Goal: Task Accomplishment & Management: Complete application form

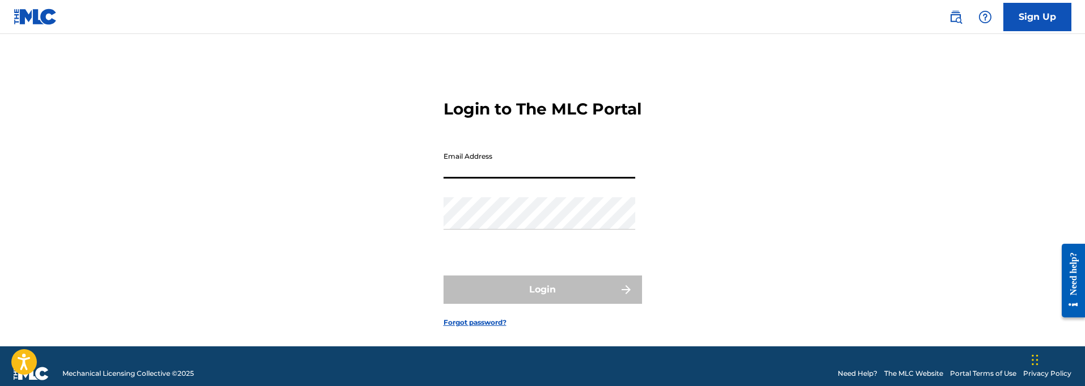
type input "[EMAIL_ADDRESS][DOMAIN_NAME]"
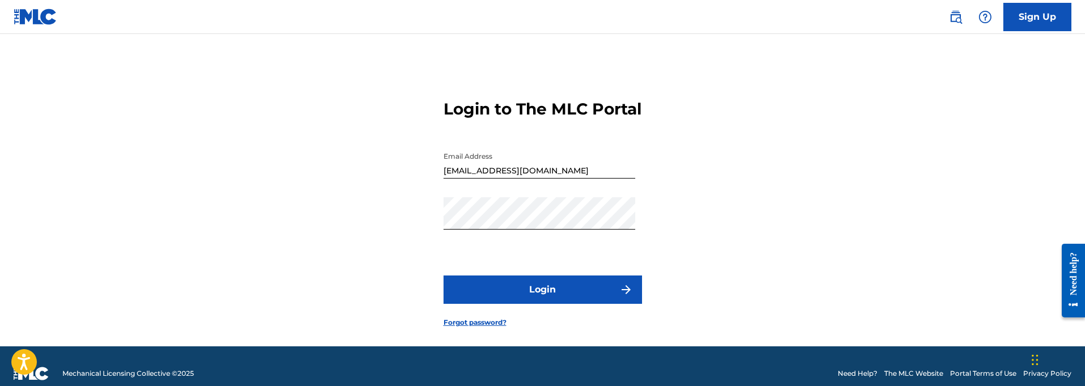
click at [549, 304] on button "Login" at bounding box center [543, 290] width 199 height 28
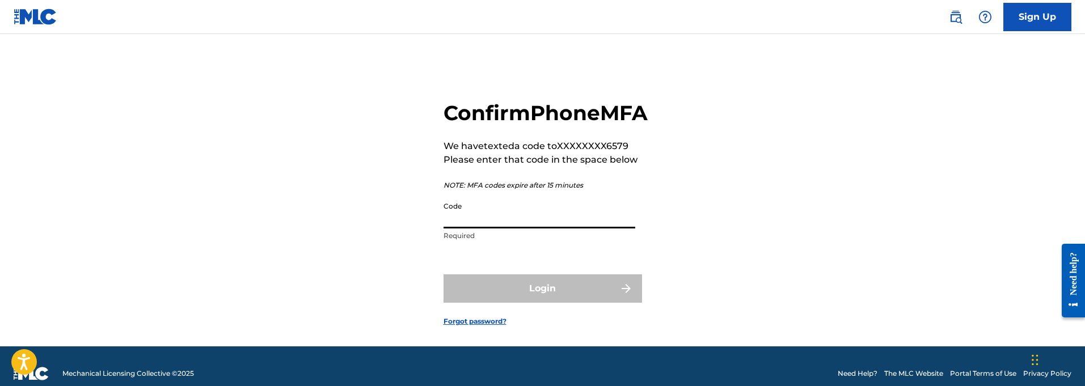
click at [476, 229] on input "Code" at bounding box center [540, 212] width 192 height 32
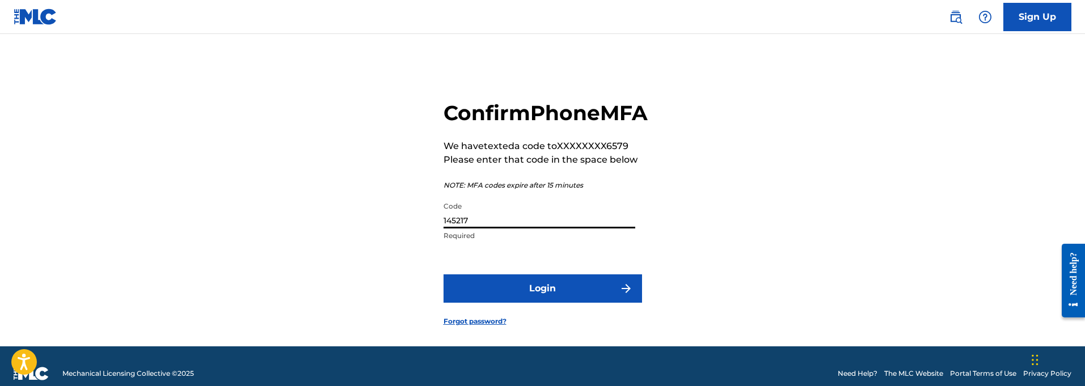
type input "145217"
click at [557, 303] on button "Login" at bounding box center [543, 289] width 199 height 28
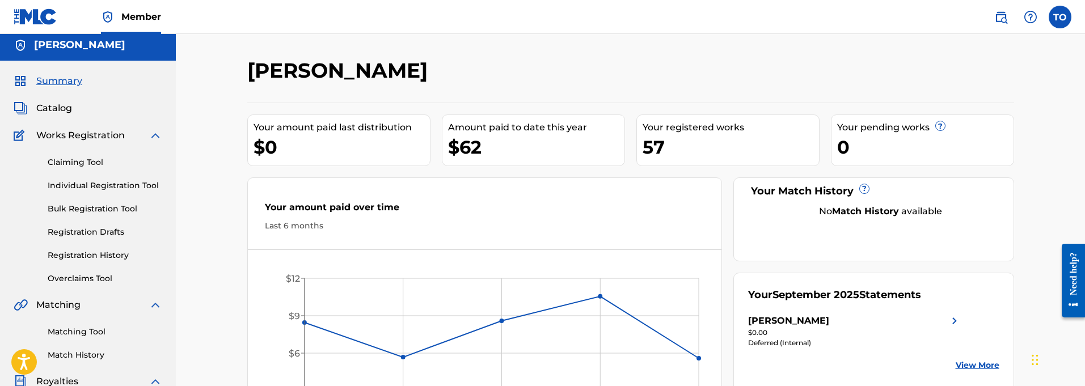
scroll to position [3, 0]
click at [50, 109] on span "Catalog" at bounding box center [54, 110] width 36 height 14
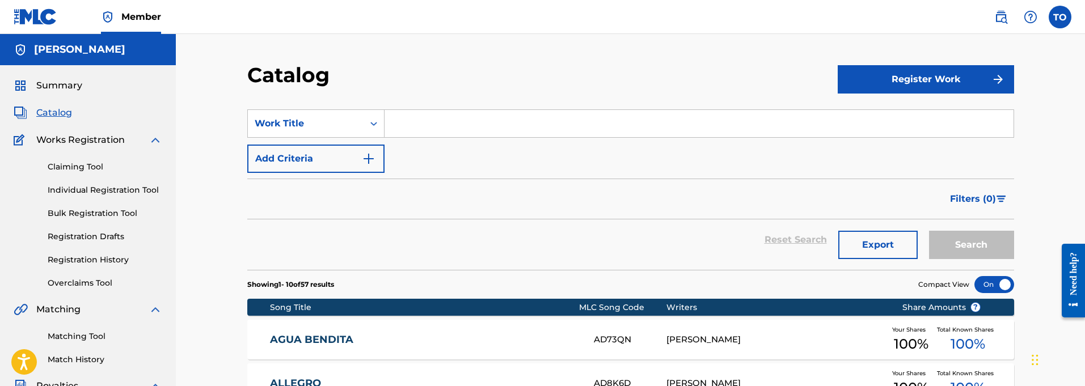
scroll to position [2, 0]
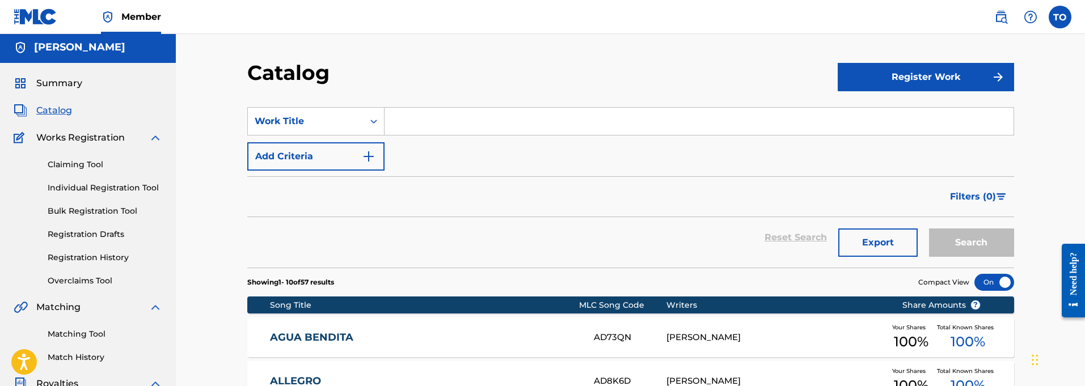
click at [998, 77] on img "submit" at bounding box center [999, 77] width 14 height 14
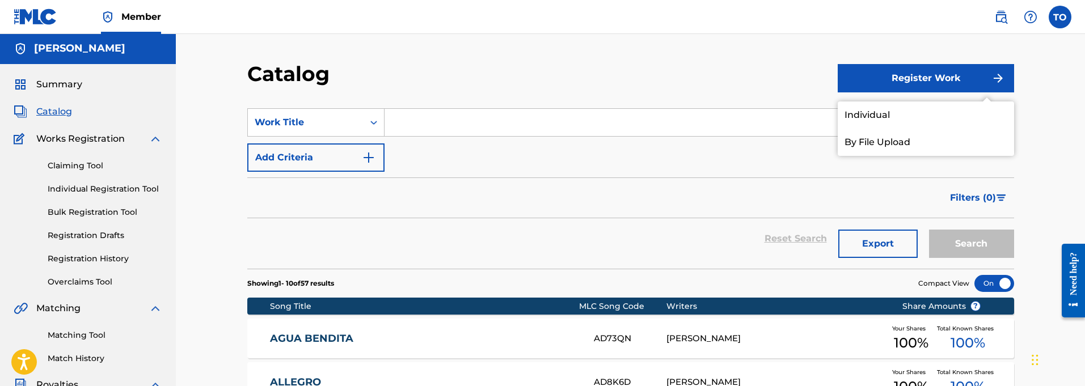
click at [871, 113] on link "Individual" at bounding box center [926, 115] width 176 height 27
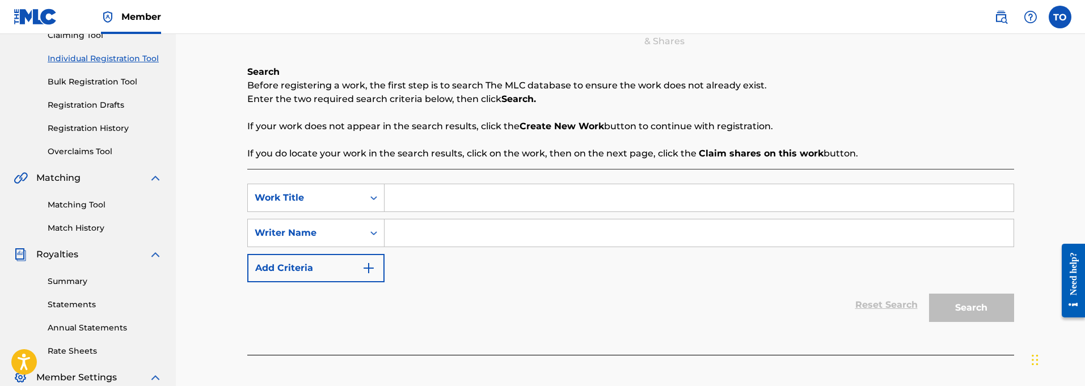
scroll to position [132, 0]
click at [431, 197] on input "Search Form" at bounding box center [699, 197] width 629 height 27
paste input "My Eyes"
type input "My Eyes"
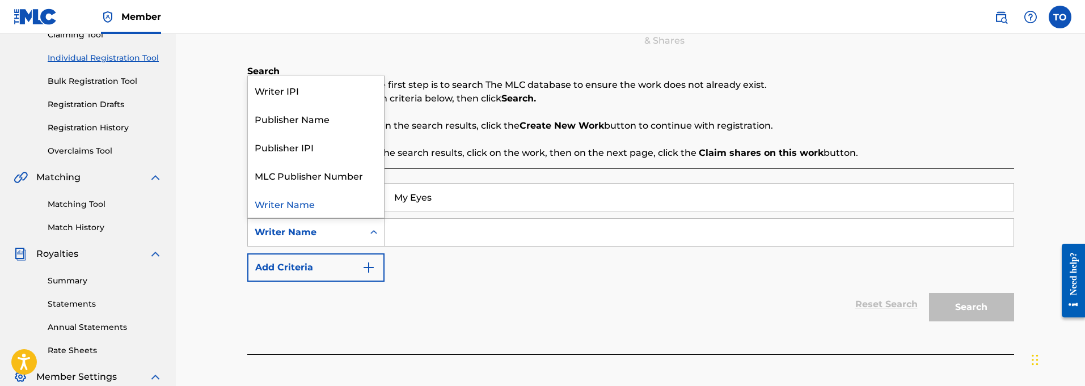
click at [372, 232] on icon "Search Form" at bounding box center [373, 232] width 7 height 4
click at [285, 205] on div "Writer Name" at bounding box center [316, 203] width 136 height 28
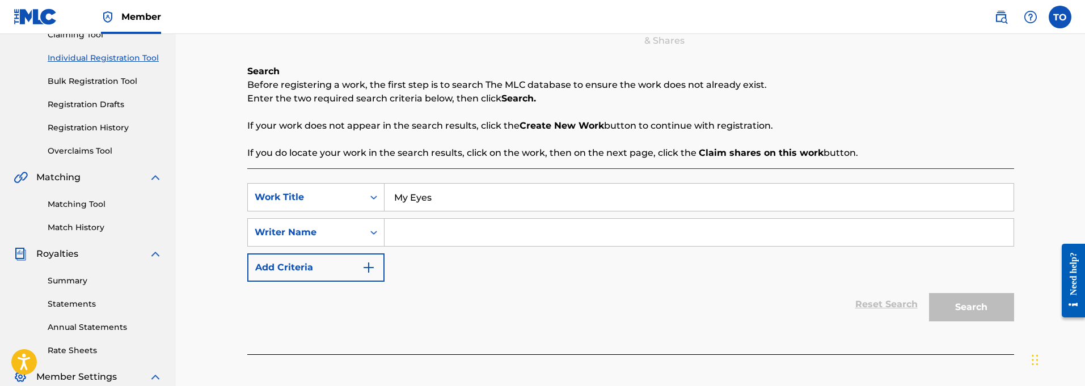
click at [405, 237] on input "Search Form" at bounding box center [699, 232] width 629 height 27
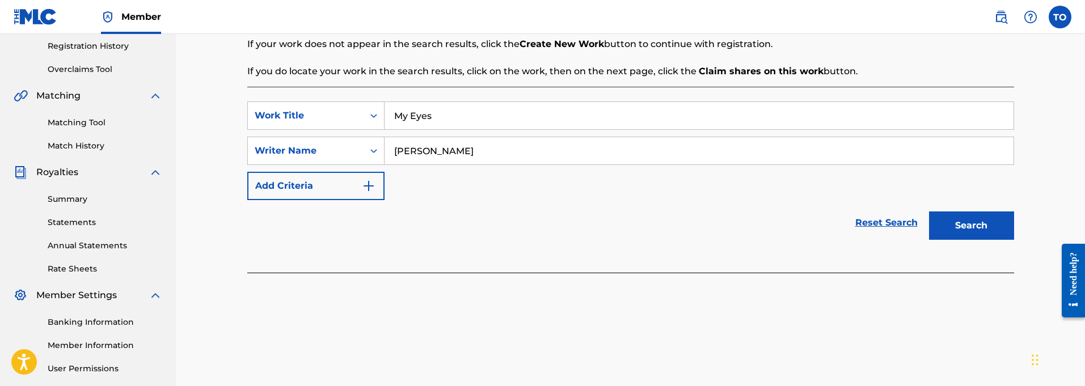
scroll to position [216, 0]
type input "[PERSON_NAME]"
click at [368, 188] on img "Search Form" at bounding box center [369, 185] width 14 height 14
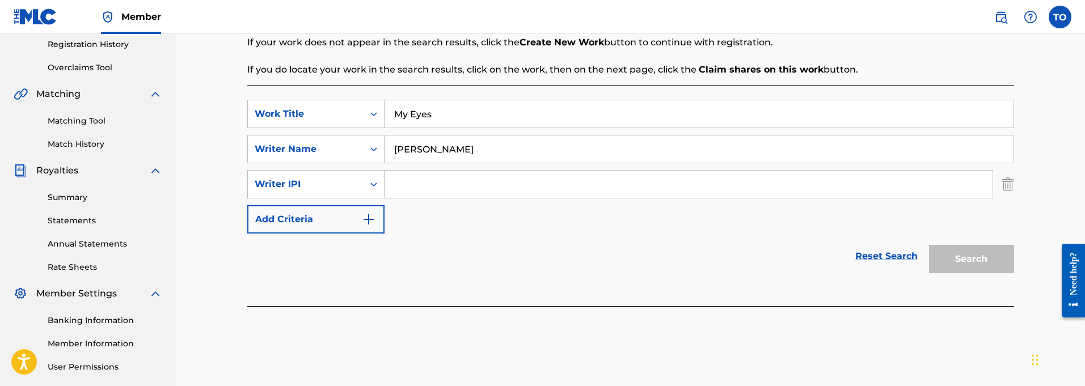
click at [370, 222] on img "Search Form" at bounding box center [369, 220] width 14 height 14
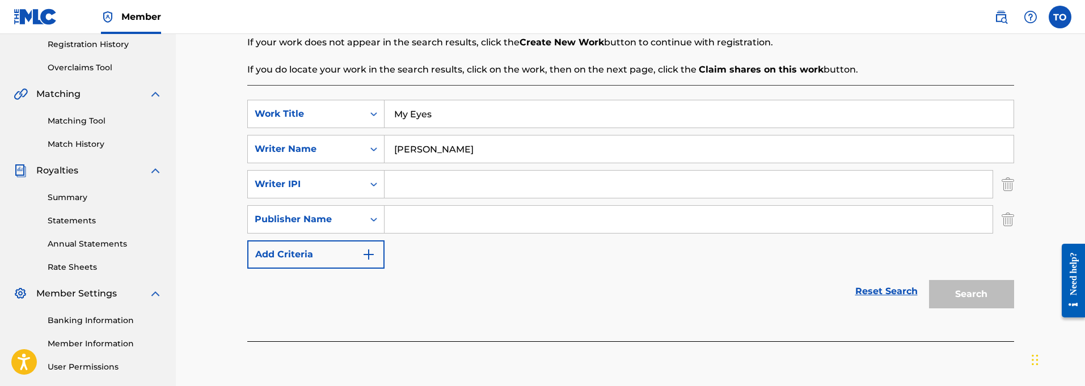
click at [1008, 221] on img "Search Form" at bounding box center [1008, 219] width 12 height 28
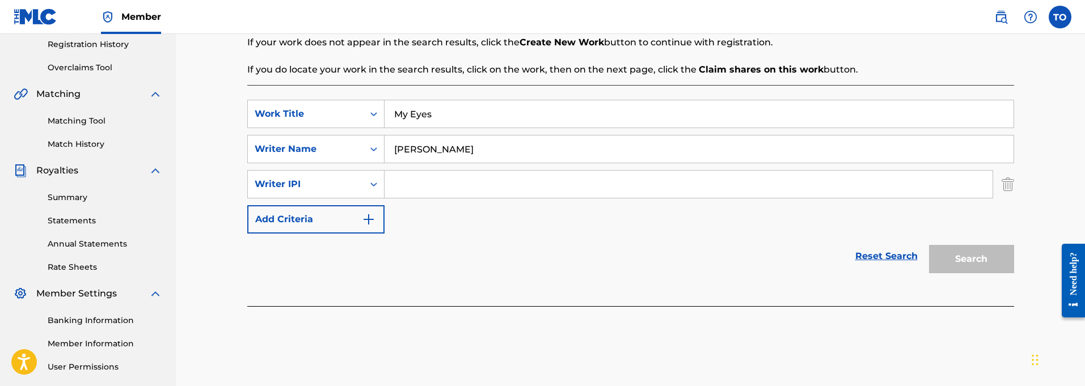
click at [1009, 185] on img "Search Form" at bounding box center [1008, 184] width 12 height 28
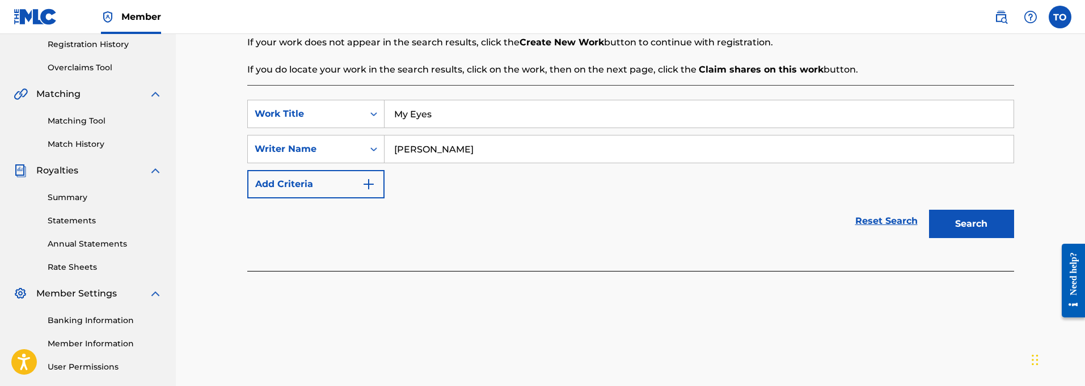
click at [976, 222] on button "Search" at bounding box center [971, 224] width 85 height 28
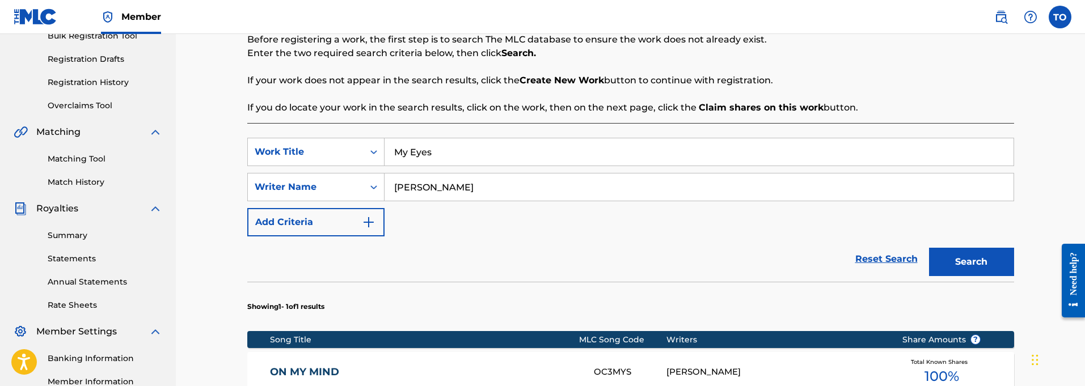
scroll to position [182, 0]
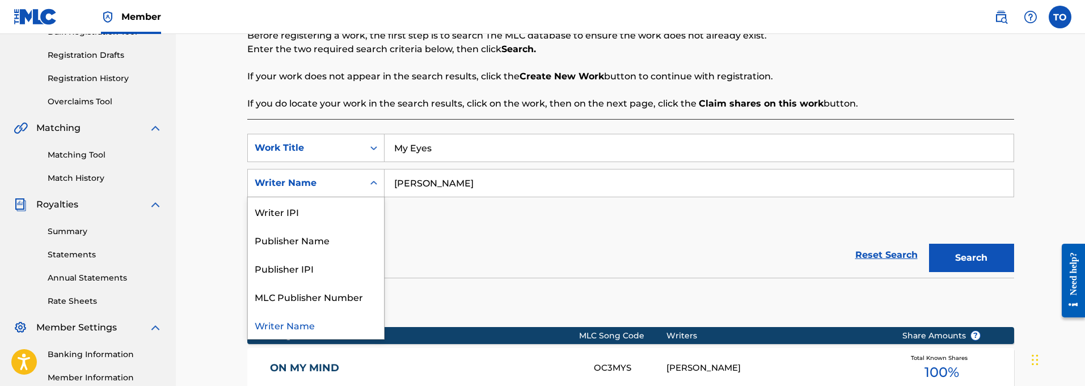
click at [374, 185] on icon "Search Form" at bounding box center [373, 183] width 11 height 11
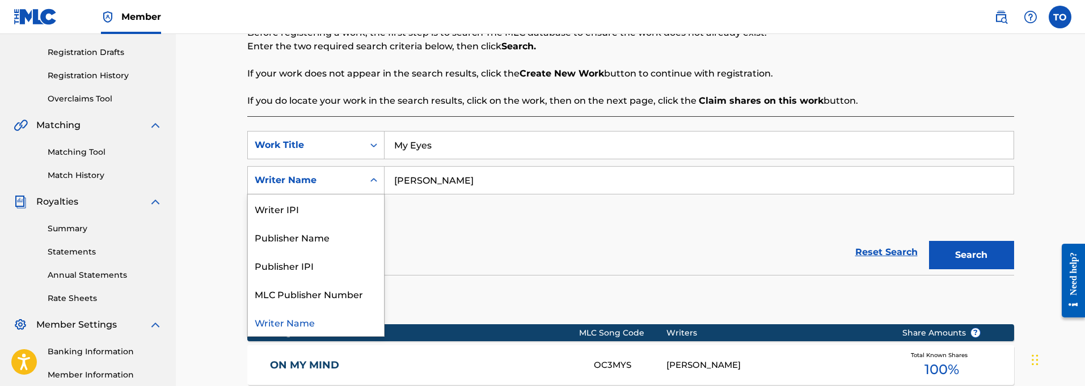
scroll to position [184, 0]
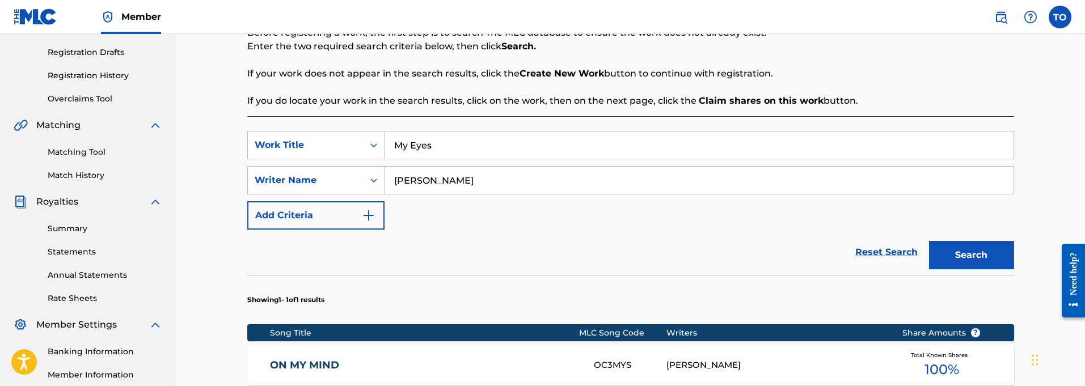
drag, startPoint x: 458, startPoint y: 180, endPoint x: 389, endPoint y: 175, distance: 69.4
click at [389, 175] on input "[PERSON_NAME]" at bounding box center [699, 180] width 629 height 27
click at [373, 180] on icon "Search Form" at bounding box center [373, 181] width 7 height 4
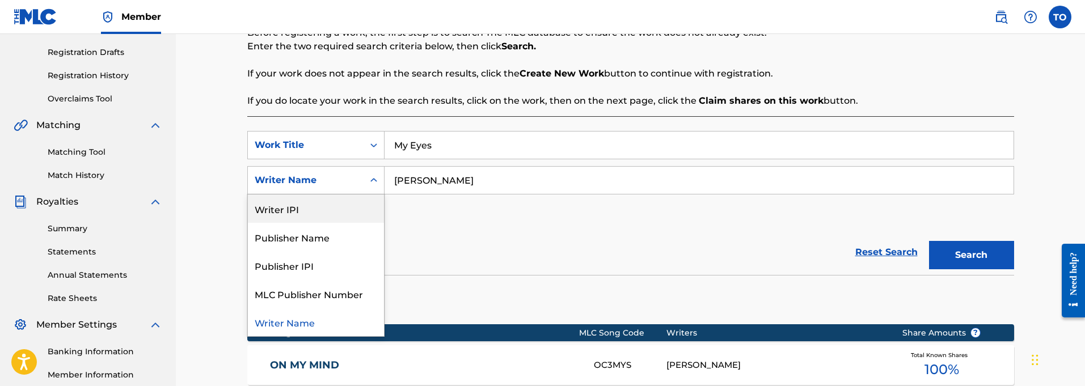
click at [285, 212] on div "Writer IPI" at bounding box center [316, 209] width 136 height 28
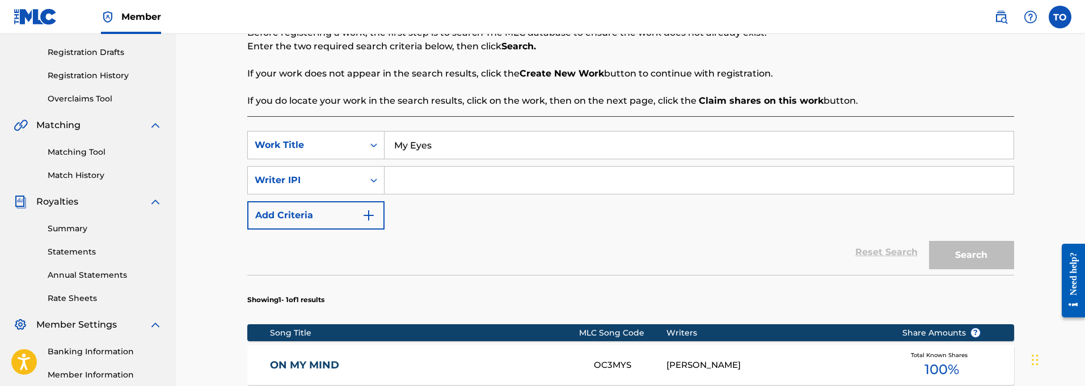
click at [411, 181] on input "Search Form" at bounding box center [699, 180] width 629 height 27
paste input "01127821764"
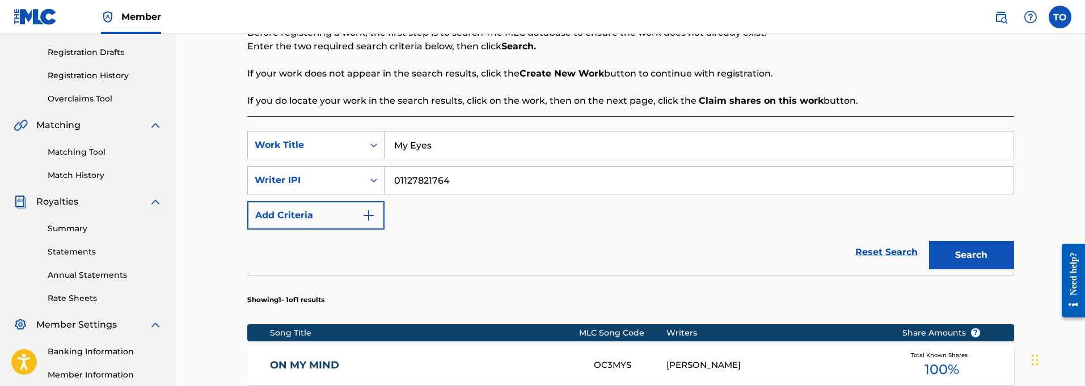
type input "01127821764"
click at [369, 216] on img "Search Form" at bounding box center [369, 216] width 14 height 14
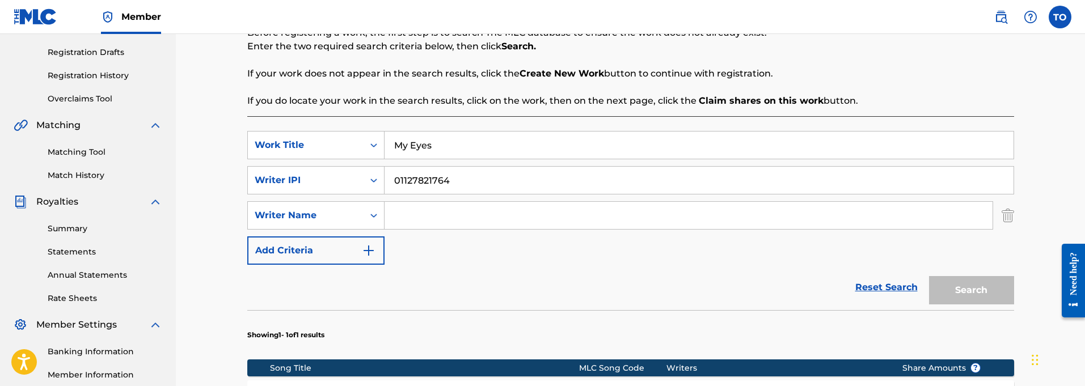
click at [415, 213] on input "Search Form" at bounding box center [689, 215] width 608 height 27
type input "[PERSON_NAME]"
click at [977, 290] on button "Search" at bounding box center [971, 290] width 85 height 28
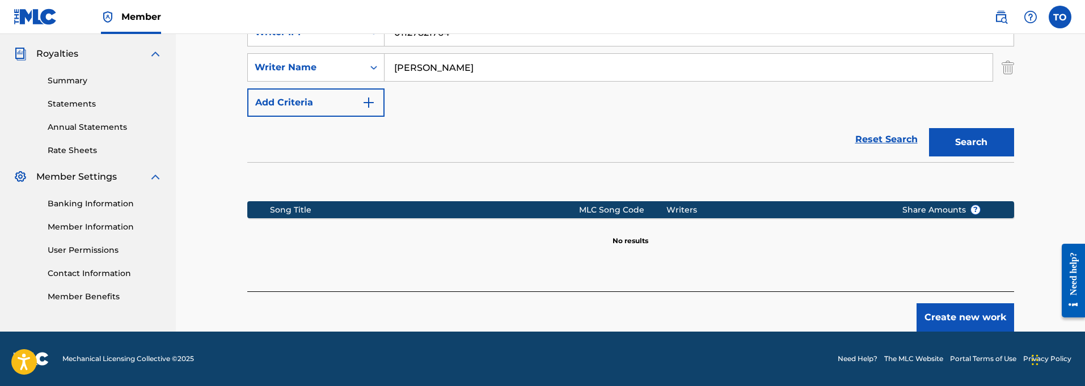
scroll to position [332, 0]
click at [962, 315] on button "Create new work" at bounding box center [966, 317] width 98 height 28
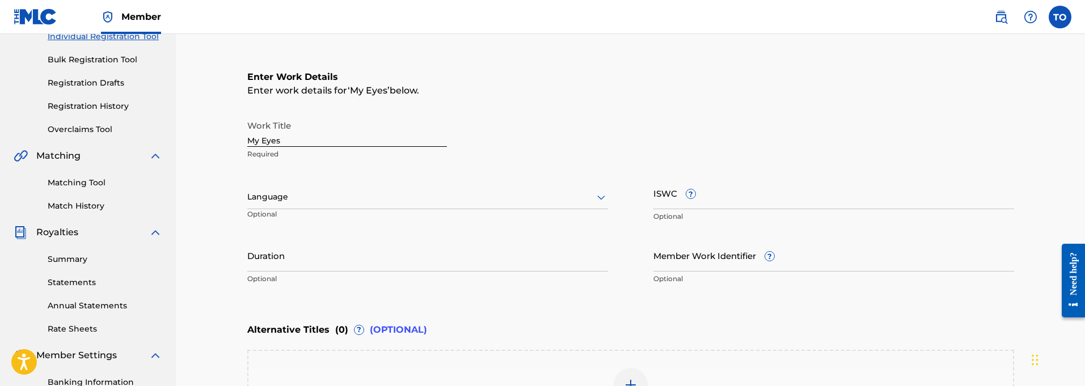
scroll to position [155, 0]
click at [602, 197] on icon at bounding box center [601, 196] width 14 height 14
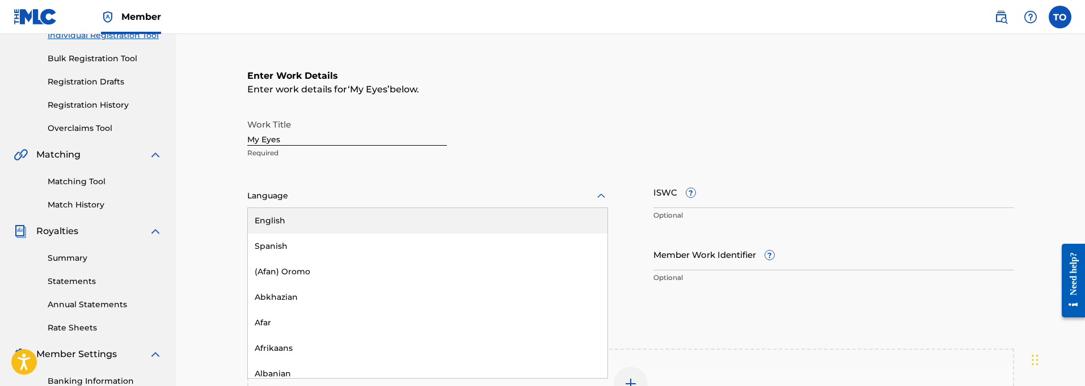
click at [276, 220] on div "English" at bounding box center [428, 221] width 360 height 26
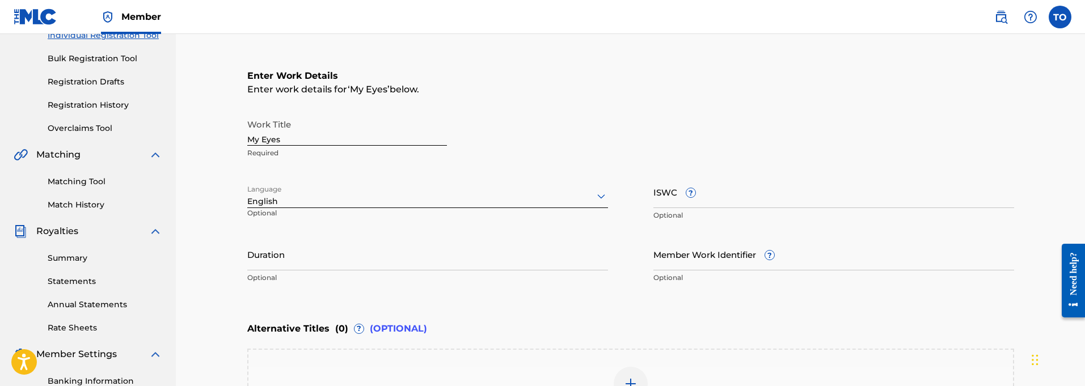
click at [600, 195] on icon at bounding box center [601, 196] width 14 height 14
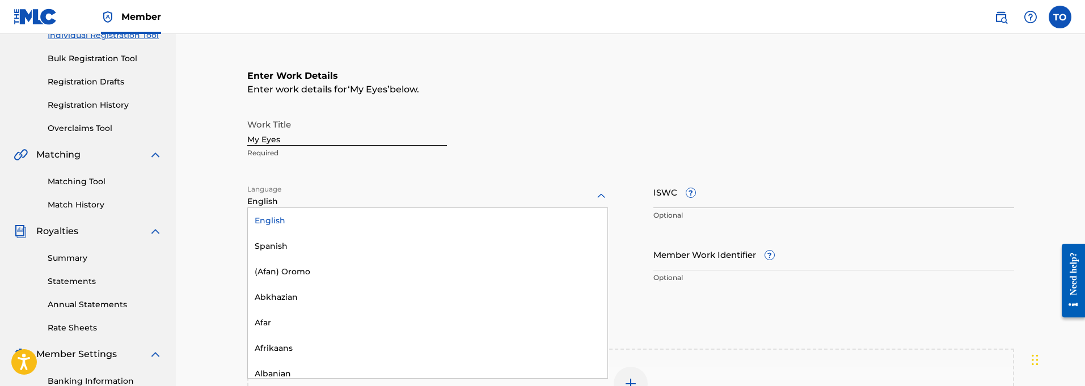
click at [808, 189] on input "ISWC ?" at bounding box center [833, 192] width 361 height 32
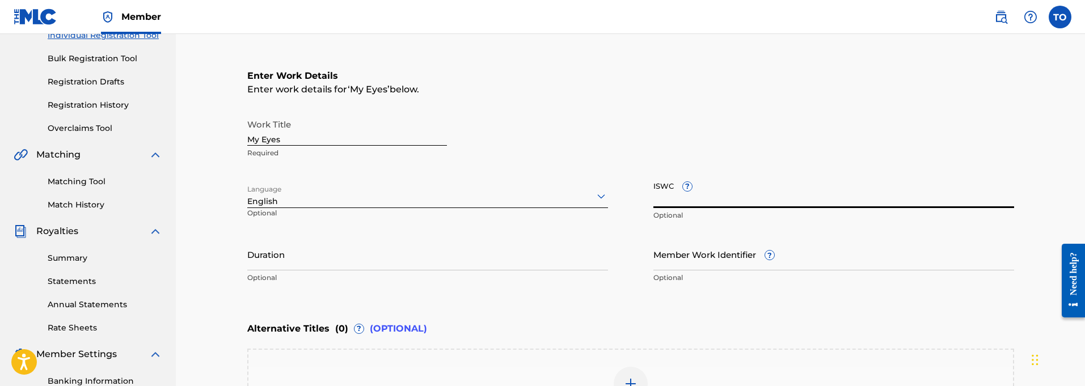
click at [293, 255] on input "Duration" at bounding box center [427, 254] width 361 height 32
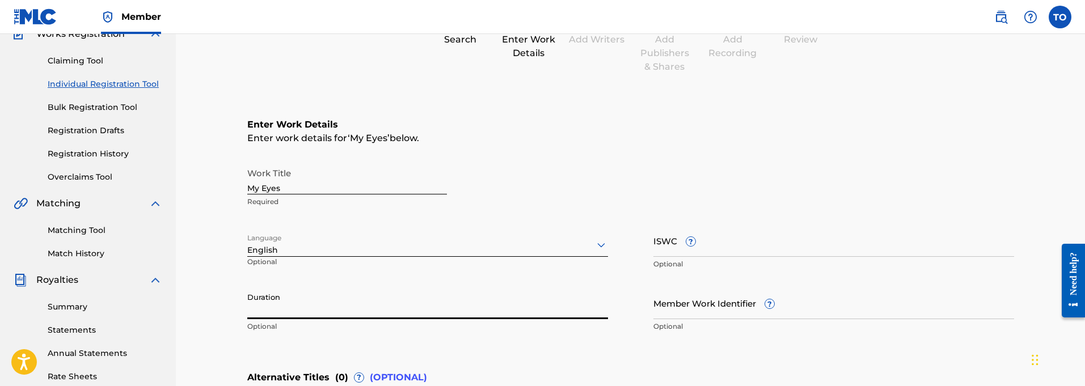
scroll to position [107, 0]
click at [88, 153] on link "Registration History" at bounding box center [105, 153] width 115 height 12
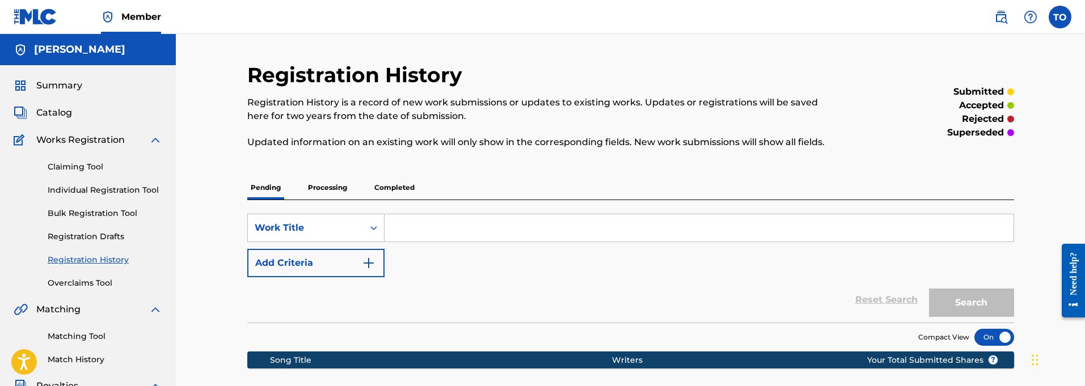
click at [52, 111] on span "Catalog" at bounding box center [54, 113] width 36 height 14
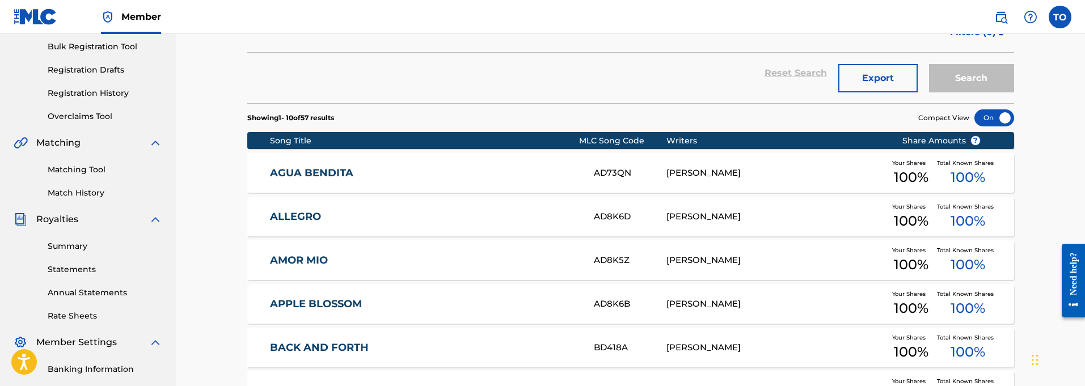
scroll to position [169, 0]
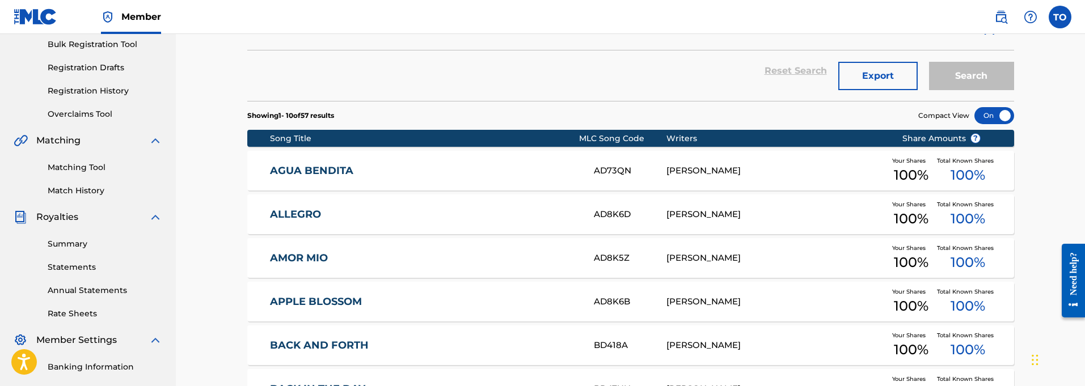
click at [310, 168] on link "AGUA BENDITA" at bounding box center [424, 171] width 309 height 13
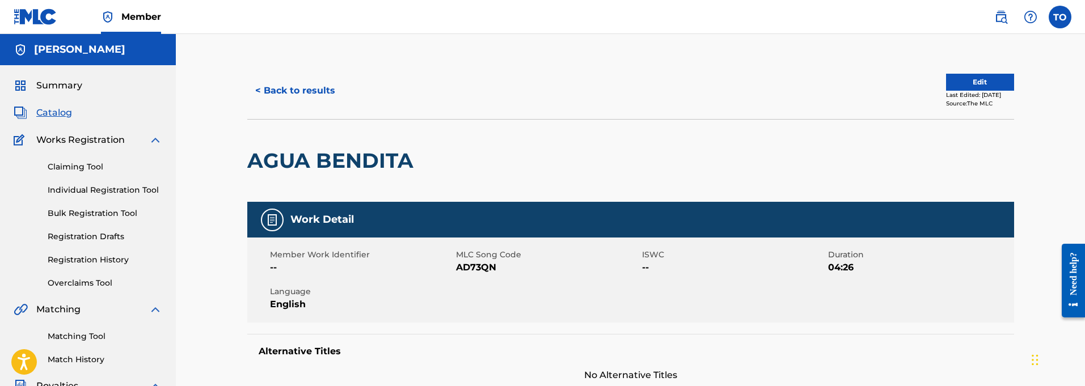
click at [87, 189] on link "Individual Registration Tool" at bounding box center [105, 190] width 115 height 12
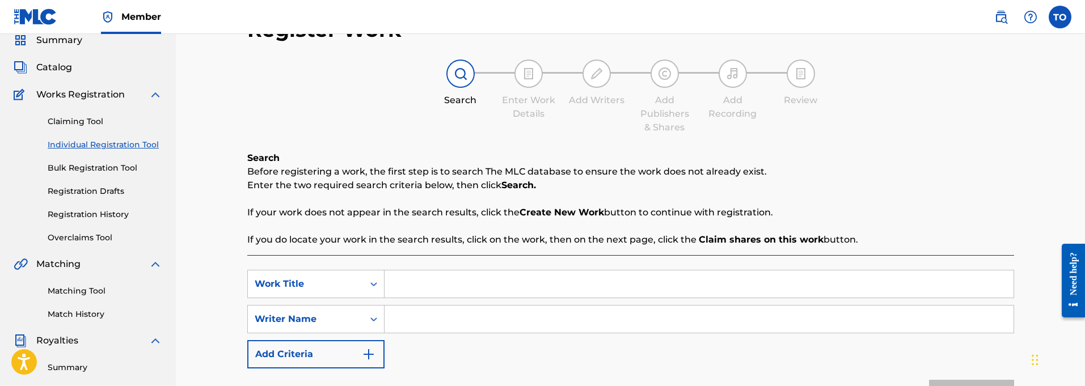
scroll to position [18, 0]
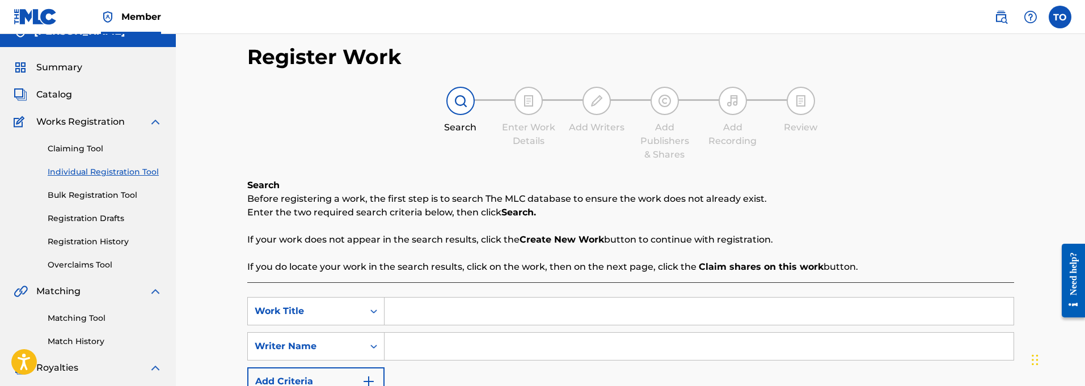
click at [64, 150] on link "Claiming Tool" at bounding box center [105, 149] width 115 height 12
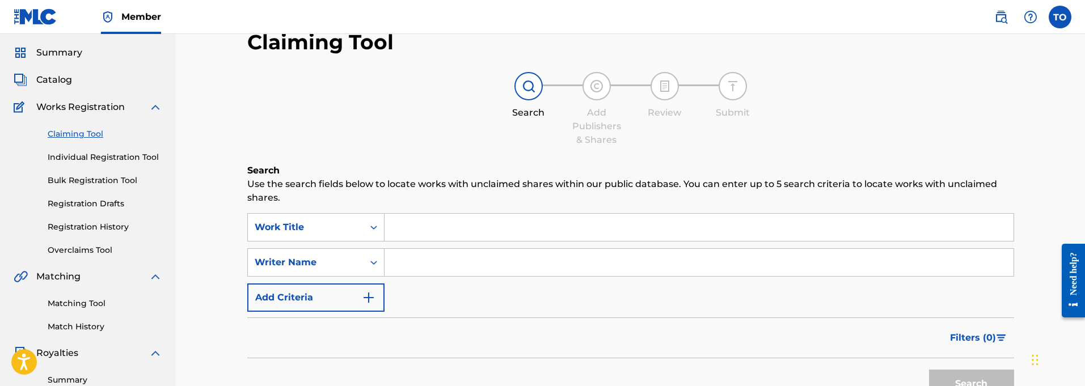
scroll to position [21, 0]
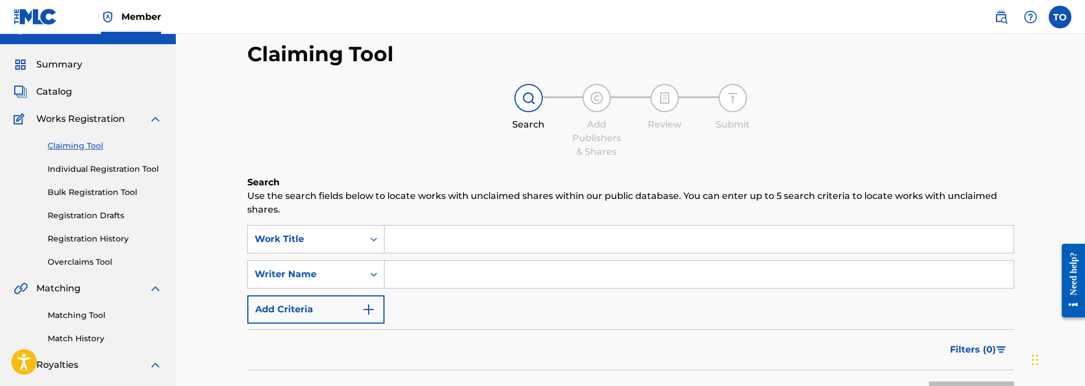
click at [62, 63] on span "Summary" at bounding box center [59, 65] width 46 height 14
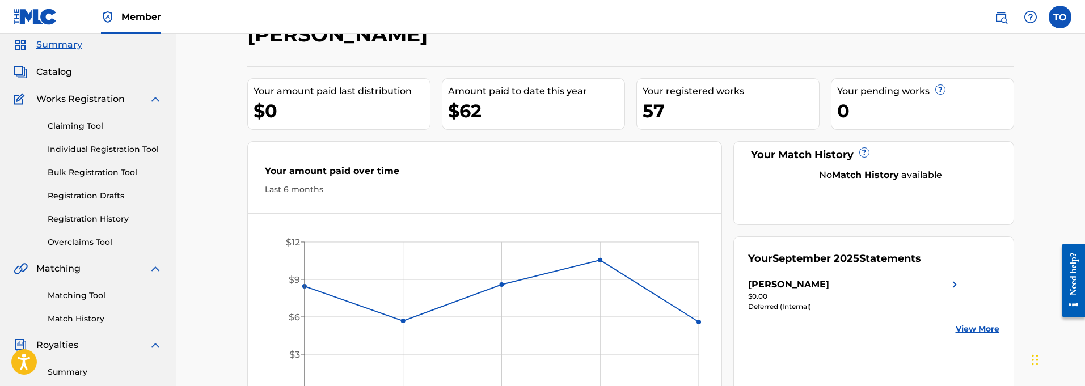
scroll to position [34, 0]
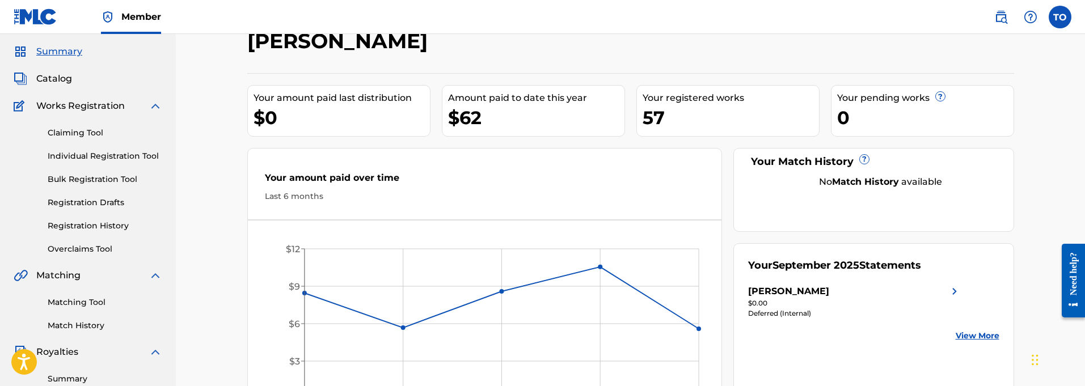
click at [71, 129] on link "Claiming Tool" at bounding box center [105, 133] width 115 height 12
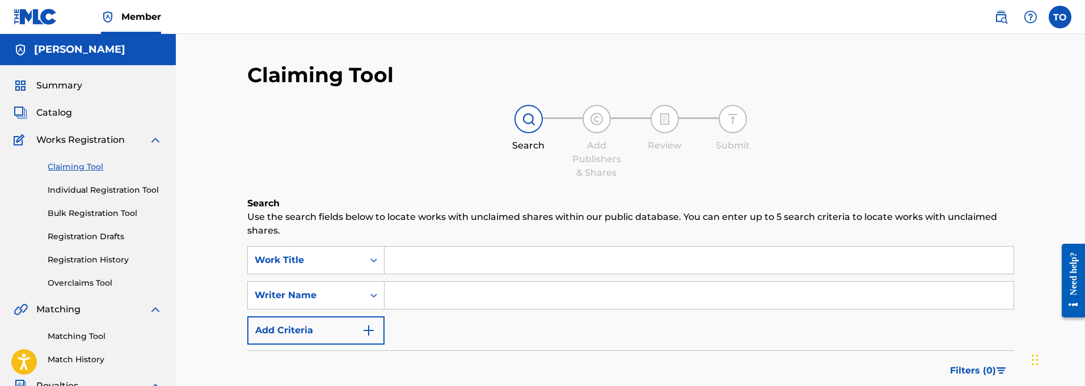
click at [88, 187] on link "Individual Registration Tool" at bounding box center [105, 190] width 115 height 12
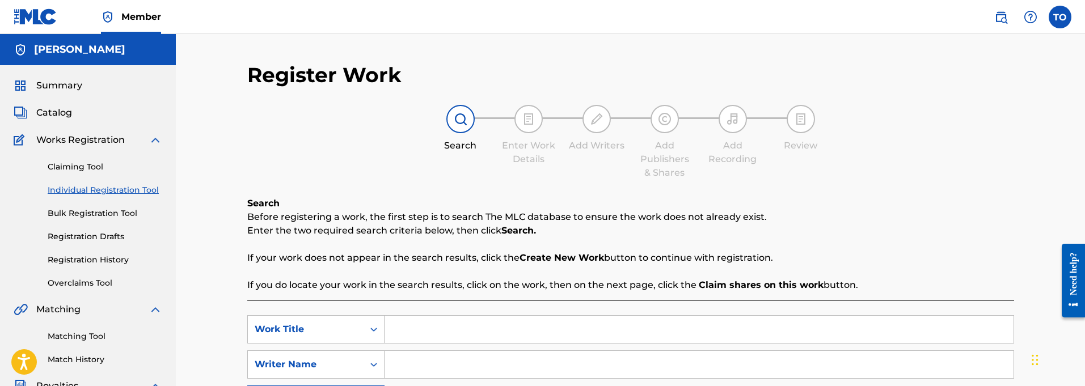
click at [54, 115] on span "Catalog" at bounding box center [54, 113] width 36 height 14
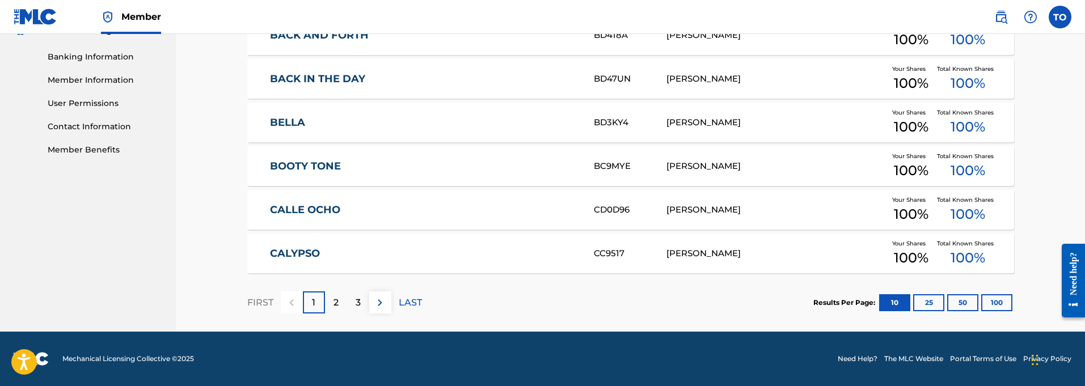
scroll to position [479, 0]
click at [338, 300] on p "2" at bounding box center [336, 303] width 5 height 14
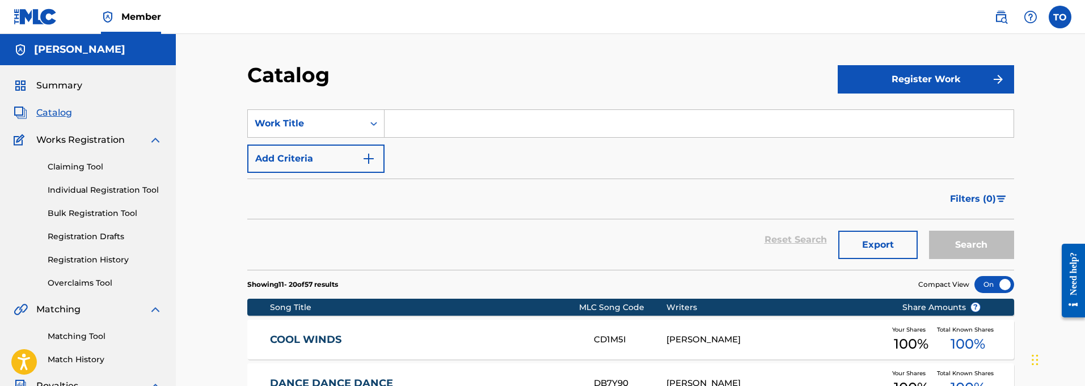
scroll to position [0, 0]
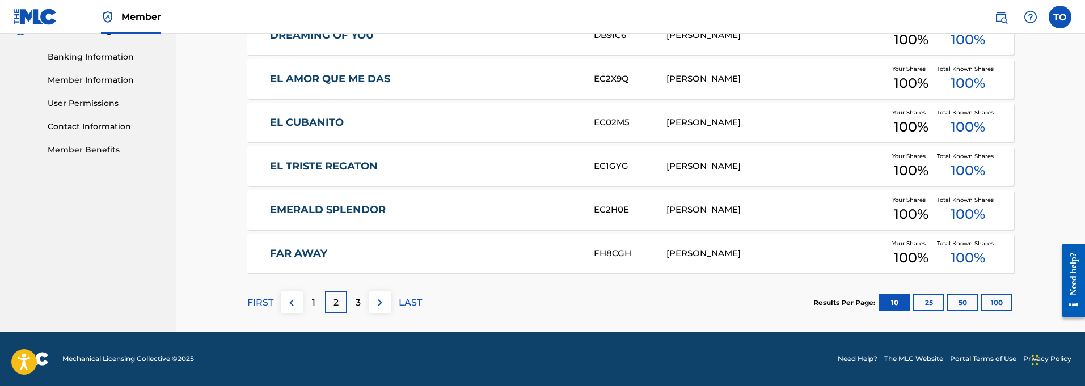
click at [355, 301] on div "3" at bounding box center [358, 303] width 22 height 22
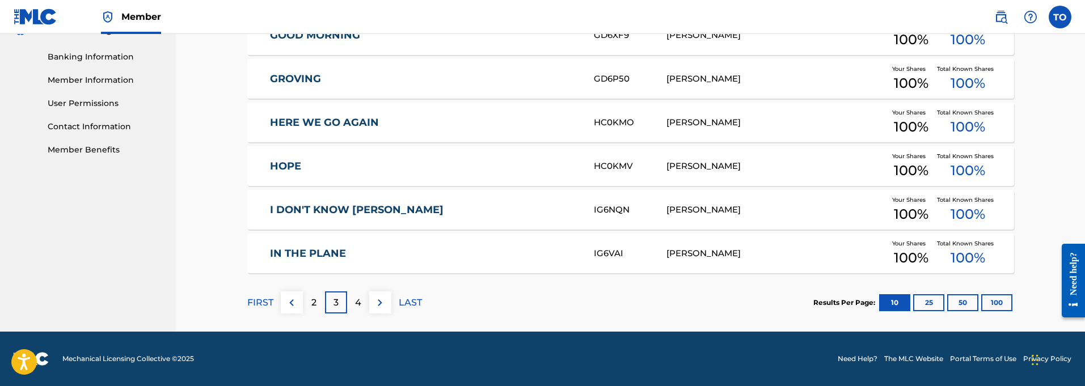
scroll to position [479, 0]
click at [360, 303] on p "4" at bounding box center [358, 303] width 6 height 14
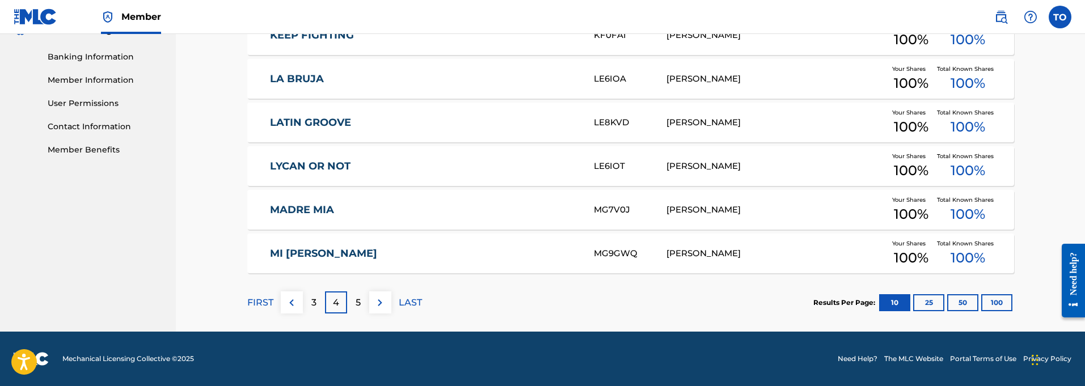
click at [356, 302] on p "5" at bounding box center [358, 303] width 5 height 14
click at [357, 306] on p "6" at bounding box center [358, 303] width 6 height 14
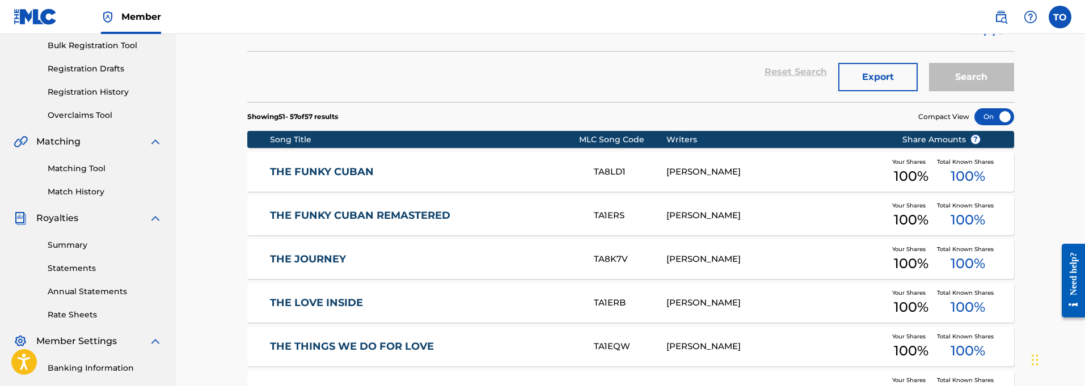
scroll to position [168, 0]
click at [284, 171] on link "THE FUNKY CUBAN" at bounding box center [424, 172] width 309 height 13
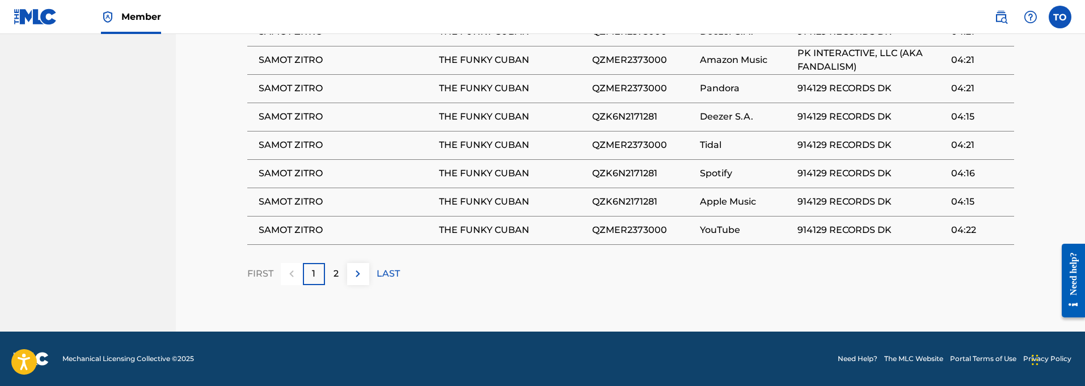
scroll to position [792, 0]
click at [336, 276] on p "2" at bounding box center [336, 274] width 5 height 14
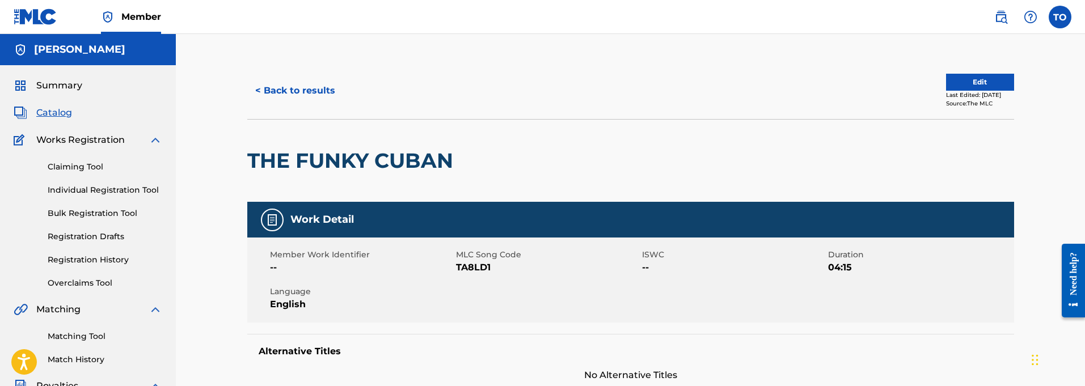
scroll to position [0, 0]
click at [71, 165] on link "Claiming Tool" at bounding box center [105, 167] width 115 height 12
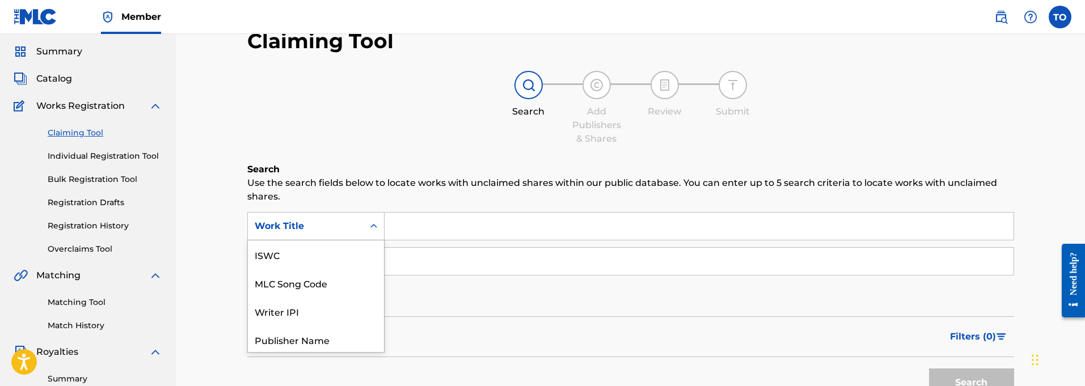
drag, startPoint x: 374, startPoint y: 259, endPoint x: 380, endPoint y: 263, distance: 6.9
click at [374, 241] on div "Work Title selected, 7 of 7. 7 results available. Use Up and Down to choose opt…" at bounding box center [315, 226] width 137 height 28
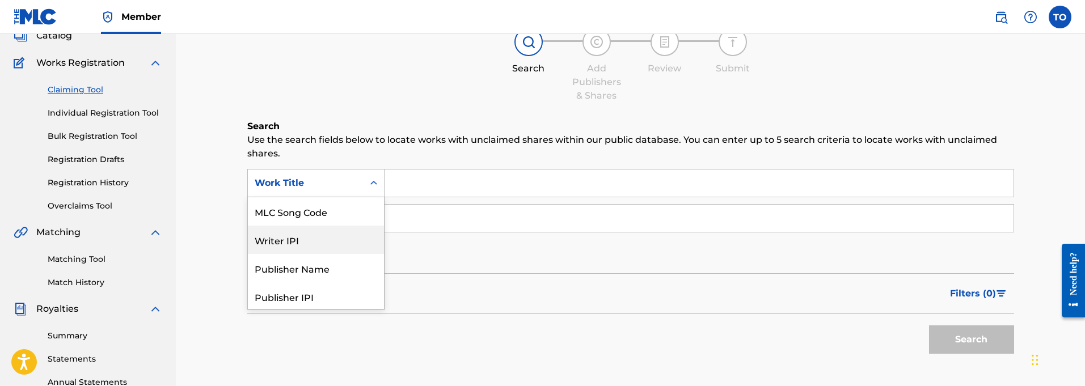
scroll to position [85, 0]
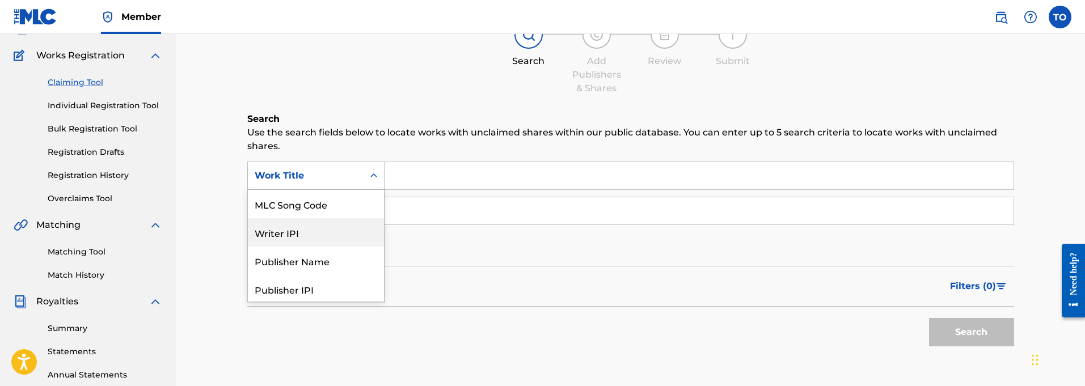
click at [293, 231] on div "Writer IPI" at bounding box center [316, 232] width 136 height 28
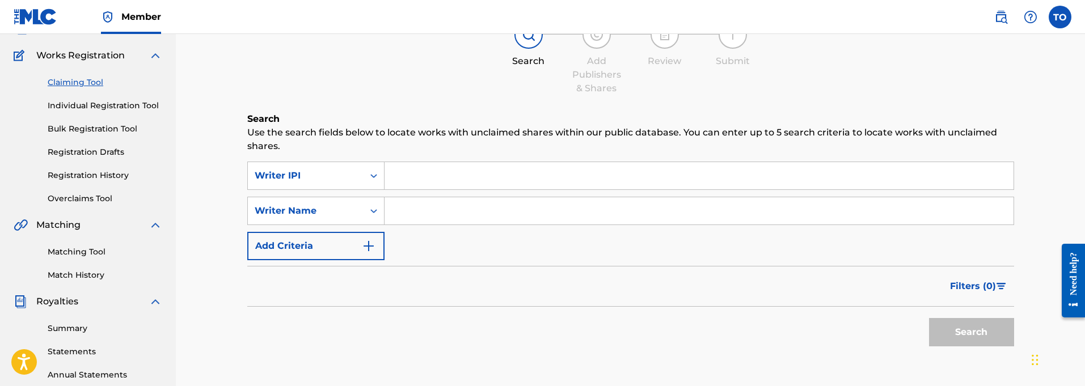
click at [407, 177] on input "Search Form" at bounding box center [699, 175] width 629 height 27
paste input "01127821764"
type input "01127821764"
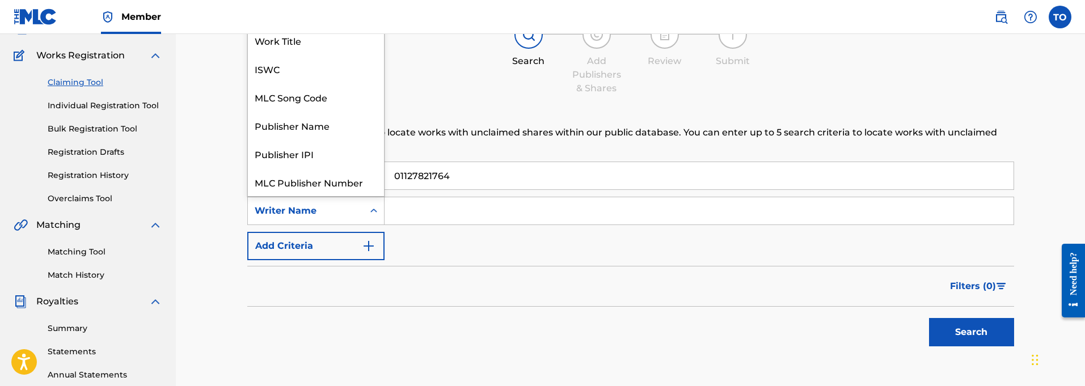
click at [375, 210] on icon "Search Form" at bounding box center [373, 210] width 11 height 11
drag, startPoint x: 283, startPoint y: 176, endPoint x: 285, endPoint y: 185, distance: 9.9
click at [284, 179] on div "Writer Name" at bounding box center [316, 182] width 136 height 28
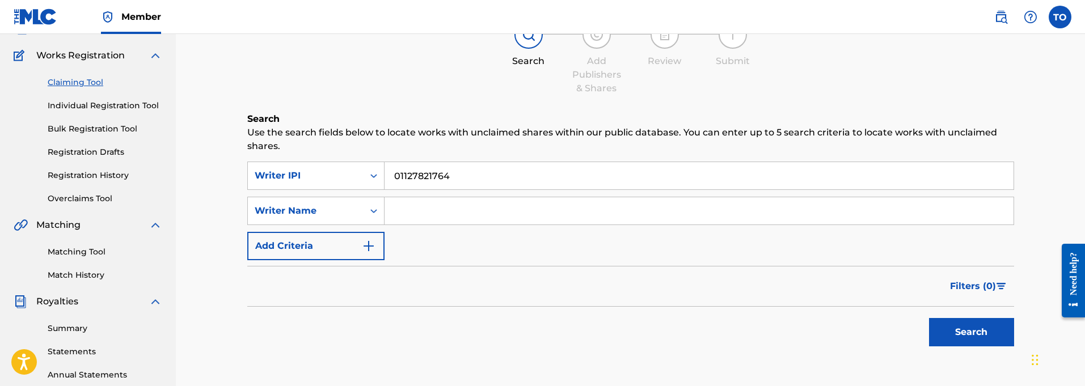
click at [430, 212] on input "Search Form" at bounding box center [699, 210] width 629 height 27
type input "Y"
type input "[PERSON_NAME]"
drag, startPoint x: 973, startPoint y: 332, endPoint x: 853, endPoint y: 292, distance: 126.8
click at [967, 331] on button "Search" at bounding box center [971, 332] width 85 height 28
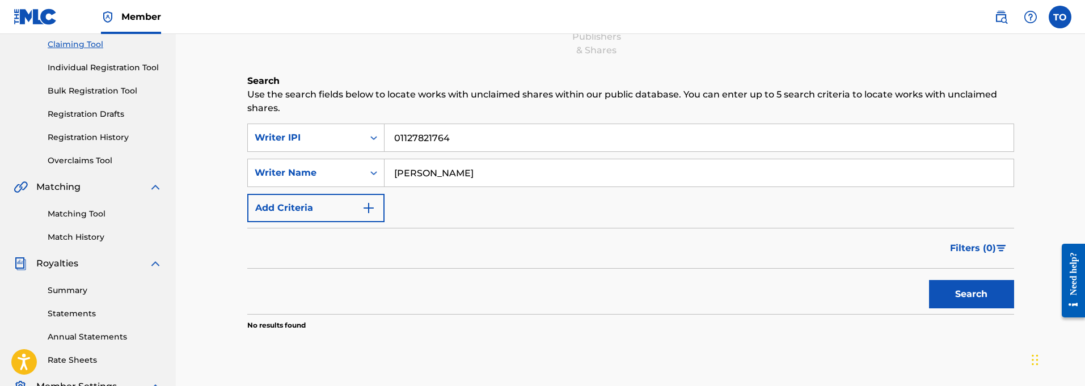
scroll to position [118, 0]
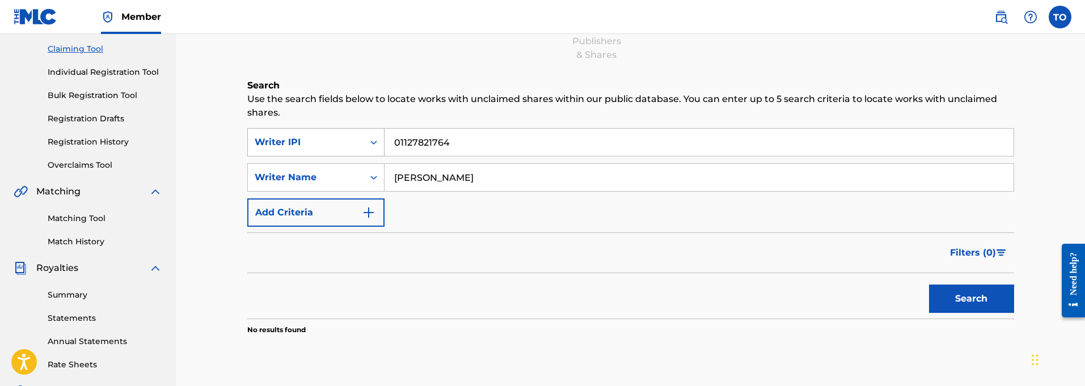
click at [373, 142] on icon "Search Form" at bounding box center [373, 142] width 11 height 11
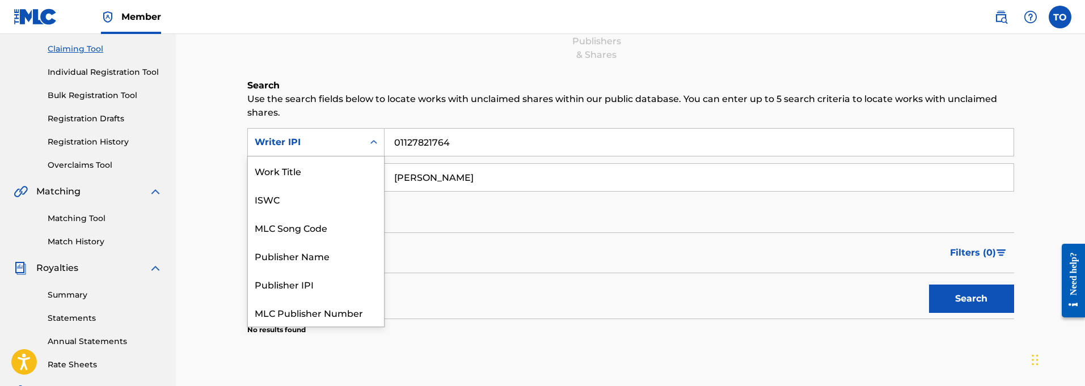
scroll to position [28, 0]
click at [373, 142] on icon "Search Form" at bounding box center [373, 142] width 7 height 4
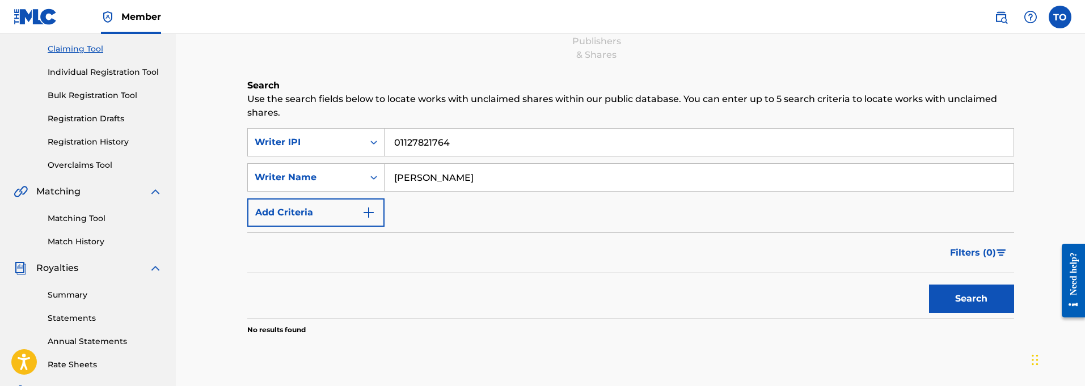
click at [369, 212] on img "Search Form" at bounding box center [369, 213] width 14 height 14
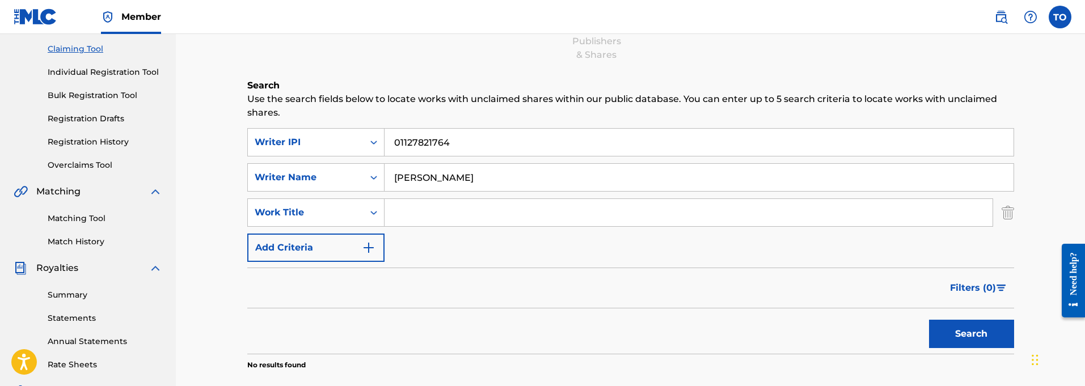
click at [451, 213] on input "Search Form" at bounding box center [689, 212] width 608 height 27
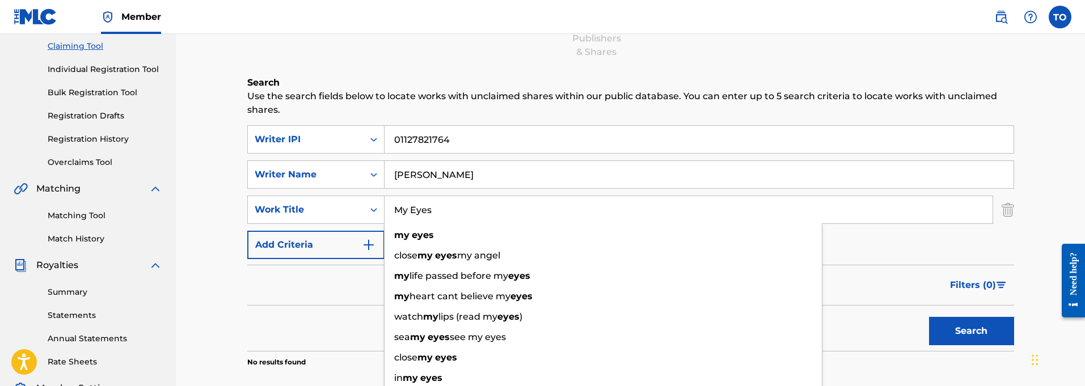
scroll to position [121, 0]
type input "My Eyes"
click at [867, 241] on div "SearchWithCriteriaff322387-3b89-43d6-8c5c-4eff3eea50b1 Writer IPI 01127821764 S…" at bounding box center [630, 192] width 767 height 134
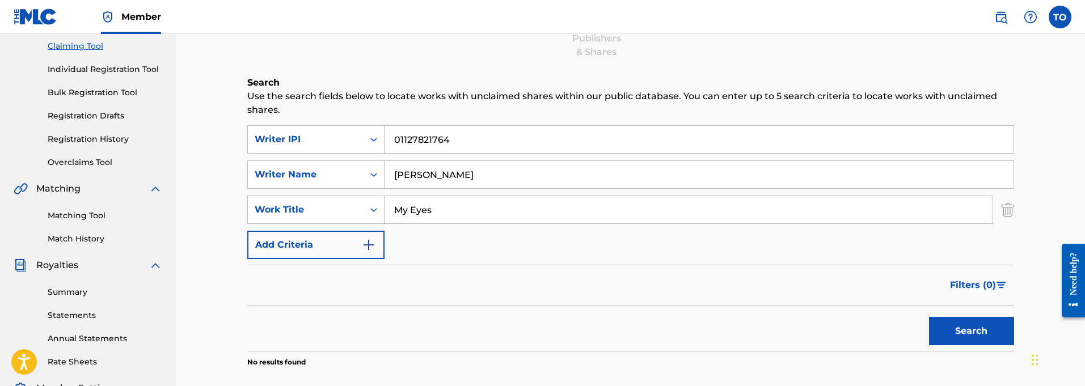
click at [964, 337] on button "Search" at bounding box center [971, 331] width 85 height 28
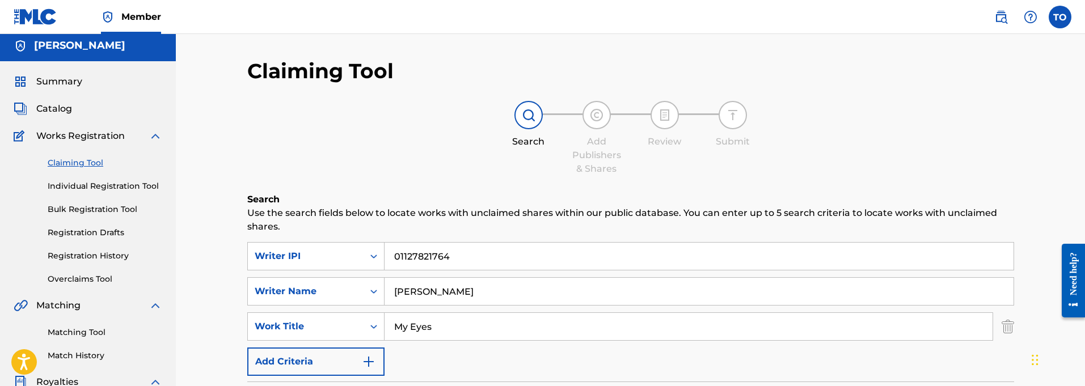
scroll to position [5, 0]
click at [87, 185] on link "Individual Registration Tool" at bounding box center [105, 186] width 115 height 12
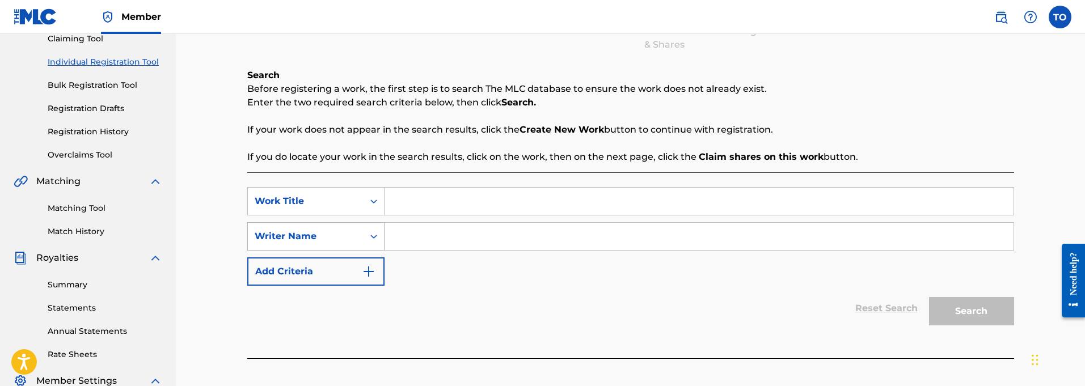
scroll to position [128, 0]
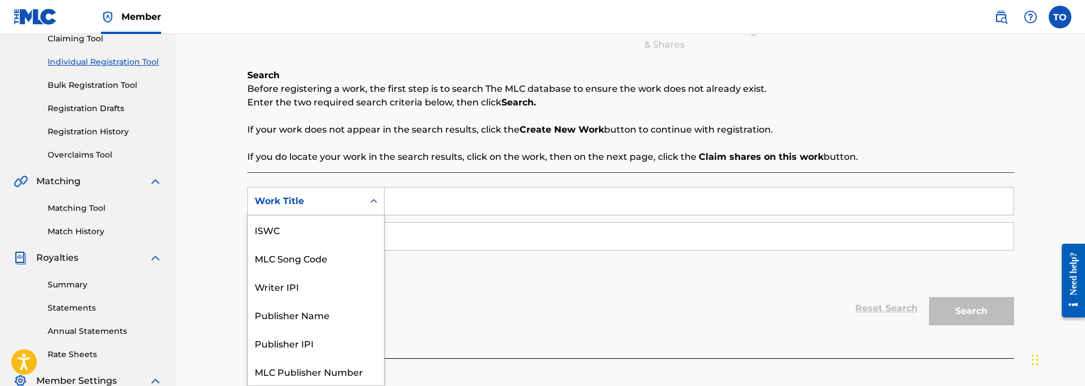
click at [375, 201] on icon "Search Form" at bounding box center [373, 201] width 7 height 4
click at [311, 372] on div "Work Title" at bounding box center [316, 371] width 136 height 28
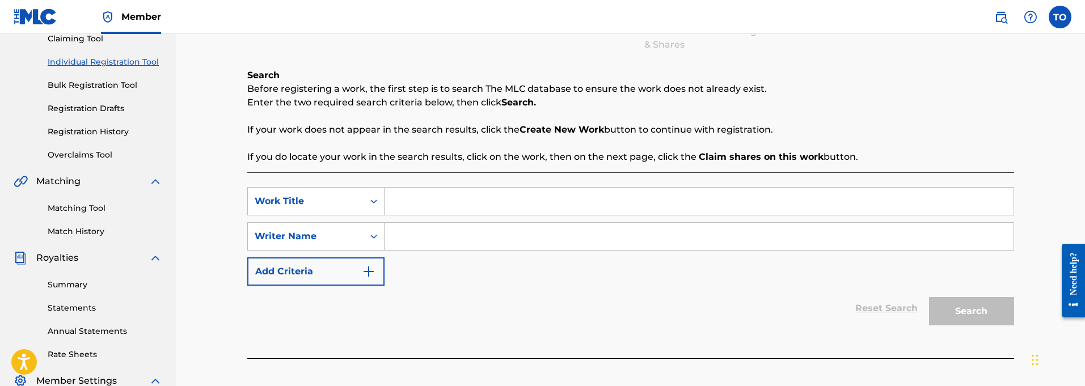
click at [419, 203] on input "Search Form" at bounding box center [699, 201] width 629 height 27
type input "My Eyes"
click at [374, 236] on icon "Search Form" at bounding box center [373, 236] width 11 height 11
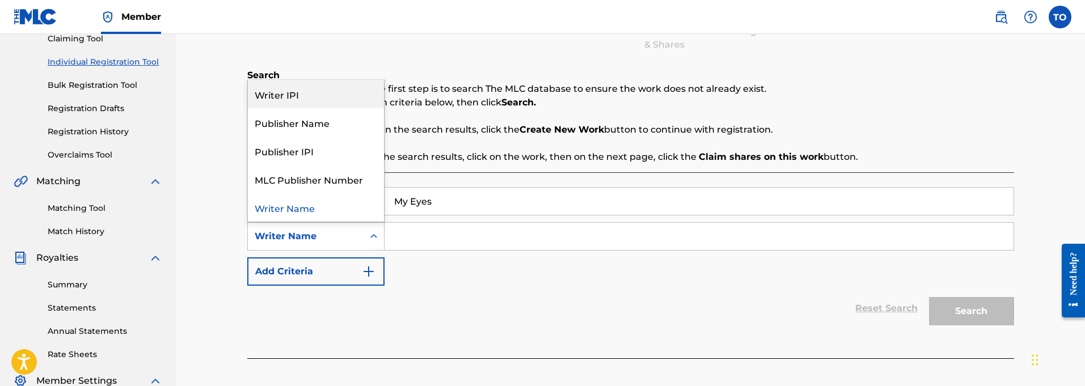
drag, startPoint x: 290, startPoint y: 98, endPoint x: 294, endPoint y: 103, distance: 6.0
click at [290, 98] on div "Writer IPI" at bounding box center [316, 94] width 136 height 28
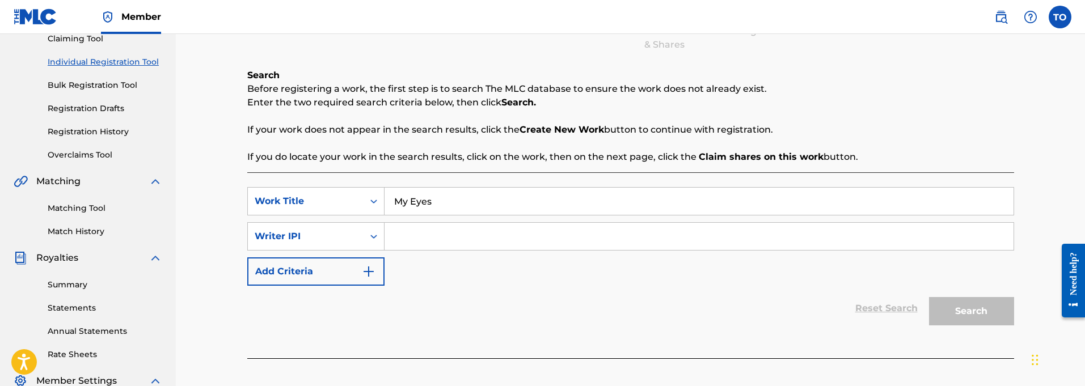
click at [429, 239] on input "Search Form" at bounding box center [699, 236] width 629 height 27
paste input "01127821764"
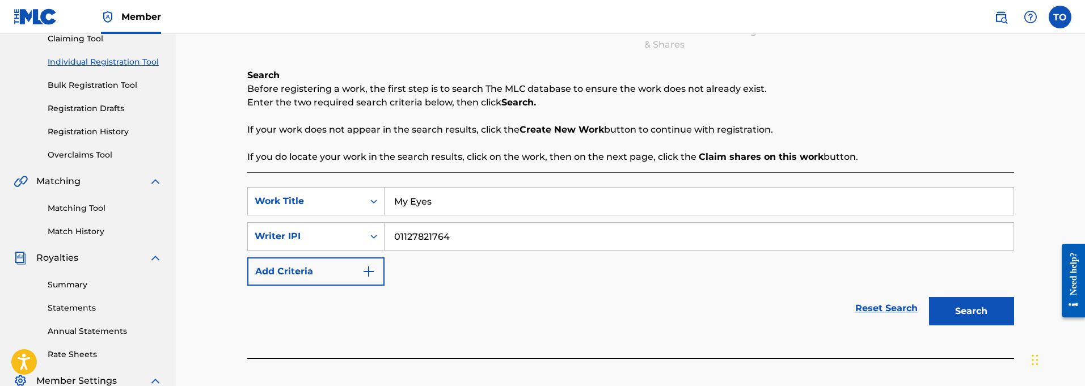
type input "01127821764"
click at [966, 307] on button "Search" at bounding box center [971, 311] width 85 height 28
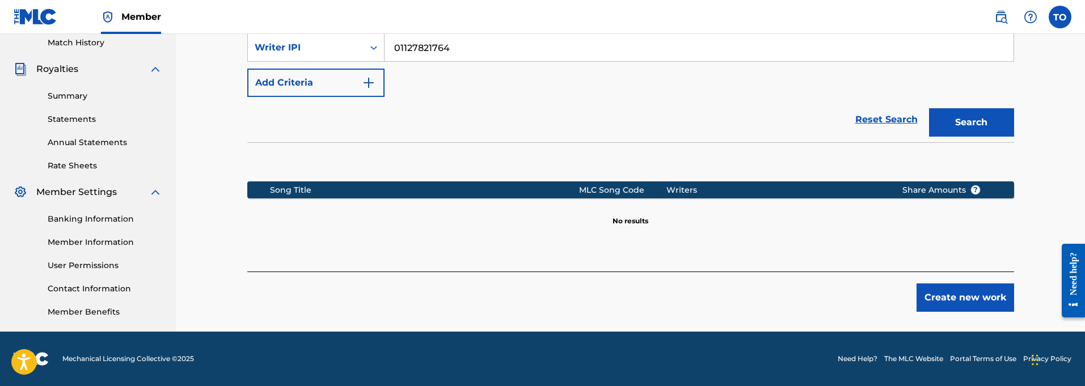
scroll to position [317, 0]
click at [959, 298] on button "Create new work" at bounding box center [966, 298] width 98 height 28
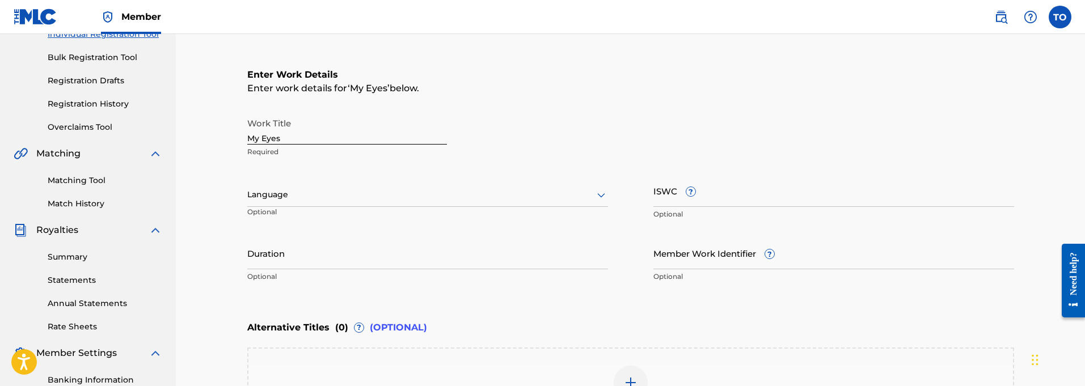
scroll to position [138, 0]
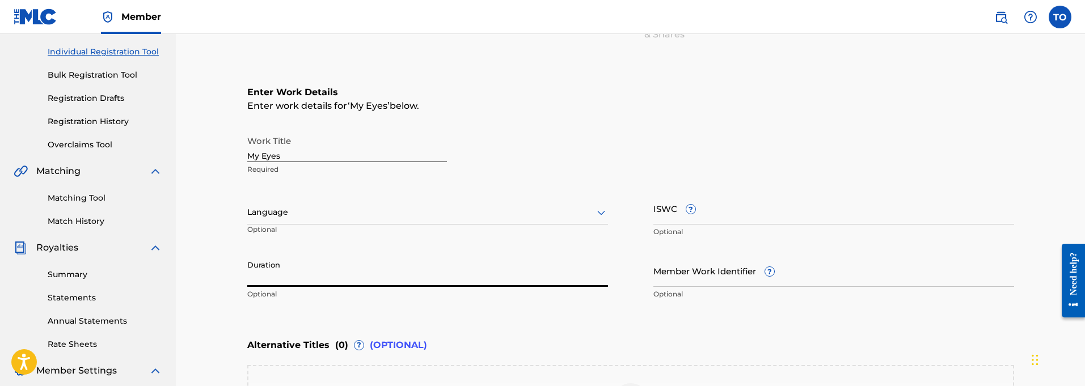
click at [296, 277] on input "Duration" at bounding box center [427, 271] width 361 height 32
click at [681, 279] on input "Member Work Identifier ?" at bounding box center [833, 271] width 361 height 32
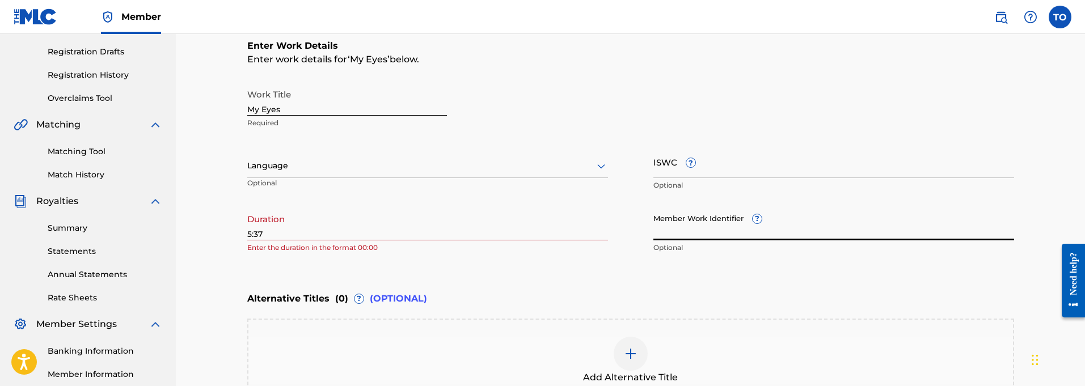
scroll to position [193, 0]
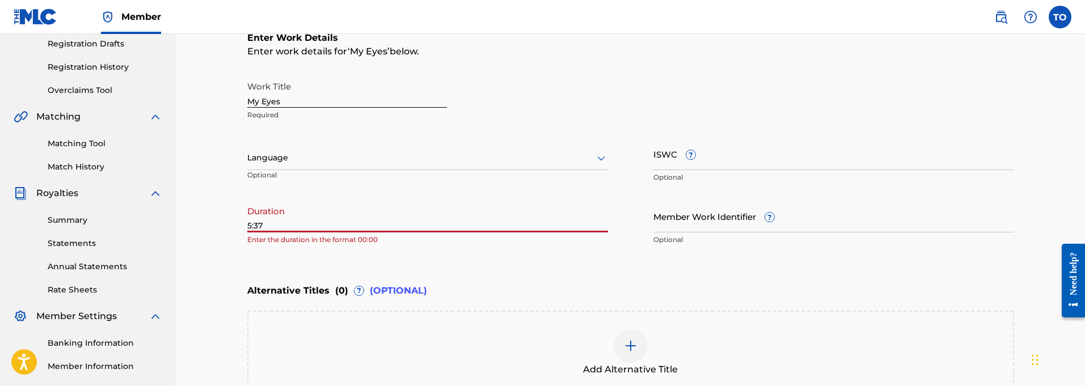
click at [248, 226] on input "5:37" at bounding box center [427, 216] width 361 height 32
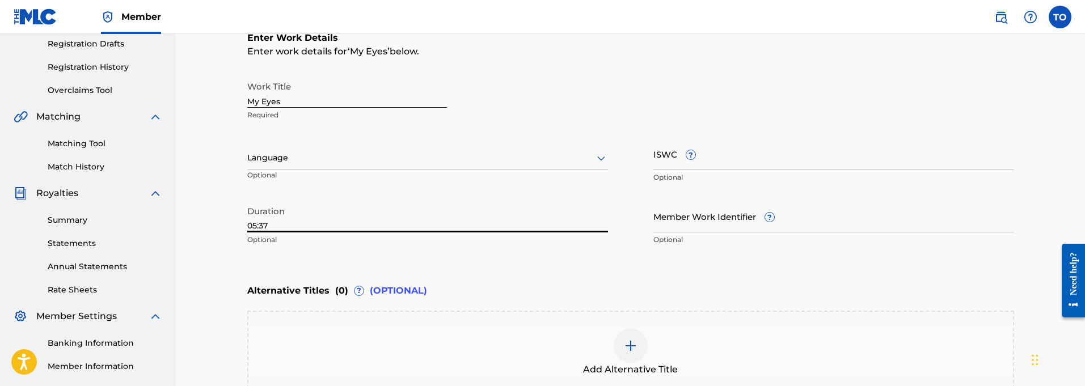
scroll to position [193, 0]
type input "05:37"
click at [672, 223] on input "Member Work Identifier ?" at bounding box center [833, 216] width 361 height 32
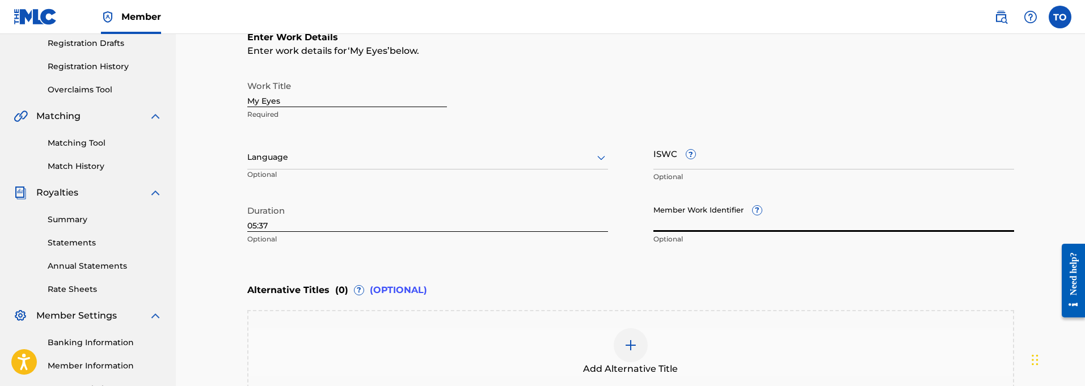
paste input "QT3F22500389"
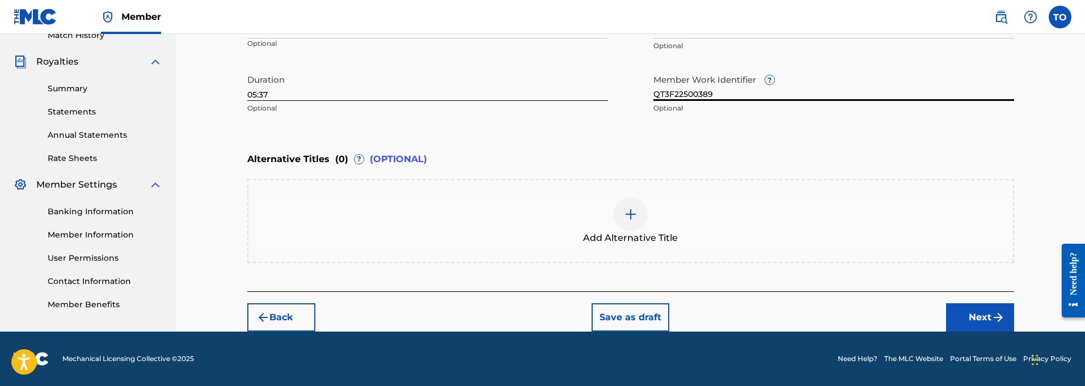
scroll to position [324, 0]
type input "QT3F22500389"
click at [976, 311] on button "Next" at bounding box center [980, 317] width 68 height 28
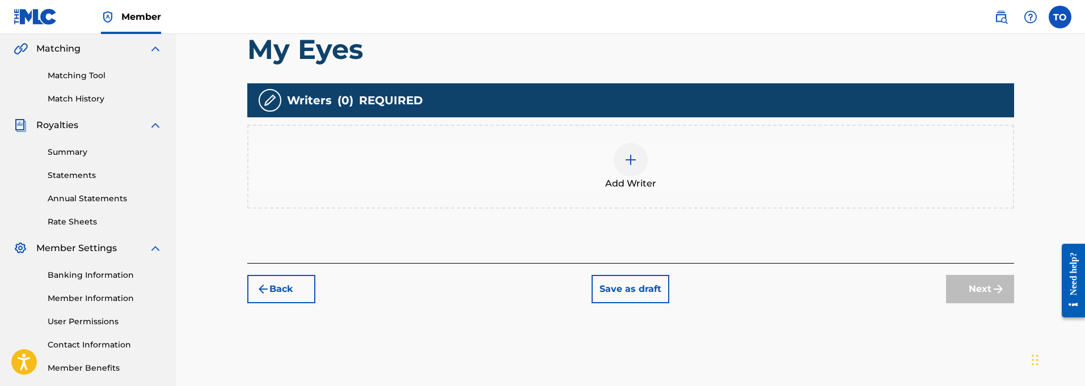
scroll to position [248, 0]
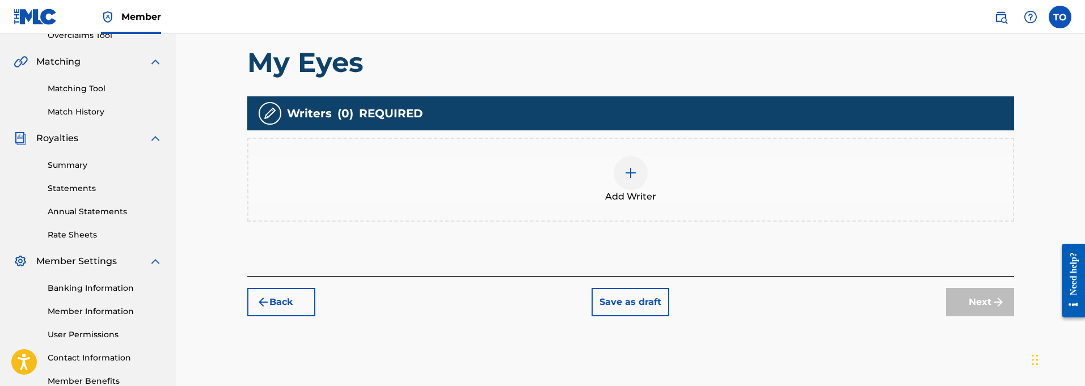
click at [630, 170] on img at bounding box center [631, 173] width 14 height 14
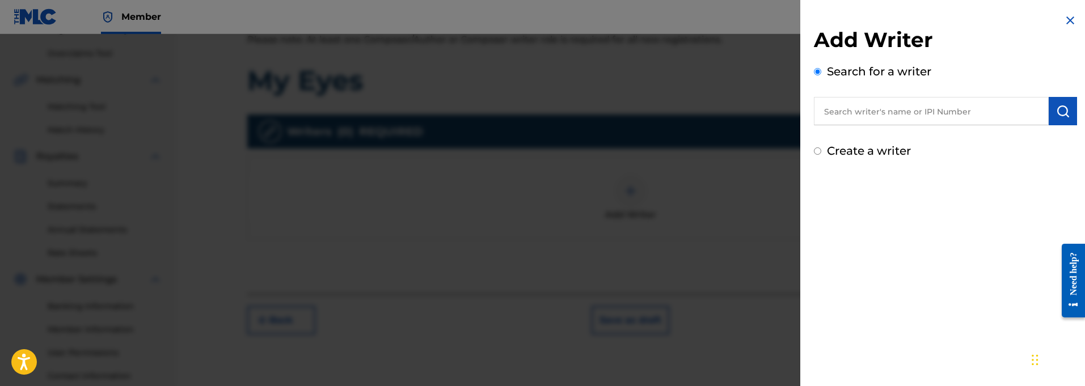
scroll to position [225, 0]
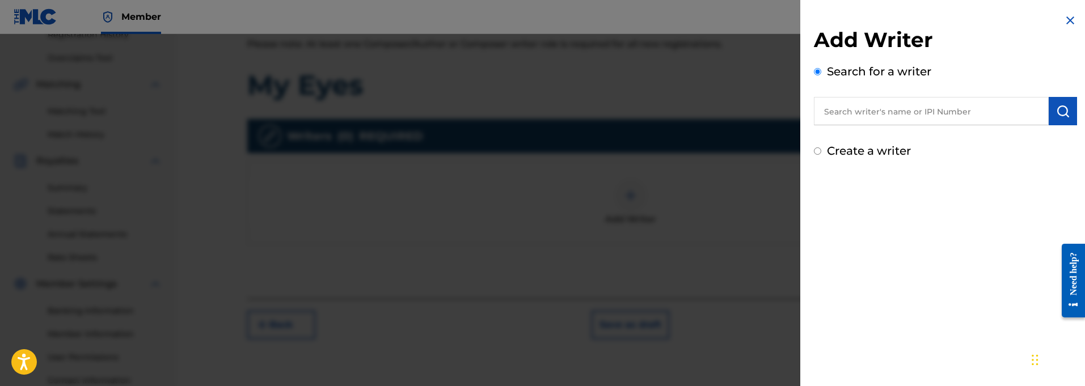
click at [872, 114] on input "text" at bounding box center [931, 111] width 235 height 28
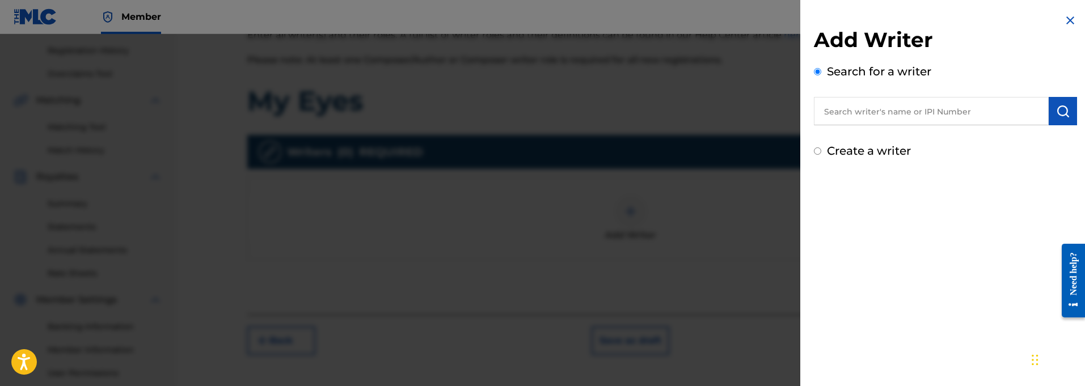
scroll to position [206, 0]
paste input "01127821764"
type input "01127821764"
drag, startPoint x: 1064, startPoint y: 113, endPoint x: 1060, endPoint y: 119, distance: 7.1
click at [1063, 116] on img "submit" at bounding box center [1063, 111] width 14 height 14
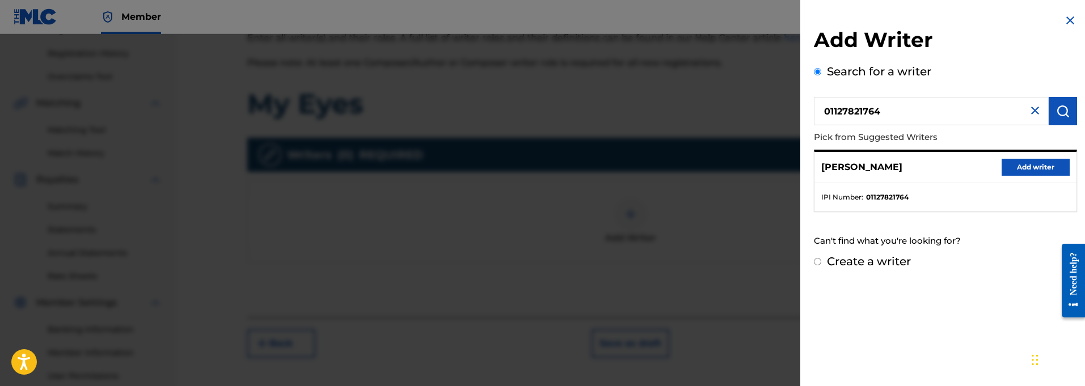
click at [1028, 161] on button "Add writer" at bounding box center [1036, 167] width 68 height 17
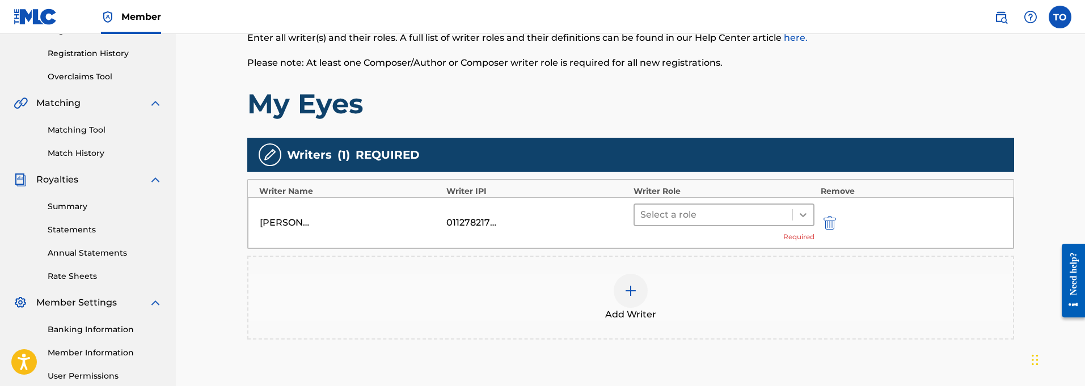
click at [807, 214] on icon at bounding box center [803, 214] width 11 height 11
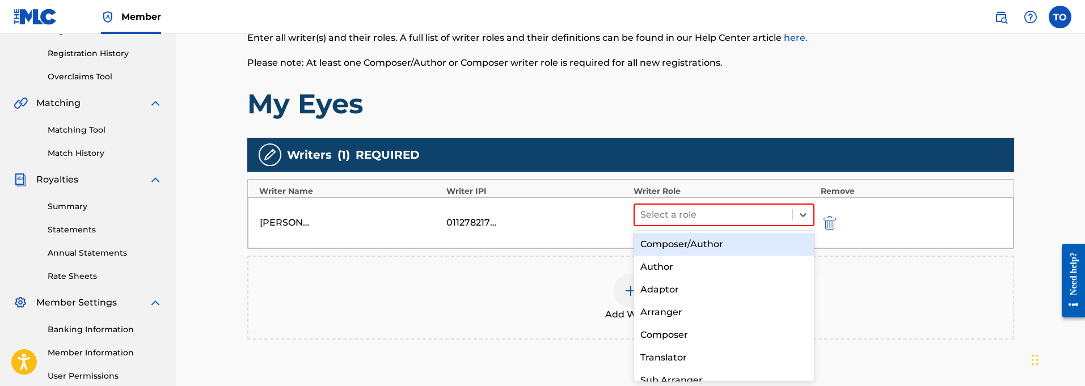
click at [718, 241] on div "Composer/Author" at bounding box center [725, 244] width 182 height 23
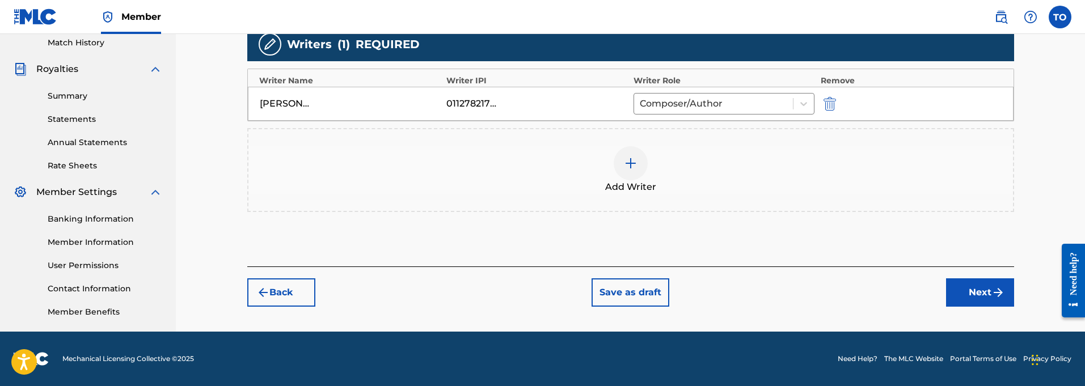
scroll to position [317, 0]
click at [988, 292] on button "Next" at bounding box center [980, 293] width 68 height 28
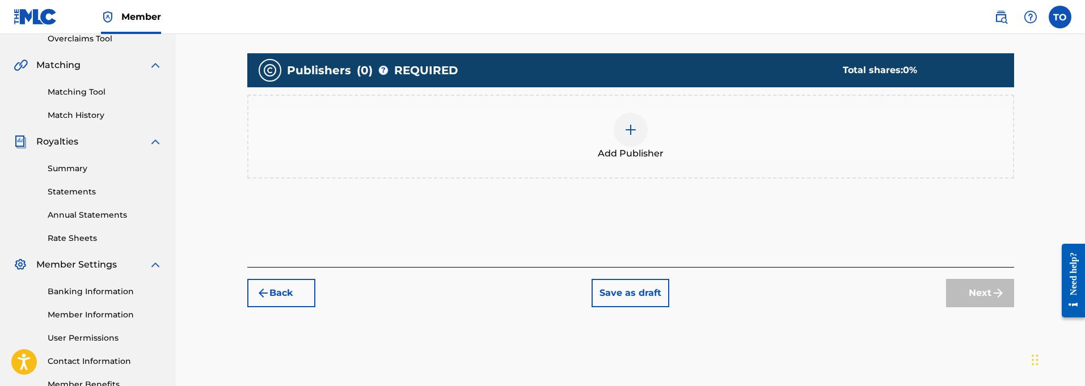
scroll to position [240, 0]
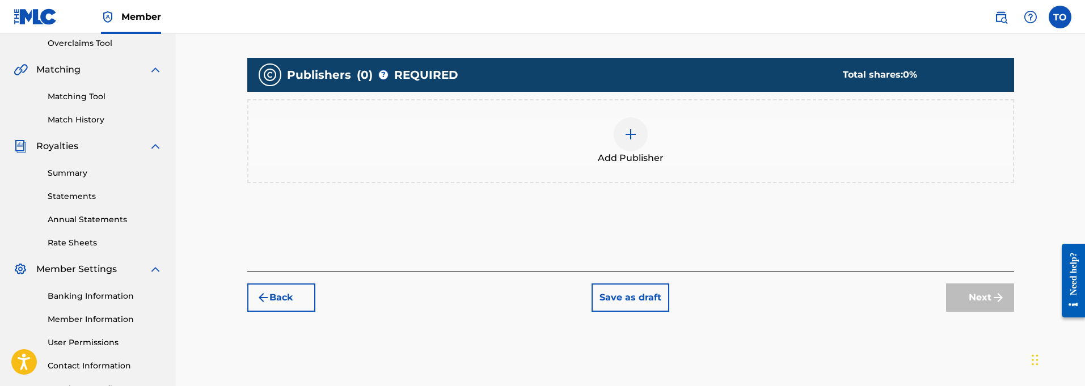
click at [632, 131] on img at bounding box center [631, 135] width 14 height 14
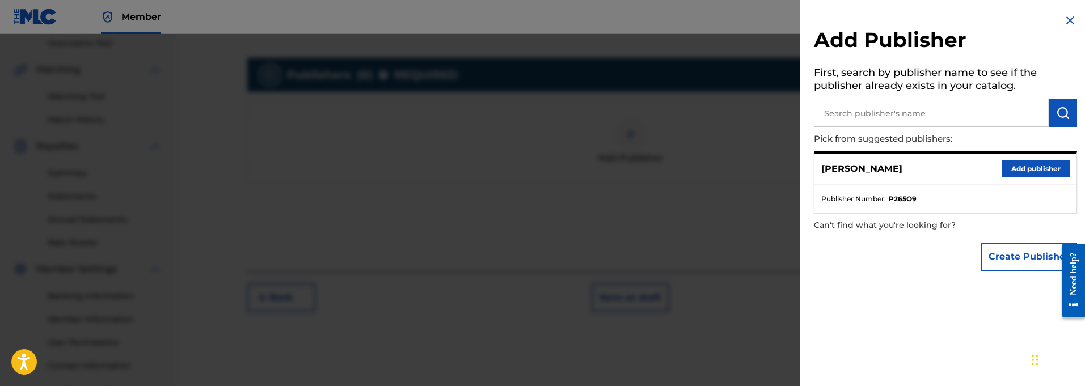
click at [1032, 166] on button "Add publisher" at bounding box center [1036, 169] width 68 height 17
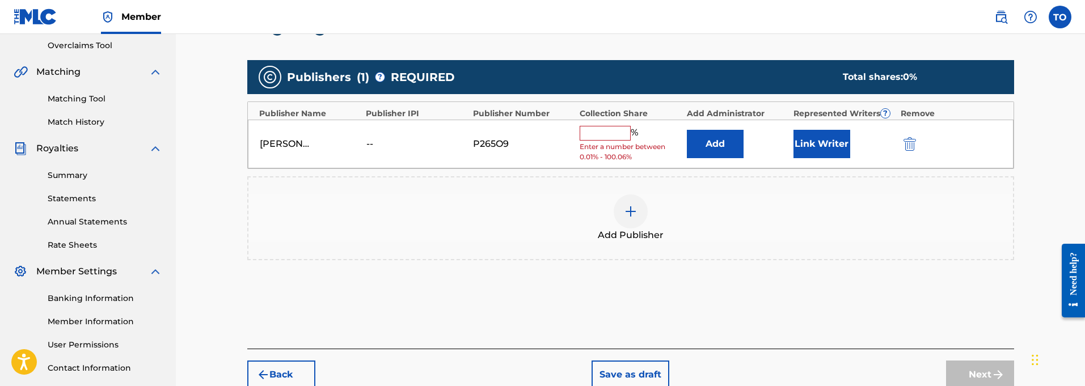
scroll to position [235, 1]
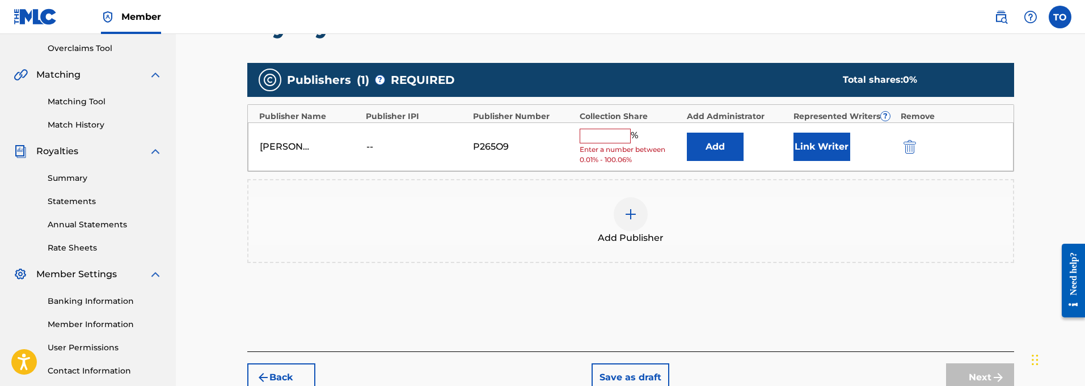
drag, startPoint x: 593, startPoint y: 129, endPoint x: 596, endPoint y: 140, distance: 11.0
click at [593, 129] on div "[PERSON_NAME] -- P265O9 % Enter a number between 0.01% - 100.06% Add Link Writer" at bounding box center [631, 147] width 766 height 49
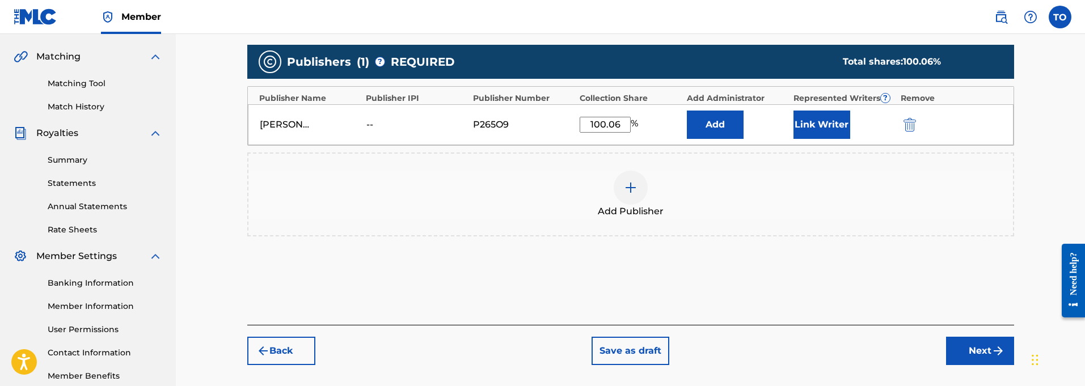
scroll to position [259, 0]
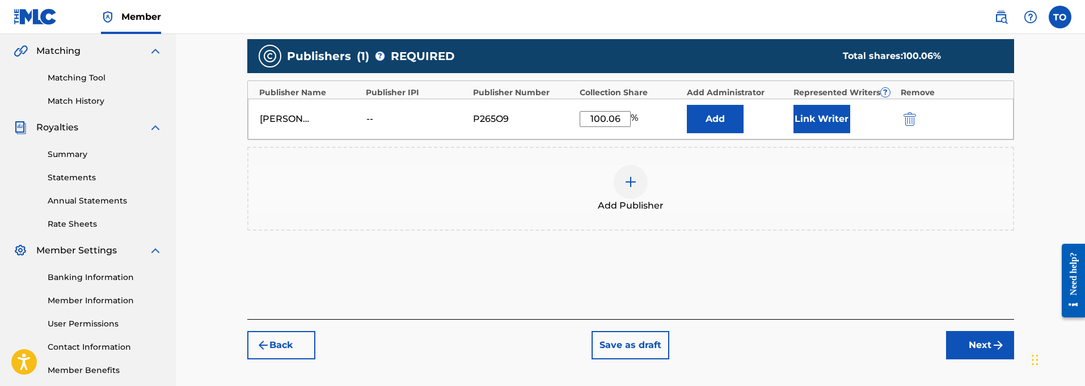
type input "100.06"
click at [715, 119] on button "Add" at bounding box center [715, 119] width 57 height 28
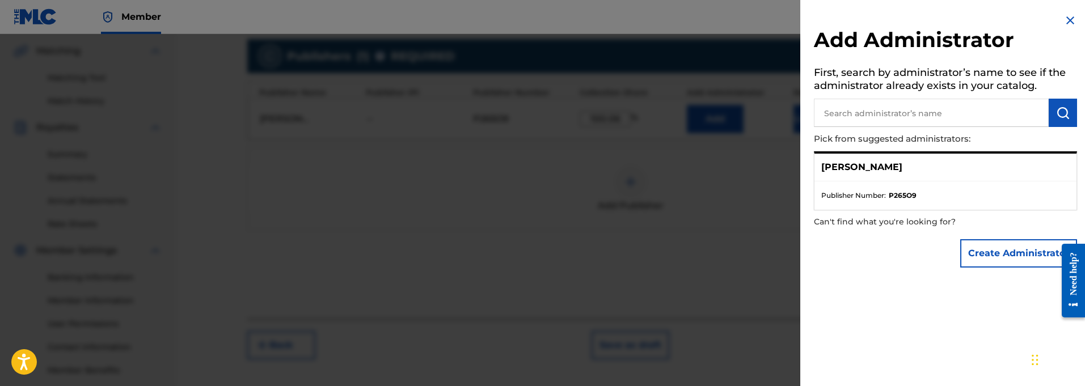
click at [854, 166] on p "[PERSON_NAME]" at bounding box center [861, 168] width 81 height 14
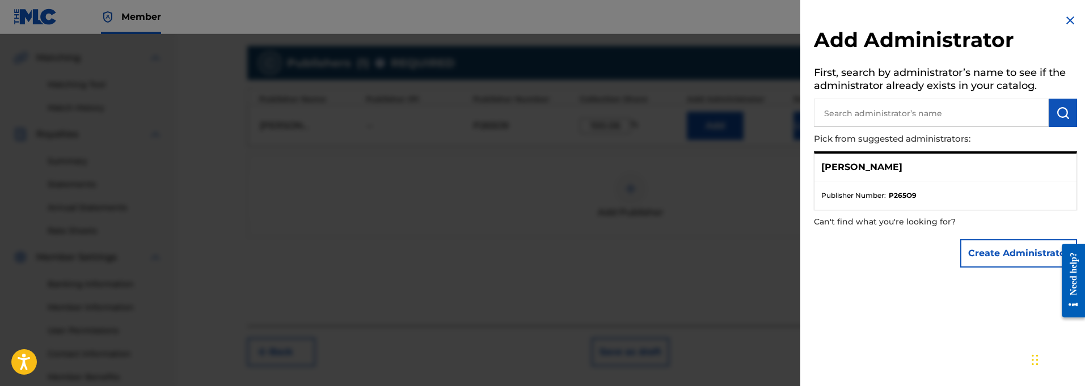
scroll to position [251, 0]
click at [1071, 19] on img at bounding box center [1071, 21] width 14 height 14
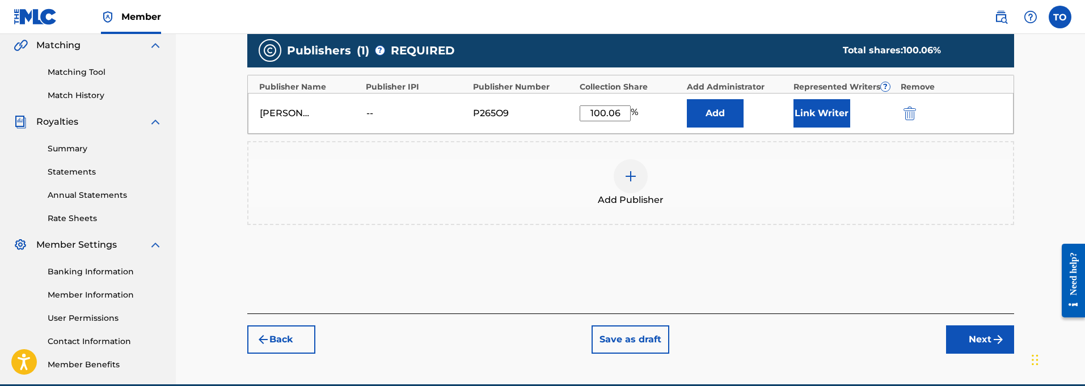
scroll to position [266, 0]
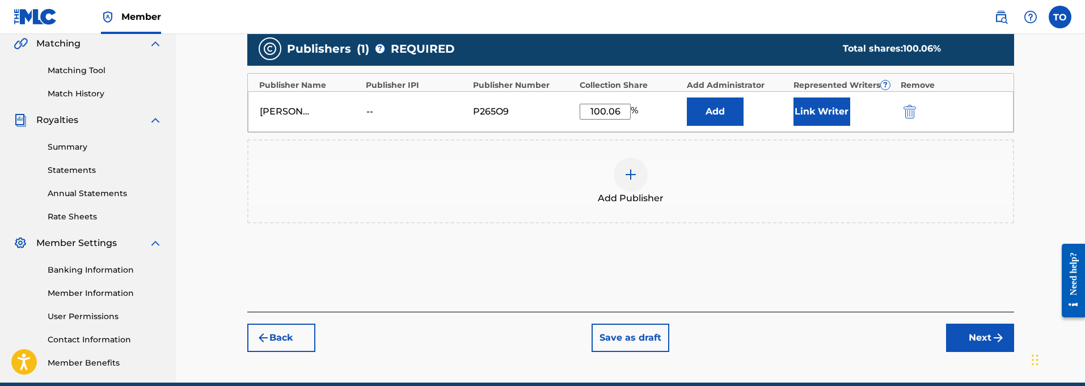
click at [825, 111] on button "Link Writer" at bounding box center [822, 112] width 57 height 28
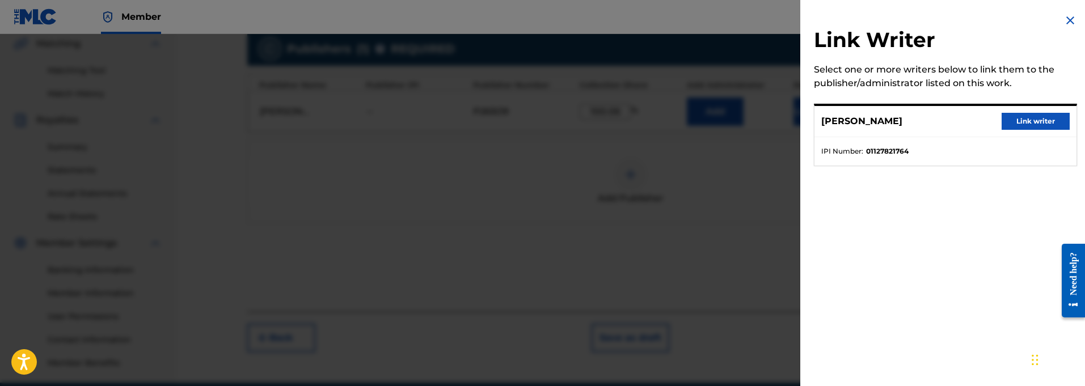
drag, startPoint x: 1012, startPoint y: 121, endPoint x: 896, endPoint y: 158, distance: 121.5
click at [1011, 121] on button "Link writer" at bounding box center [1036, 121] width 68 height 17
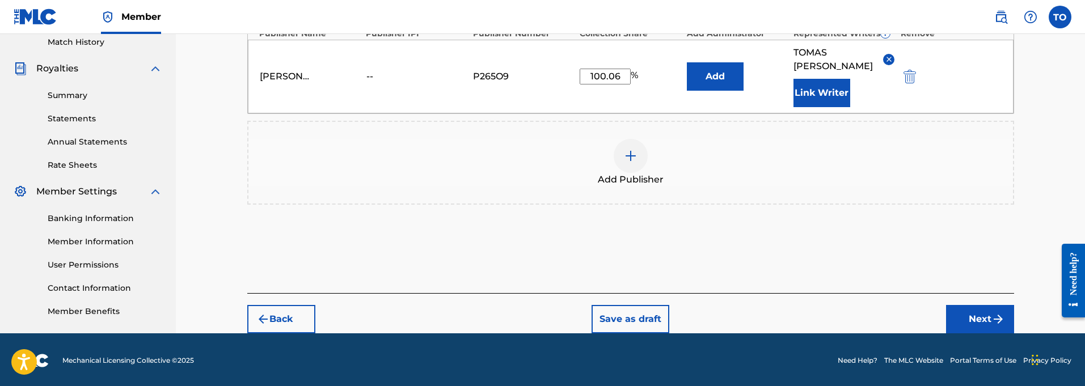
scroll to position [317, 0]
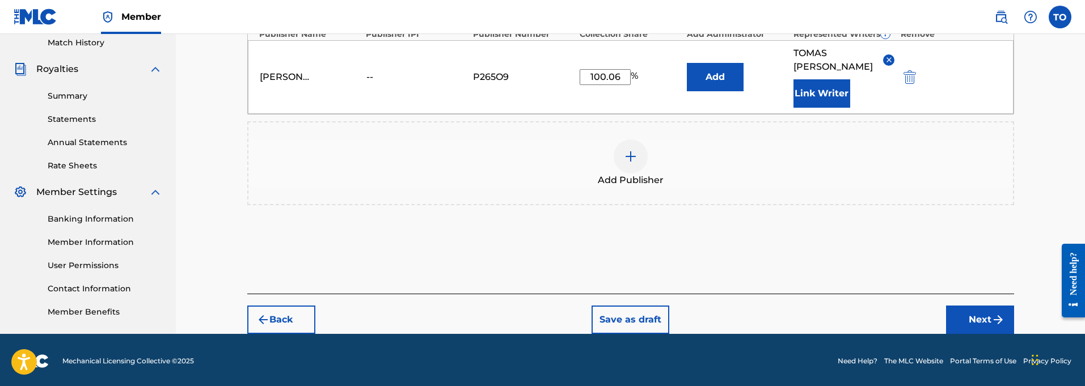
click at [978, 306] on button "Next" at bounding box center [980, 320] width 68 height 28
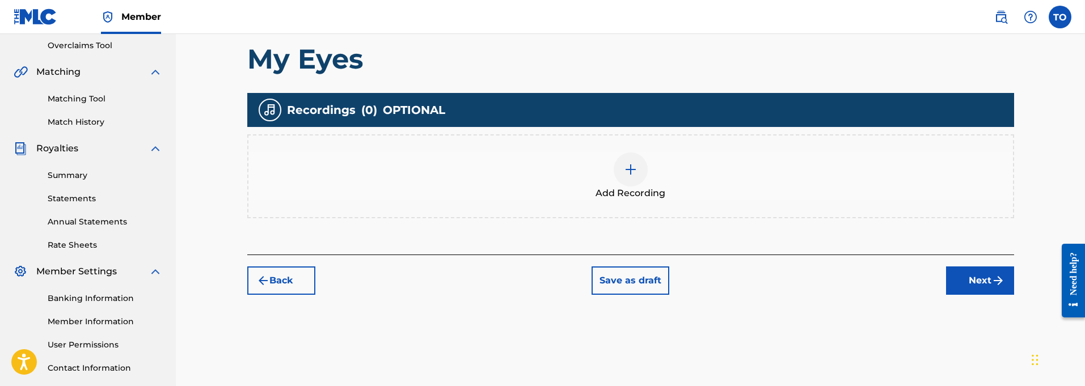
scroll to position [236, 0]
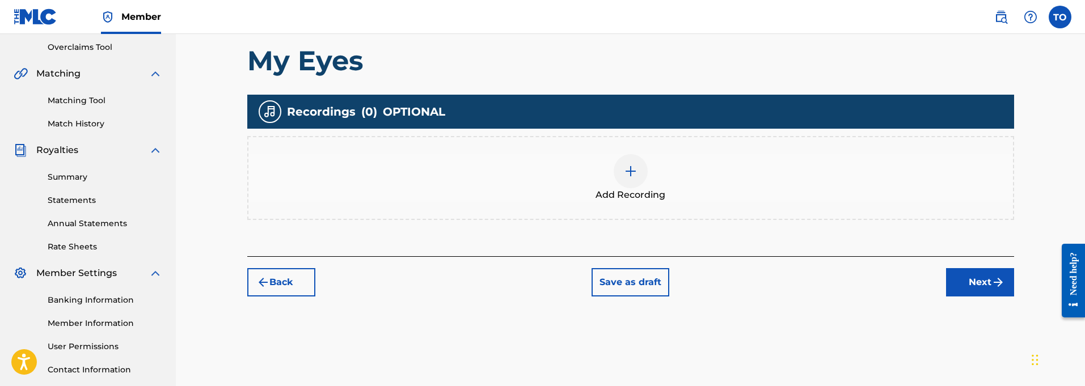
click at [632, 176] on img at bounding box center [631, 172] width 14 height 14
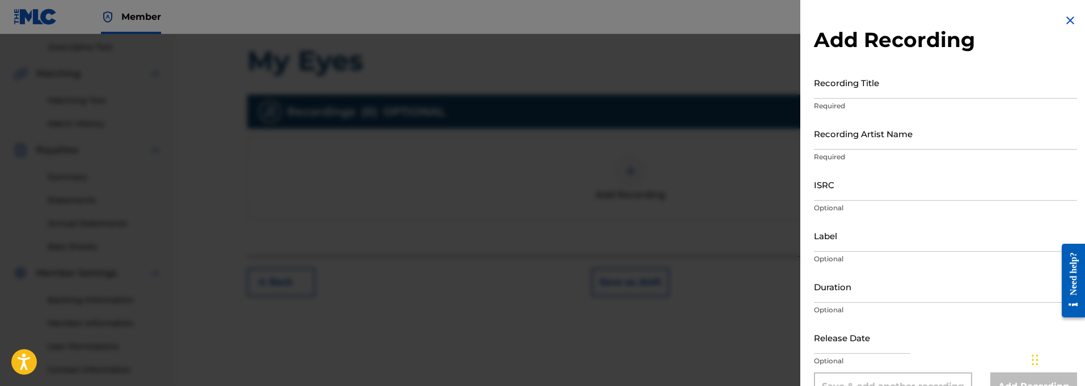
scroll to position [13, 0]
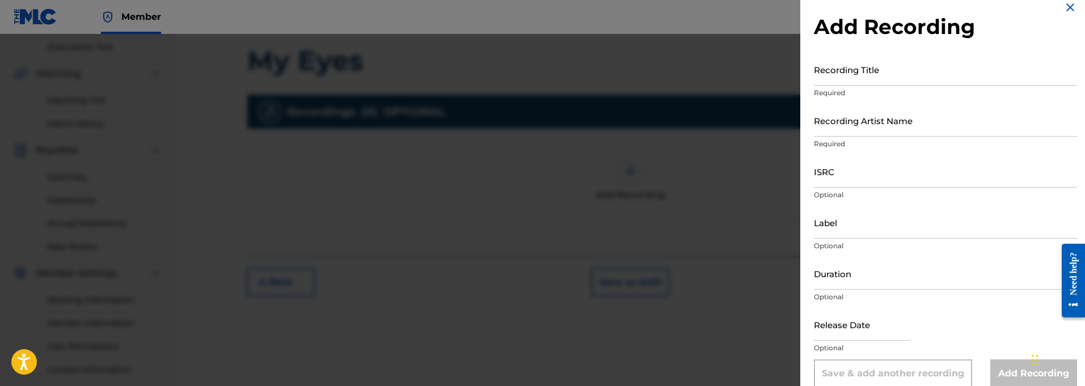
click at [863, 78] on input "Recording Title" at bounding box center [945, 69] width 263 height 32
type input "My Eyes"
click at [885, 130] on input "Recording Artist Name" at bounding box center [945, 120] width 263 height 32
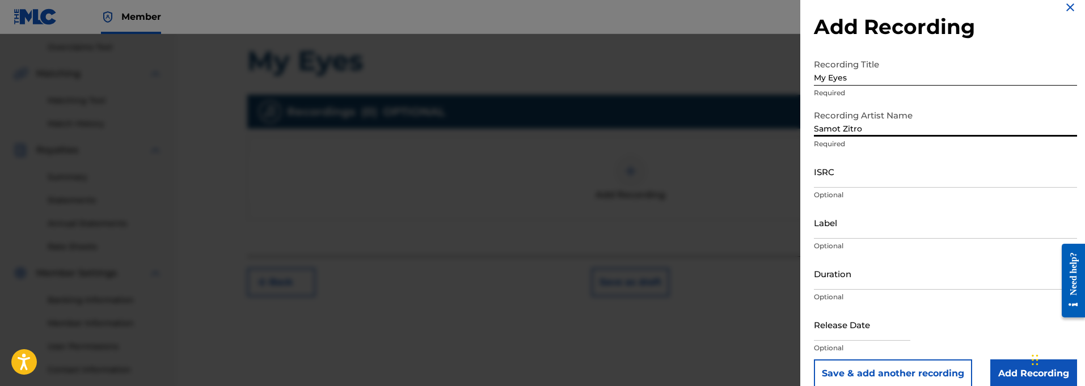
type input "Samot Zitro"
click at [840, 184] on input "ISRC" at bounding box center [945, 171] width 263 height 32
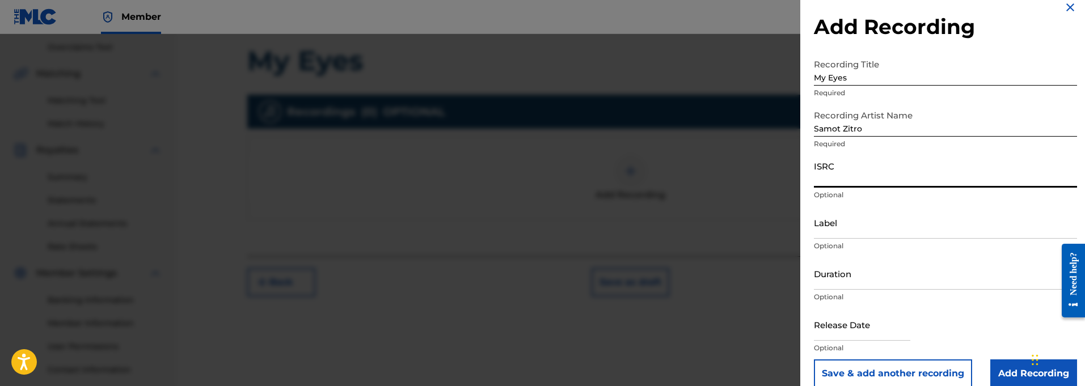
paste input "QT3F22500389"
type input "QT3F22500389"
click at [867, 227] on input "Label" at bounding box center [945, 222] width 263 height 32
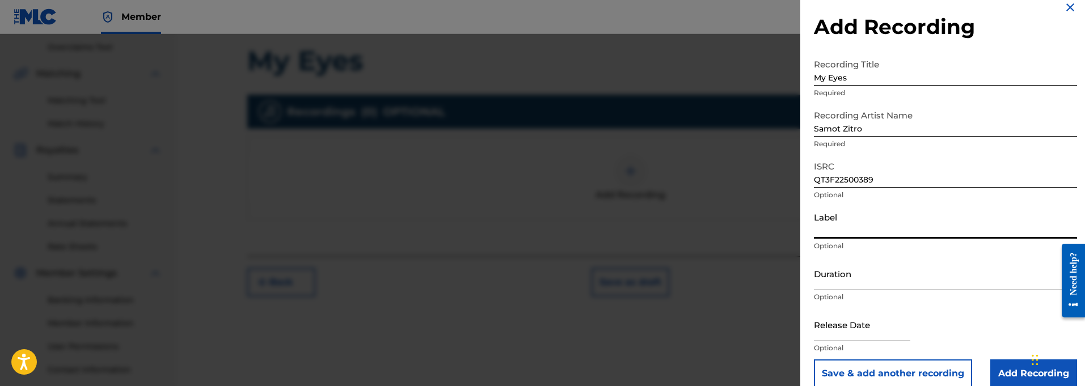
paste input "914129 Records DK"
type input "914129 Records DK"
click at [876, 281] on input "Duration" at bounding box center [945, 274] width 263 height 32
type input "5"
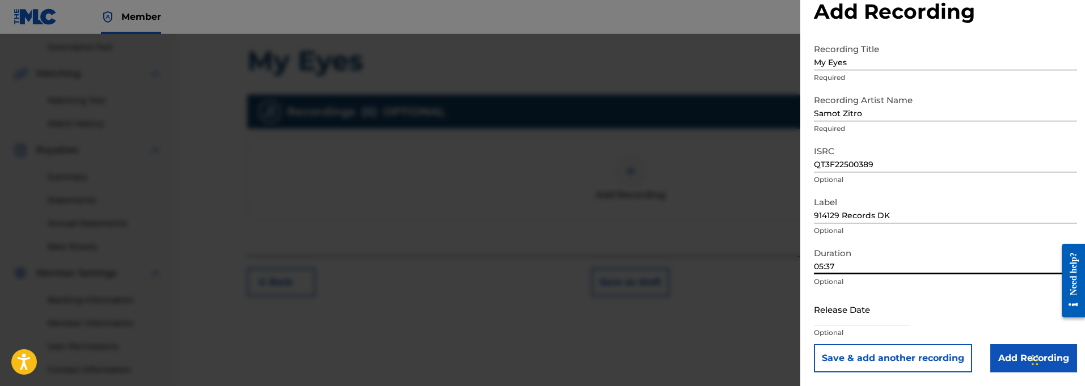
scroll to position [28, 0]
type input "05:37"
click at [882, 314] on input "text" at bounding box center [862, 309] width 96 height 32
select select "8"
select select "2025"
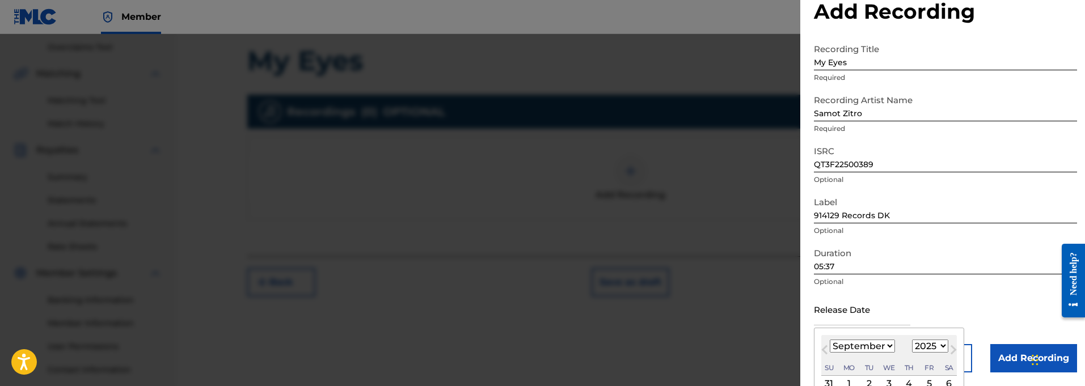
click at [952, 350] on span "Next Month" at bounding box center [952, 351] width 0 height 17
select select "9"
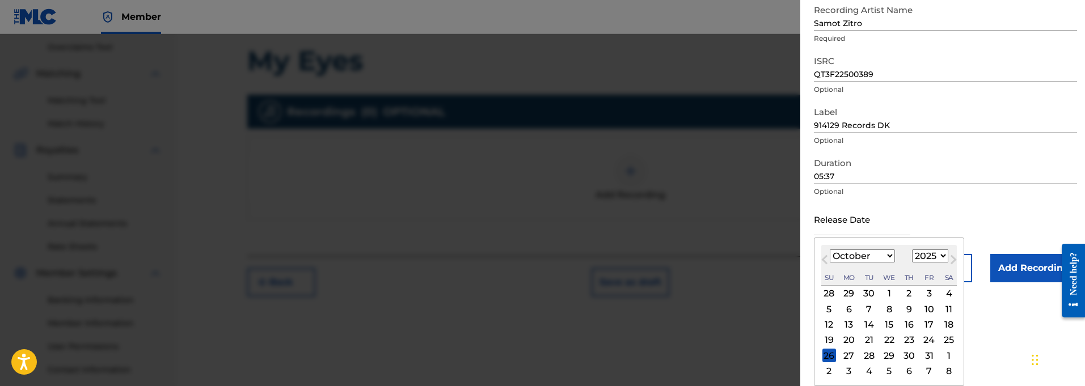
scroll to position [119, 0]
click at [829, 308] on div "5" at bounding box center [830, 309] width 14 height 14
type input "[DATE]"
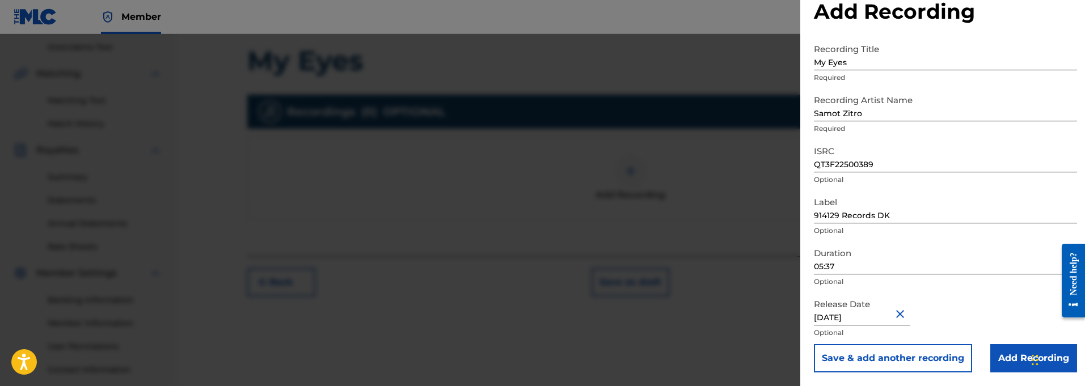
click at [1003, 356] on input "Add Recording" at bounding box center [1033, 358] width 87 height 28
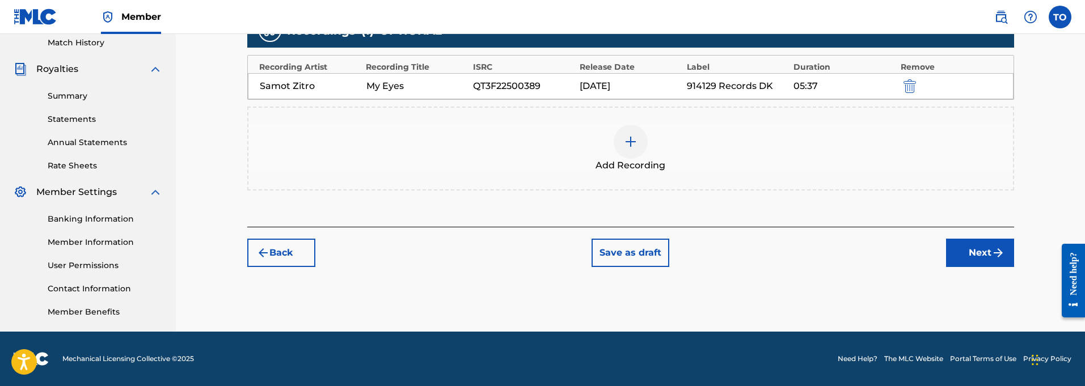
scroll to position [317, 0]
click at [977, 254] on button "Next" at bounding box center [980, 253] width 68 height 28
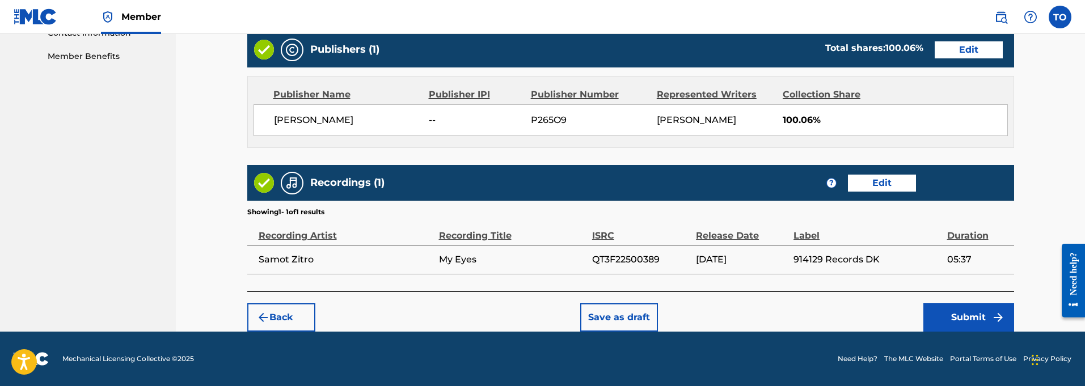
scroll to position [573, 0]
click at [973, 318] on button "Submit" at bounding box center [968, 317] width 91 height 28
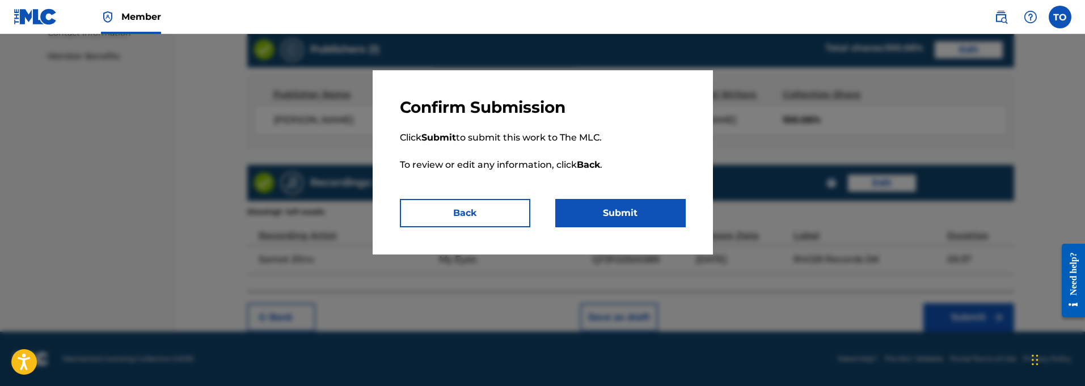
scroll to position [571, 0]
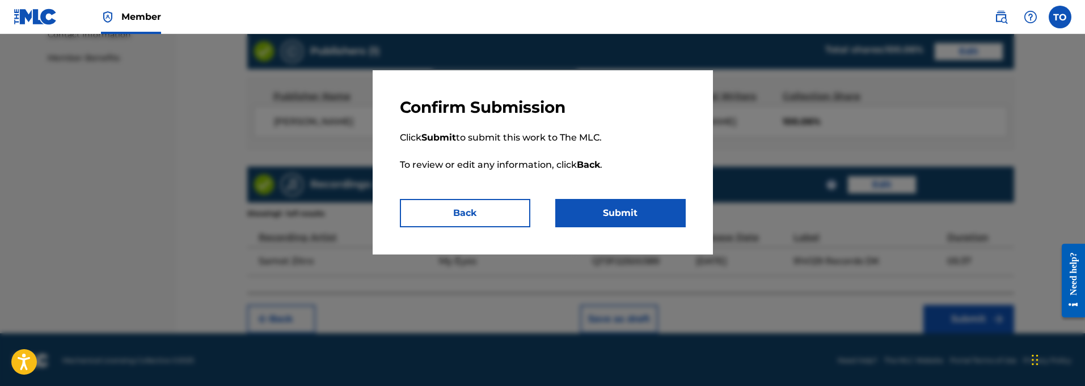
click at [627, 211] on button "Submit" at bounding box center [620, 213] width 130 height 28
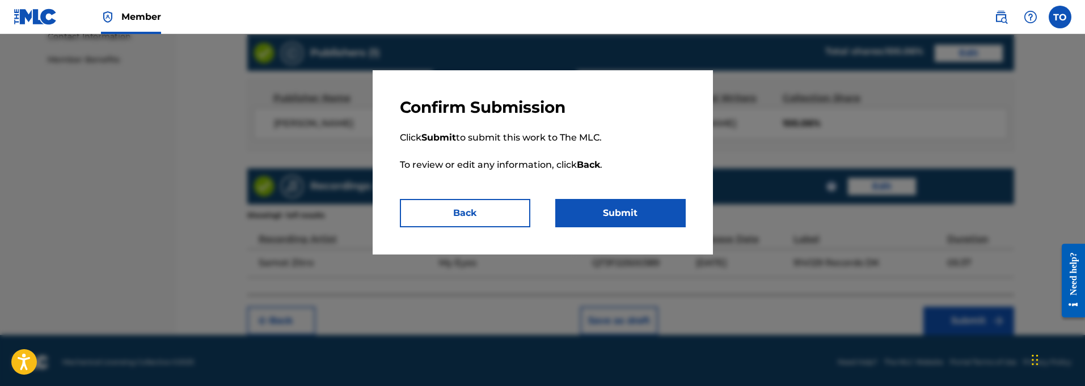
scroll to position [568, 1]
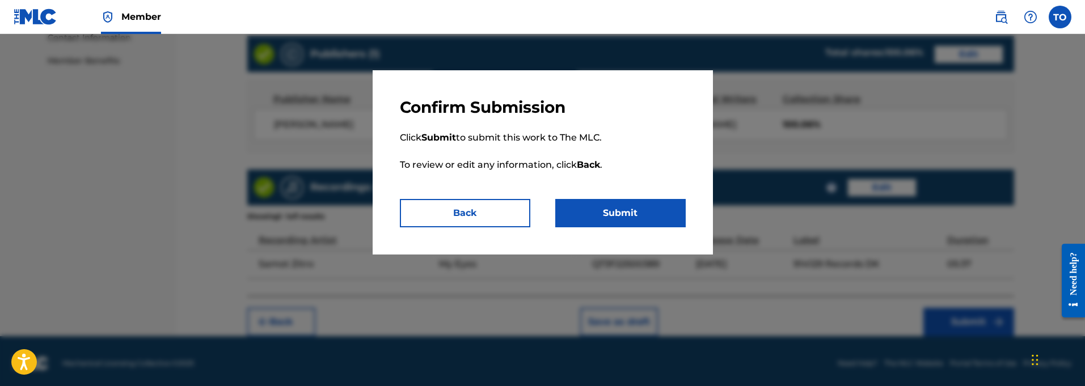
click at [475, 212] on button "Back" at bounding box center [465, 213] width 130 height 28
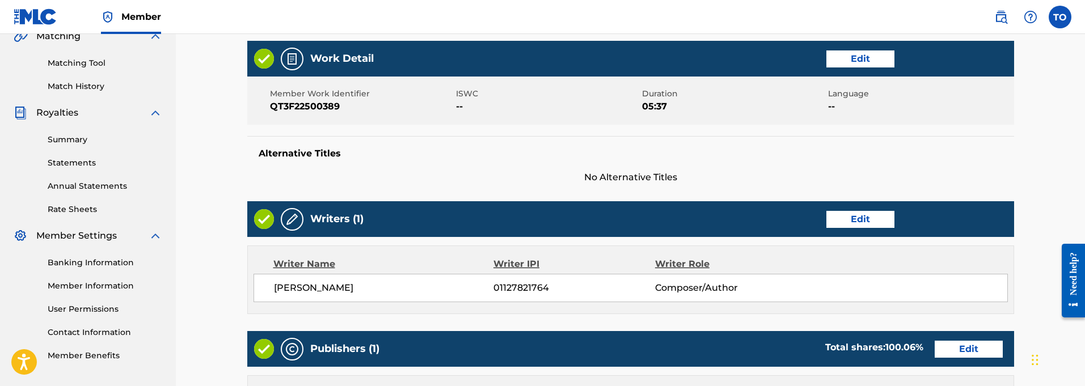
scroll to position [275, 0]
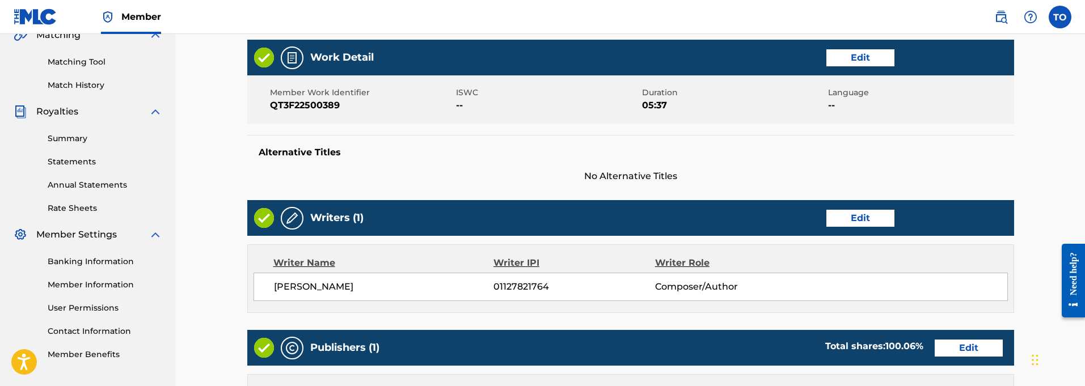
click at [867, 60] on button "Edit" at bounding box center [860, 57] width 68 height 17
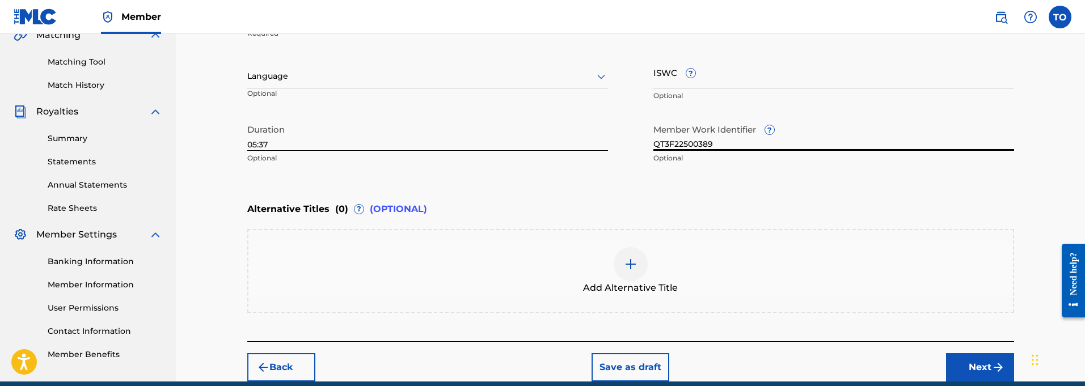
drag, startPoint x: 719, startPoint y: 144, endPoint x: 625, endPoint y: 144, distance: 94.2
click at [625, 144] on div "Work Title My Eyes Required Language Optional ISWC ? Optional Duration 05:37 Op…" at bounding box center [630, 82] width 767 height 176
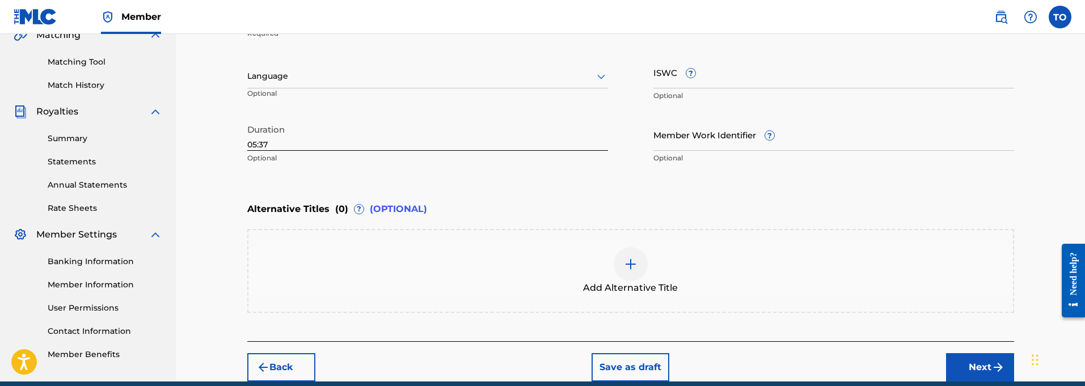
click at [976, 369] on button "Next" at bounding box center [980, 367] width 68 height 28
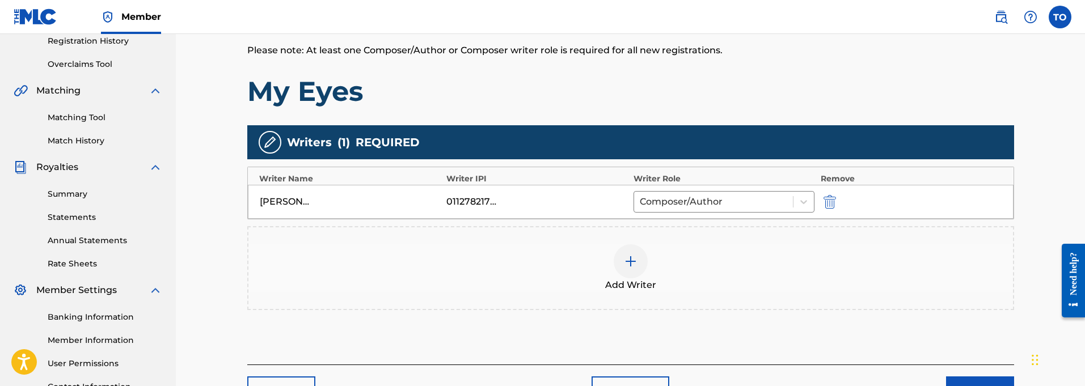
scroll to position [218, 0]
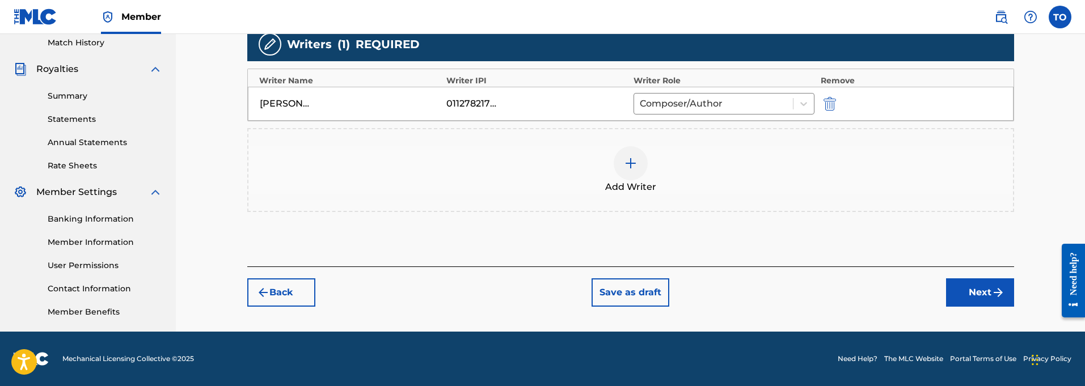
click at [980, 288] on button "Next" at bounding box center [980, 293] width 68 height 28
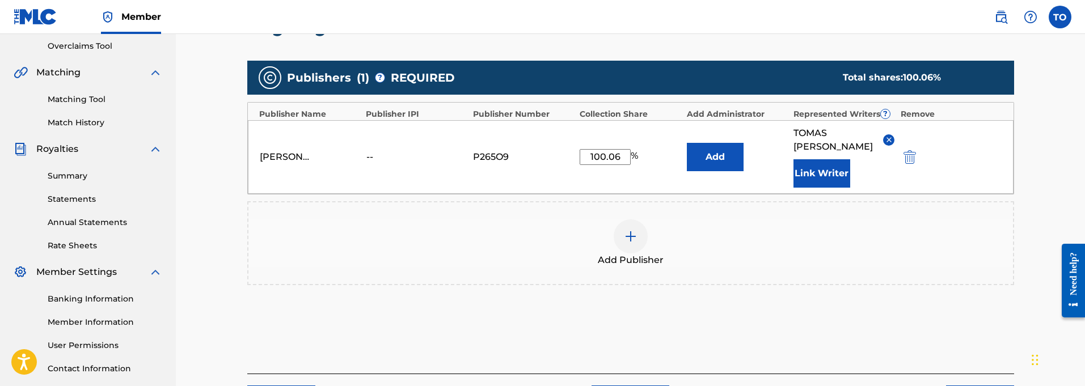
scroll to position [314, 0]
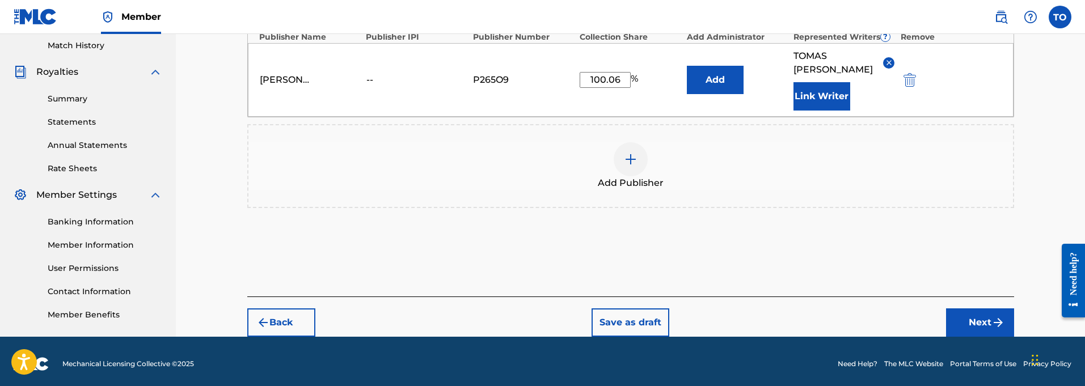
click at [990, 309] on button "Next" at bounding box center [980, 323] width 68 height 28
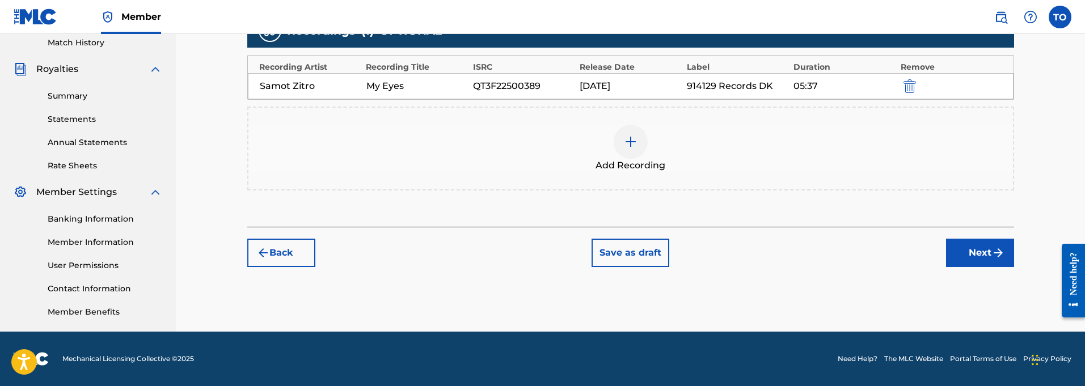
scroll to position [315, 0]
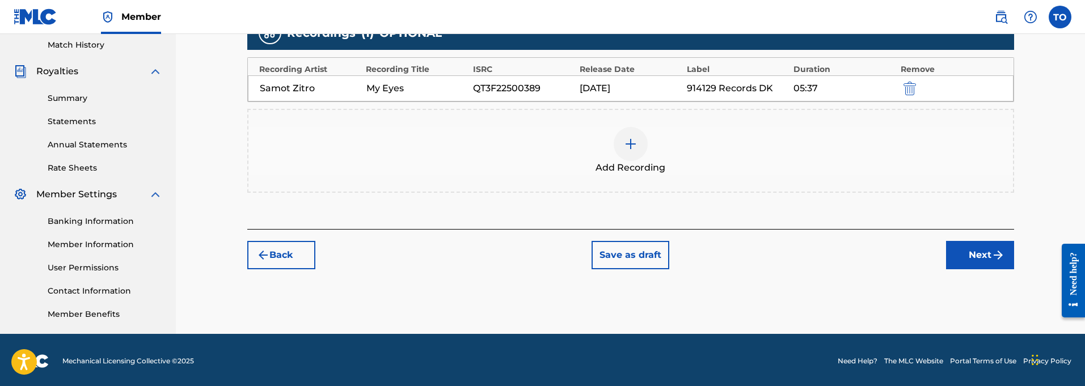
click at [979, 258] on button "Next" at bounding box center [980, 255] width 68 height 28
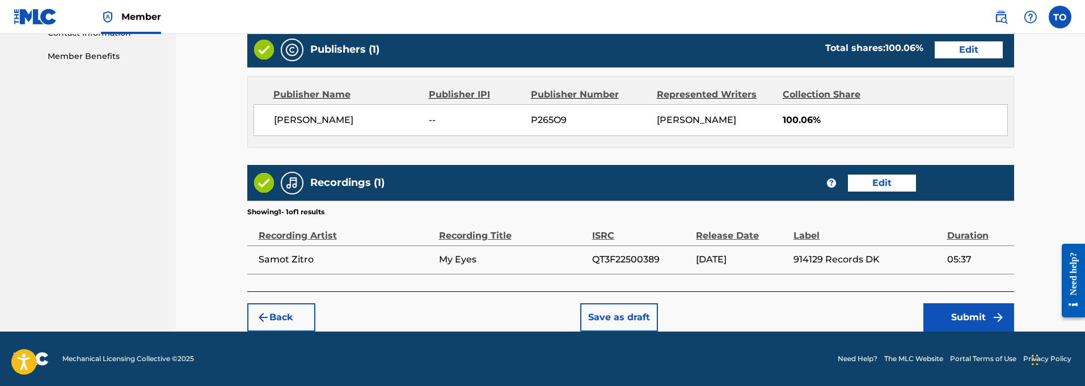
scroll to position [573, 0]
click at [975, 317] on button "Submit" at bounding box center [968, 317] width 91 height 28
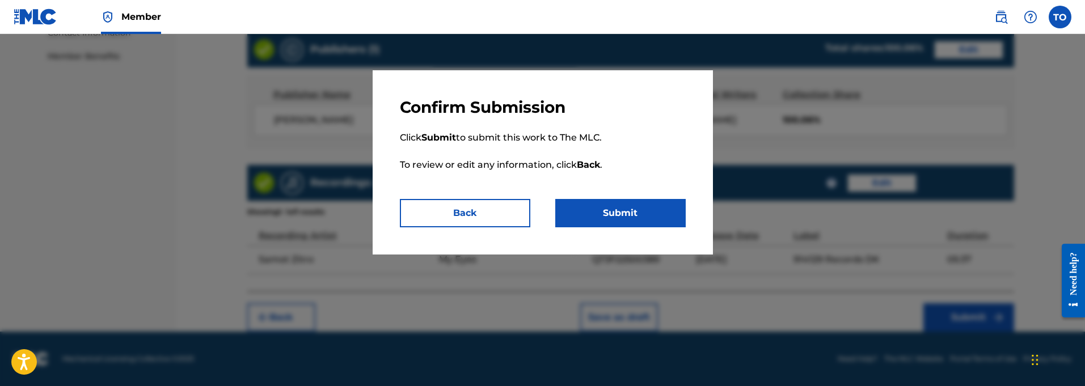
click at [633, 210] on button "Submit" at bounding box center [620, 213] width 130 height 28
click at [476, 213] on button "Back" at bounding box center [465, 213] width 130 height 28
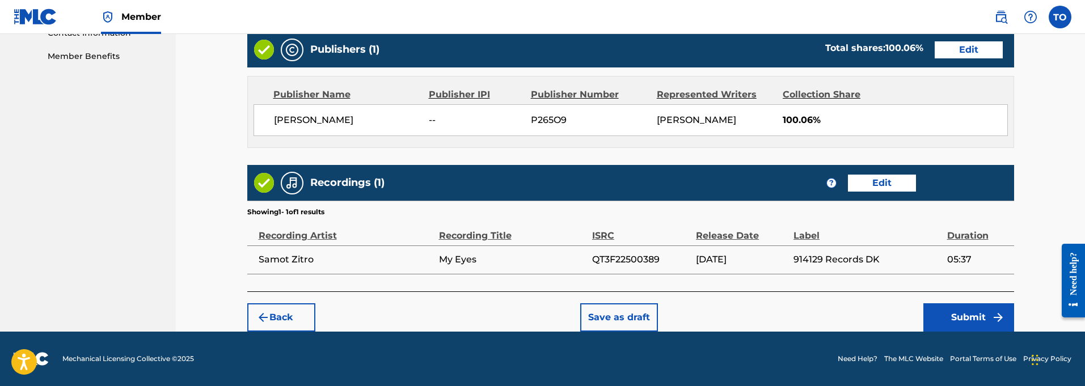
click at [611, 316] on button "Save as draft" at bounding box center [619, 317] width 78 height 28
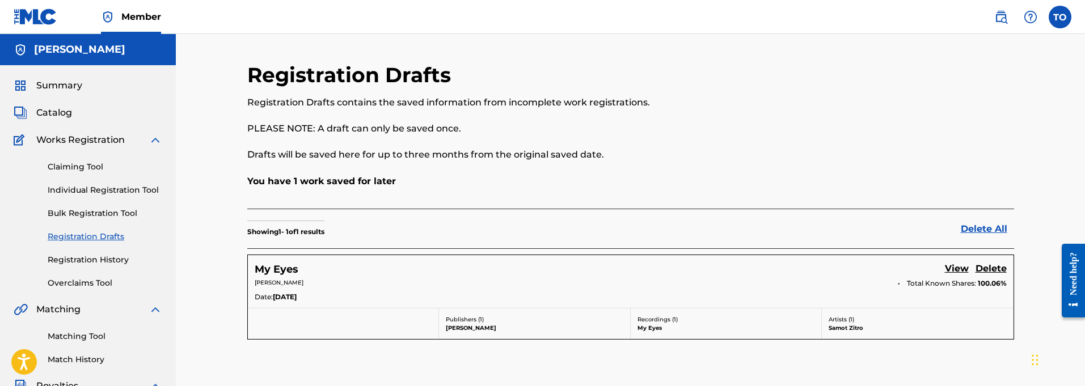
click at [103, 189] on link "Individual Registration Tool" at bounding box center [105, 190] width 115 height 12
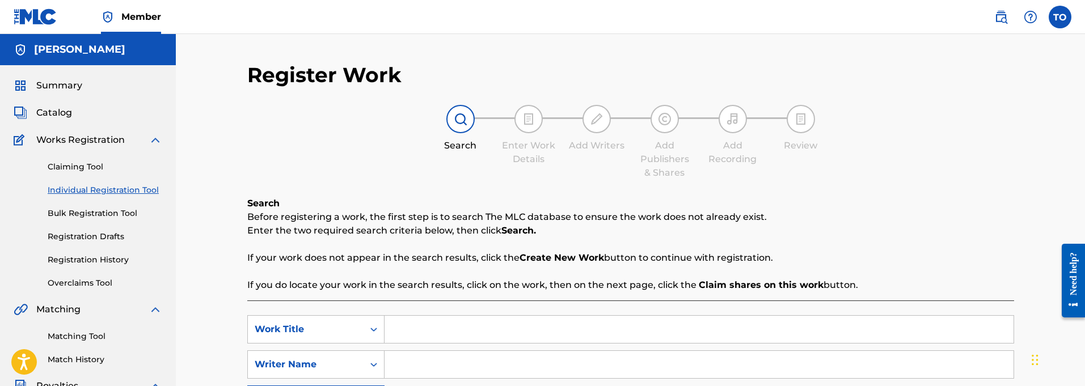
click at [412, 330] on input "Search Form" at bounding box center [699, 329] width 629 height 27
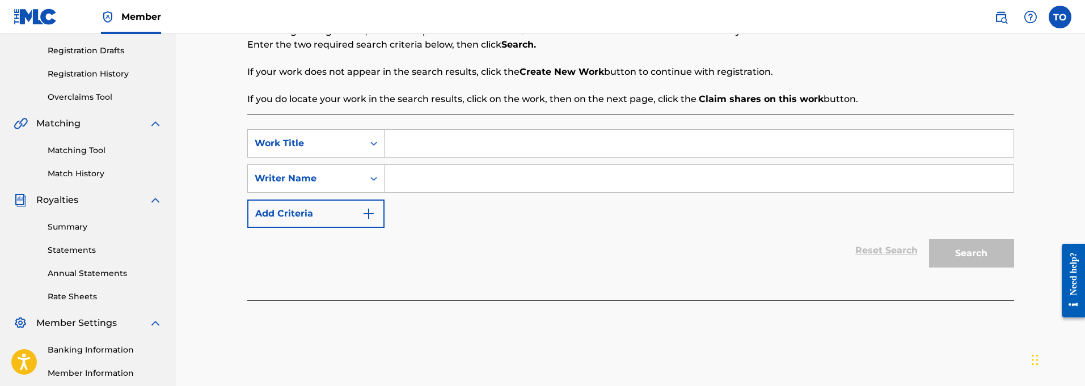
scroll to position [186, 0]
paste input "Dragon"
type input "Dragon"
click at [373, 179] on icon "Search Form" at bounding box center [373, 178] width 11 height 11
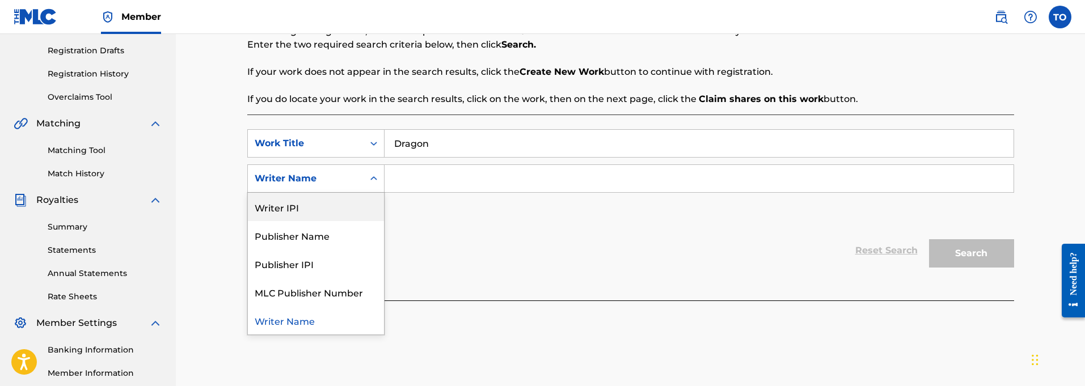
click at [292, 204] on div "Writer IPI" at bounding box center [316, 207] width 136 height 28
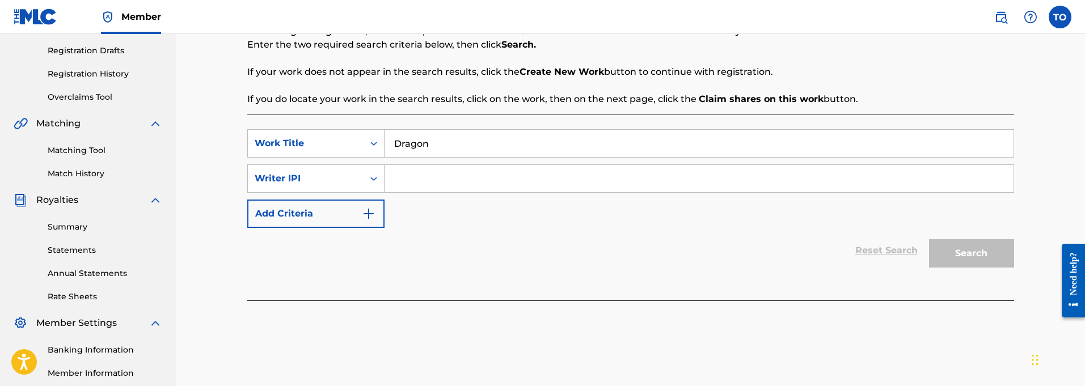
click at [431, 174] on input "Search Form" at bounding box center [699, 178] width 629 height 27
paste input "01127821764"
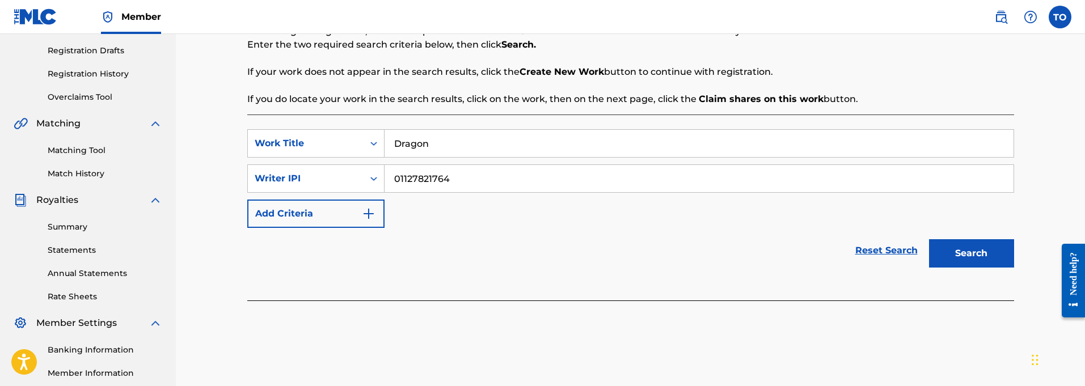
type input "01127821764"
click at [369, 213] on img "Search Form" at bounding box center [369, 214] width 14 height 14
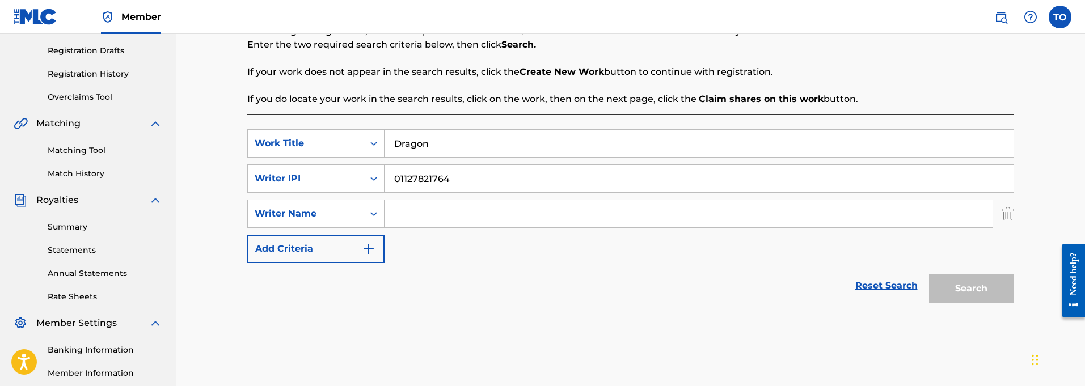
click at [463, 211] on input "Search Form" at bounding box center [689, 213] width 608 height 27
type input "[PERSON_NAME]"
click at [968, 289] on button "Search" at bounding box center [971, 289] width 85 height 28
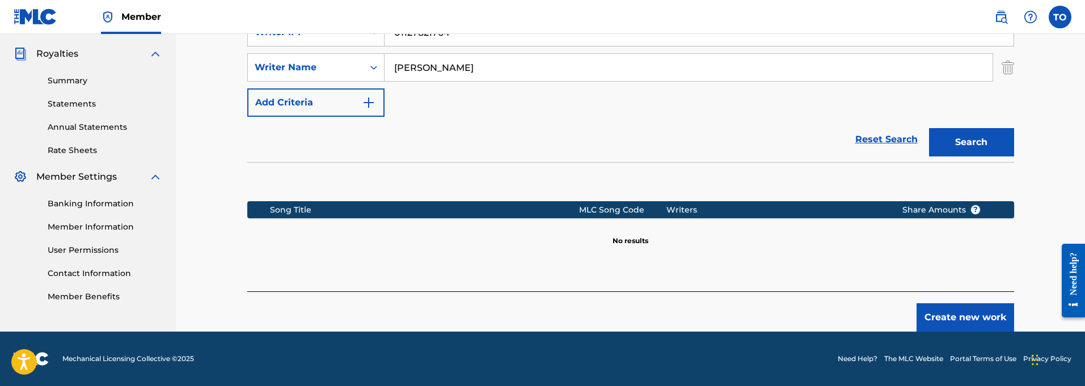
scroll to position [332, 0]
click at [956, 311] on button "Create new work" at bounding box center [966, 317] width 98 height 28
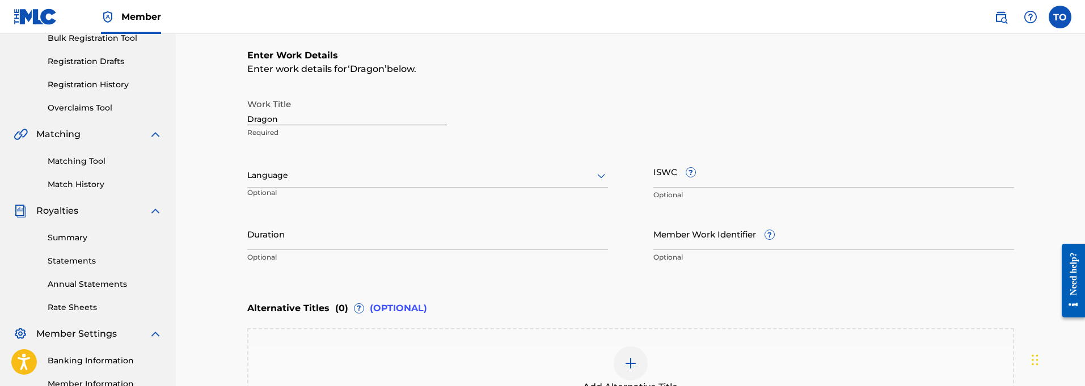
scroll to position [165, 0]
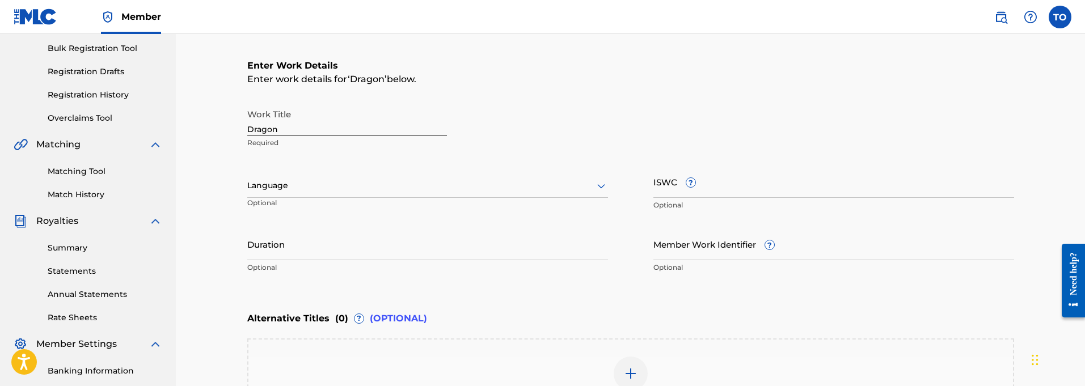
click at [297, 252] on input "Duration" at bounding box center [427, 244] width 361 height 32
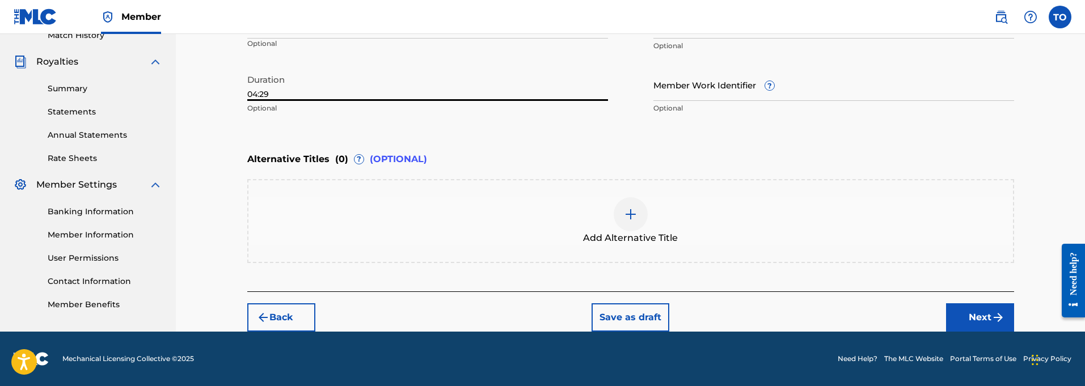
scroll to position [324, 0]
type input "04:29"
click at [978, 314] on button "Next" at bounding box center [980, 317] width 68 height 28
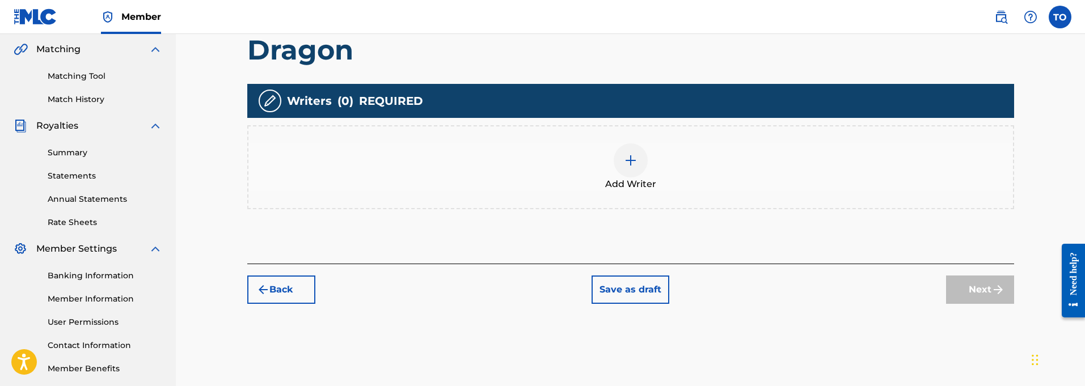
scroll to position [263, 0]
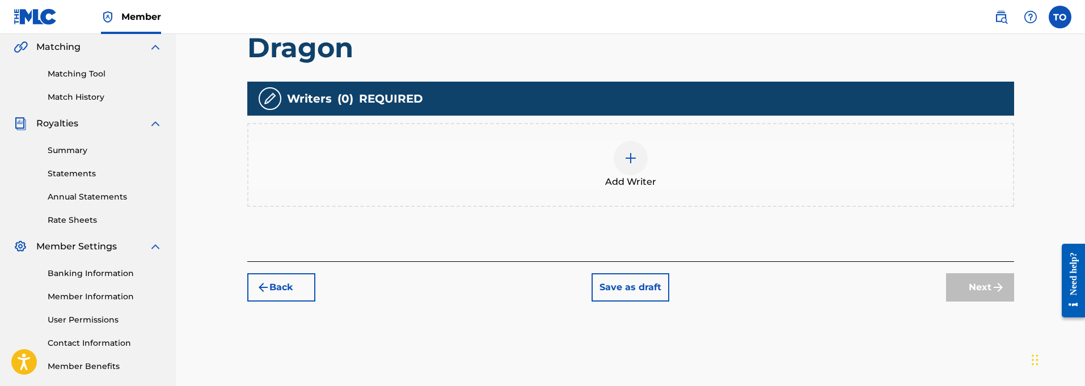
click at [630, 165] on img at bounding box center [631, 158] width 14 height 14
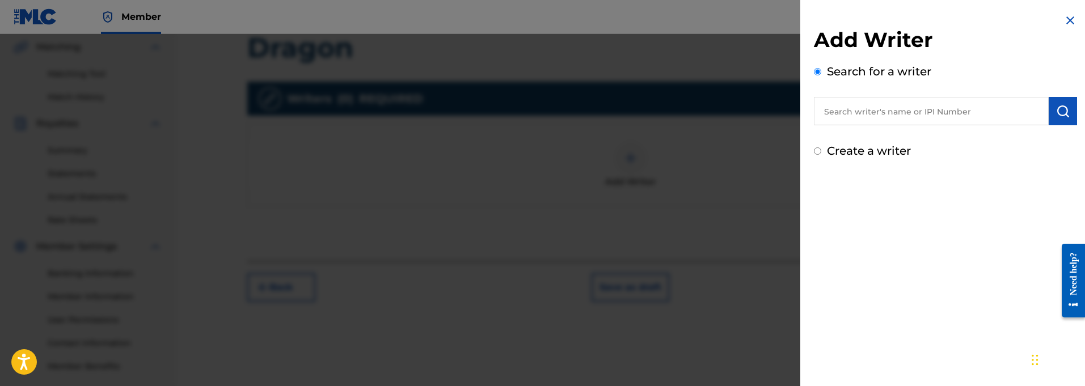
click at [897, 115] on input "text" at bounding box center [931, 111] width 235 height 28
paste input "01127821764"
type input "01127821764"
click at [1057, 112] on img "submit" at bounding box center [1063, 111] width 14 height 14
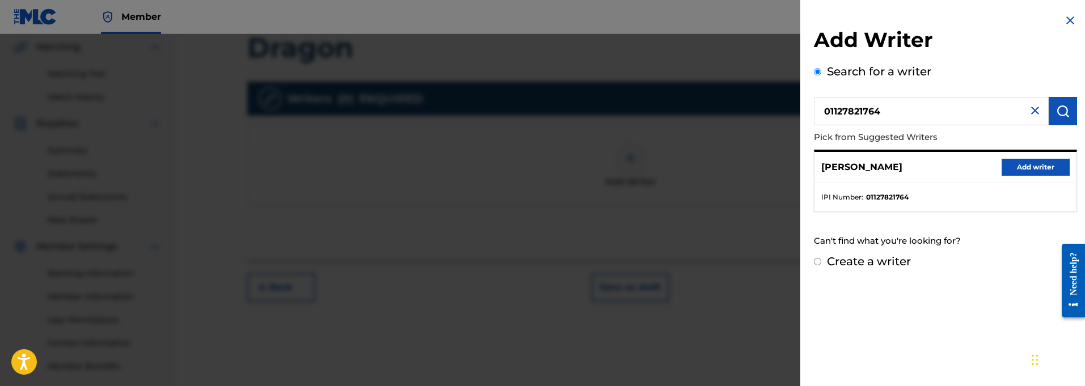
click at [1019, 167] on button "Add writer" at bounding box center [1036, 167] width 68 height 17
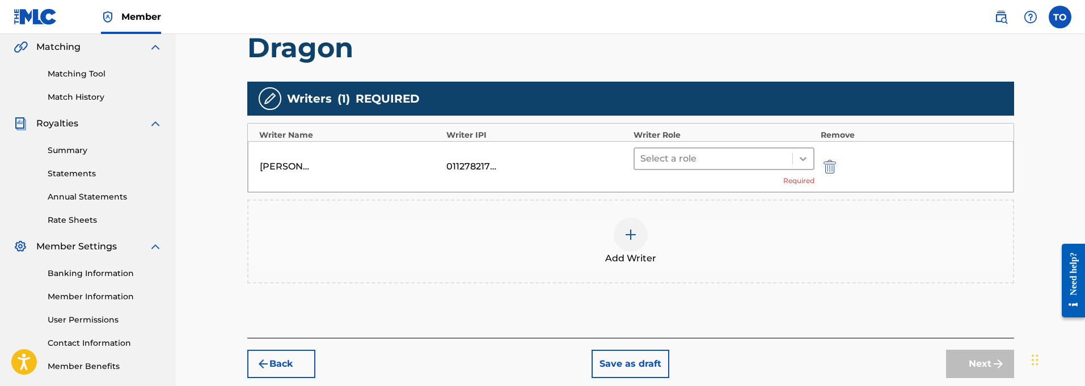
click at [802, 159] on icon at bounding box center [803, 159] width 7 height 4
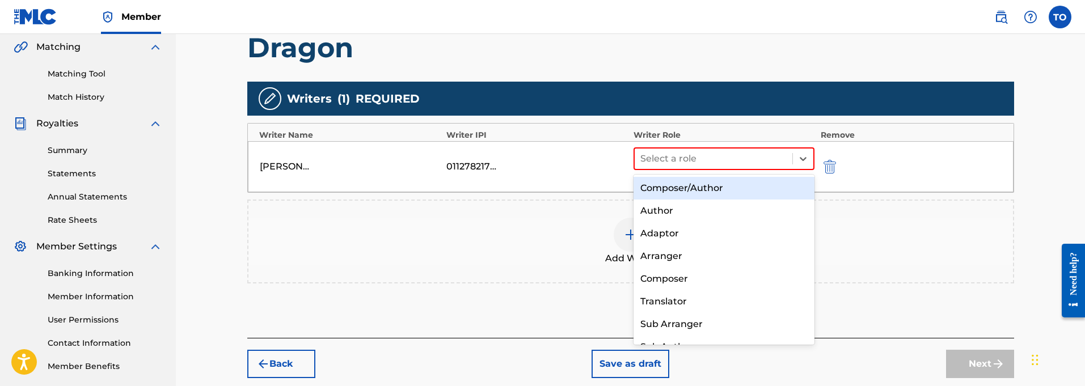
click at [671, 188] on div "Composer/Author" at bounding box center [725, 188] width 182 height 23
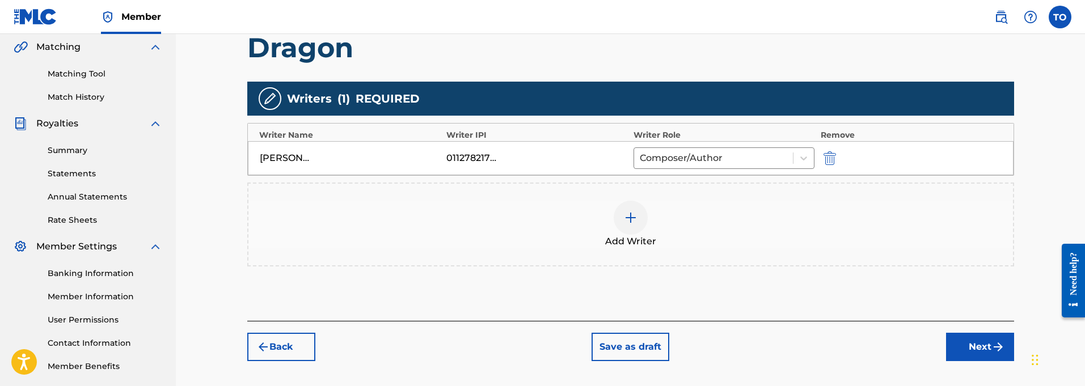
click at [977, 348] on button "Next" at bounding box center [980, 347] width 68 height 28
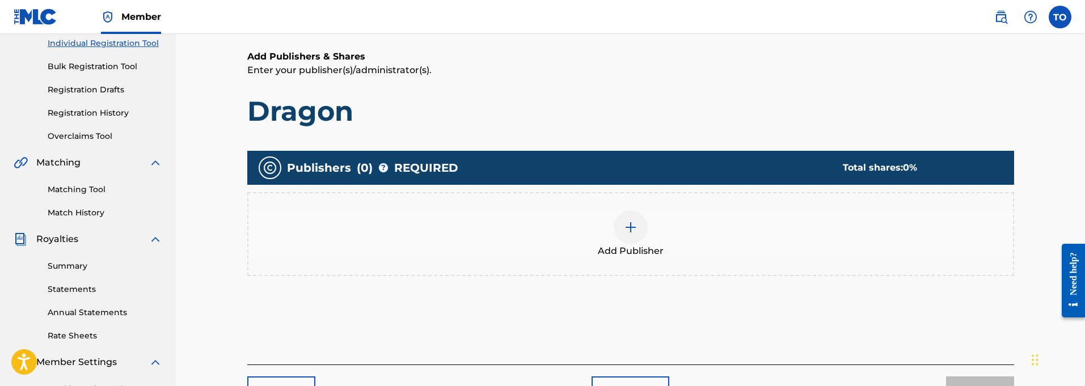
scroll to position [150, 0]
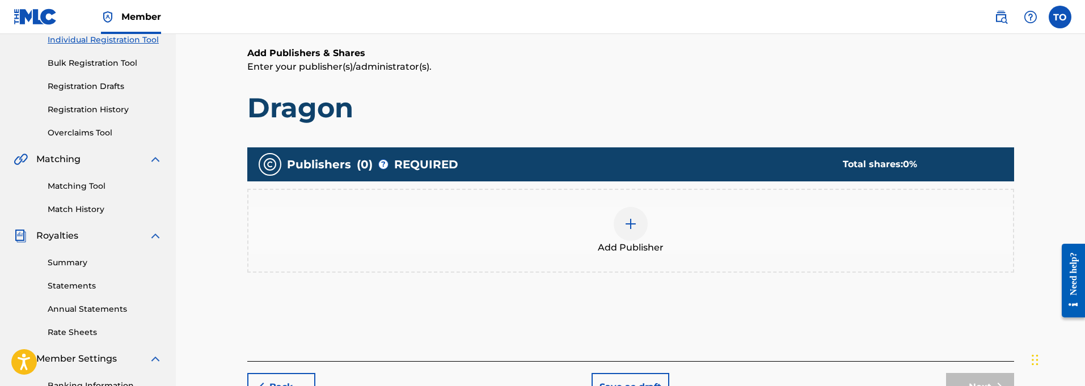
click at [631, 225] on img at bounding box center [631, 224] width 14 height 14
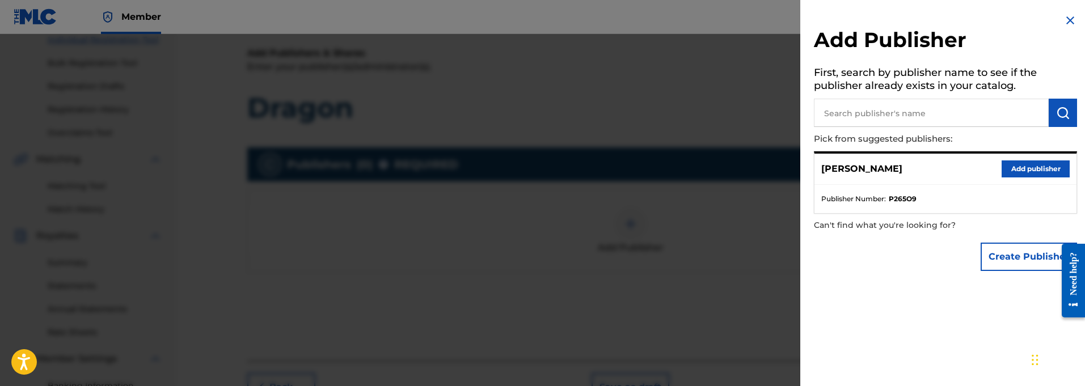
click at [1024, 168] on button "Add publisher" at bounding box center [1036, 169] width 68 height 17
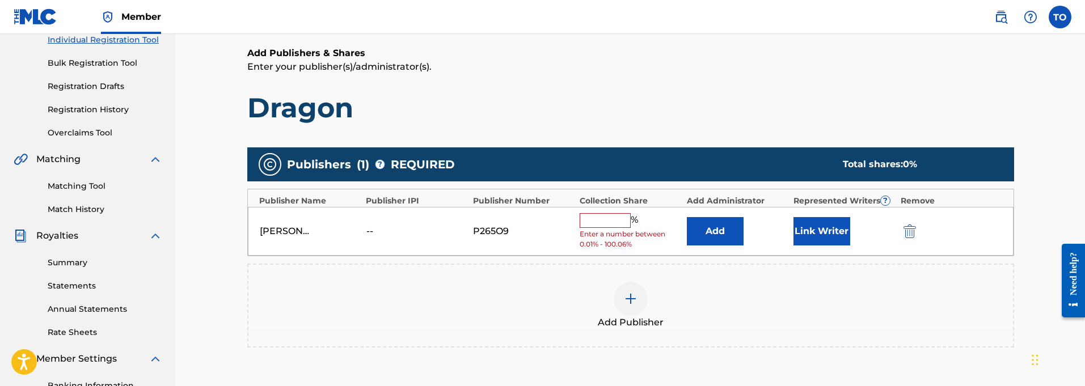
click at [594, 218] on input "text" at bounding box center [605, 220] width 51 height 15
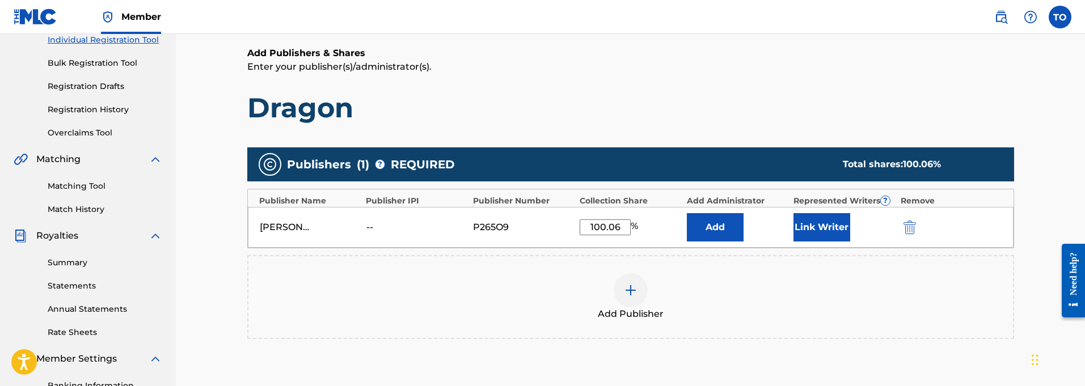
type input "100.06"
click at [828, 227] on button "Link Writer" at bounding box center [822, 227] width 57 height 28
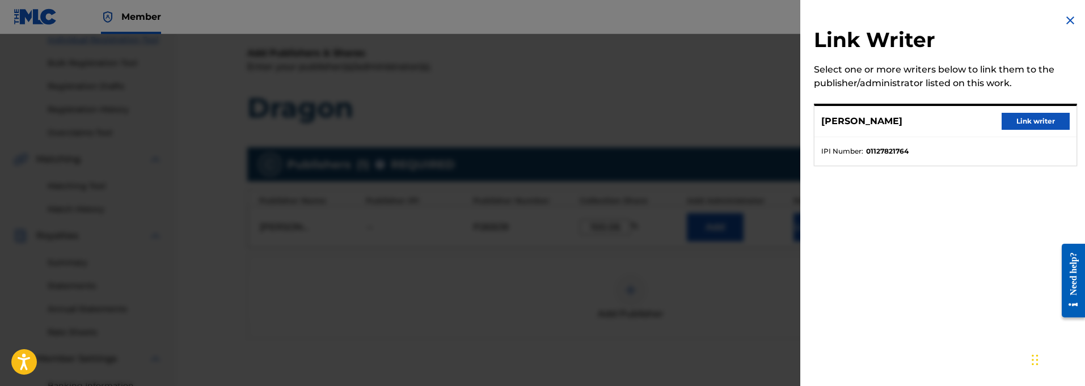
click at [1036, 124] on button "Link writer" at bounding box center [1036, 121] width 68 height 17
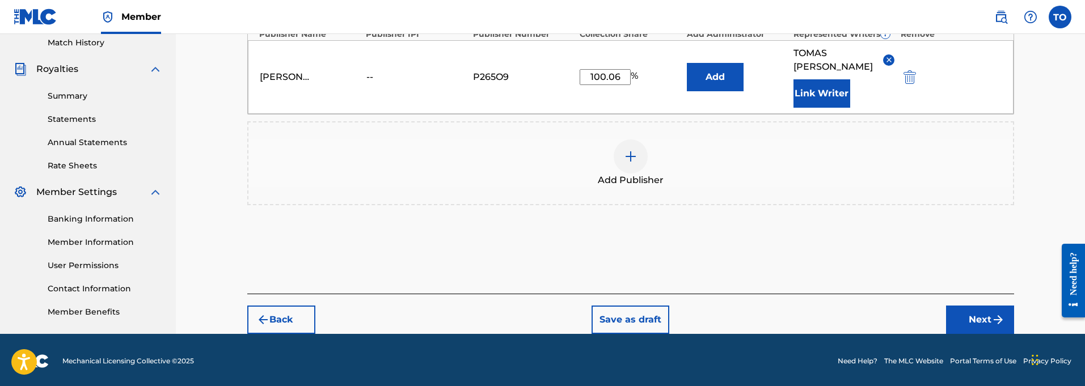
click at [982, 307] on button "Next" at bounding box center [980, 320] width 68 height 28
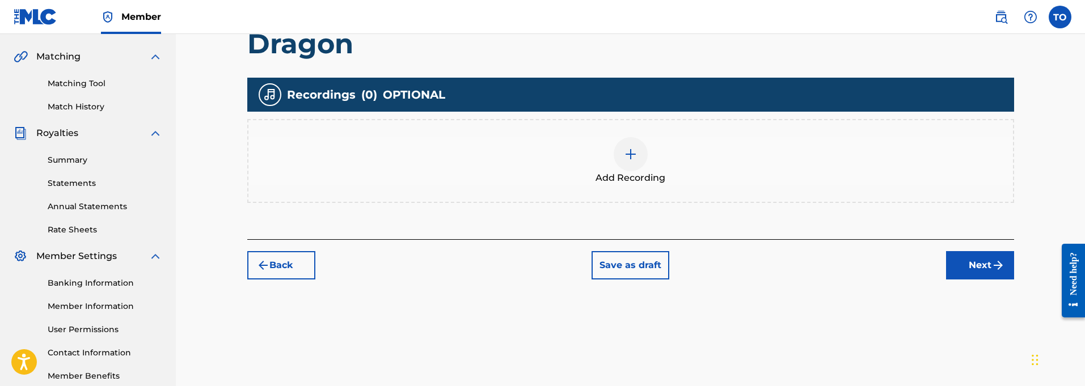
scroll to position [255, 0]
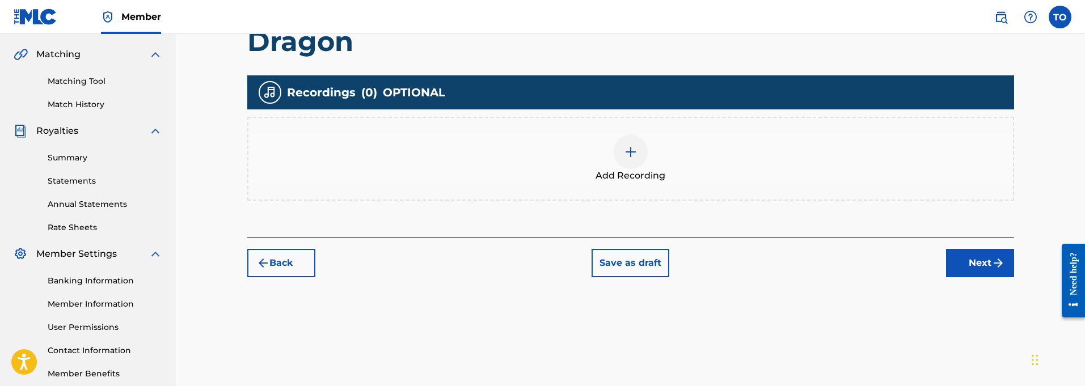
click at [634, 157] on img at bounding box center [631, 152] width 14 height 14
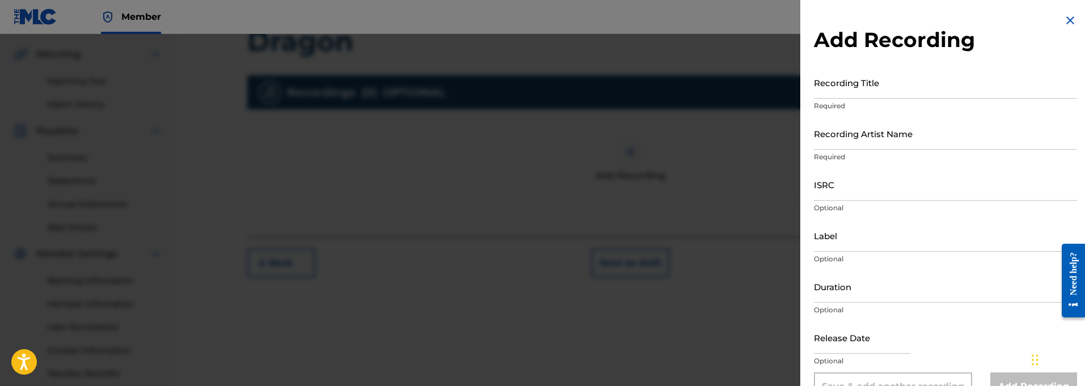
click at [868, 91] on input "Recording Title" at bounding box center [945, 82] width 263 height 32
type input "Dragon"
click at [896, 145] on input "Recording Artist Name" at bounding box center [945, 132] width 263 height 32
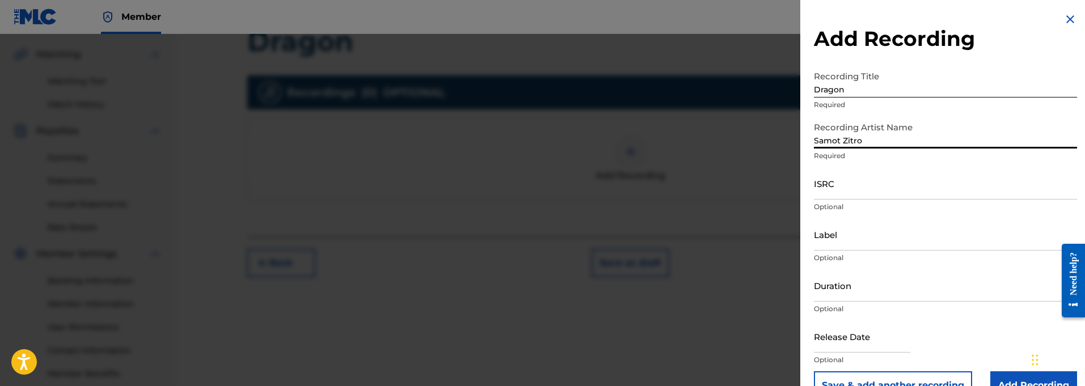
type input "Samot Zitro"
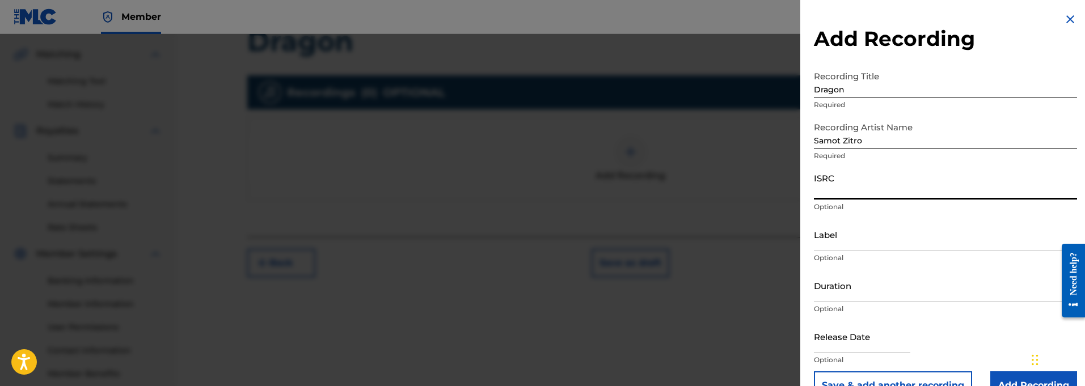
click at [842, 191] on input "ISRC" at bounding box center [945, 183] width 263 height 32
paste input "QT3F22500390"
type input "QT3F22500390"
click at [842, 247] on input "Label" at bounding box center [945, 234] width 263 height 32
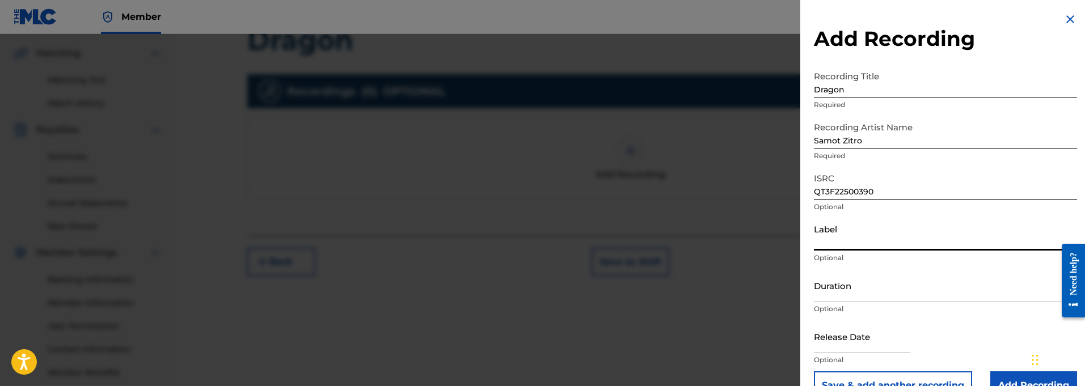
scroll to position [256, 0]
paste input "914129 Records DK"
type input "914129 Records DK"
click at [851, 296] on input "Duration" at bounding box center [945, 285] width 263 height 32
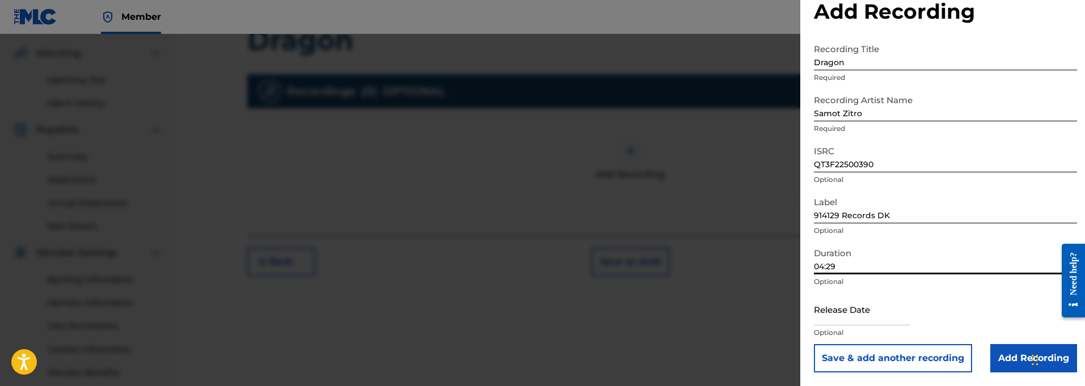
scroll to position [28, 0]
type input "04:29"
click at [834, 324] on input "text" at bounding box center [862, 309] width 96 height 32
select select "8"
select select "2025"
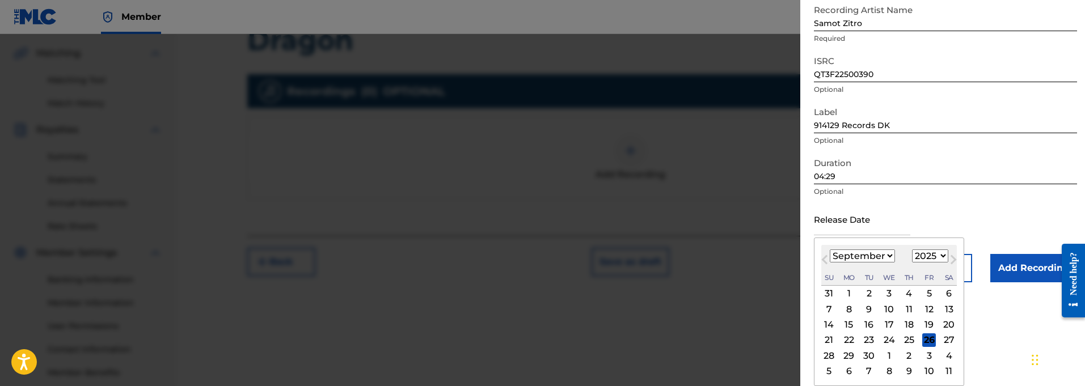
scroll to position [118, 0]
click at [952, 260] on span "Next Month" at bounding box center [952, 262] width 0 height 17
select select "9"
click at [829, 310] on div "5" at bounding box center [830, 310] width 14 height 14
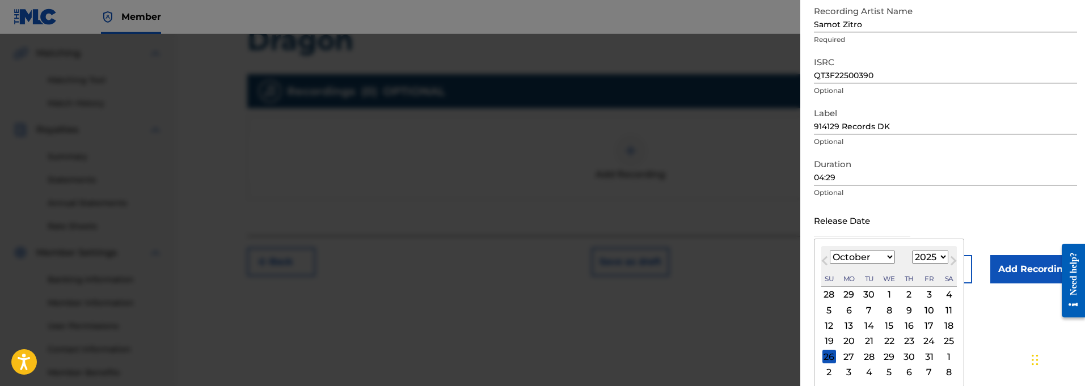
type input "[DATE]"
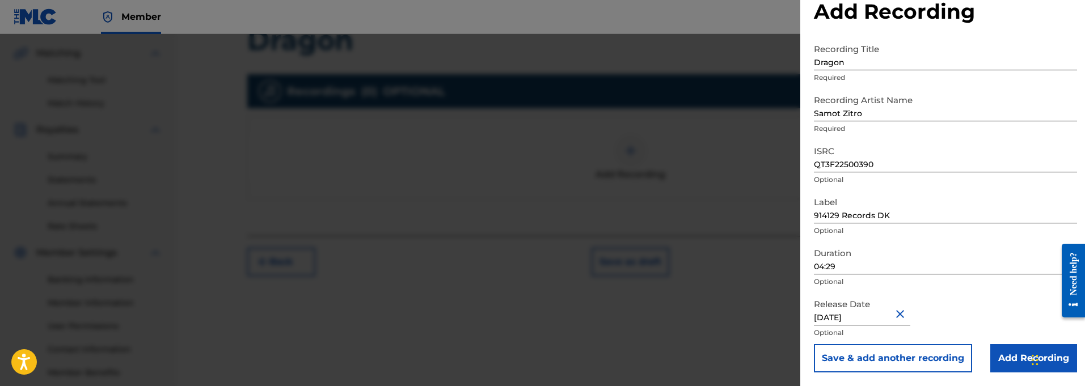
scroll to position [28, 0]
click at [1007, 356] on input "Add Recording" at bounding box center [1033, 358] width 87 height 28
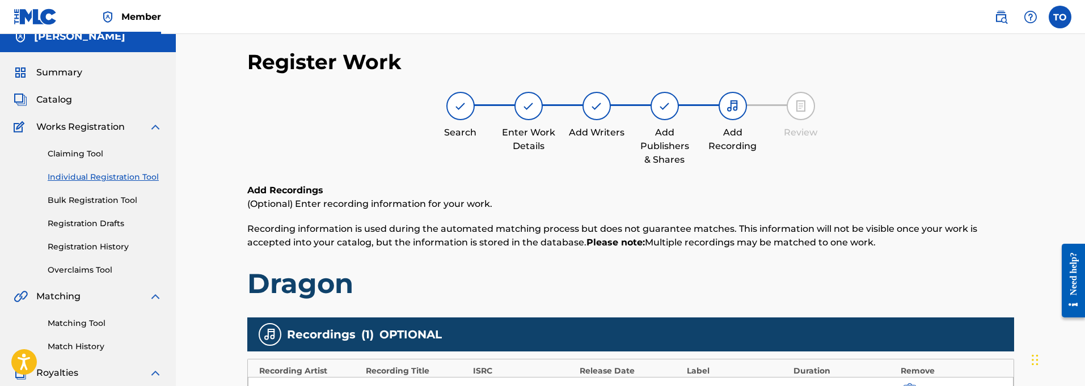
scroll to position [0, 0]
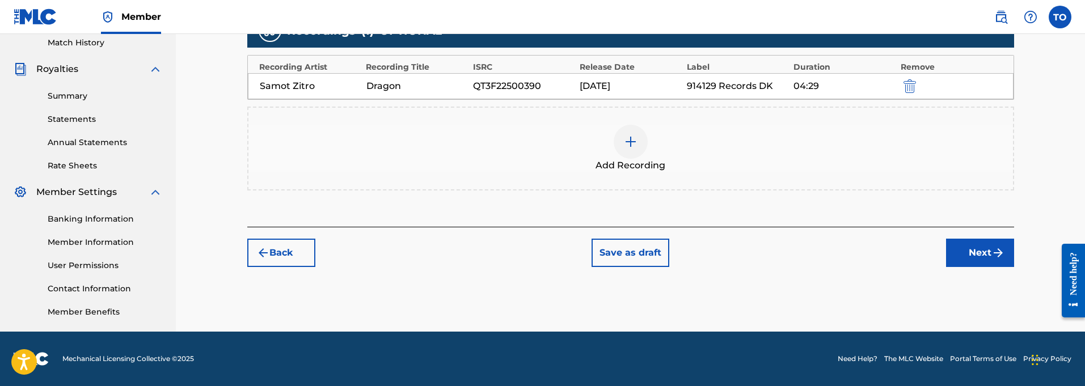
click at [967, 254] on button "Next" at bounding box center [980, 253] width 68 height 28
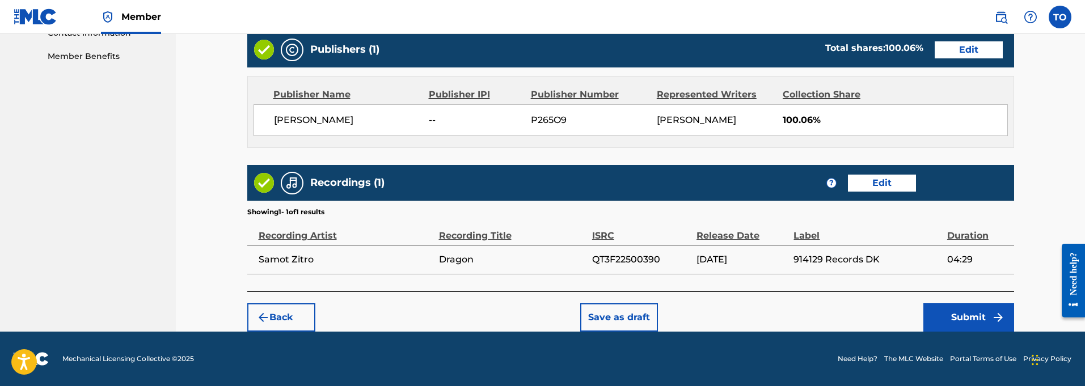
scroll to position [573, 0]
click at [967, 320] on button "Submit" at bounding box center [968, 317] width 91 height 28
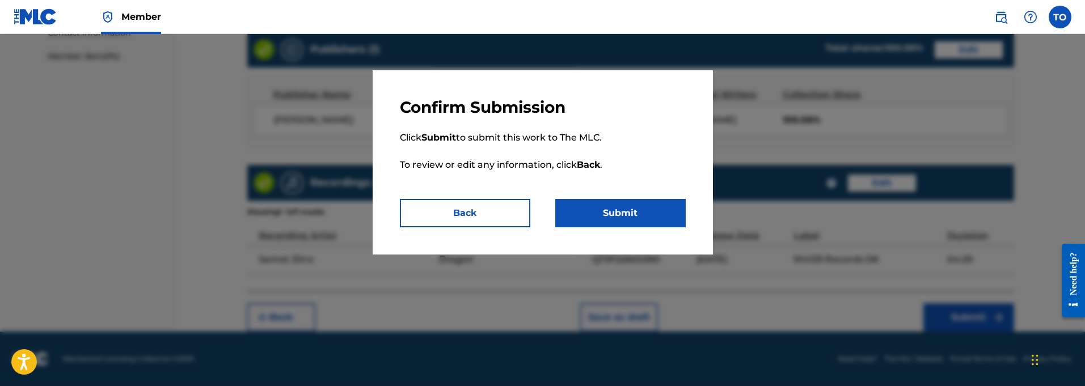
click at [618, 209] on button "Submit" at bounding box center [620, 213] width 130 height 28
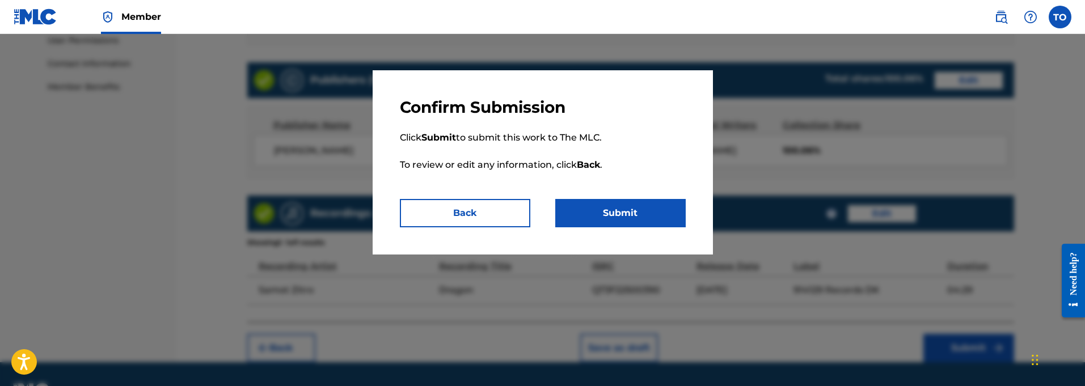
scroll to position [538, 0]
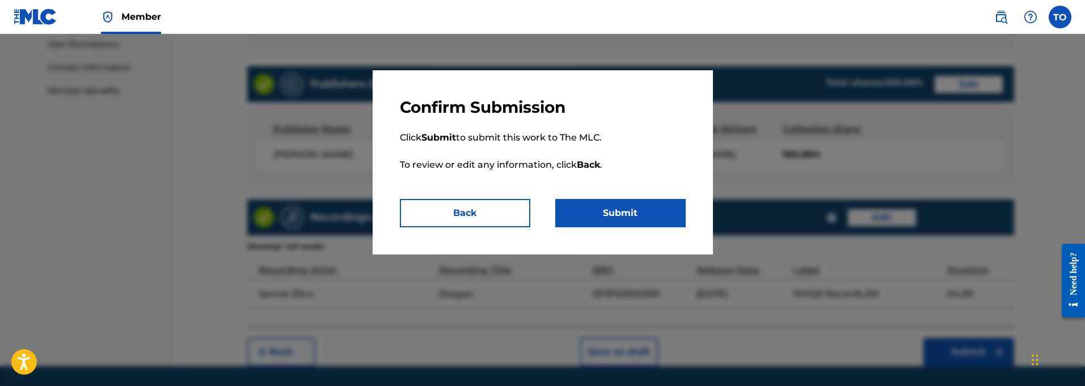
click at [458, 212] on button "Back" at bounding box center [465, 213] width 130 height 28
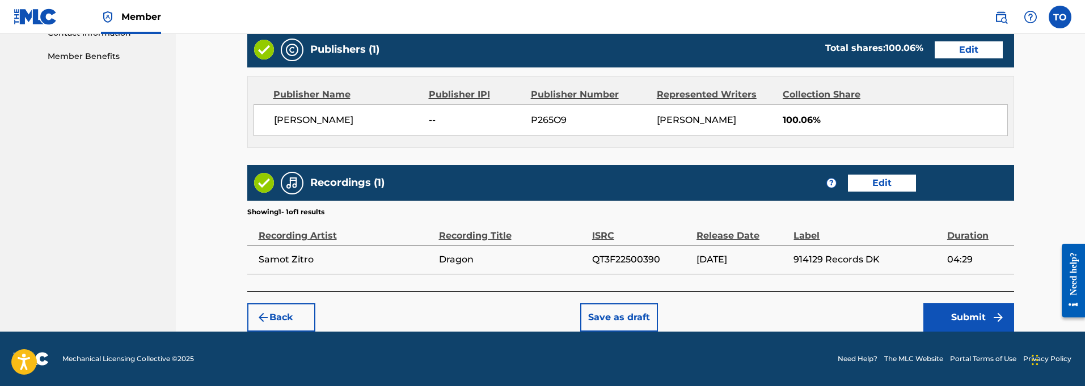
scroll to position [573, 0]
click at [627, 316] on button "Save as draft" at bounding box center [619, 317] width 78 height 28
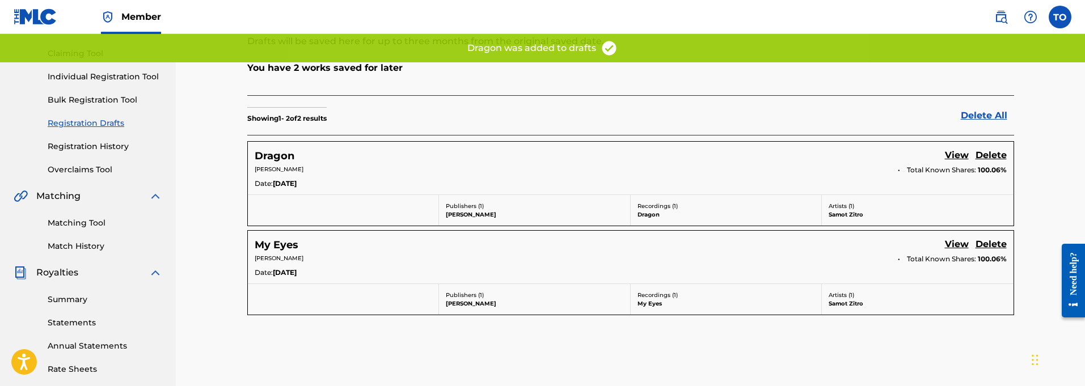
scroll to position [112, 0]
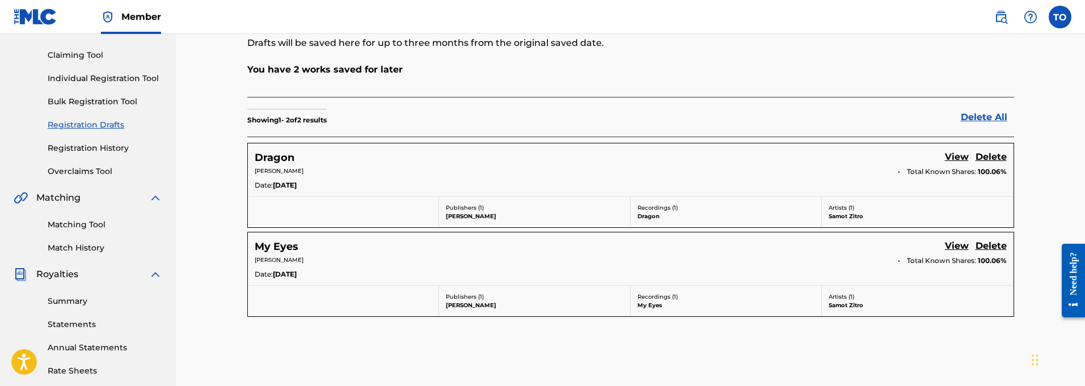
click at [84, 76] on link "Individual Registration Tool" at bounding box center [105, 79] width 115 height 12
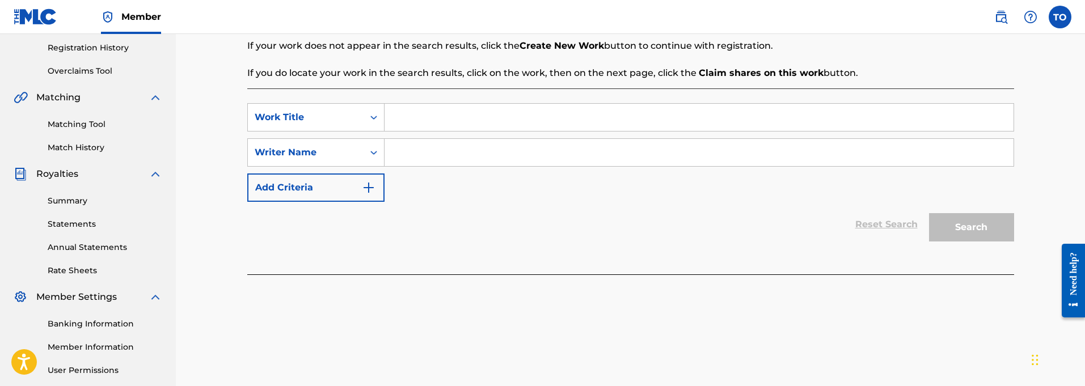
scroll to position [213, 0]
click at [402, 115] on input "Search Form" at bounding box center [699, 116] width 629 height 27
paste input "All Alone"
type input "All Alone"
click at [374, 151] on icon "Search Form" at bounding box center [373, 151] width 11 height 11
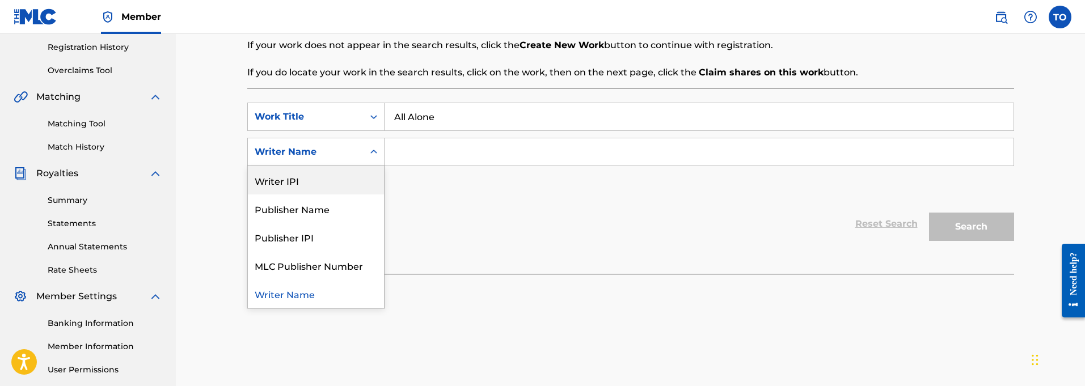
click at [296, 178] on div "Writer IPI" at bounding box center [316, 180] width 136 height 28
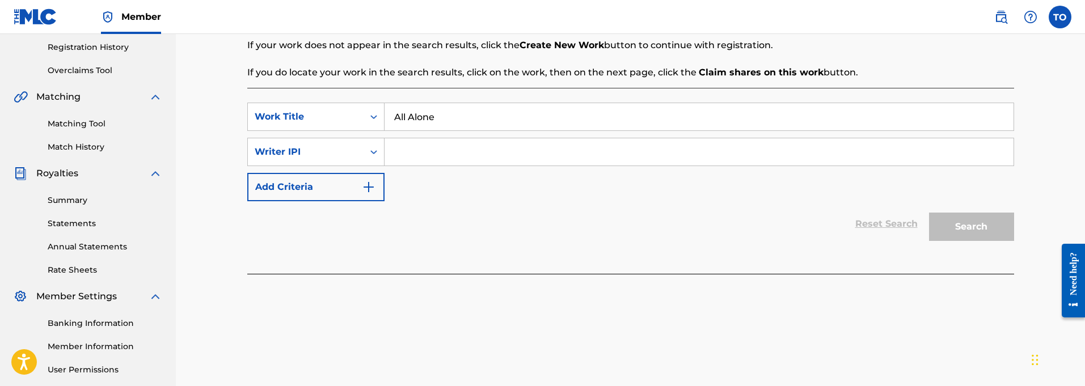
click at [425, 154] on input "Search Form" at bounding box center [699, 151] width 629 height 27
paste input "01127821764"
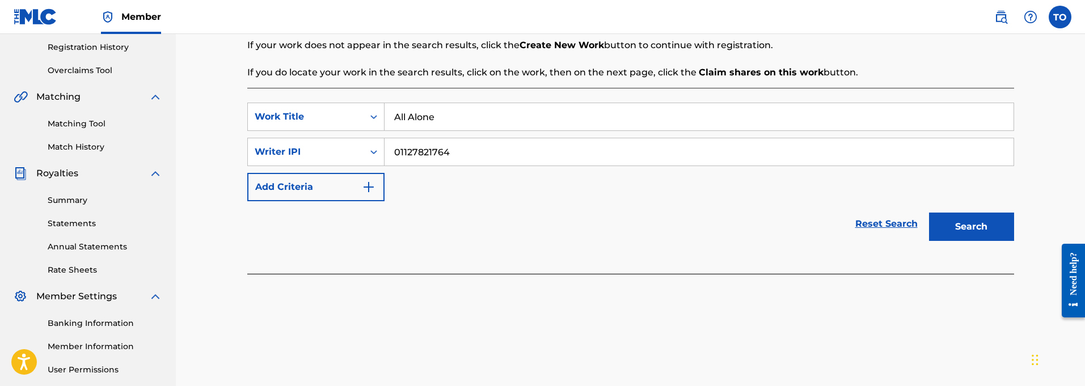
type input "01127821764"
click at [369, 184] on img "Search Form" at bounding box center [369, 187] width 14 height 14
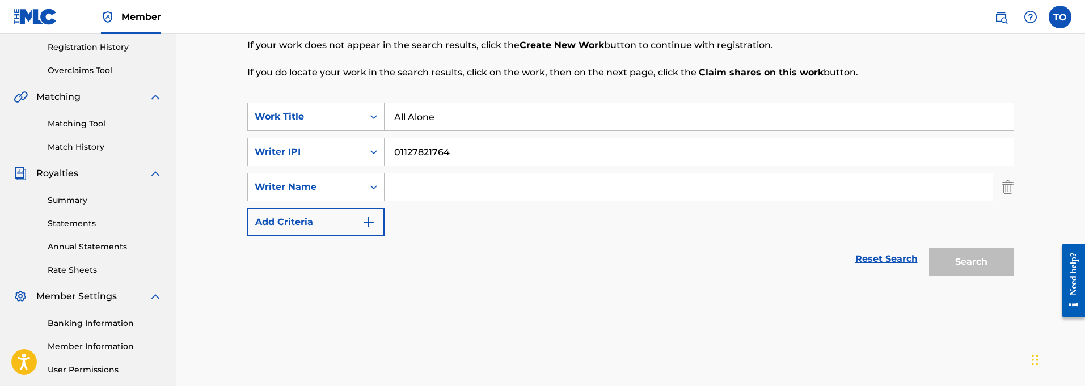
click at [420, 187] on input "Search Form" at bounding box center [689, 187] width 608 height 27
type input "[PERSON_NAME]"
click at [963, 259] on button "Search" at bounding box center [971, 262] width 85 height 28
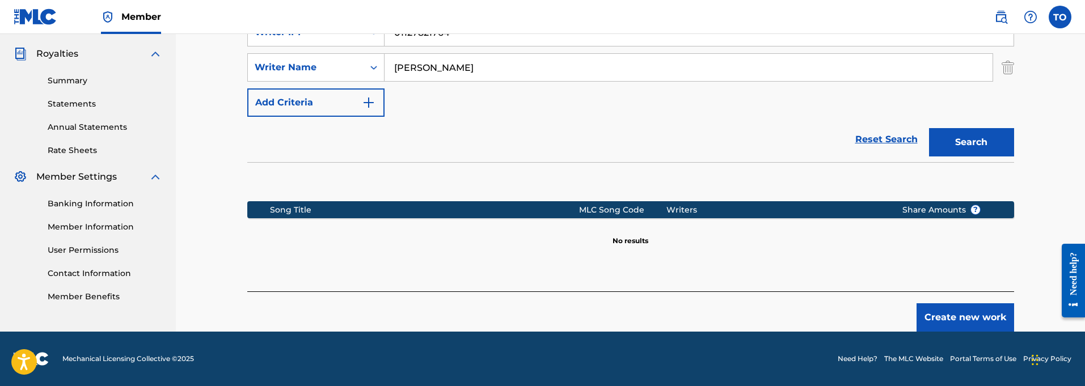
click at [971, 320] on button "Create new work" at bounding box center [966, 317] width 98 height 28
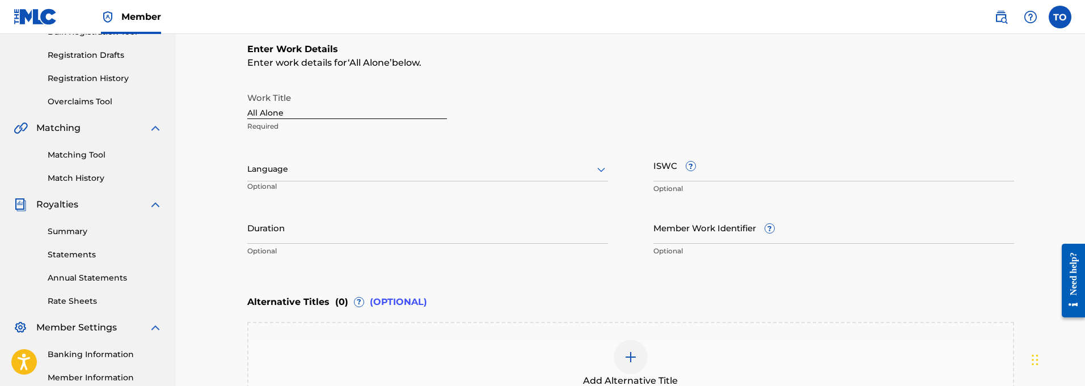
scroll to position [179, 0]
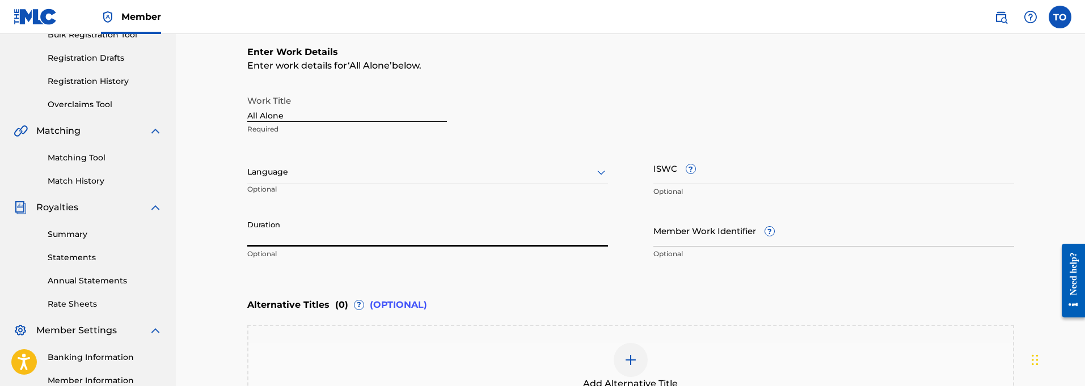
click at [307, 243] on input "Duration" at bounding box center [427, 230] width 361 height 32
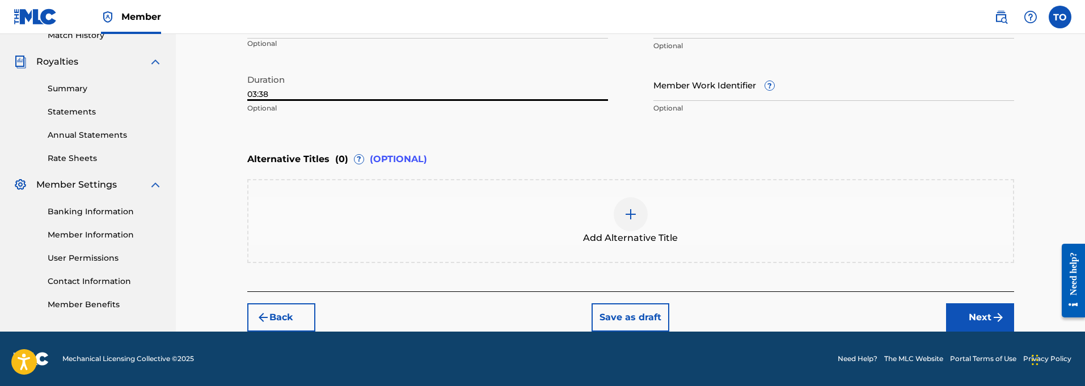
scroll to position [324, 0]
type input "03:38"
click at [983, 315] on button "Next" at bounding box center [980, 317] width 68 height 28
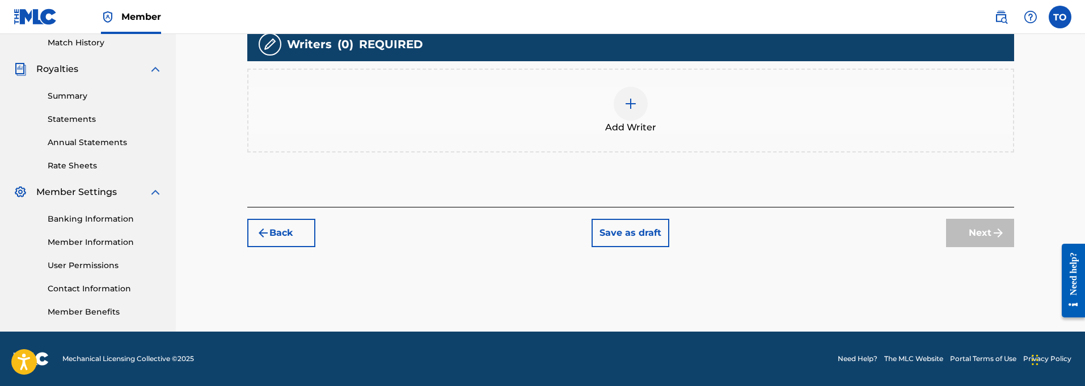
click at [633, 113] on div at bounding box center [631, 104] width 34 height 34
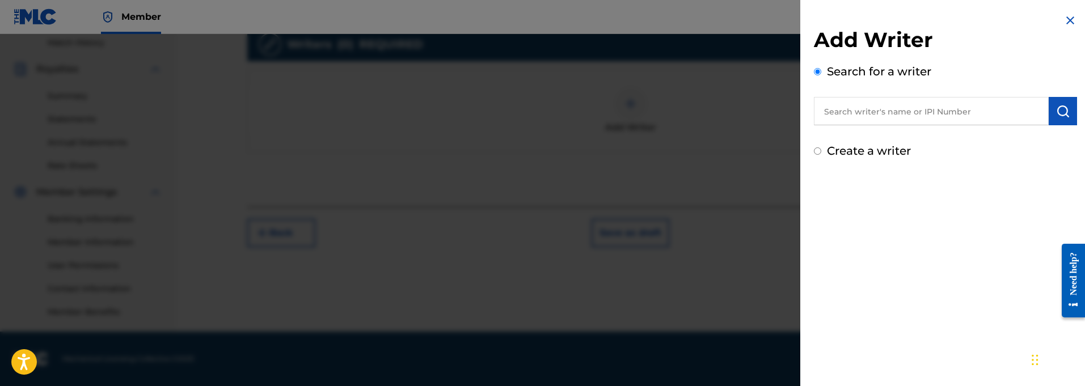
click at [964, 113] on input "text" at bounding box center [931, 111] width 235 height 28
paste input "01127821764"
type input "01127821764"
click at [1061, 109] on img "submit" at bounding box center [1063, 111] width 14 height 14
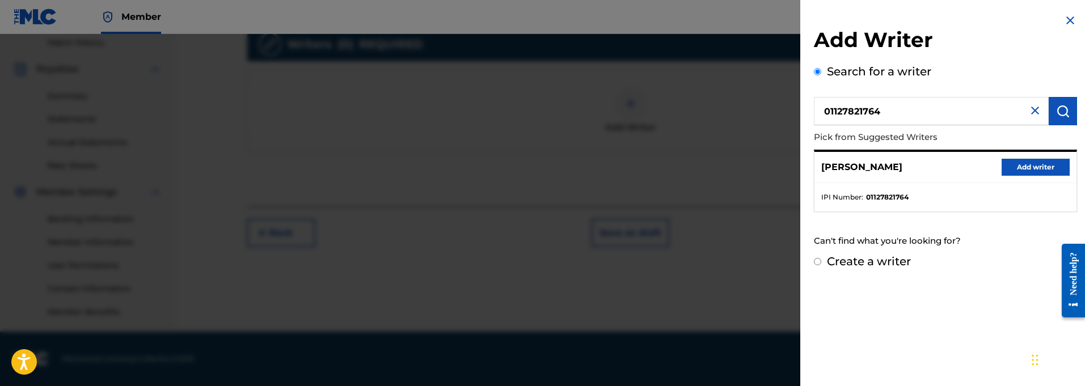
click at [1034, 167] on button "Add writer" at bounding box center [1036, 167] width 68 height 17
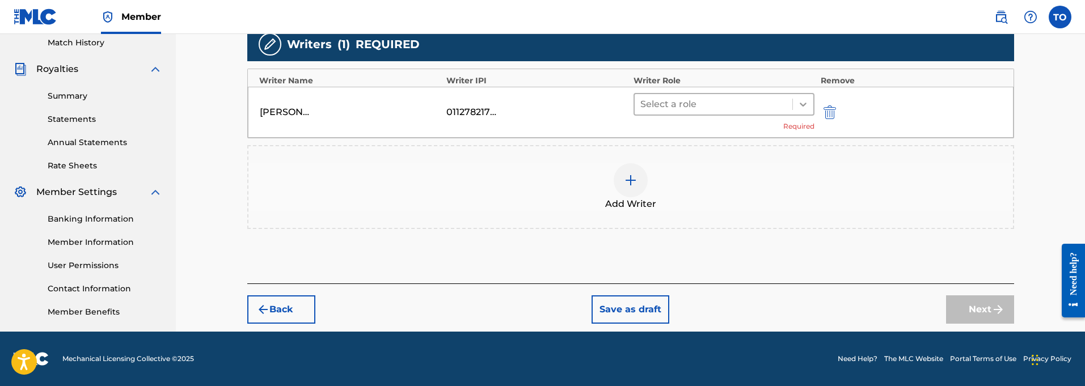
click at [803, 107] on icon at bounding box center [803, 104] width 11 height 11
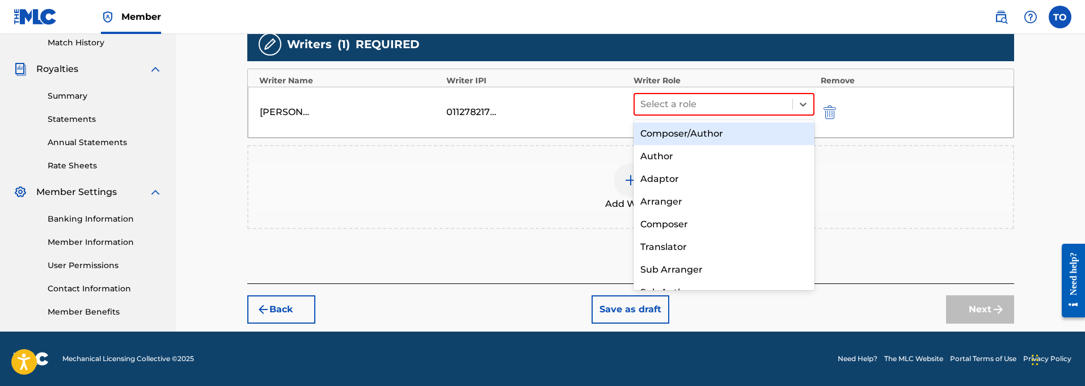
click at [706, 132] on div "Composer/Author" at bounding box center [725, 134] width 182 height 23
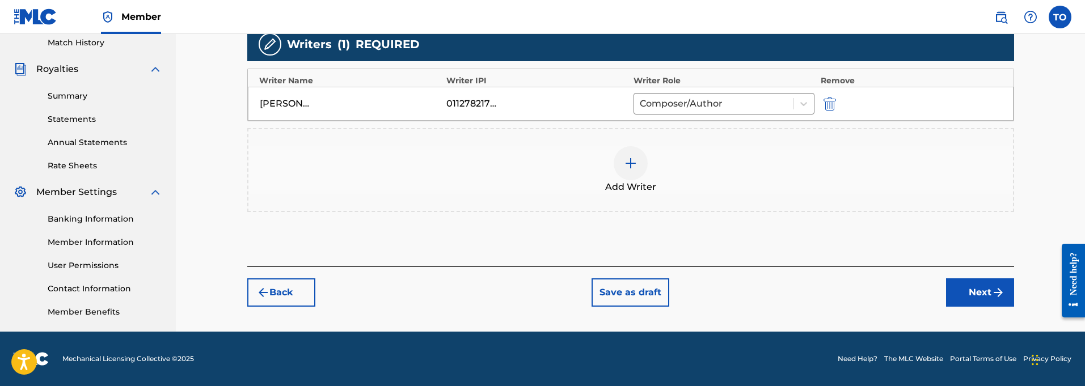
click at [986, 295] on button "Next" at bounding box center [980, 293] width 68 height 28
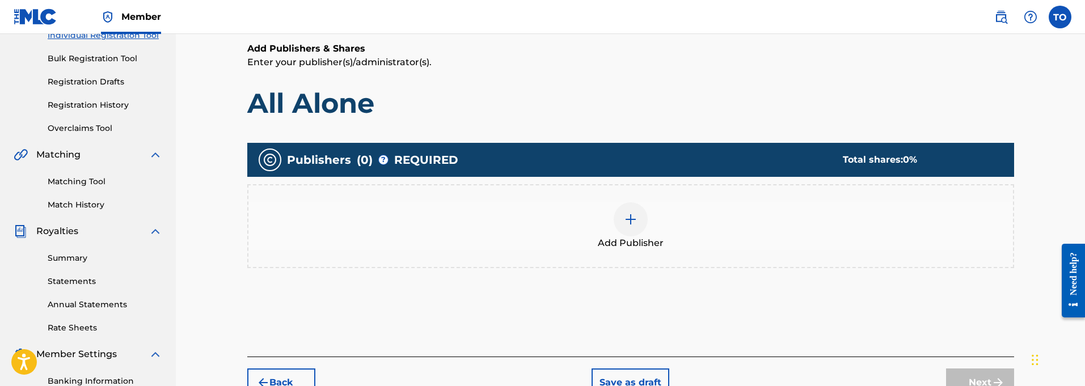
scroll to position [154, 0]
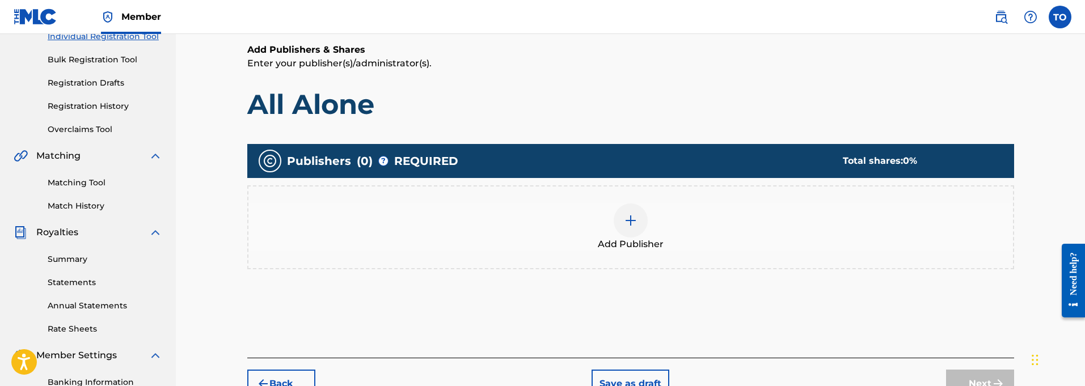
click at [629, 224] on img at bounding box center [631, 221] width 14 height 14
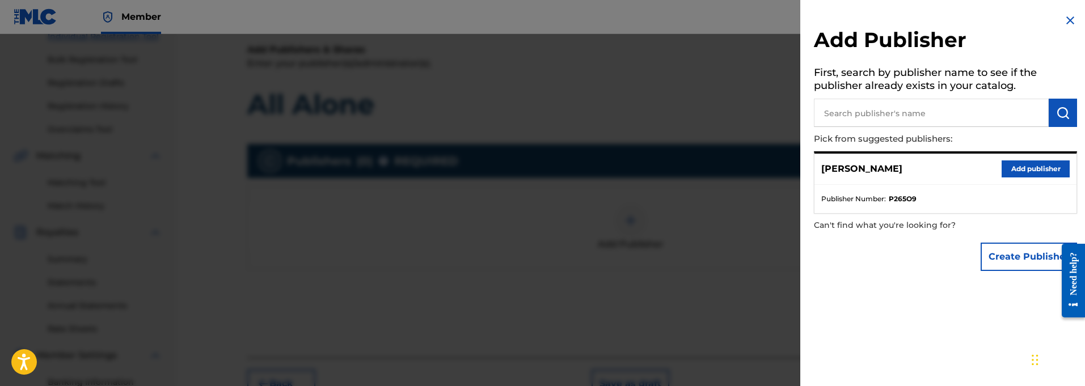
click at [1042, 165] on button "Add publisher" at bounding box center [1036, 169] width 68 height 17
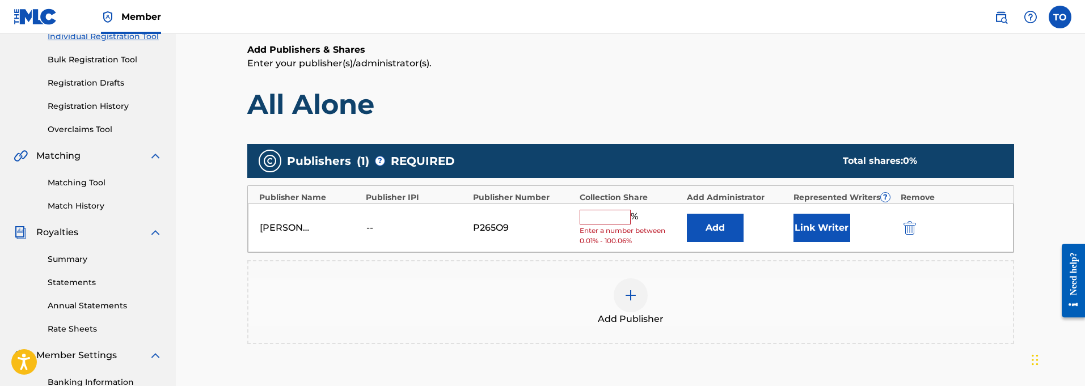
click at [597, 219] on input "text" at bounding box center [605, 217] width 51 height 15
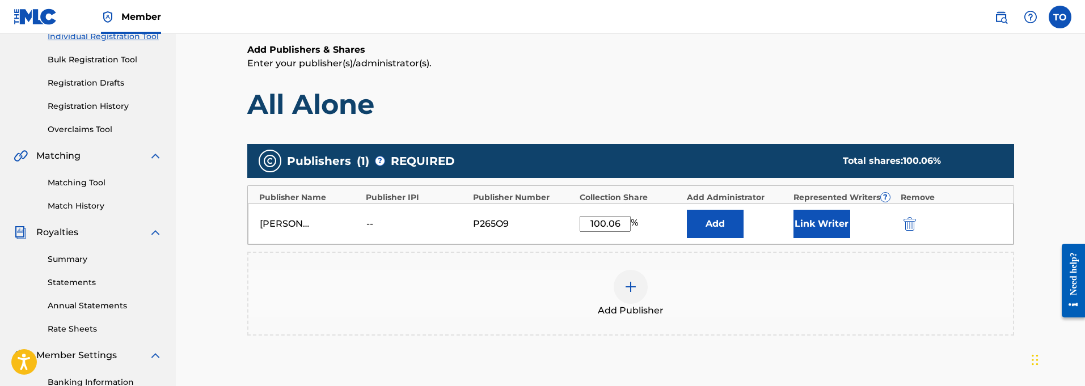
type input "100.06"
click at [812, 227] on button "Link Writer" at bounding box center [822, 224] width 57 height 28
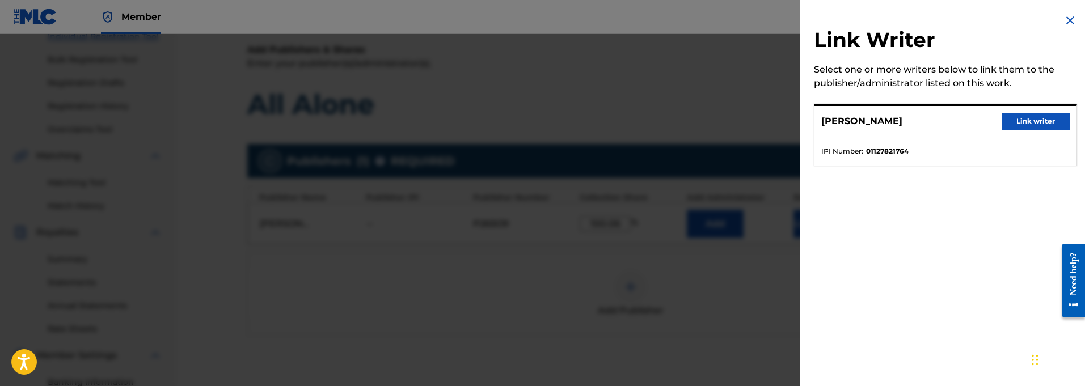
click at [1040, 122] on button "Link writer" at bounding box center [1036, 121] width 68 height 17
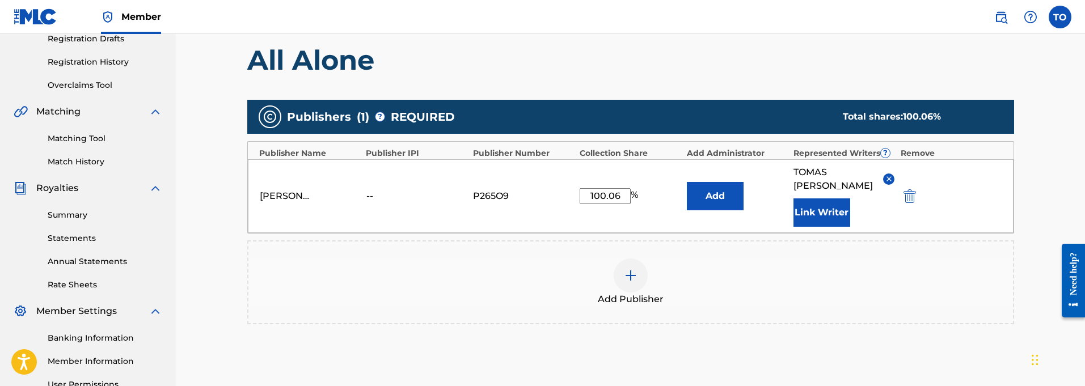
scroll to position [196, 0]
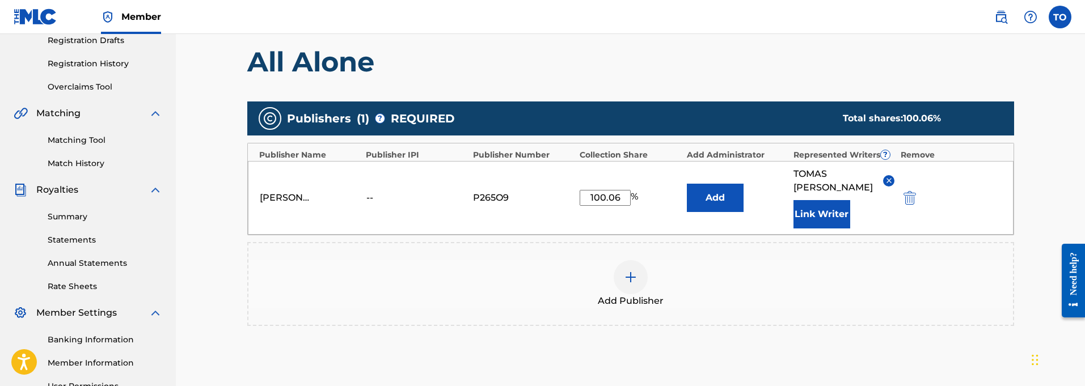
click at [627, 271] on img at bounding box center [631, 278] width 14 height 14
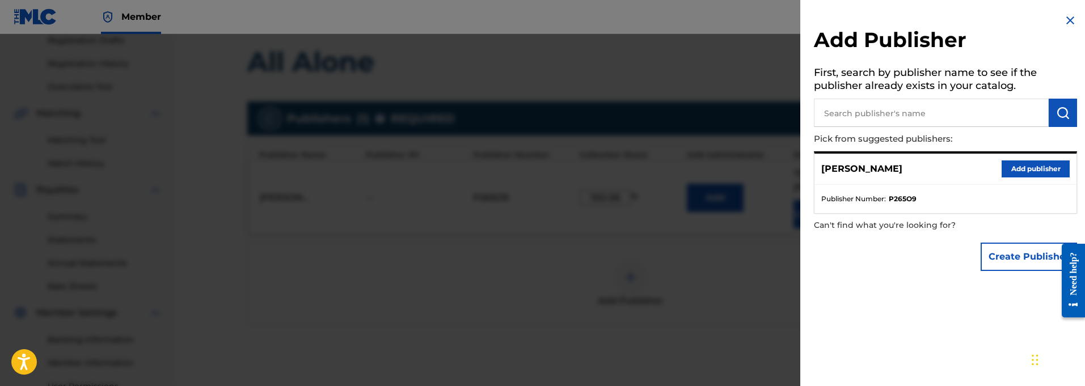
click at [1040, 166] on button "Add publisher" at bounding box center [1036, 169] width 68 height 17
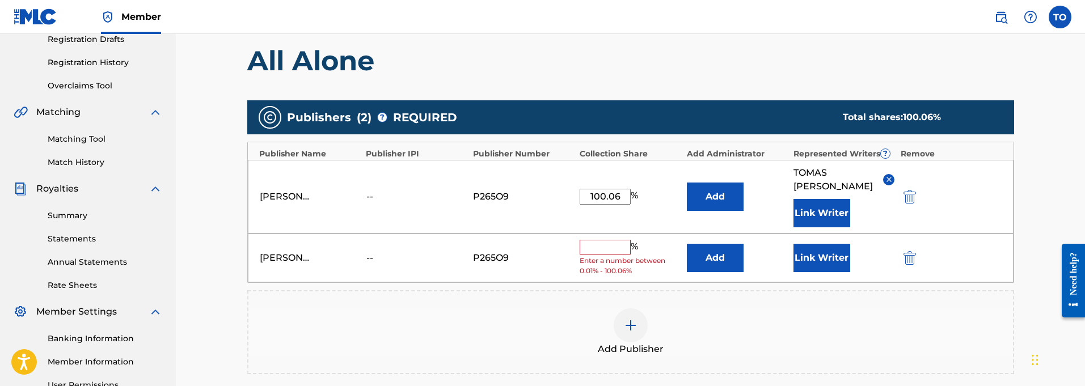
scroll to position [197, 0]
click at [602, 240] on input "text" at bounding box center [605, 247] width 51 height 15
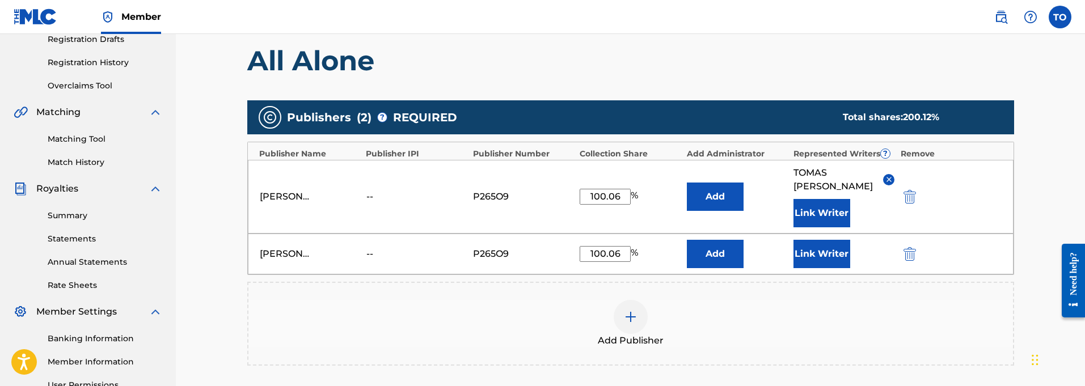
type input "100.06"
drag, startPoint x: 909, startPoint y: 239, endPoint x: 910, endPoint y: 245, distance: 5.8
click at [910, 247] on img "submit" at bounding box center [910, 254] width 12 height 14
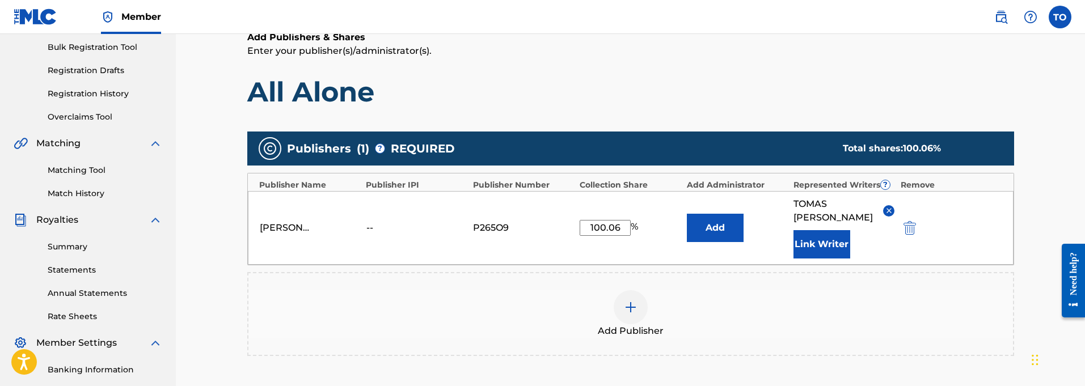
scroll to position [168, 0]
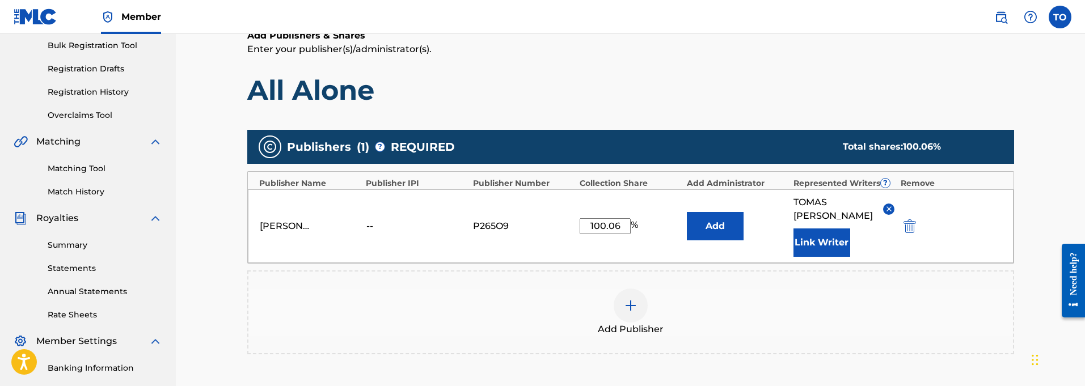
click at [913, 220] on img "submit" at bounding box center [910, 227] width 12 height 14
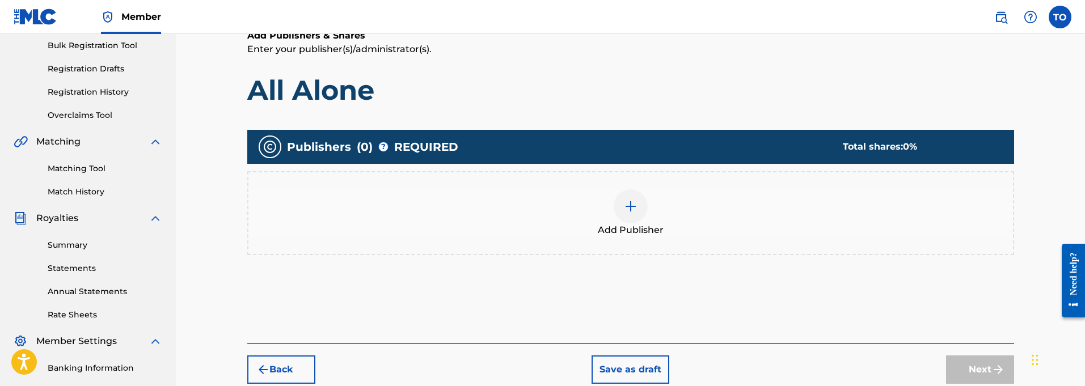
click at [634, 201] on img at bounding box center [631, 207] width 14 height 14
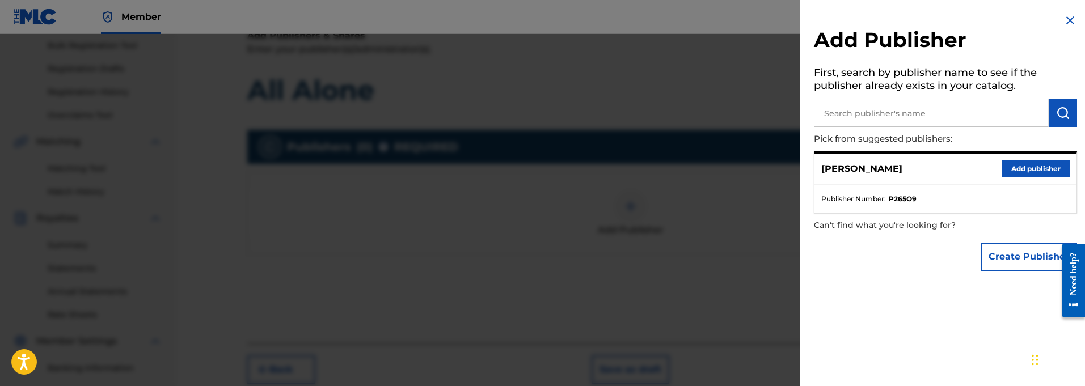
click at [898, 199] on strong "P265O9" at bounding box center [903, 199] width 28 height 10
click at [1028, 166] on button "Add publisher" at bounding box center [1036, 169] width 68 height 17
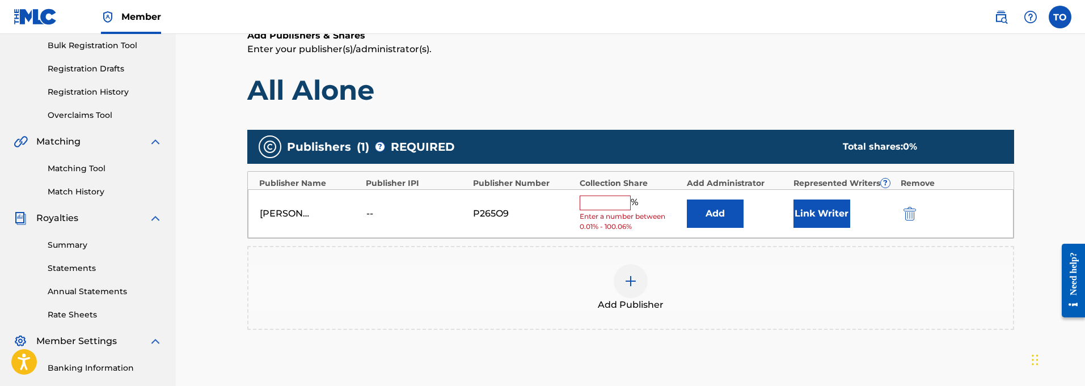
click at [394, 183] on div "Publisher IPI" at bounding box center [417, 184] width 102 height 12
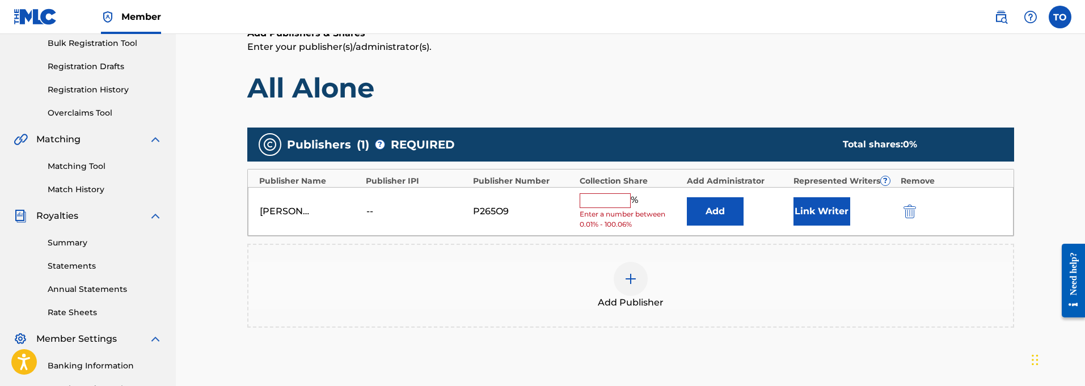
click at [912, 209] on img "submit" at bounding box center [910, 212] width 12 height 14
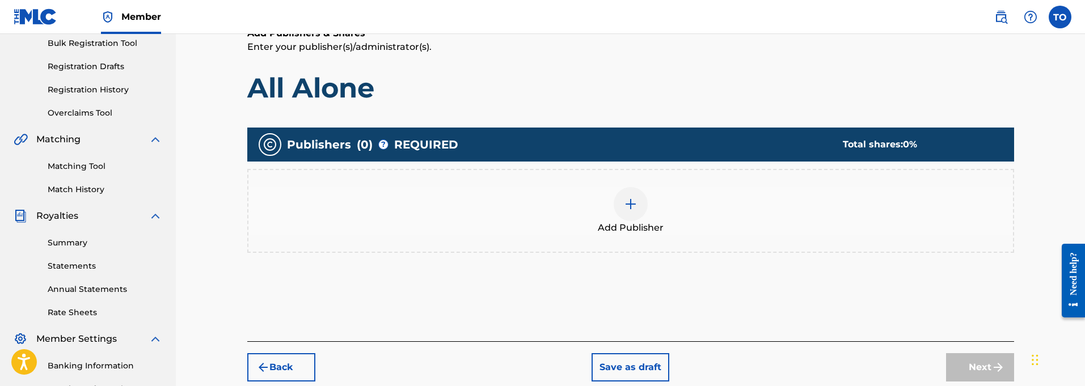
click at [630, 206] on img at bounding box center [631, 204] width 14 height 14
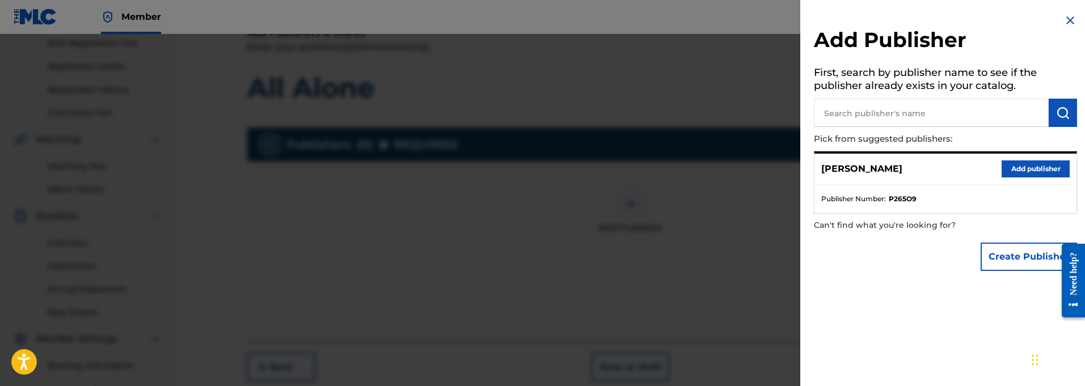
click at [975, 111] on input "text" at bounding box center [931, 113] width 235 height 28
click at [872, 162] on p "[PERSON_NAME]" at bounding box center [861, 169] width 81 height 14
click at [895, 113] on input "text" at bounding box center [931, 113] width 235 height 28
type input "[PERSON_NAME]"
click at [1060, 110] on img "submit" at bounding box center [1063, 113] width 14 height 14
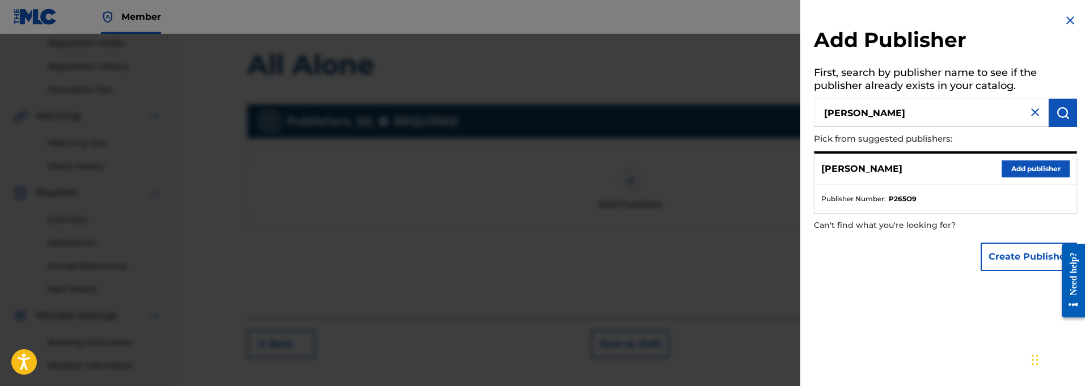
scroll to position [194, 0]
click at [1035, 164] on button "Add publisher" at bounding box center [1036, 169] width 68 height 17
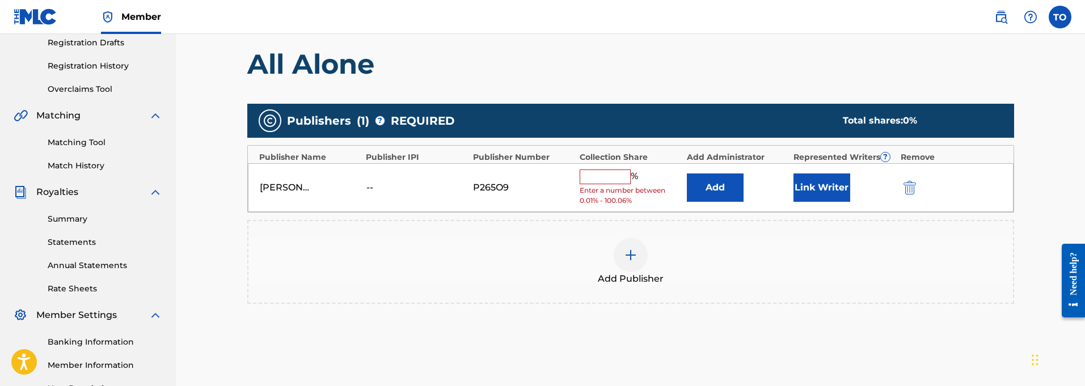
click at [592, 176] on input "text" at bounding box center [605, 177] width 51 height 15
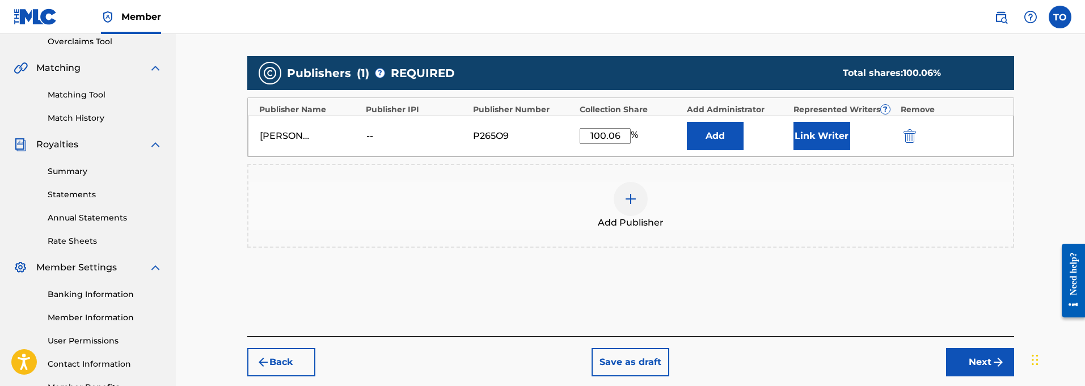
scroll to position [241, 0]
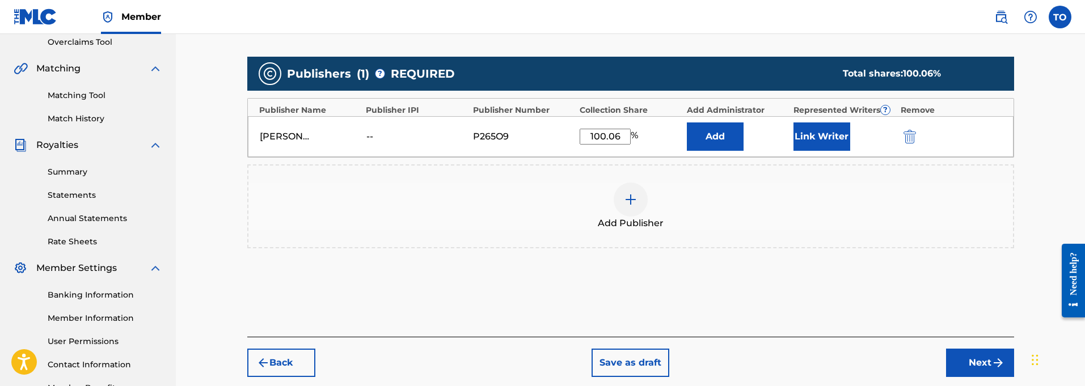
type input "100.06"
click at [971, 356] on button "Next" at bounding box center [980, 363] width 68 height 28
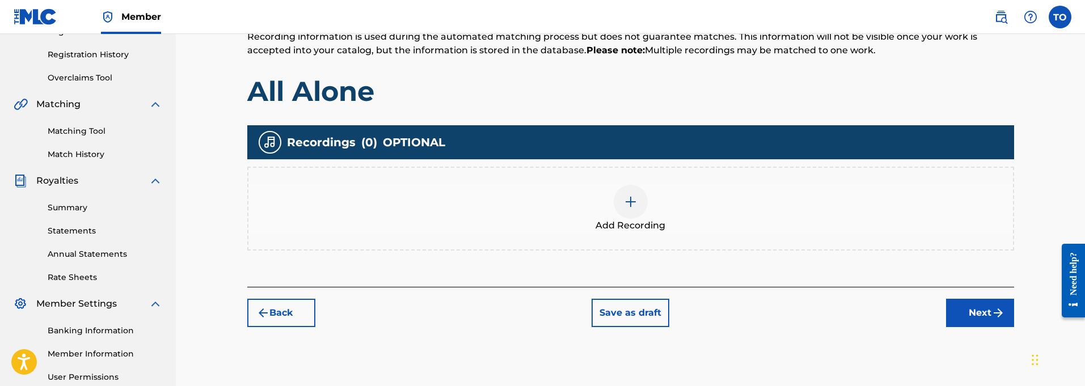
scroll to position [243, 0]
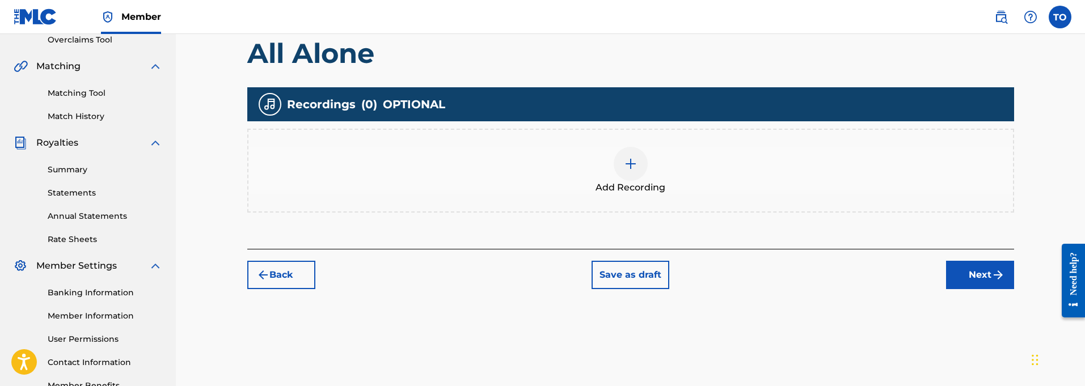
click at [632, 166] on img at bounding box center [631, 164] width 14 height 14
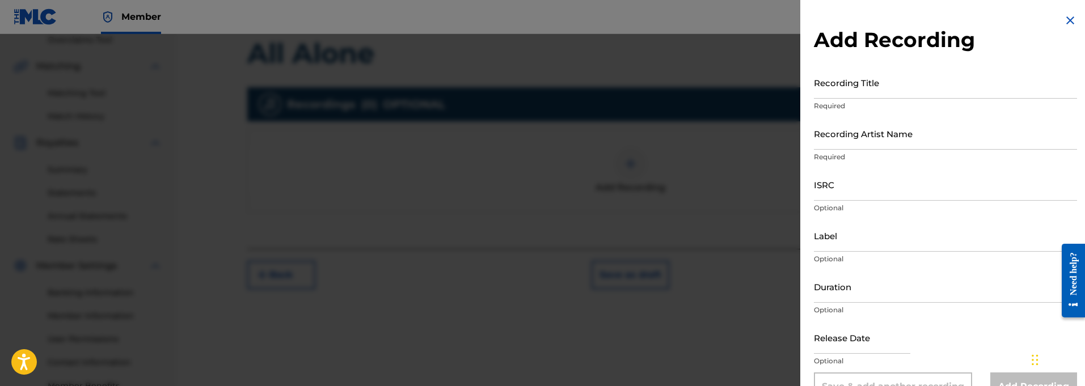
click at [849, 94] on input "Recording Title" at bounding box center [945, 82] width 263 height 32
paste input "All Alone"
type input "All Alone"
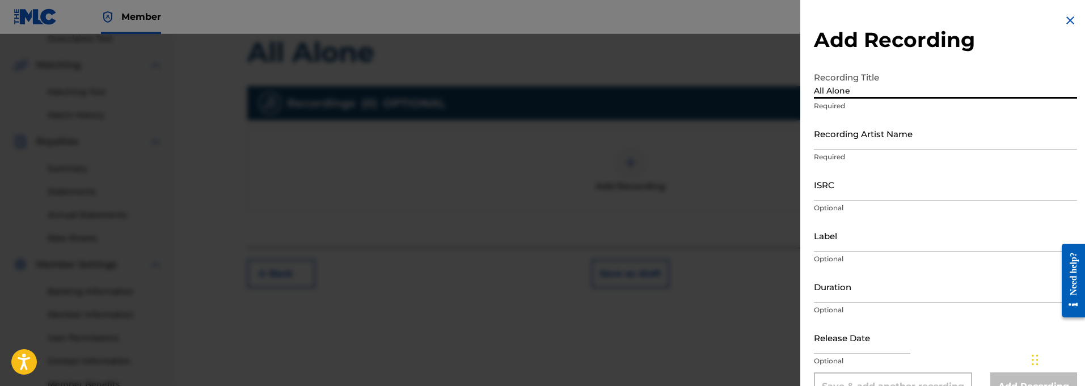
click at [870, 144] on input "Recording Artist Name" at bounding box center [945, 133] width 263 height 32
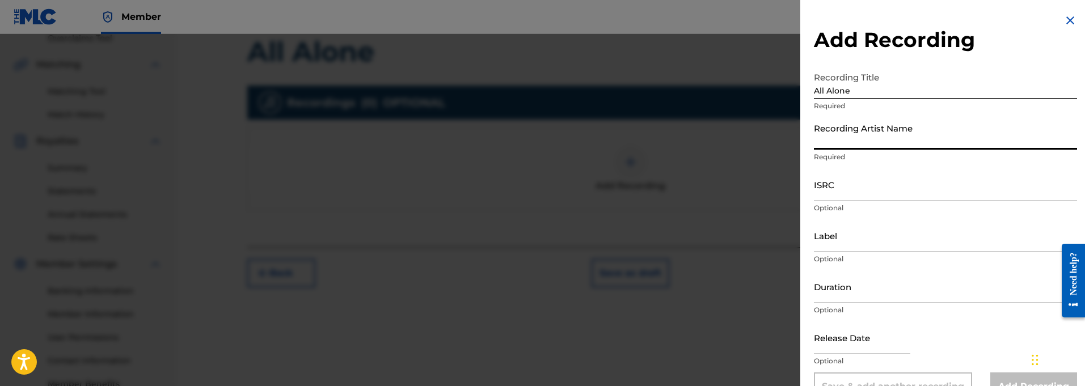
scroll to position [245, 0]
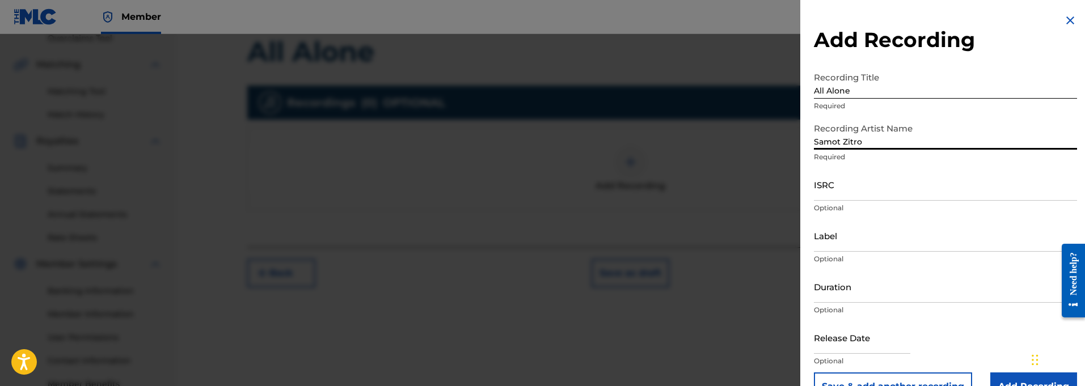
type input "Samot Zitro"
click at [846, 193] on input "ISRC" at bounding box center [945, 184] width 263 height 32
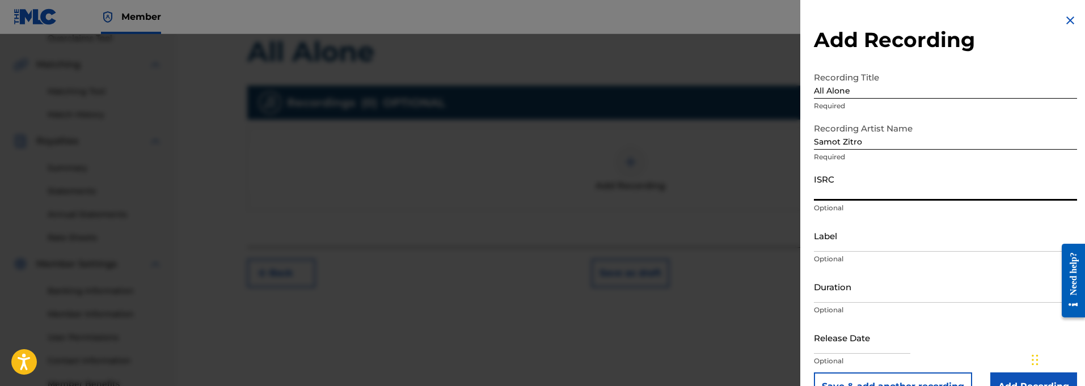
paste input "QT3F22500391"
type input "QT3F22500391"
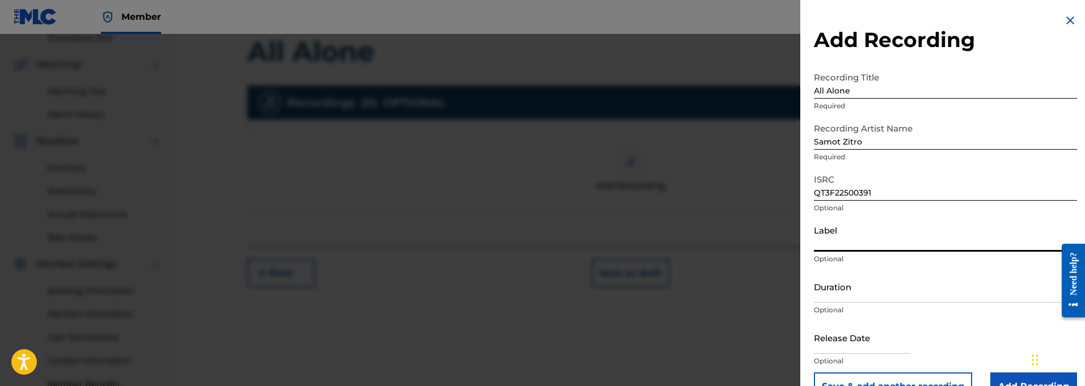
click at [858, 244] on input "Label" at bounding box center [945, 236] width 263 height 32
paste input "914129 Records DK"
type input "914129 Records DK"
click at [845, 296] on input "Duration" at bounding box center [945, 285] width 263 height 32
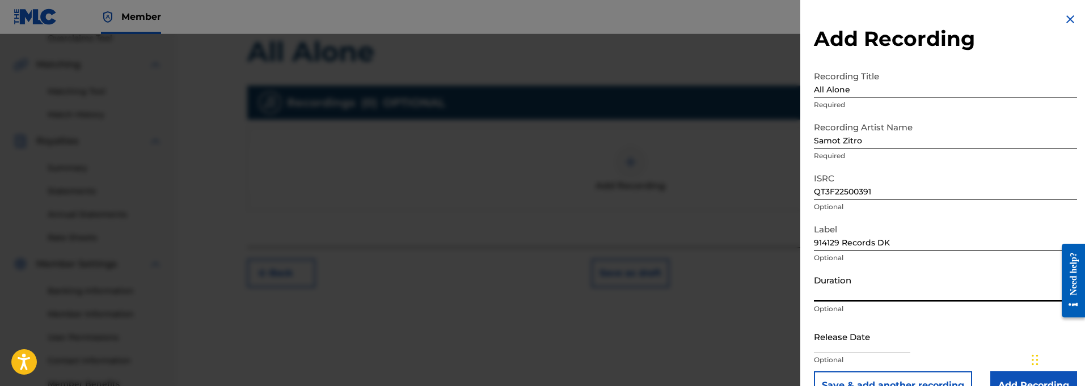
type input "3"
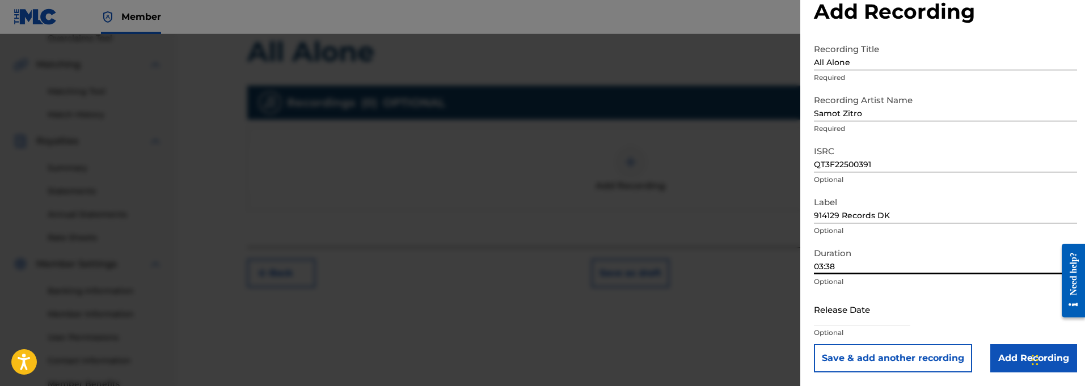
scroll to position [28, 0]
type input "03:38"
click at [837, 321] on input "text" at bounding box center [862, 309] width 96 height 32
select select "8"
select select "2025"
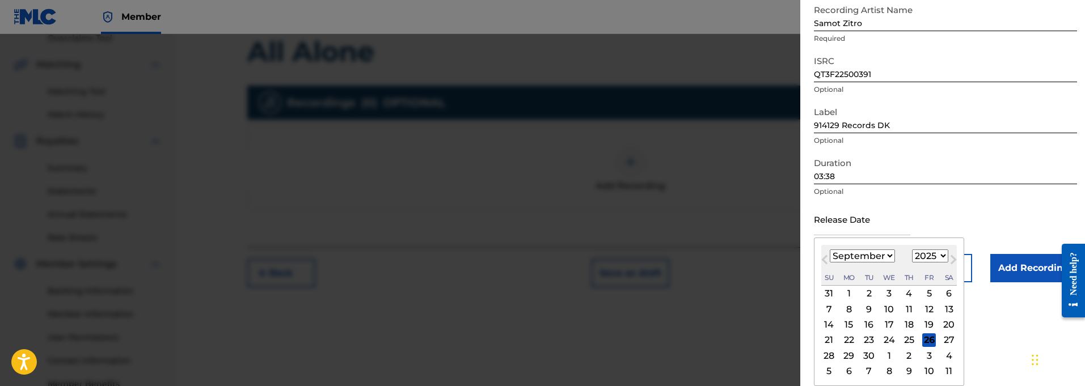
scroll to position [119, 0]
click at [952, 260] on span "Next Month" at bounding box center [952, 261] width 0 height 17
select select "9"
click at [829, 309] on div "5" at bounding box center [830, 309] width 14 height 14
type input "[DATE]"
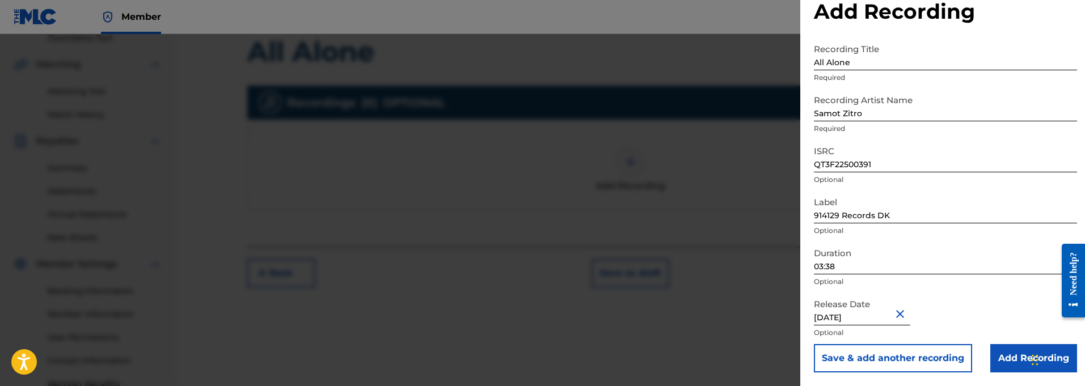
scroll to position [28, 0]
click at [1021, 358] on input "Add Recording" at bounding box center [1033, 359] width 87 height 28
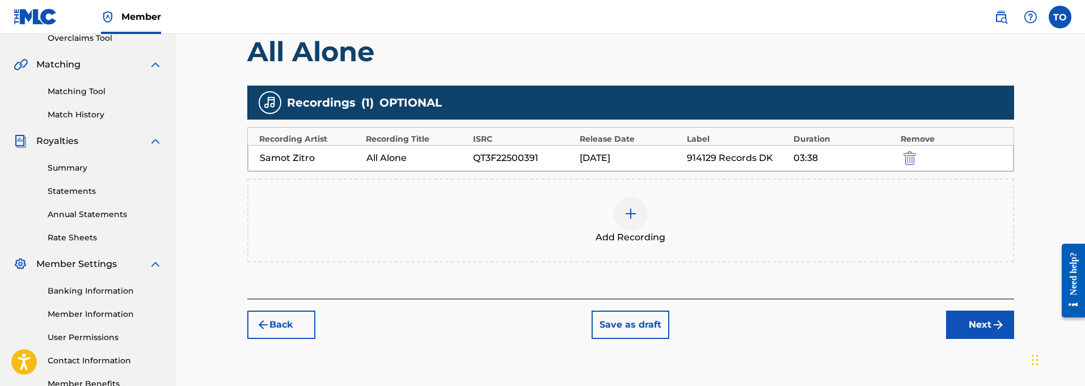
click at [981, 324] on button "Next" at bounding box center [980, 325] width 68 height 28
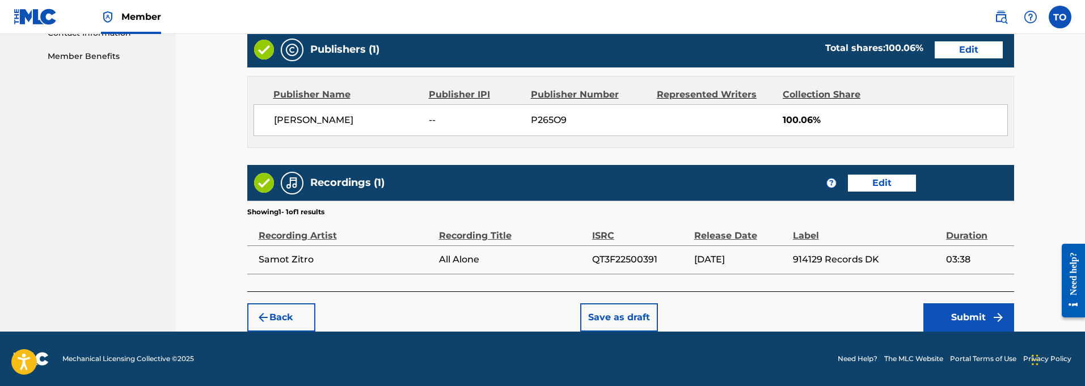
scroll to position [573, 0]
click at [976, 315] on button "Submit" at bounding box center [968, 317] width 91 height 28
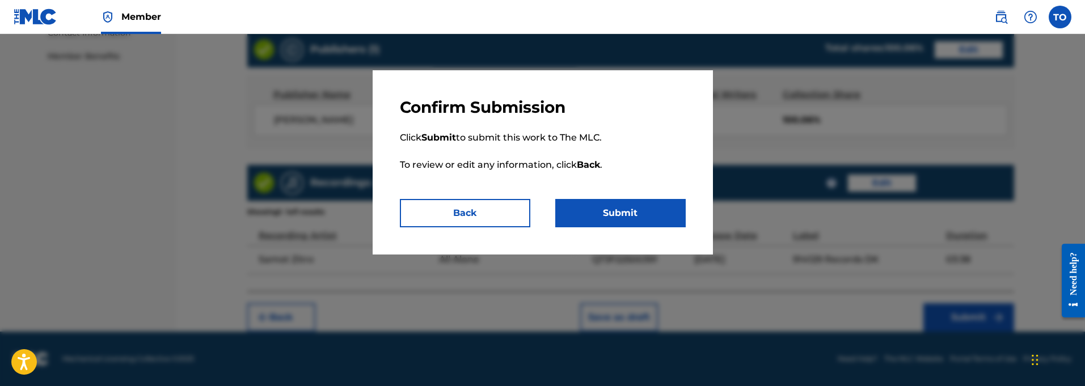
click at [634, 206] on button "Submit" at bounding box center [620, 213] width 130 height 28
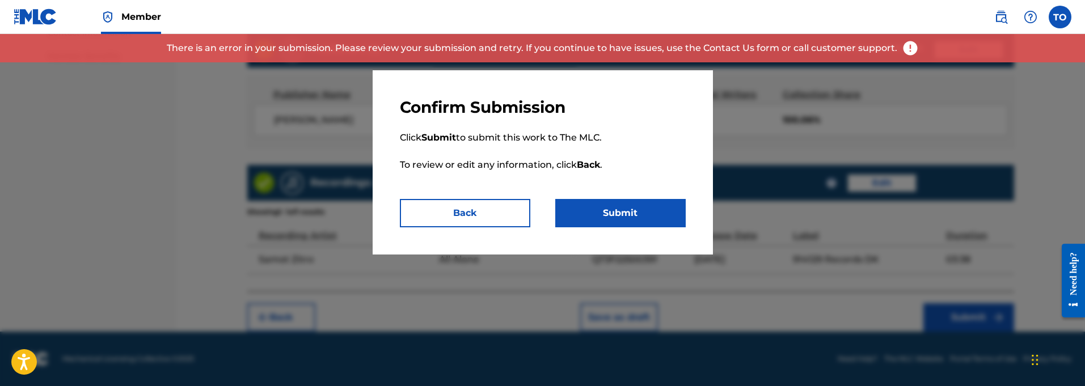
click at [489, 206] on button "Back" at bounding box center [465, 213] width 130 height 28
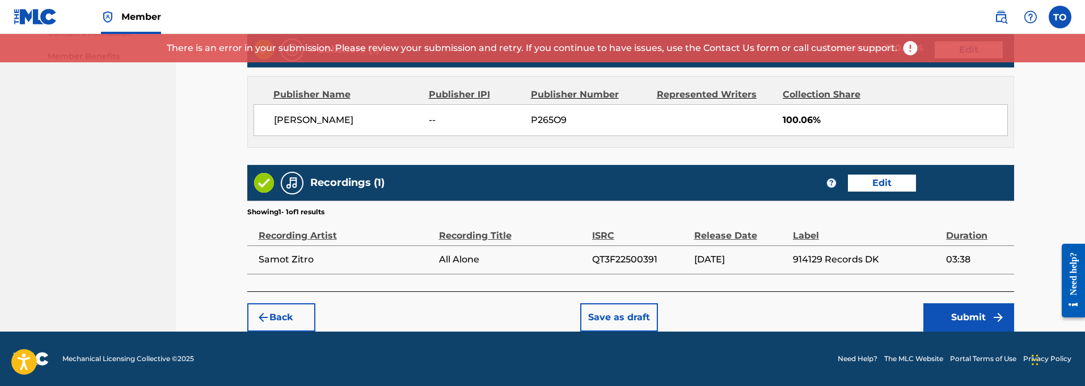
click at [617, 311] on button "Save as draft" at bounding box center [619, 317] width 78 height 28
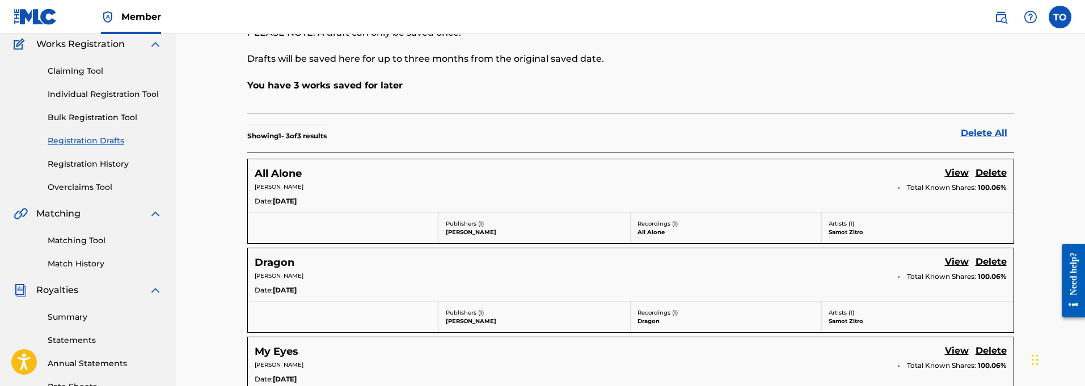
scroll to position [104, 0]
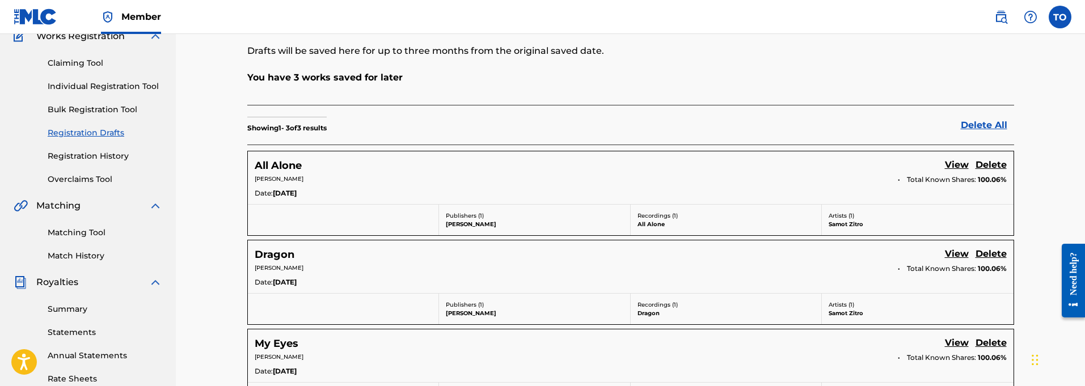
click at [96, 83] on link "Individual Registration Tool" at bounding box center [105, 87] width 115 height 12
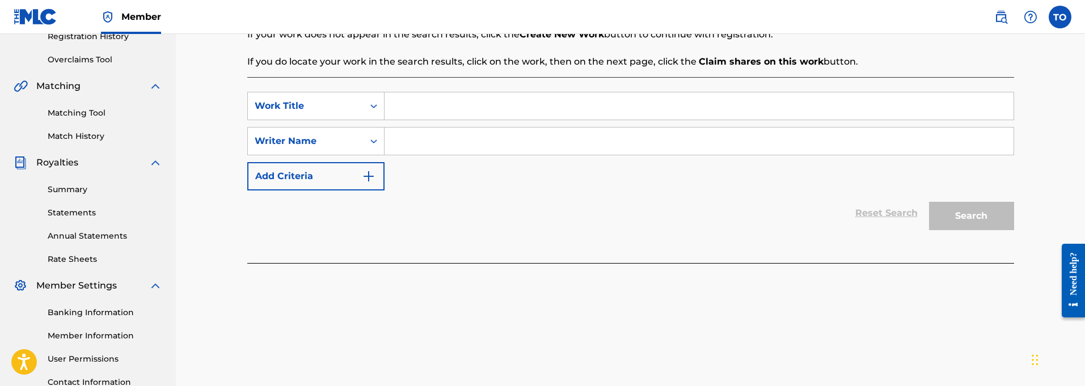
scroll to position [226, 0]
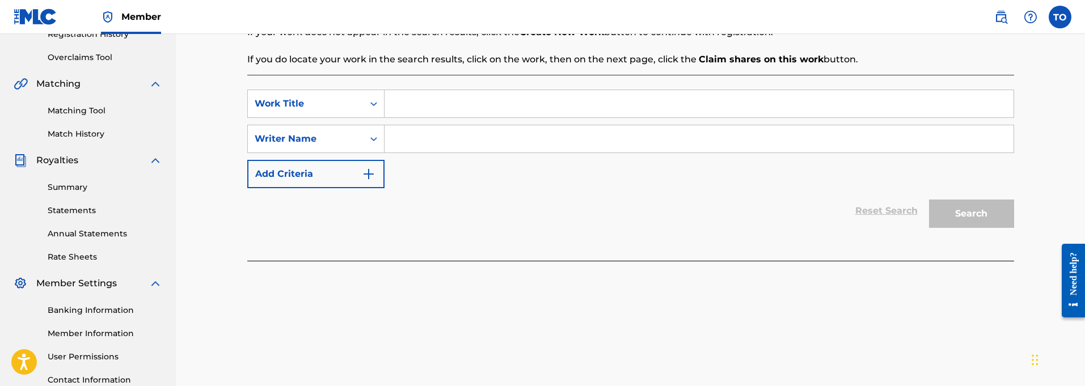
click at [410, 108] on input "Search Form" at bounding box center [699, 103] width 629 height 27
paste input "All Of Us"
type input "All Of Us"
click at [375, 138] on icon "Search Form" at bounding box center [373, 139] width 7 height 4
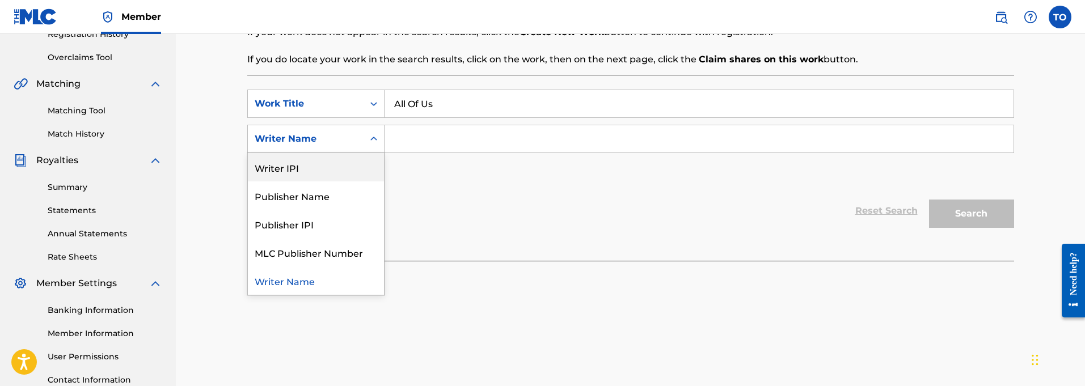
click at [288, 172] on div "Writer IPI" at bounding box center [316, 167] width 136 height 28
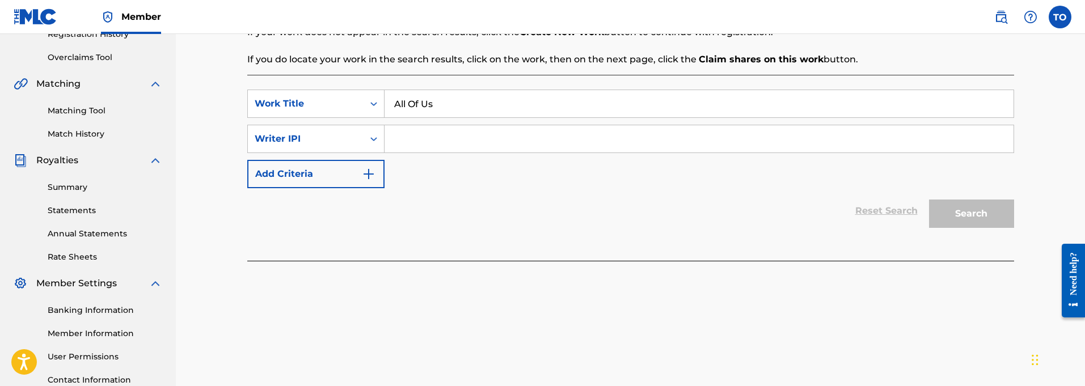
scroll to position [228, 0]
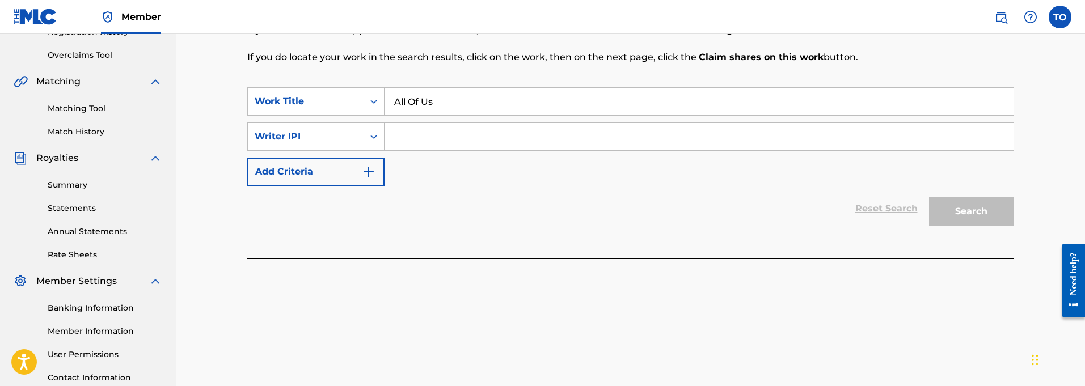
click at [396, 130] on input "Search Form" at bounding box center [699, 136] width 629 height 27
paste input "01127821764"
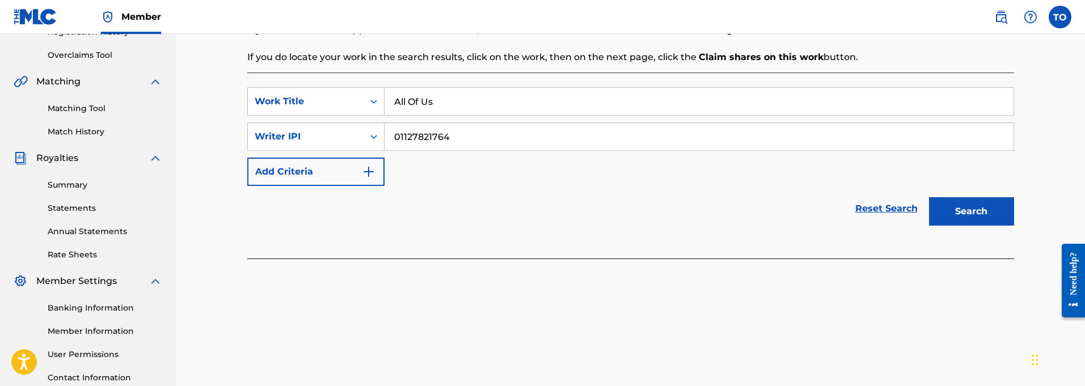
type input "01127821764"
click at [369, 175] on img "Search Form" at bounding box center [369, 172] width 14 height 14
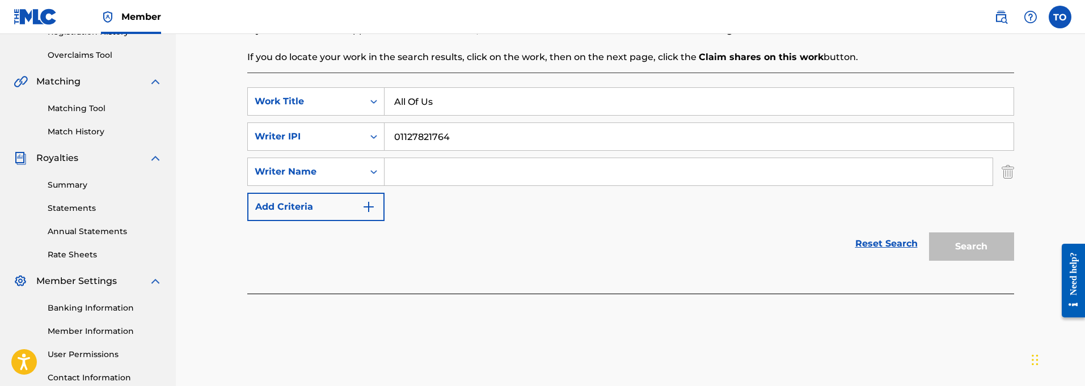
click at [416, 174] on input "Search Form" at bounding box center [689, 171] width 608 height 27
type input "[PERSON_NAME]"
click at [369, 206] on img "Search Form" at bounding box center [369, 207] width 14 height 14
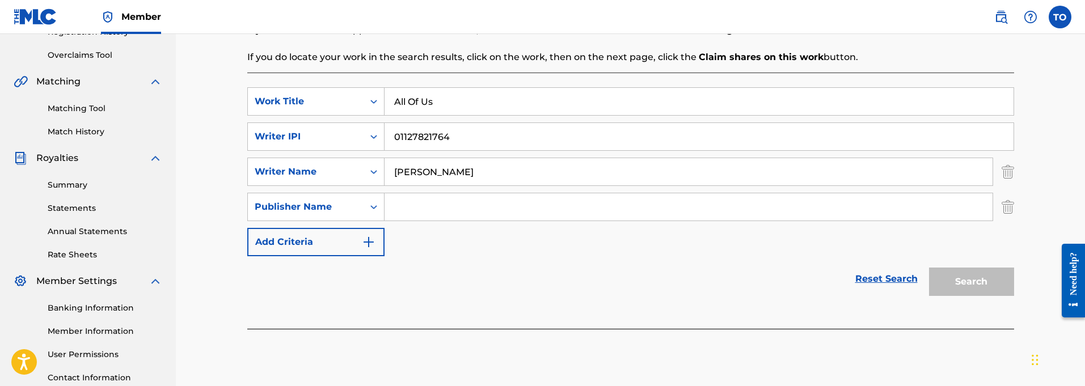
click at [418, 210] on input "Search Form" at bounding box center [689, 206] width 608 height 27
type input "[PERSON_NAME]"
click at [377, 242] on button "Add Criteria" at bounding box center [315, 242] width 137 height 28
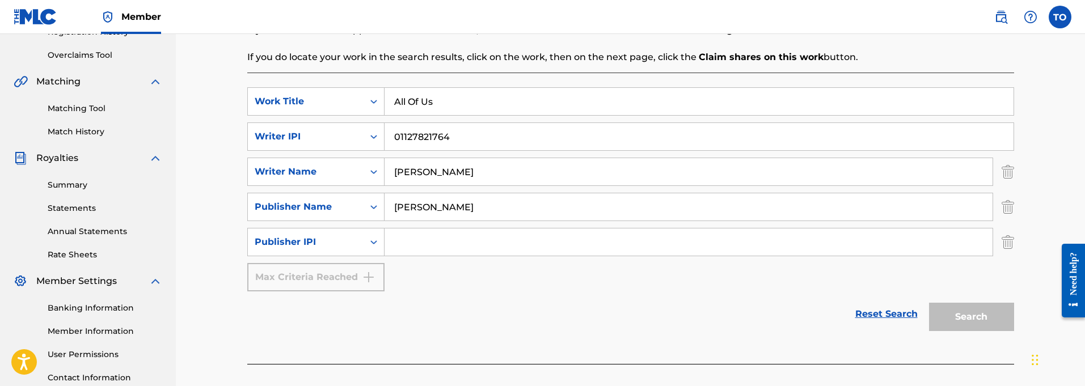
click at [1006, 243] on img "Search Form" at bounding box center [1008, 242] width 12 height 28
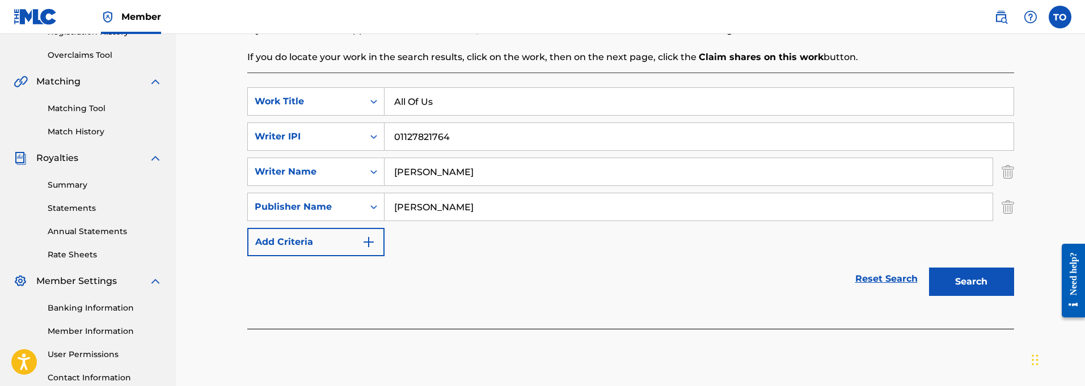
click at [960, 285] on button "Search" at bounding box center [971, 282] width 85 height 28
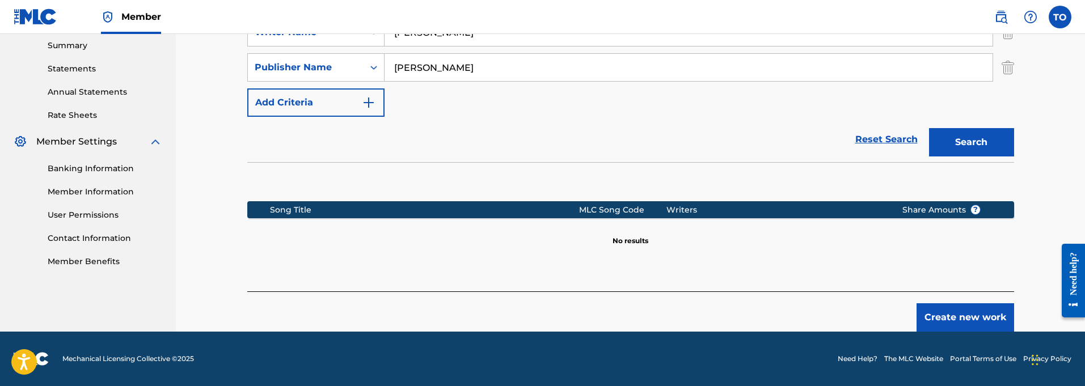
click at [965, 317] on button "Create new work" at bounding box center [966, 317] width 98 height 28
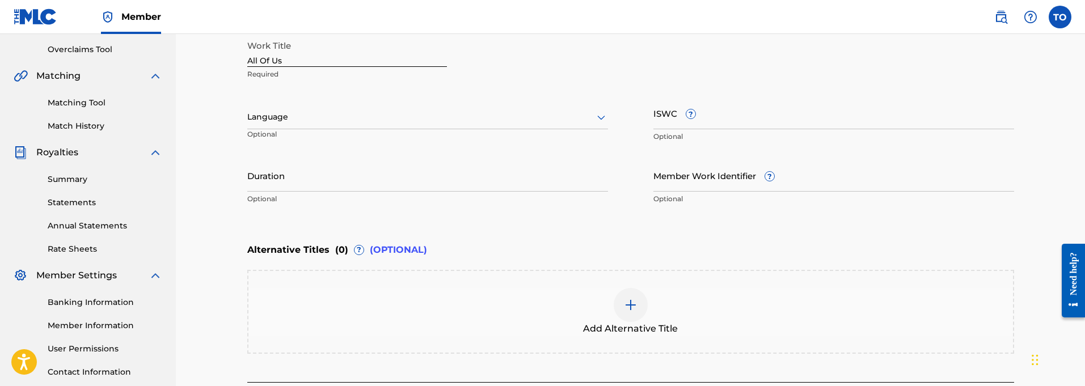
scroll to position [234, 0]
click at [289, 185] on input "Duration" at bounding box center [427, 175] width 361 height 32
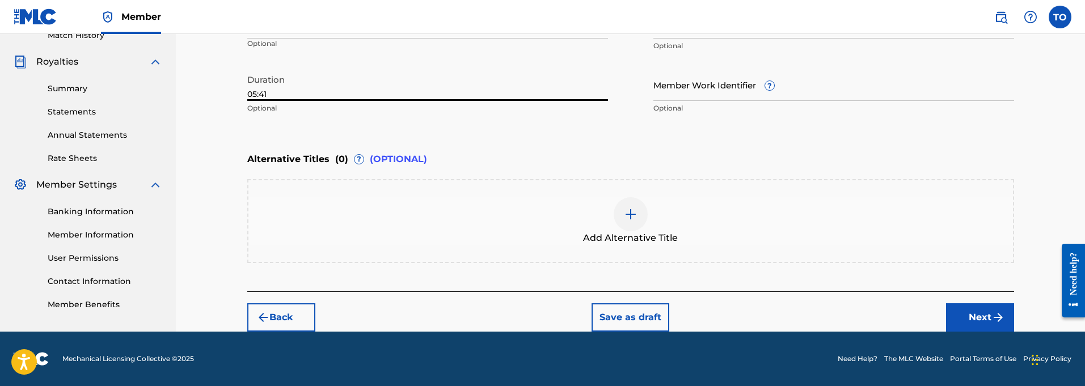
type input "05:41"
click at [976, 316] on button "Next" at bounding box center [980, 317] width 68 height 28
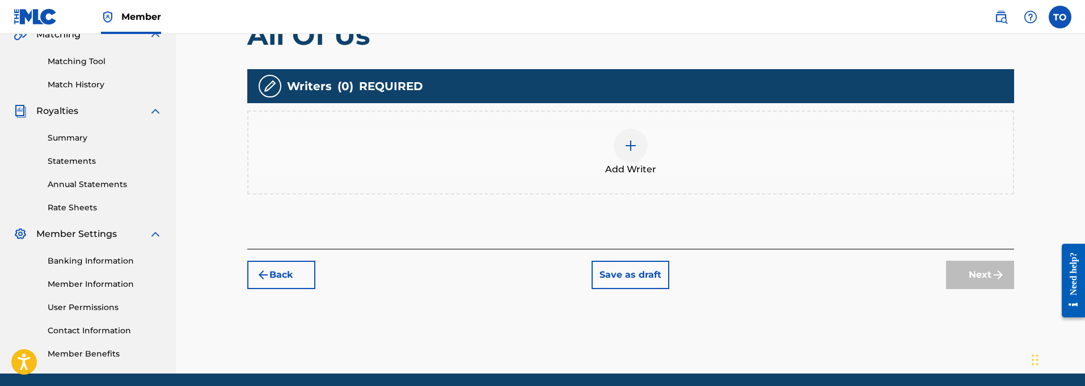
scroll to position [276, 0]
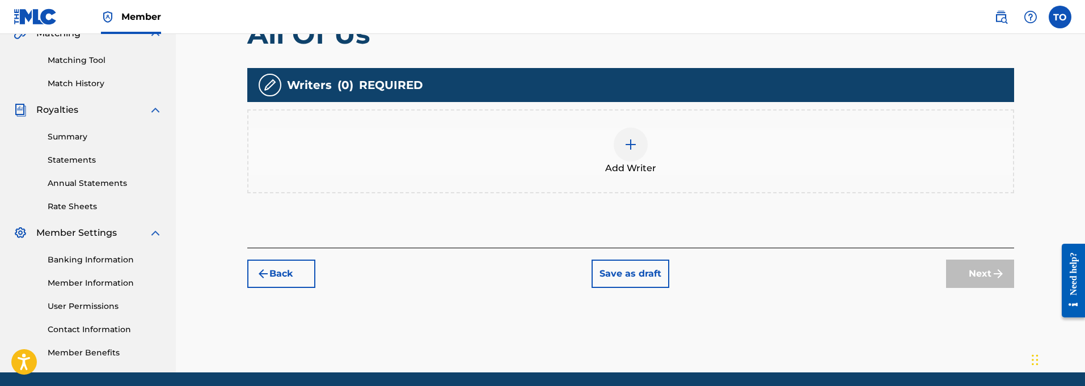
click at [629, 147] on img at bounding box center [631, 145] width 14 height 14
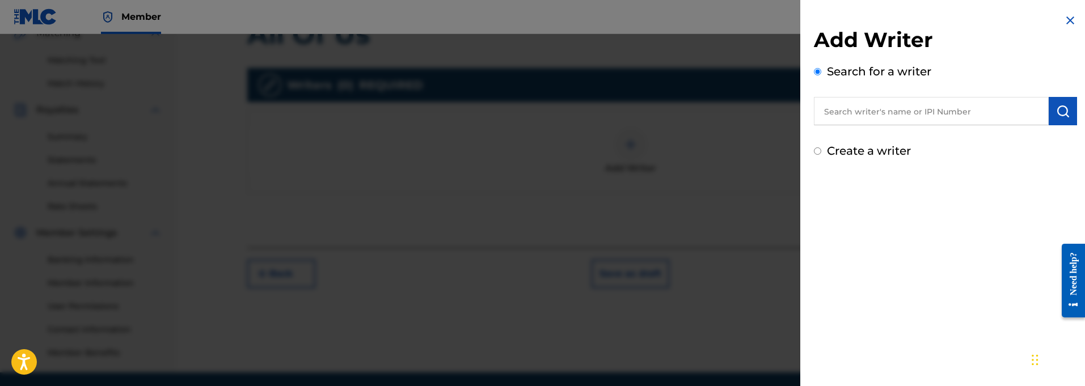
click at [864, 111] on input "text" at bounding box center [931, 111] width 235 height 28
paste input "01127821764"
type input "01127821764"
click at [1057, 108] on img "submit" at bounding box center [1063, 111] width 14 height 14
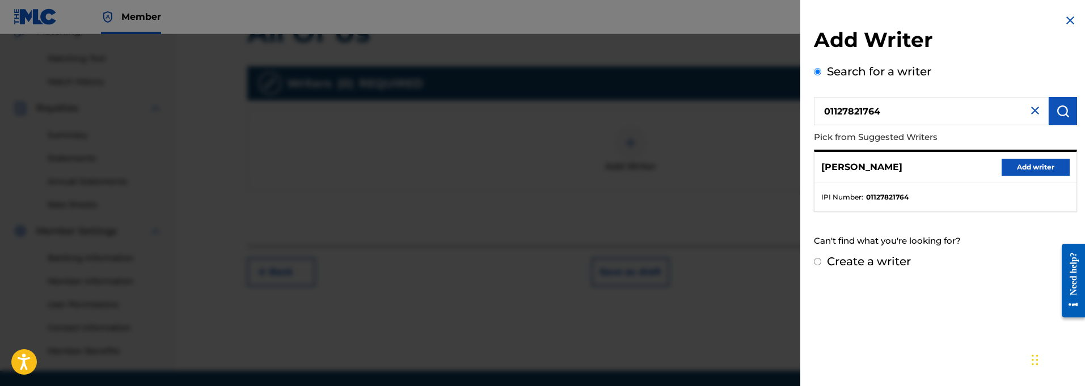
click at [1026, 166] on button "Add writer" at bounding box center [1036, 167] width 68 height 17
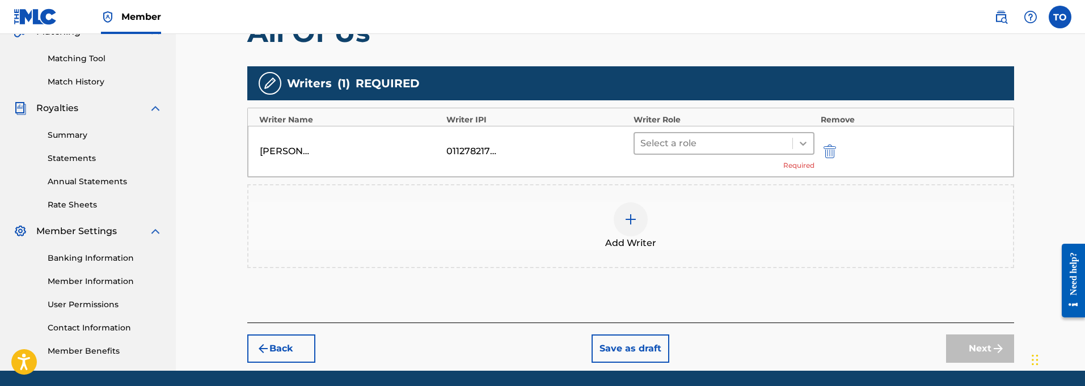
click at [804, 146] on icon at bounding box center [803, 143] width 11 height 11
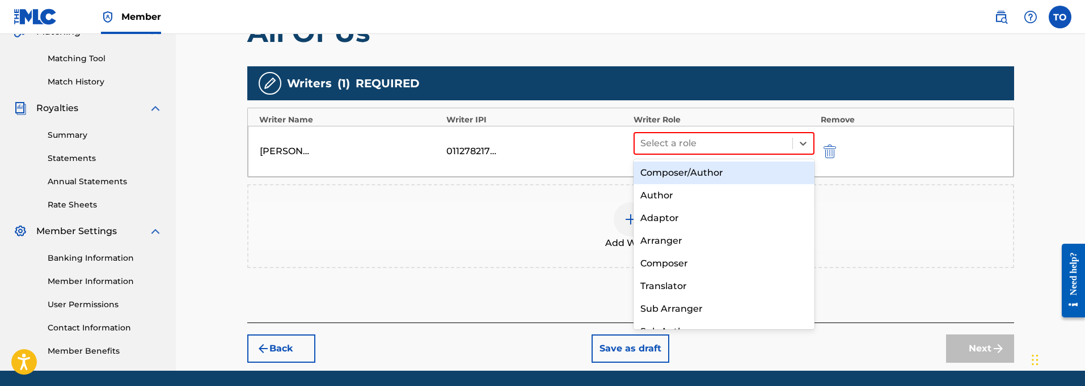
click at [674, 176] on div "Composer/Author" at bounding box center [725, 173] width 182 height 23
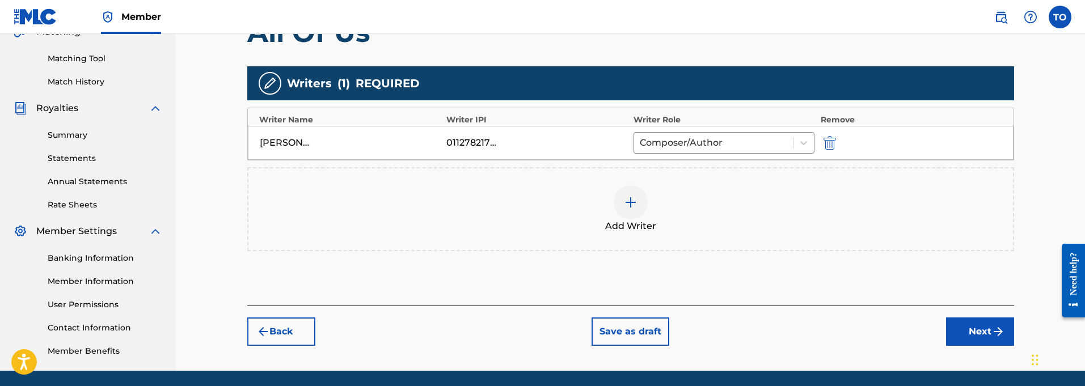
click at [988, 334] on button "Next" at bounding box center [980, 332] width 68 height 28
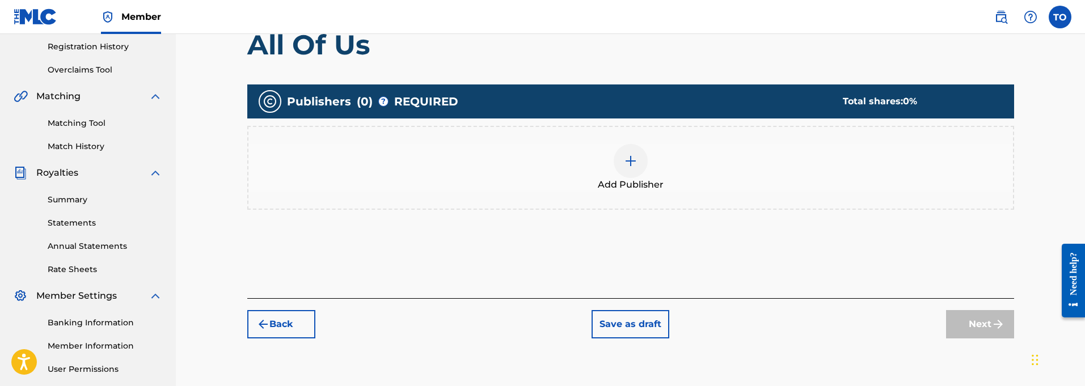
scroll to position [208, 0]
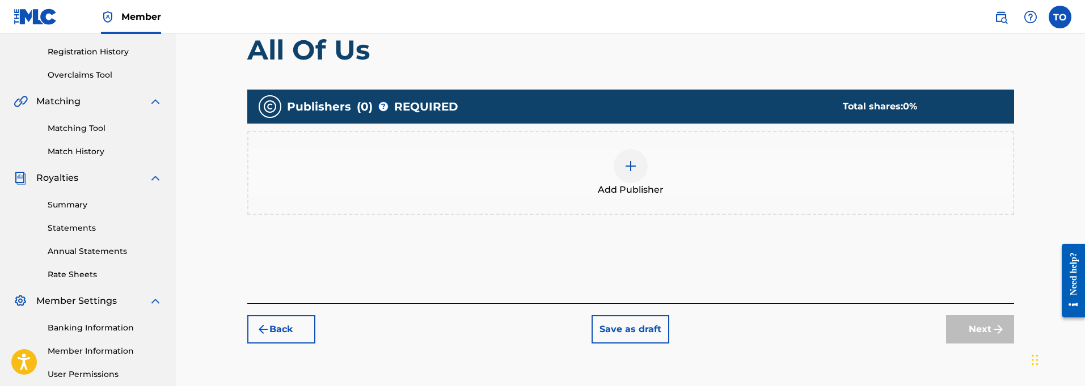
click at [629, 169] on img at bounding box center [631, 166] width 14 height 14
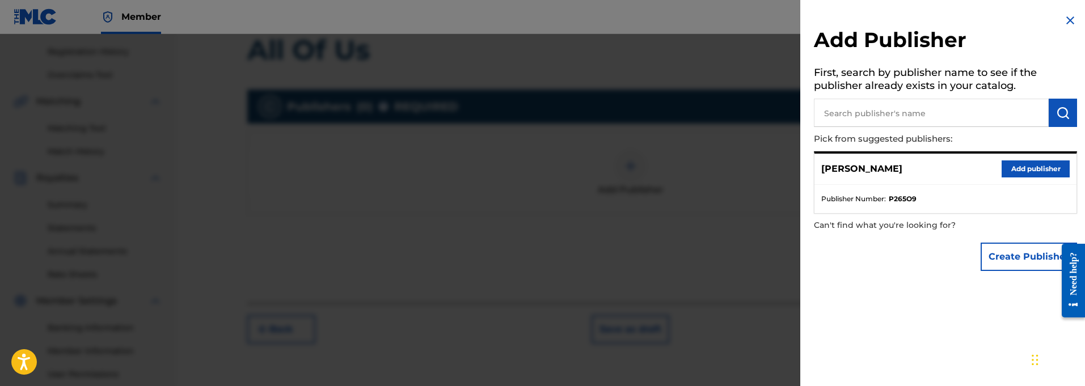
click at [1028, 167] on button "Add publisher" at bounding box center [1036, 169] width 68 height 17
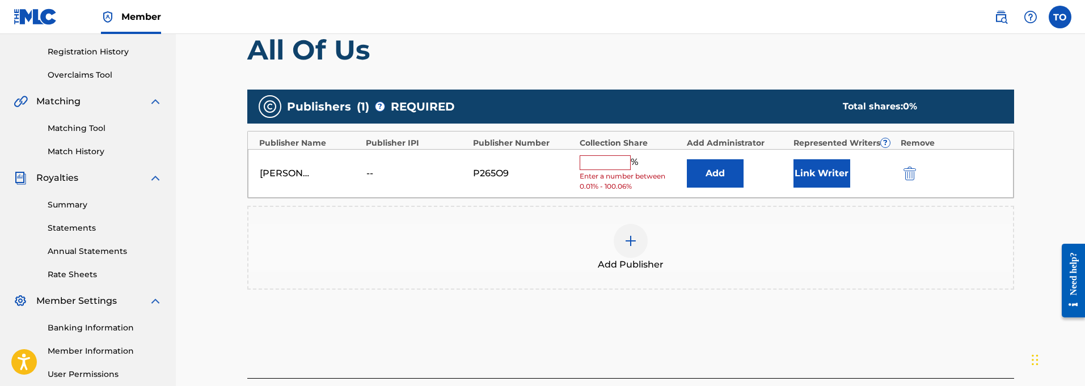
click at [602, 165] on input "text" at bounding box center [605, 162] width 51 height 15
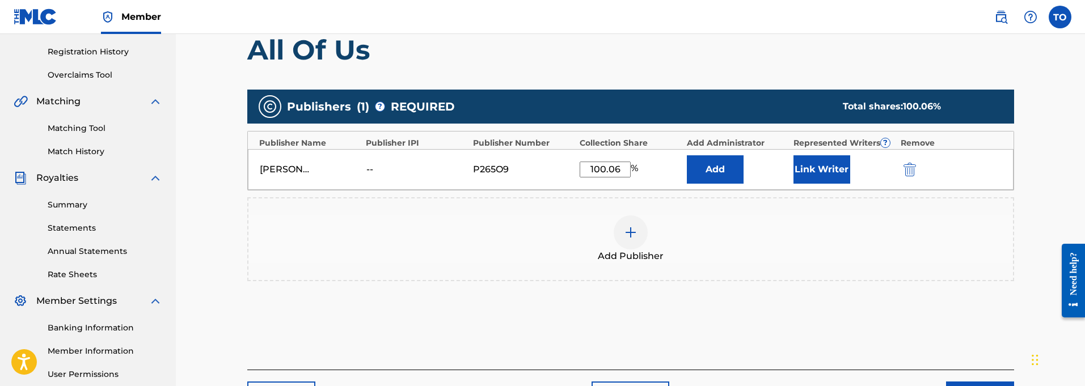
type input "100.06"
click at [826, 174] on button "Link Writer" at bounding box center [822, 169] width 57 height 28
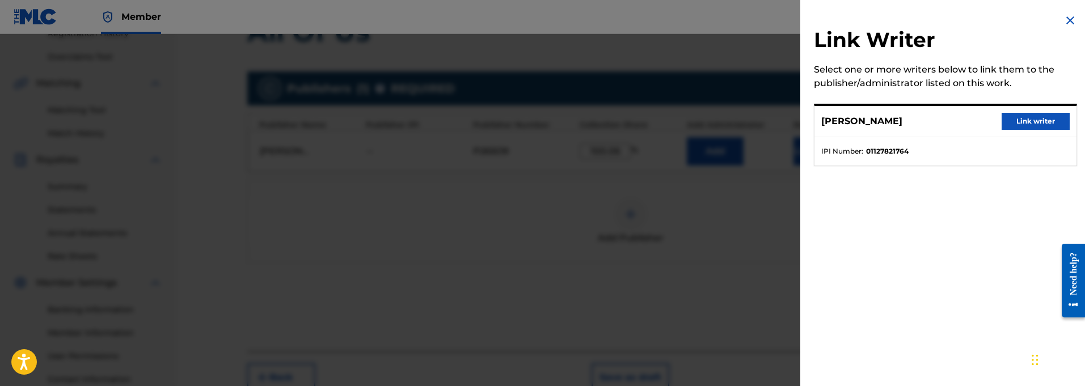
scroll to position [232, 0]
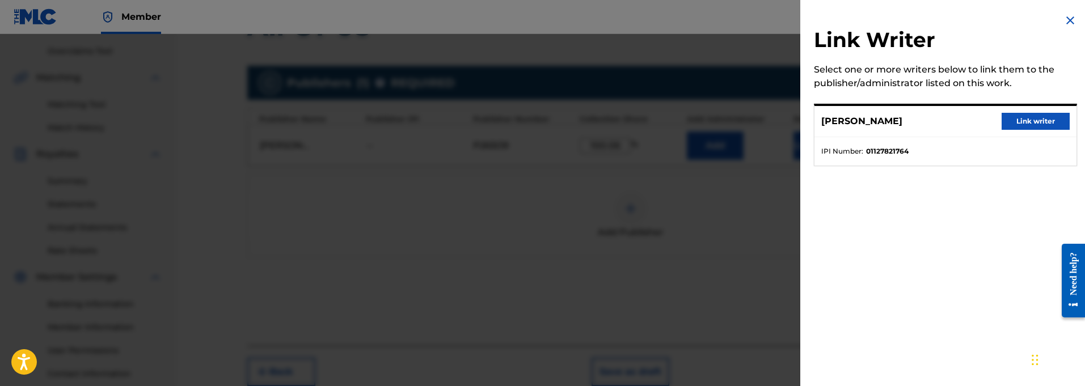
click at [1026, 118] on button "Link writer" at bounding box center [1036, 121] width 68 height 17
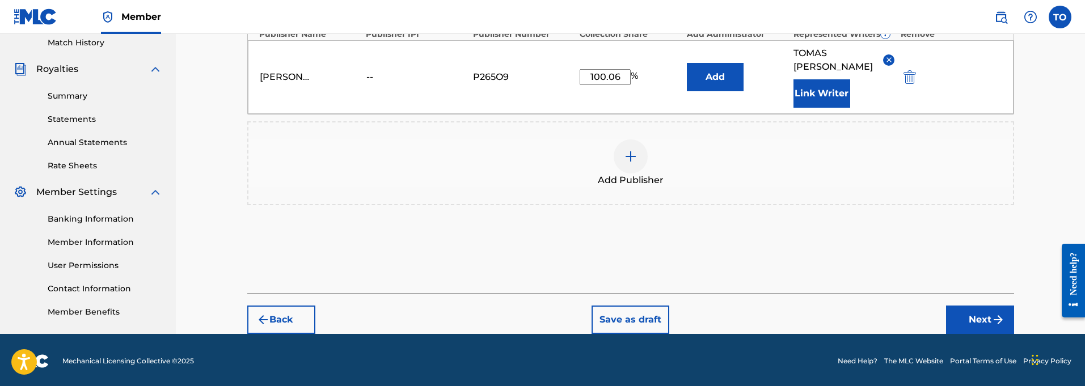
click at [989, 306] on button "Next" at bounding box center [980, 320] width 68 height 28
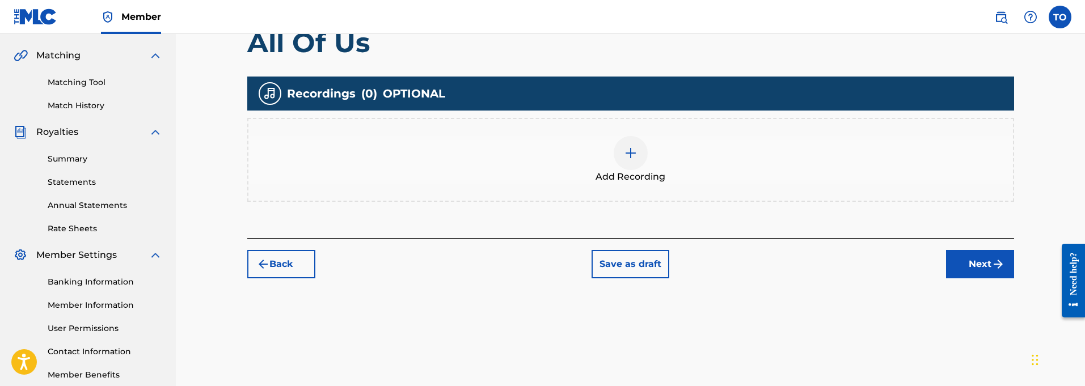
scroll to position [255, 0]
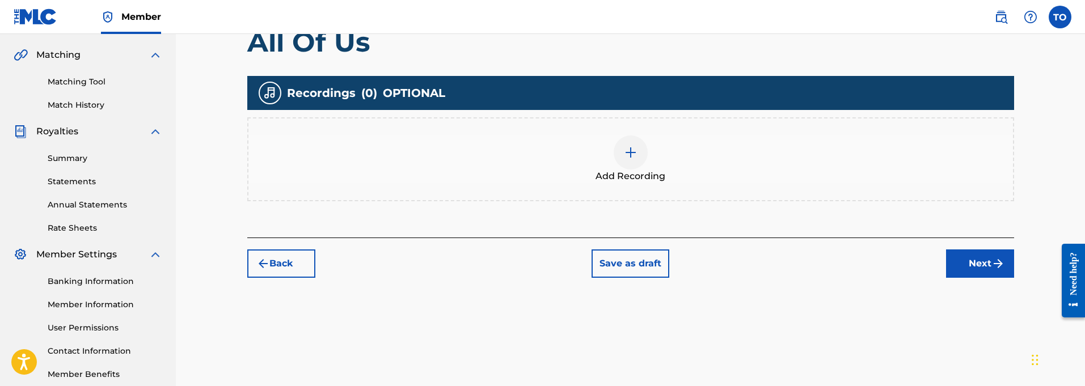
click at [632, 158] on img at bounding box center [631, 153] width 14 height 14
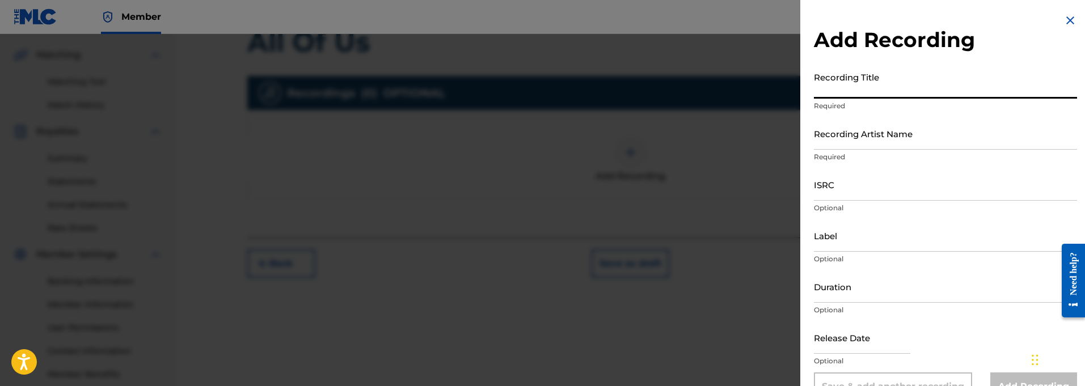
click at [871, 91] on input "Recording Title" at bounding box center [945, 82] width 263 height 32
paste input "All Of Us"
type input "All Of Us"
click at [830, 143] on input "Recording Artist Name" at bounding box center [945, 133] width 263 height 32
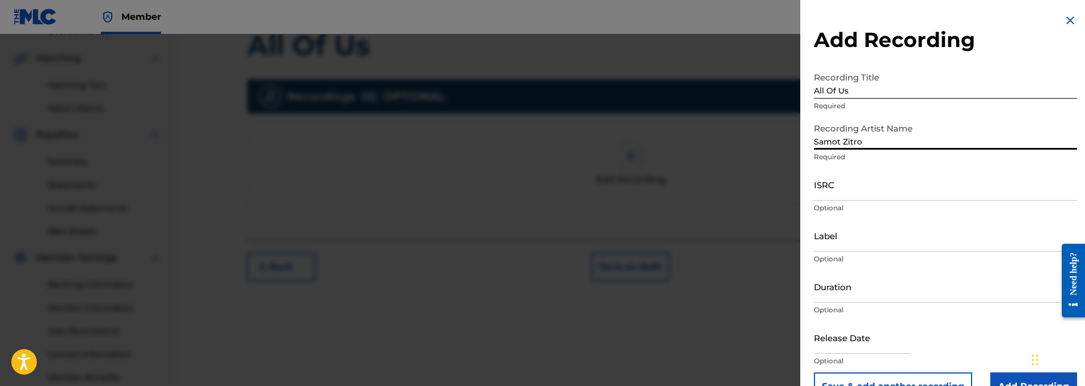
scroll to position [249, 0]
type input "Samot Zitro"
click at [855, 193] on input "ISRC" at bounding box center [945, 184] width 263 height 32
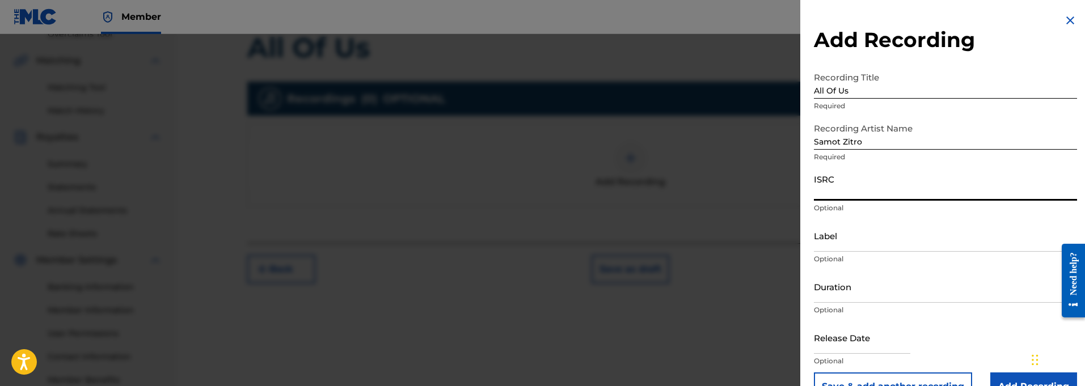
paste input "QT3F22500392"
type input "QT3F22500392"
click at [831, 243] on input "Label" at bounding box center [945, 236] width 263 height 32
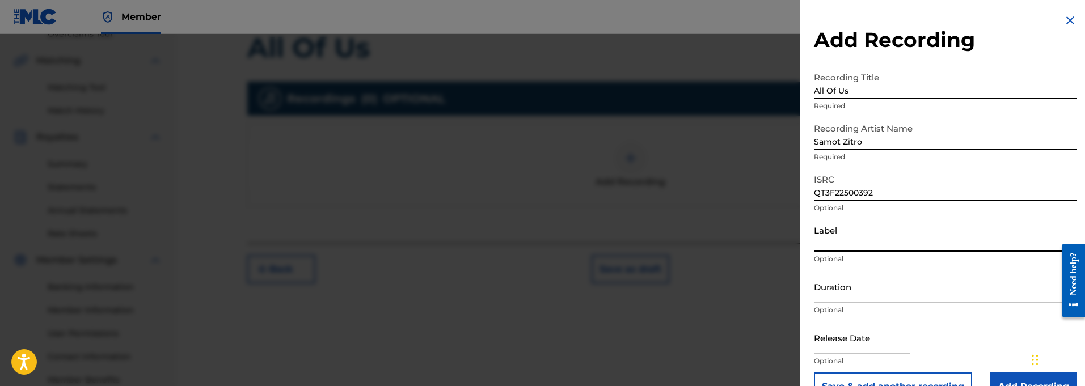
paste input "914129 Records DK"
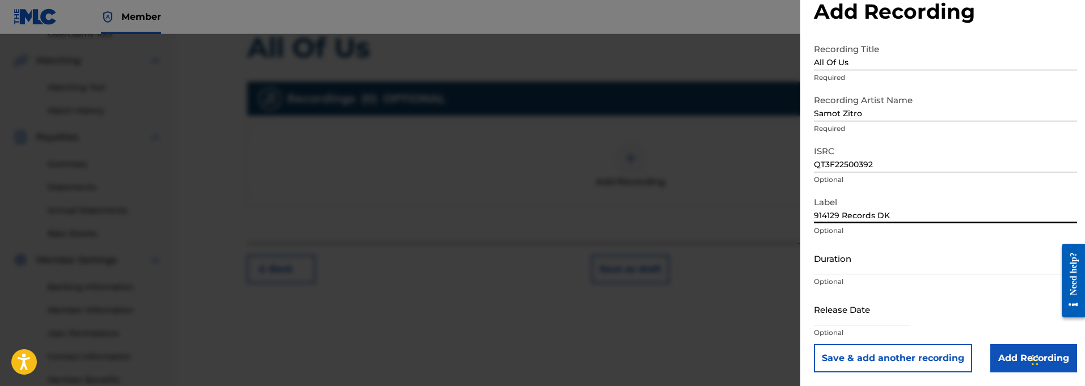
scroll to position [28, 0]
type input "914129 Records DK"
click at [836, 269] on input "Duration" at bounding box center [945, 258] width 263 height 32
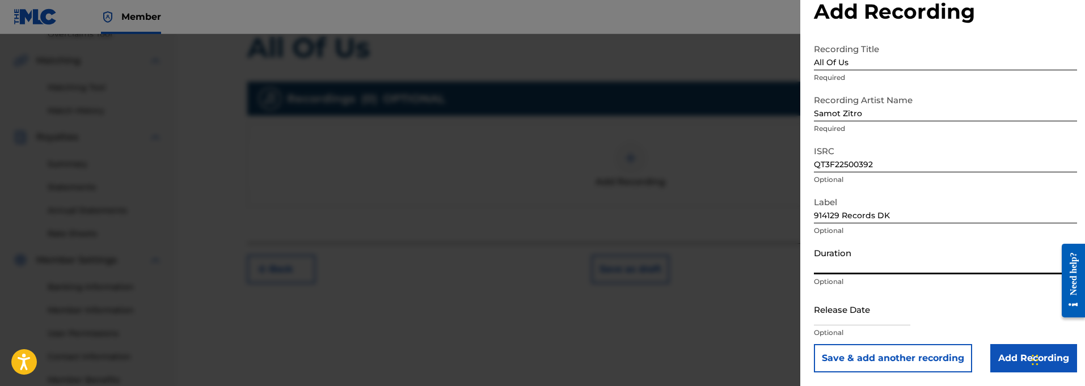
click at [859, 265] on input "Duration" at bounding box center [945, 258] width 263 height 32
type input "05:41"
click at [850, 323] on input "text" at bounding box center [862, 309] width 96 height 32
select select "8"
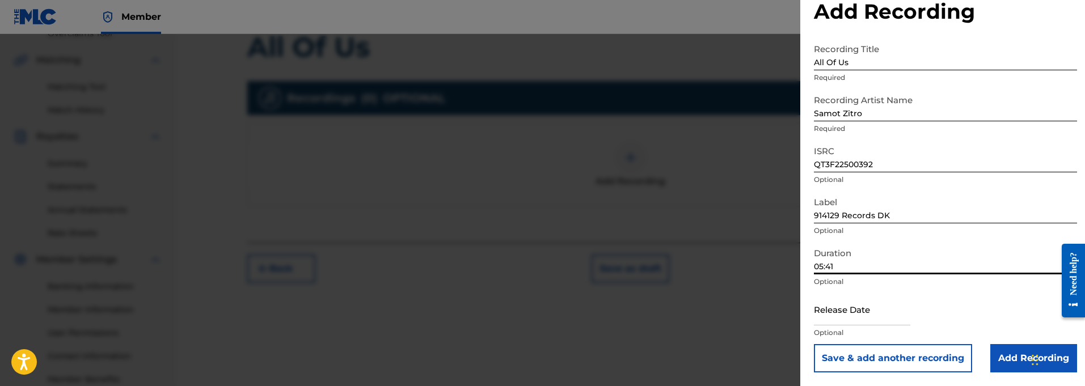
select select "2025"
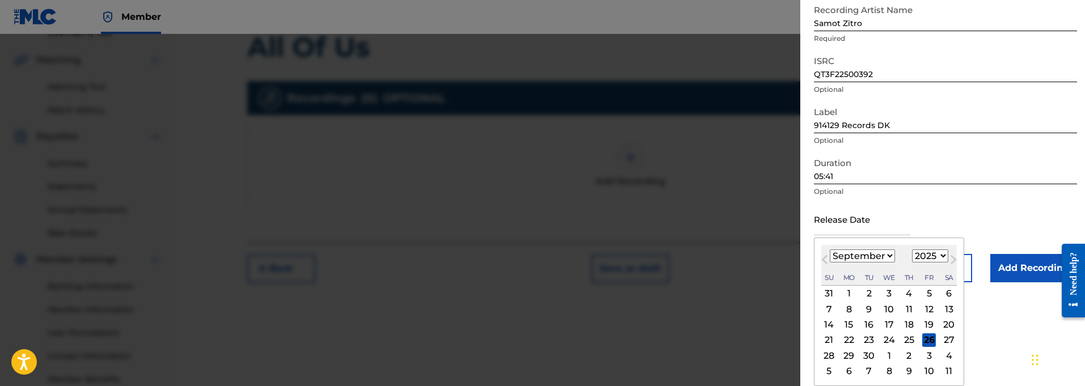
scroll to position [119, 0]
click at [952, 259] on span "Next Month" at bounding box center [952, 261] width 0 height 17
select select "9"
click at [832, 306] on div "5" at bounding box center [830, 309] width 14 height 14
type input "[DATE]"
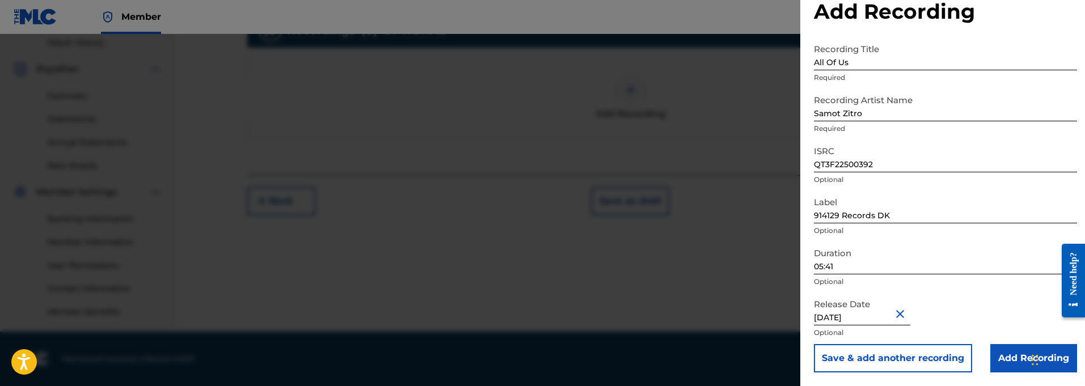
scroll to position [317, 0]
click at [1009, 355] on input "Add Recording" at bounding box center [1033, 358] width 87 height 28
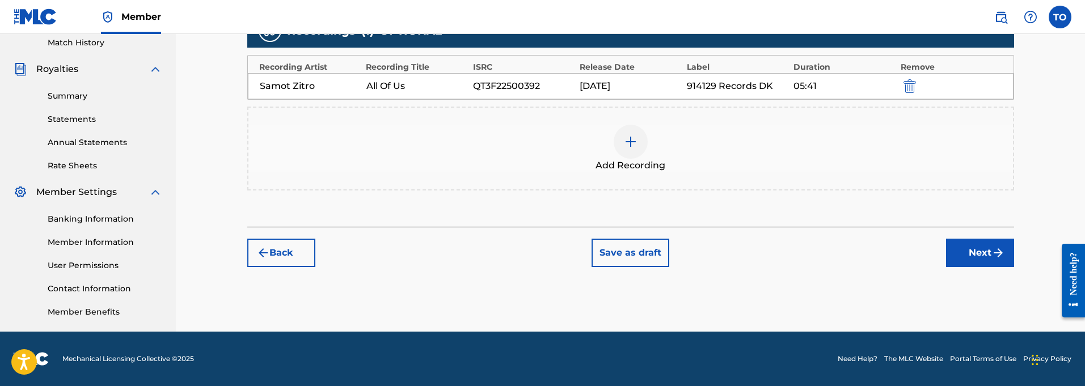
click at [983, 251] on button "Next" at bounding box center [980, 253] width 68 height 28
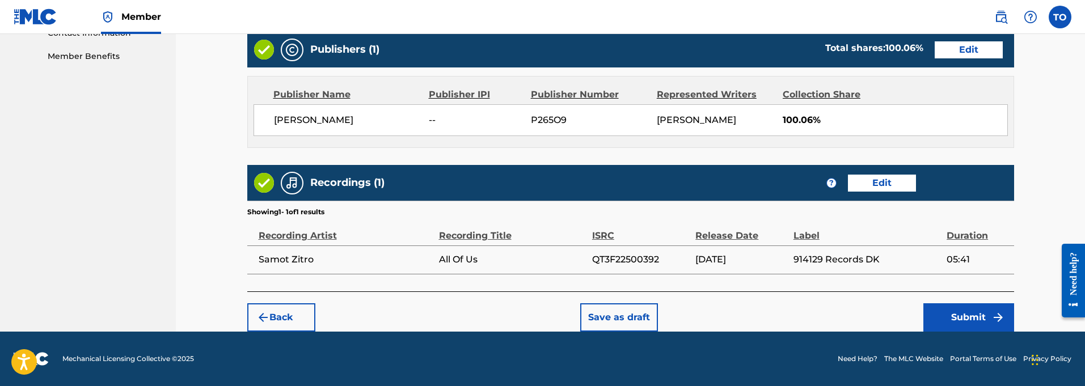
scroll to position [573, 0]
click at [967, 314] on button "Submit" at bounding box center [968, 317] width 91 height 28
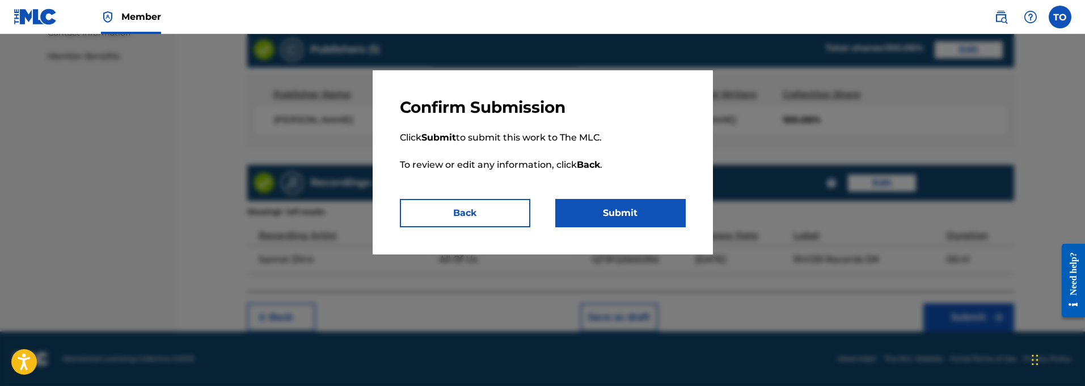
click at [623, 210] on button "Submit" at bounding box center [620, 213] width 130 height 28
click at [486, 212] on button "Back" at bounding box center [465, 213] width 130 height 28
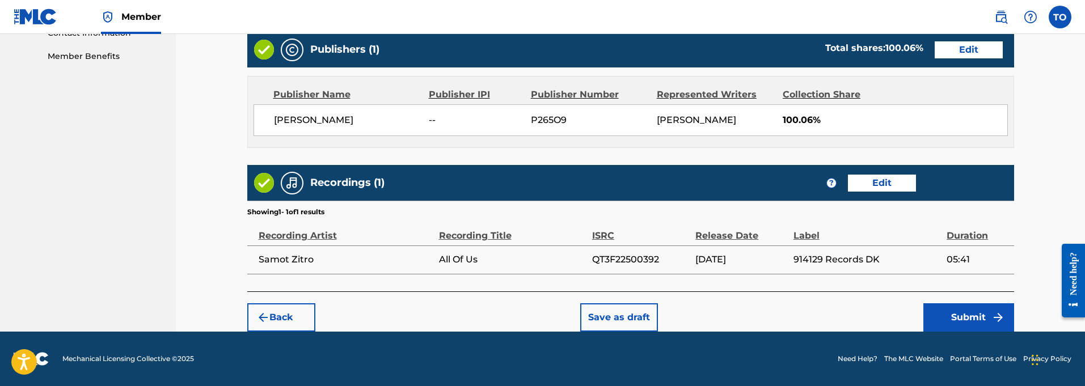
click at [627, 314] on button "Save as draft" at bounding box center [619, 317] width 78 height 28
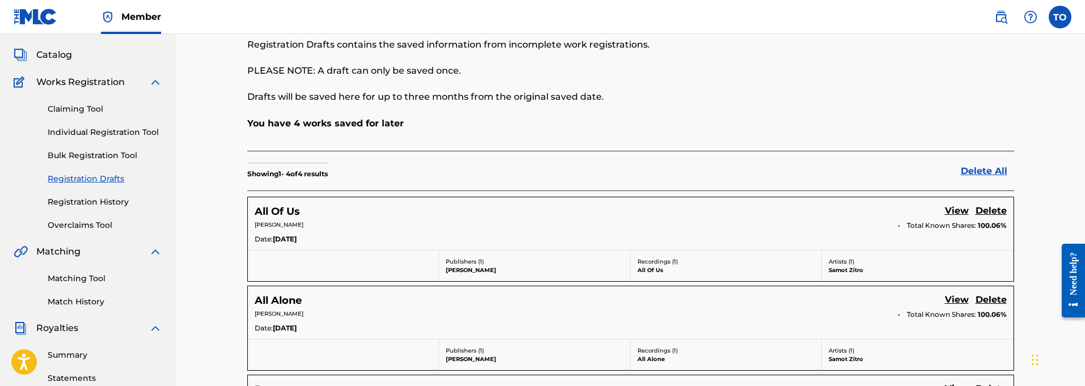
scroll to position [52, 0]
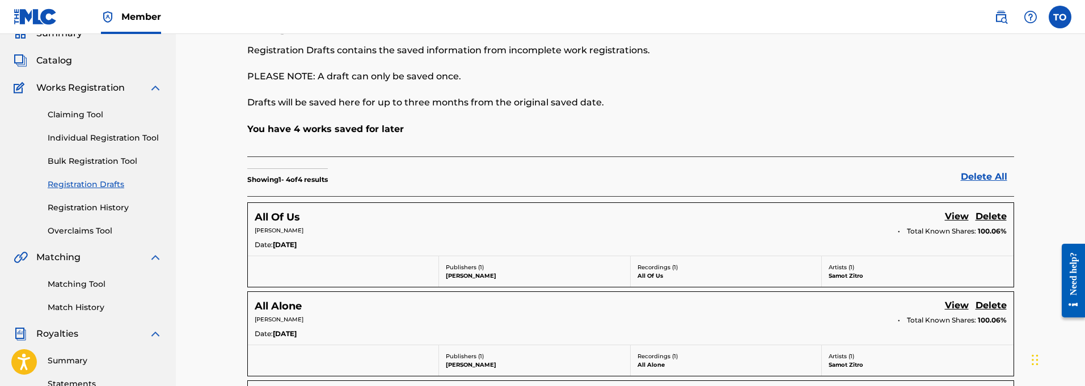
click at [71, 136] on link "Individual Registration Tool" at bounding box center [105, 138] width 115 height 12
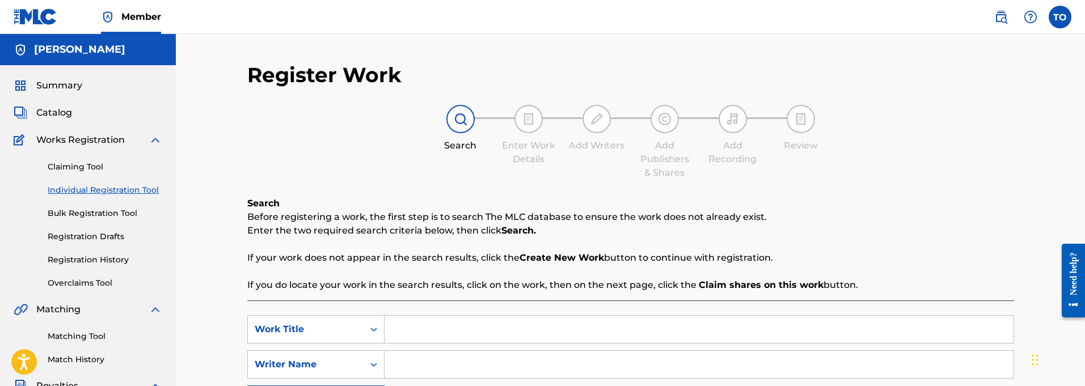
click at [409, 330] on input "Search Form" at bounding box center [699, 329] width 629 height 27
paste input "Cruising"
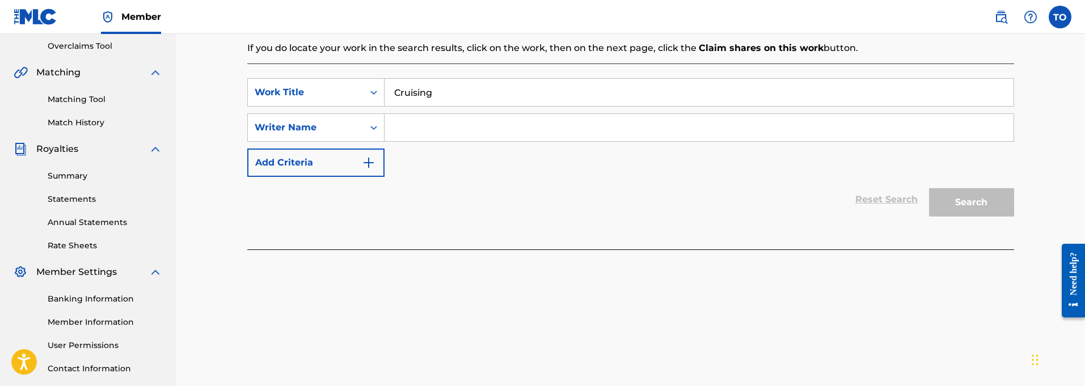
scroll to position [243, 0]
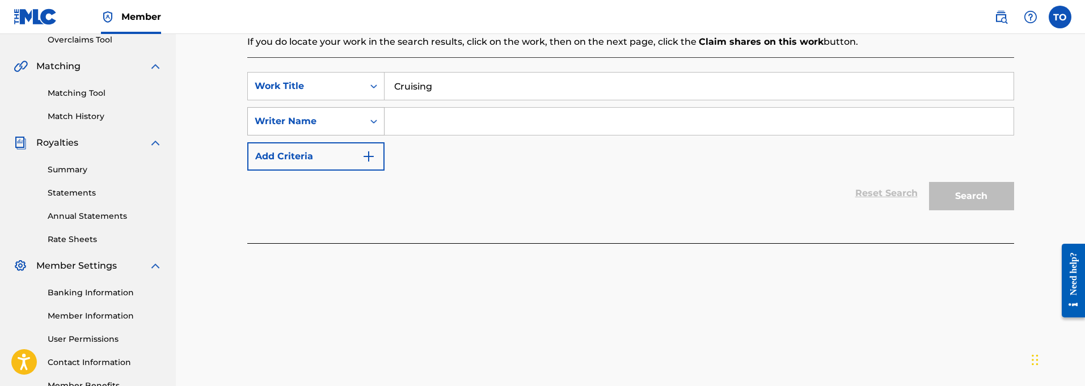
type input "Cruising"
click at [374, 121] on icon "Search Form" at bounding box center [373, 121] width 11 height 11
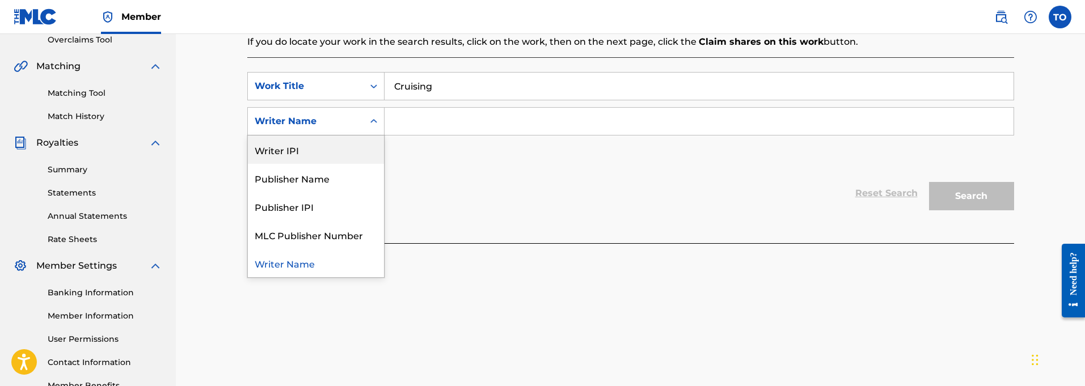
click at [301, 151] on div "Writer IPI" at bounding box center [316, 150] width 136 height 28
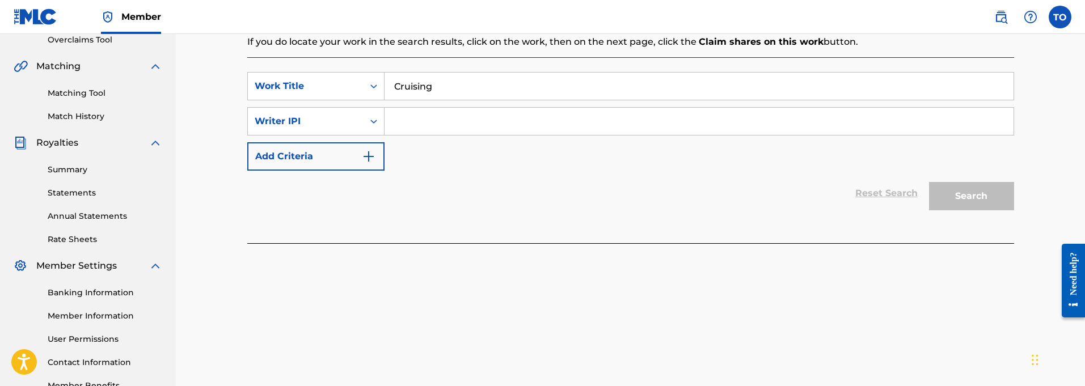
click at [444, 124] on input "Search Form" at bounding box center [699, 121] width 629 height 27
paste input "01127821764"
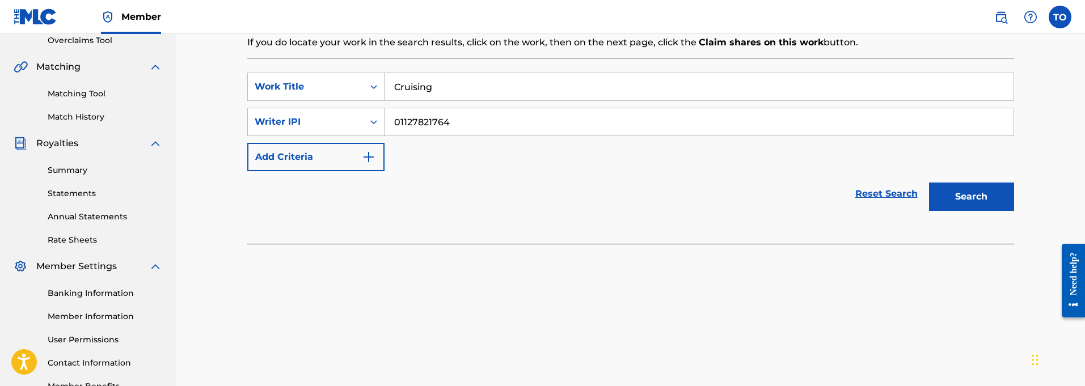
scroll to position [243, 0]
type input "01127821764"
click at [368, 155] on img "Search Form" at bounding box center [369, 157] width 14 height 14
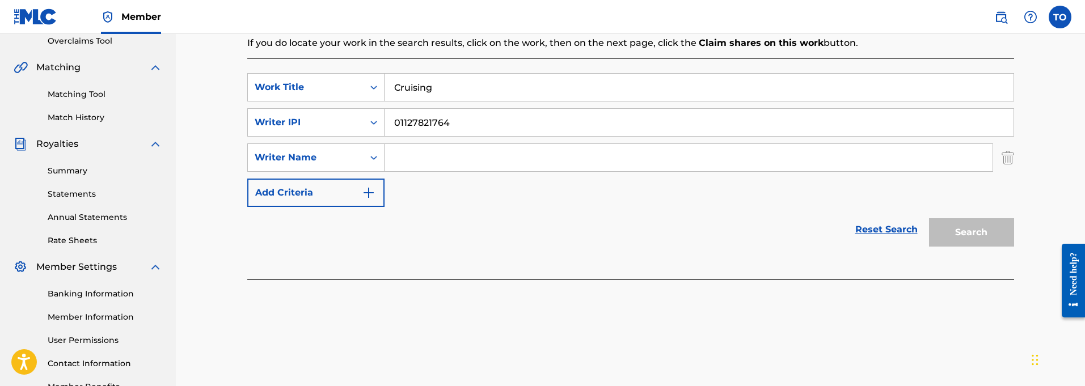
click at [413, 153] on input "Search Form" at bounding box center [689, 157] width 608 height 27
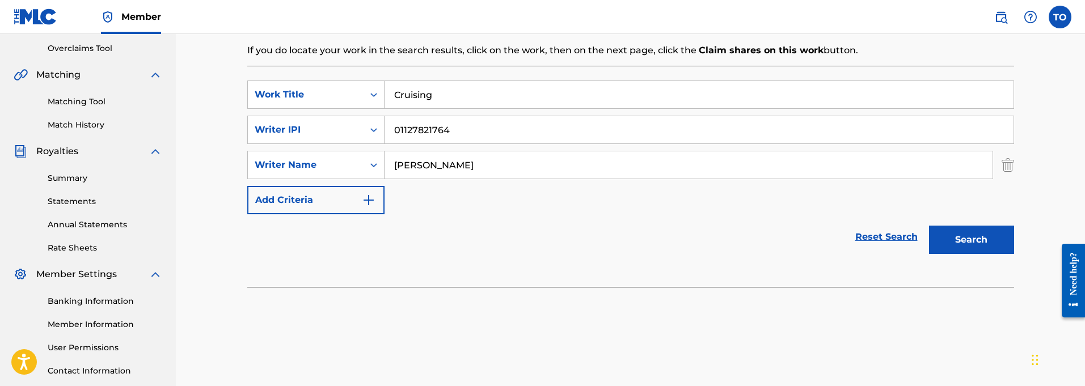
type input "[PERSON_NAME]"
click at [367, 197] on img "Search Form" at bounding box center [369, 200] width 14 height 14
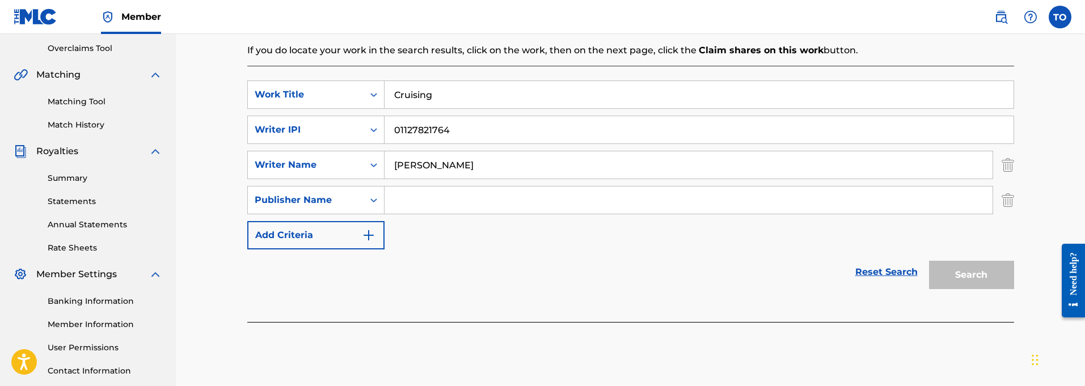
click at [429, 203] on input "Search Form" at bounding box center [689, 200] width 608 height 27
type input "[PERSON_NAME]"
click at [371, 235] on img "Search Form" at bounding box center [369, 236] width 14 height 14
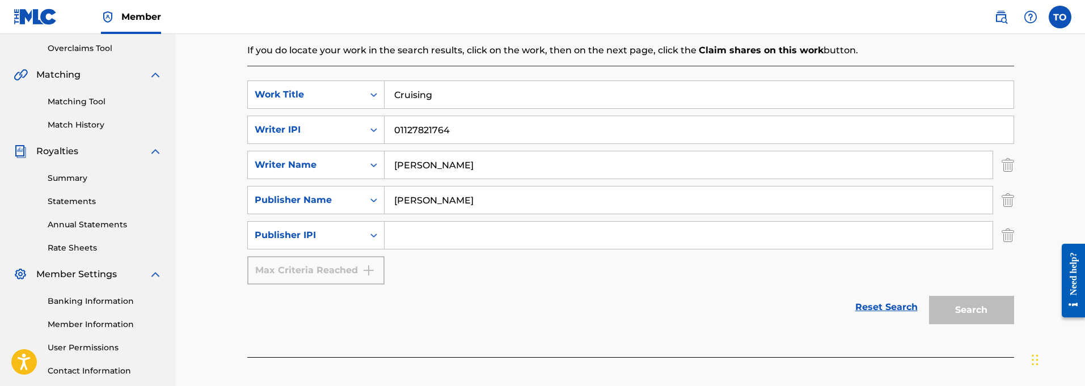
click at [411, 231] on input "Search Form" at bounding box center [689, 235] width 608 height 27
type input "P26509"
click at [985, 314] on button "Search" at bounding box center [971, 310] width 85 height 28
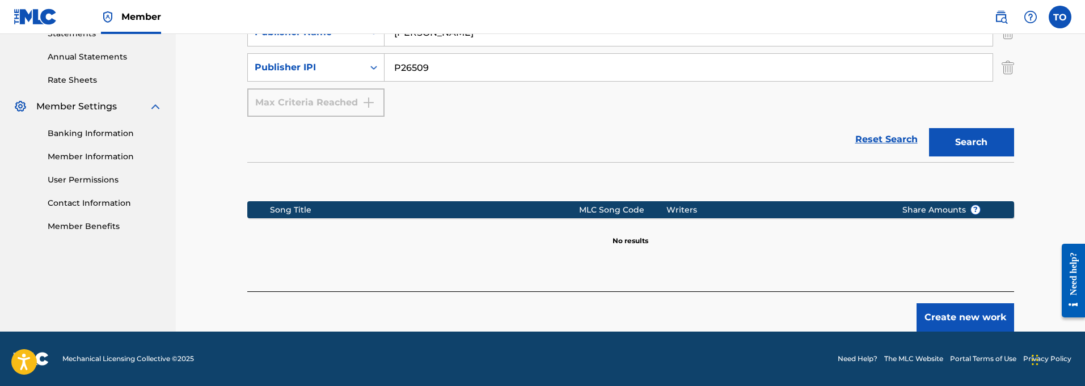
scroll to position [403, 0]
click at [967, 314] on button "Create new work" at bounding box center [966, 317] width 98 height 28
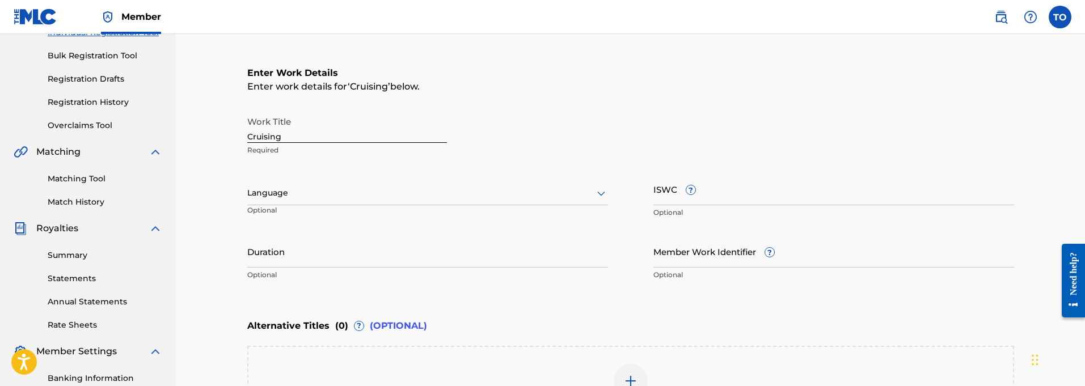
scroll to position [161, 0]
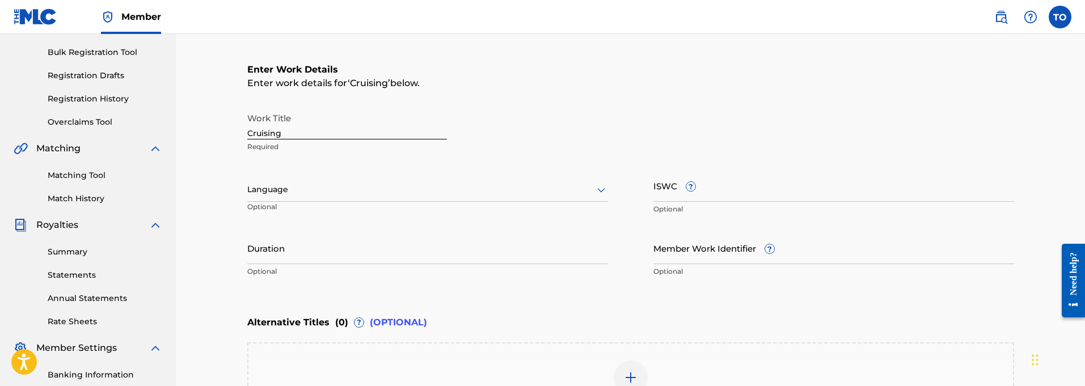
click at [318, 256] on input "Duration" at bounding box center [427, 248] width 361 height 32
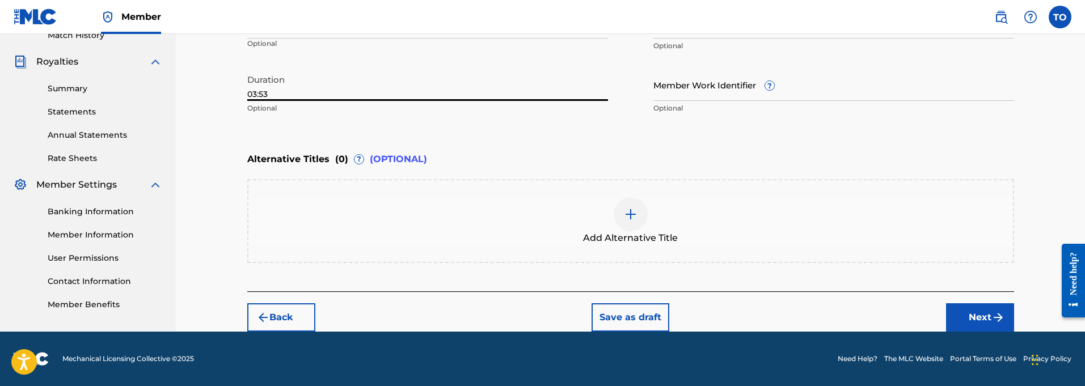
scroll to position [324, 0]
type input "03:53"
click at [988, 314] on button "Next" at bounding box center [980, 317] width 68 height 28
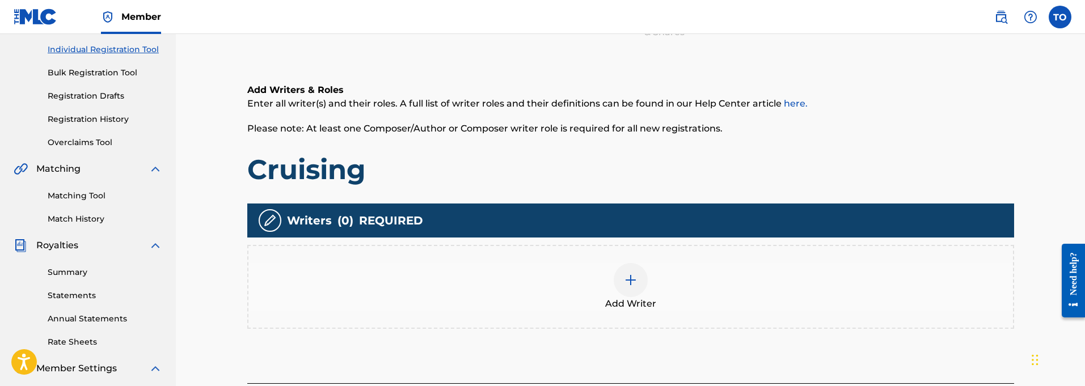
scroll to position [141, 0]
click at [633, 282] on img at bounding box center [631, 280] width 14 height 14
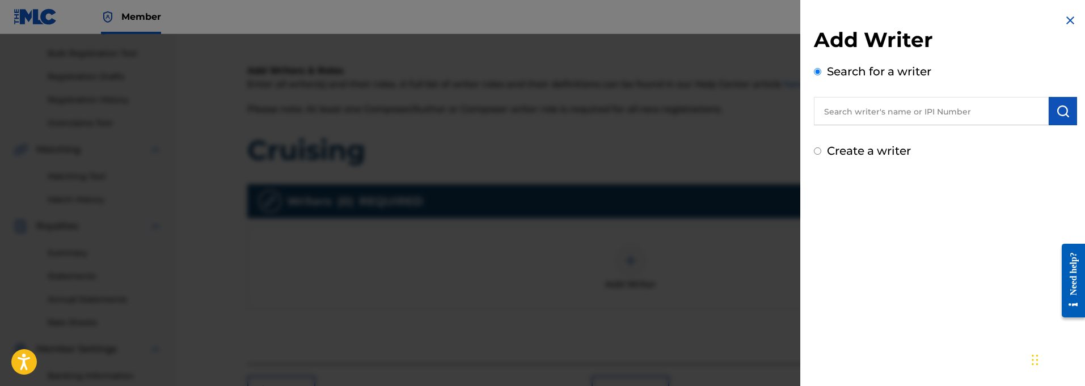
scroll to position [164, 0]
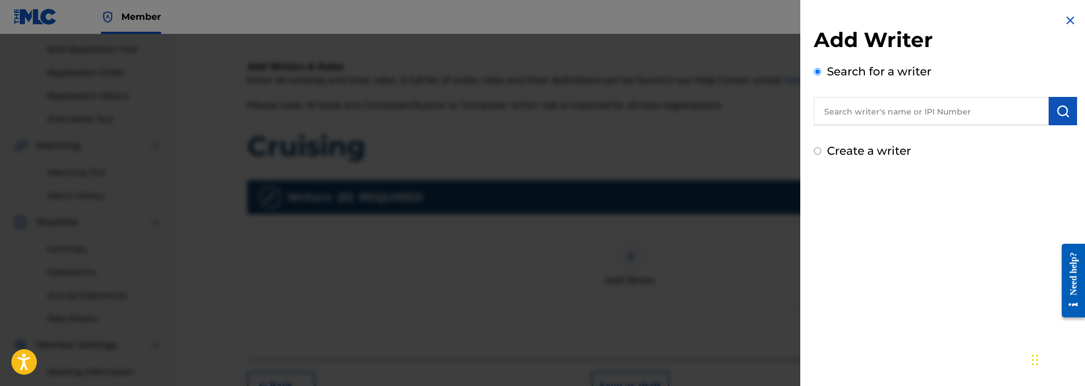
click at [848, 121] on input "text" at bounding box center [931, 111] width 235 height 28
paste input "01127821764"
type input "01127821764"
click at [1061, 113] on img "submit" at bounding box center [1063, 111] width 14 height 14
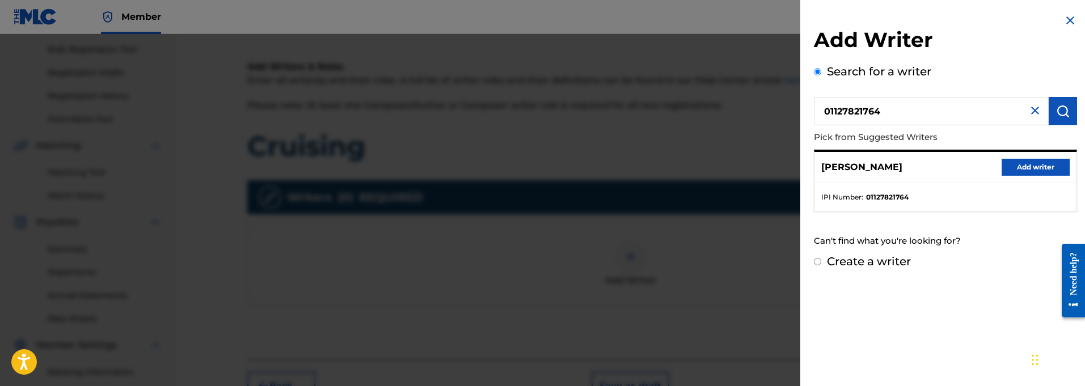
click at [1027, 165] on button "Add writer" at bounding box center [1036, 167] width 68 height 17
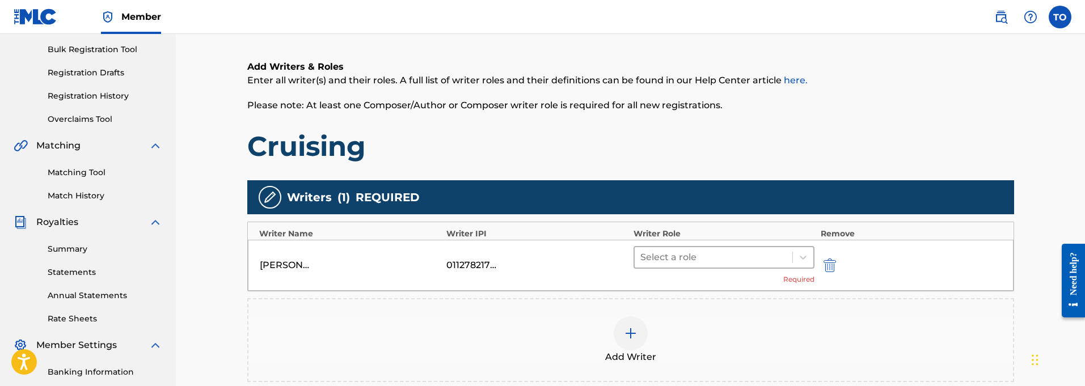
click at [689, 256] on div at bounding box center [713, 258] width 147 height 16
type input "100.06"
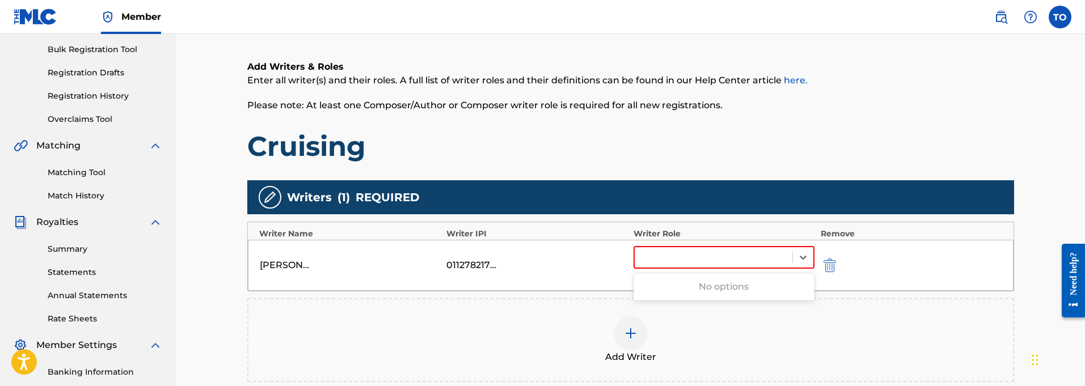
click at [894, 263] on div "[PERSON_NAME] 01127821764 0 results available for search term 100.06. Use Up an…" at bounding box center [631, 265] width 766 height 51
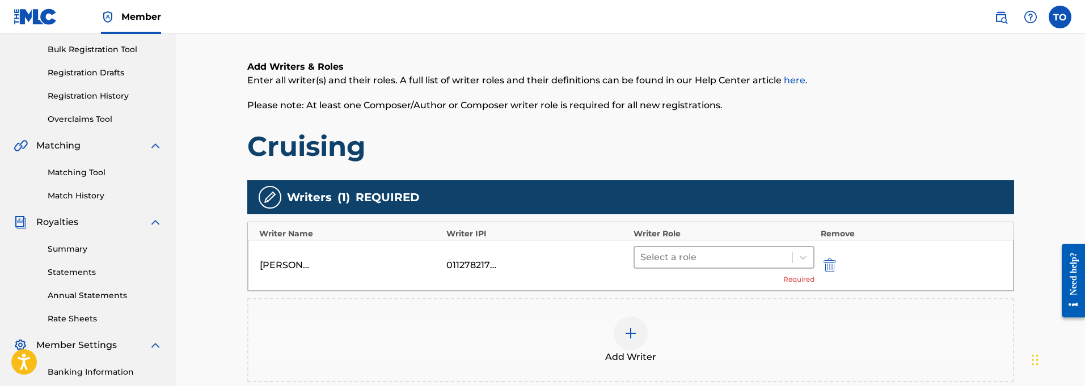
click at [756, 258] on div at bounding box center [713, 258] width 147 height 16
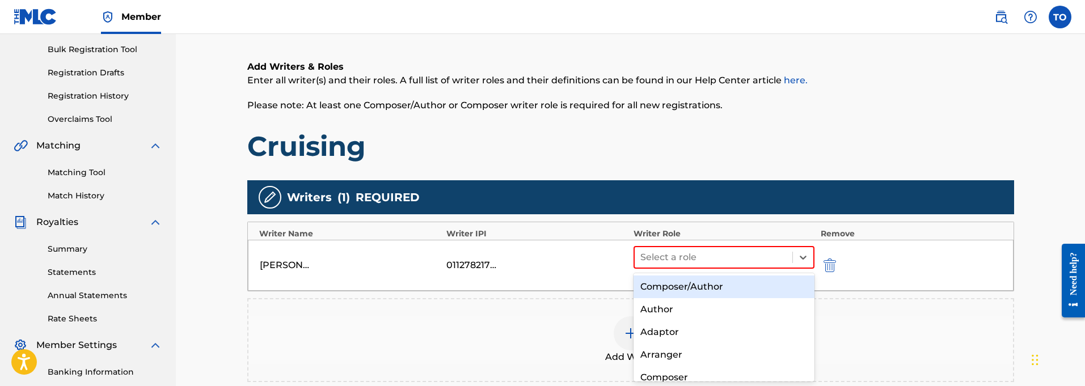
click at [690, 286] on div "Composer/Author" at bounding box center [725, 287] width 182 height 23
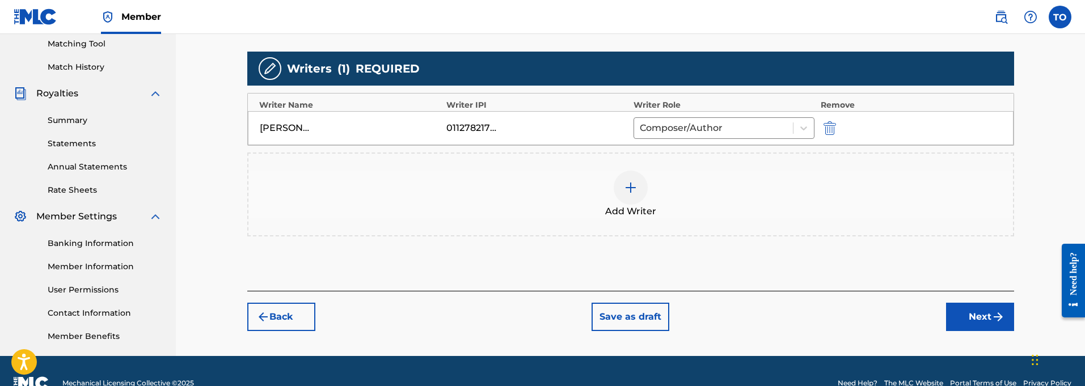
scroll to position [295, 0]
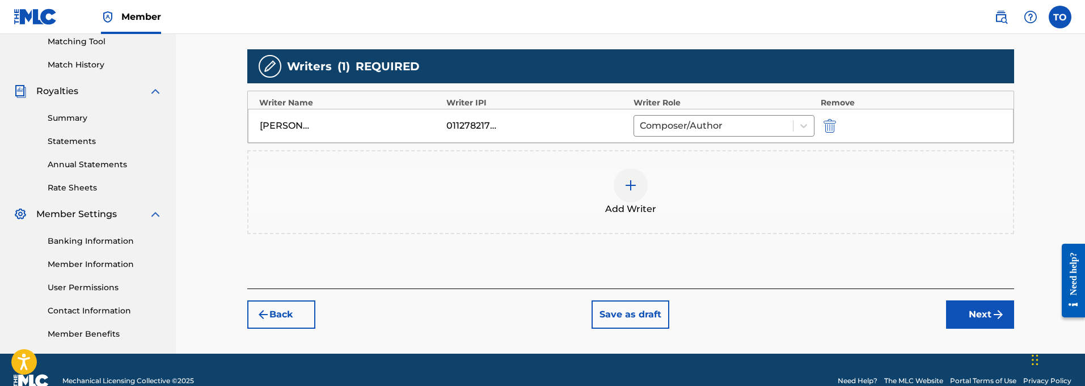
click at [981, 313] on button "Next" at bounding box center [980, 315] width 68 height 28
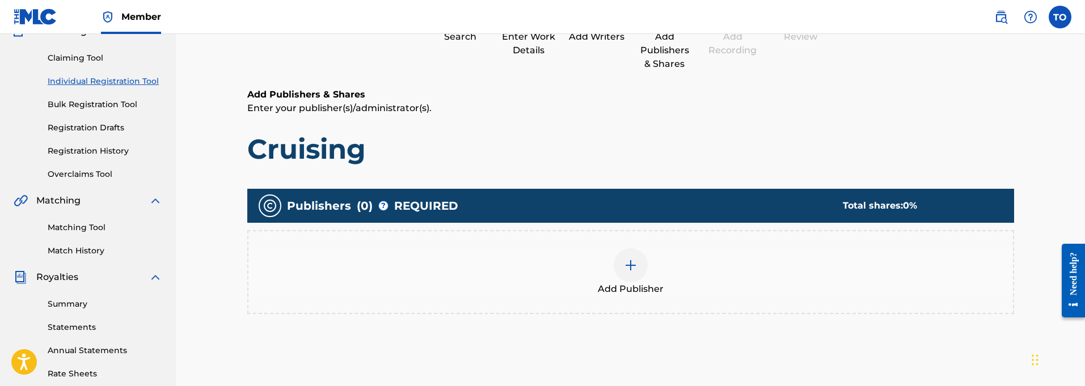
scroll to position [106, 0]
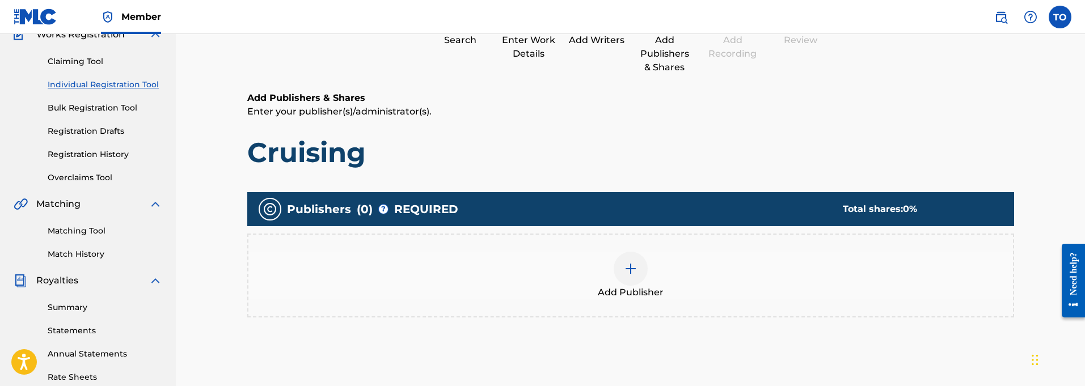
click at [635, 277] on div at bounding box center [631, 269] width 34 height 34
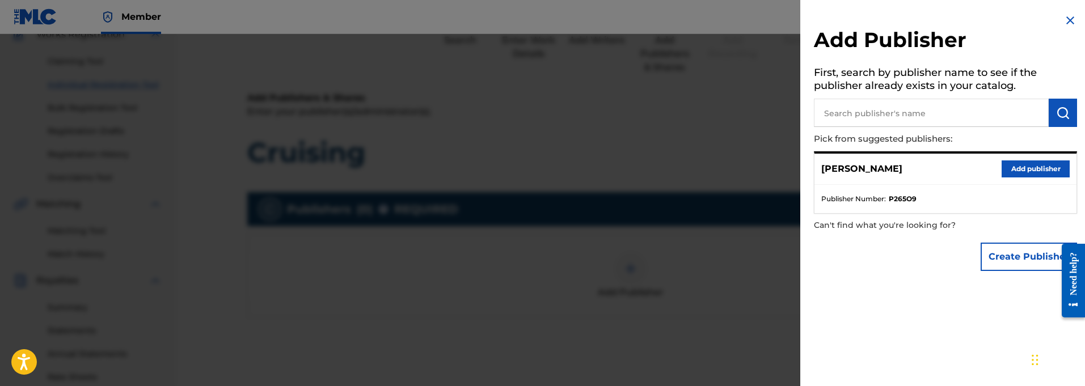
scroll to position [107, 0]
click at [1030, 168] on button "Add publisher" at bounding box center [1036, 169] width 68 height 17
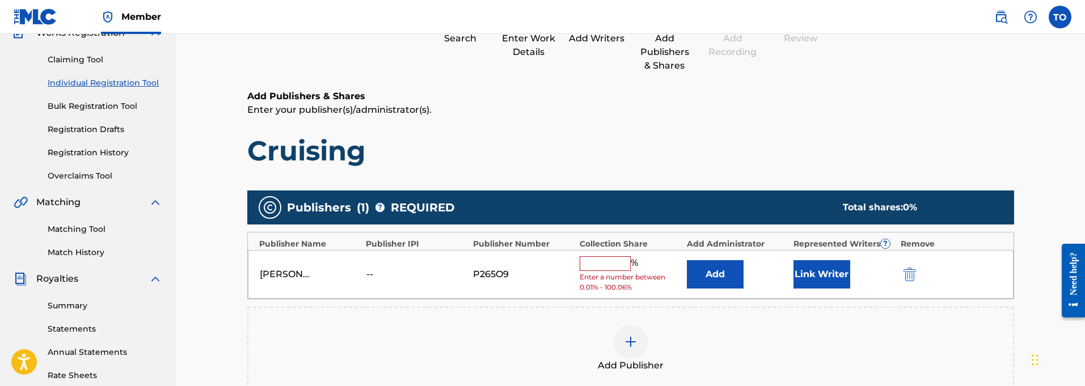
click at [590, 266] on input "text" at bounding box center [605, 263] width 51 height 15
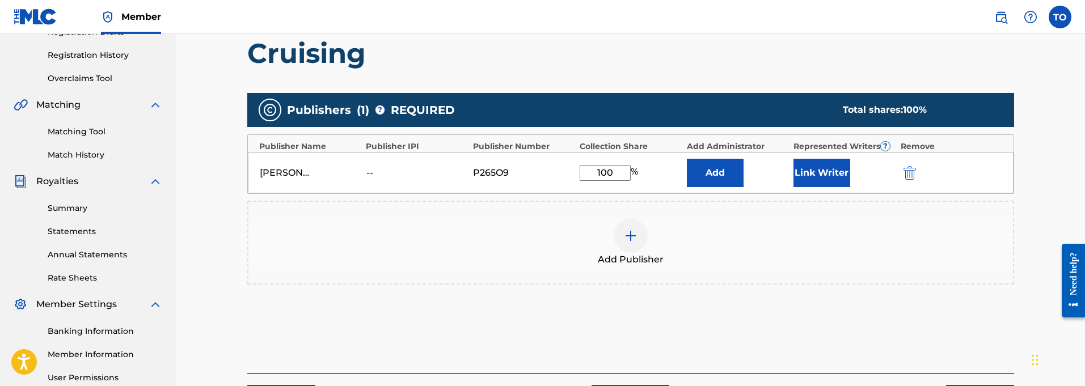
scroll to position [205, 0]
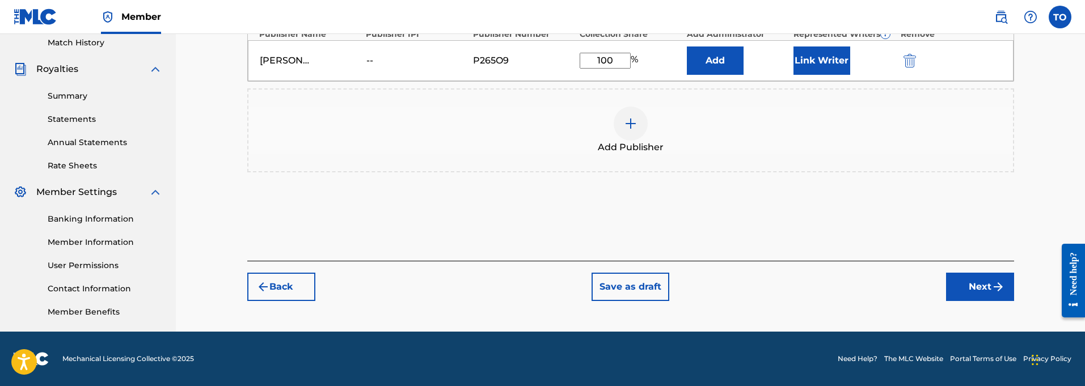
type input "100"
click at [979, 285] on button "Next" at bounding box center [980, 287] width 68 height 28
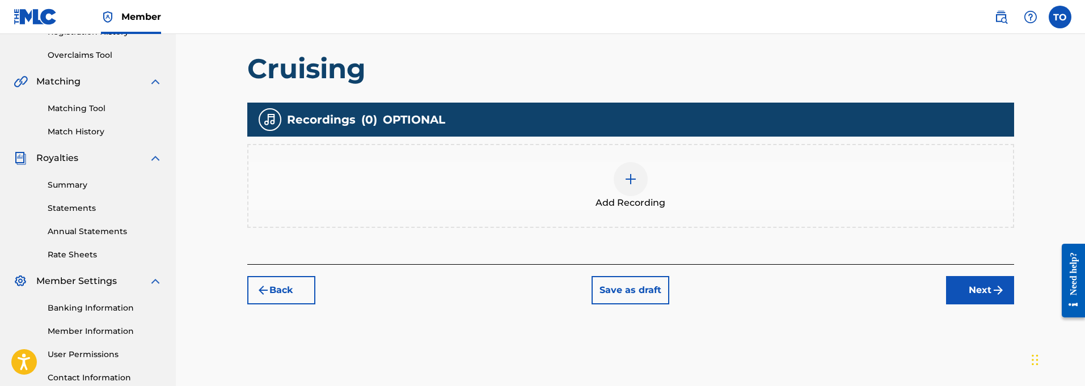
scroll to position [227, 0]
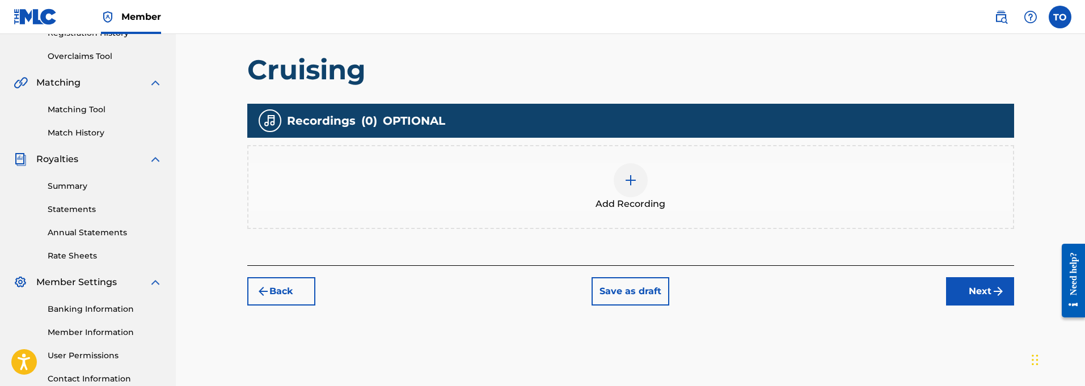
click at [640, 177] on div at bounding box center [631, 180] width 34 height 34
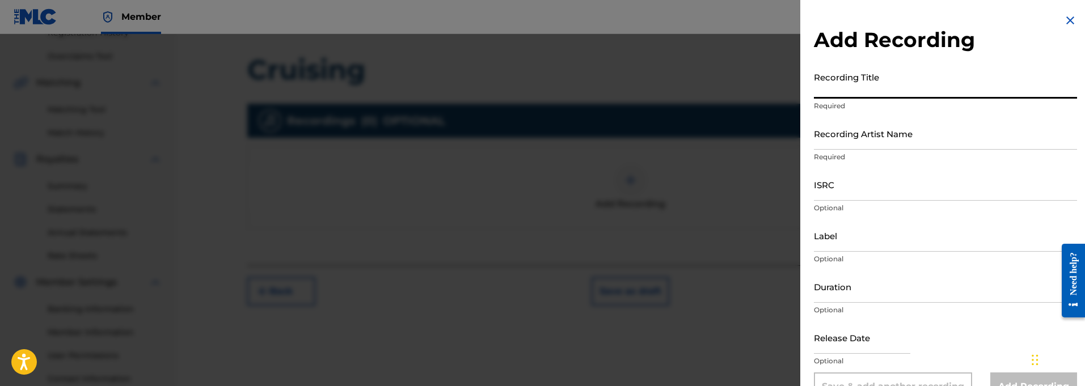
click at [880, 92] on input "Recording Title" at bounding box center [945, 82] width 263 height 32
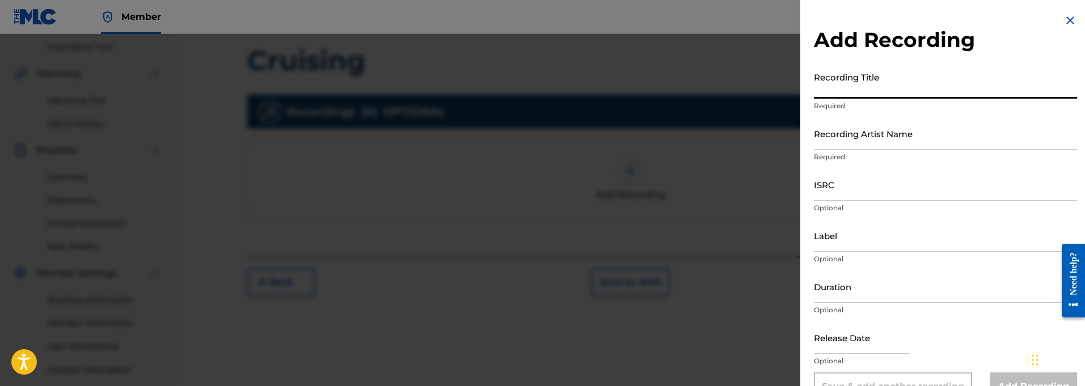
scroll to position [238, 0]
paste input "Cruising"
type input "Cruising"
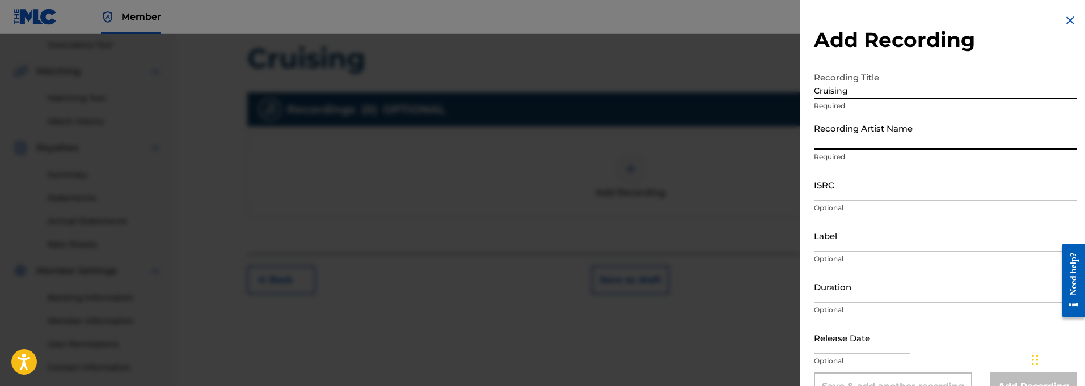
click at [841, 145] on input "Recording Artist Name" at bounding box center [945, 133] width 263 height 32
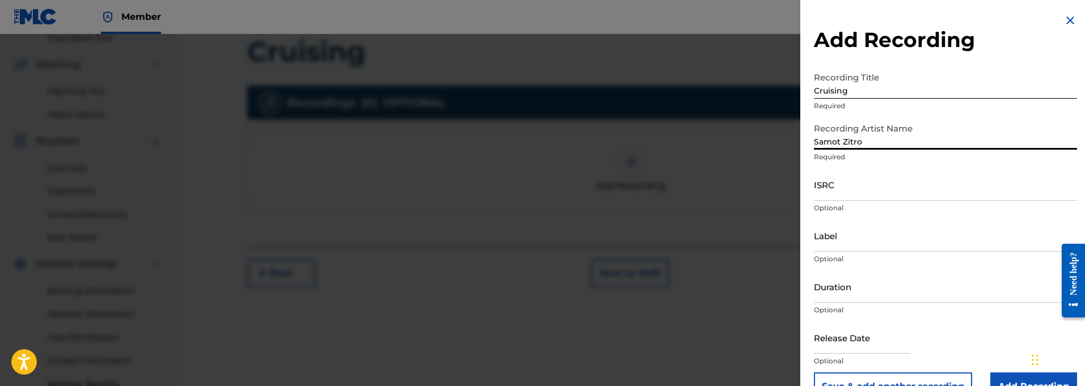
scroll to position [241, 0]
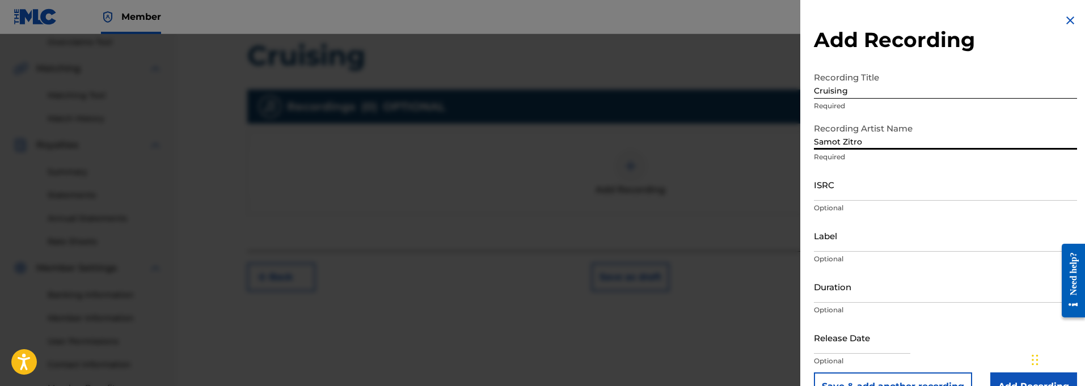
type input "Samot Zitro"
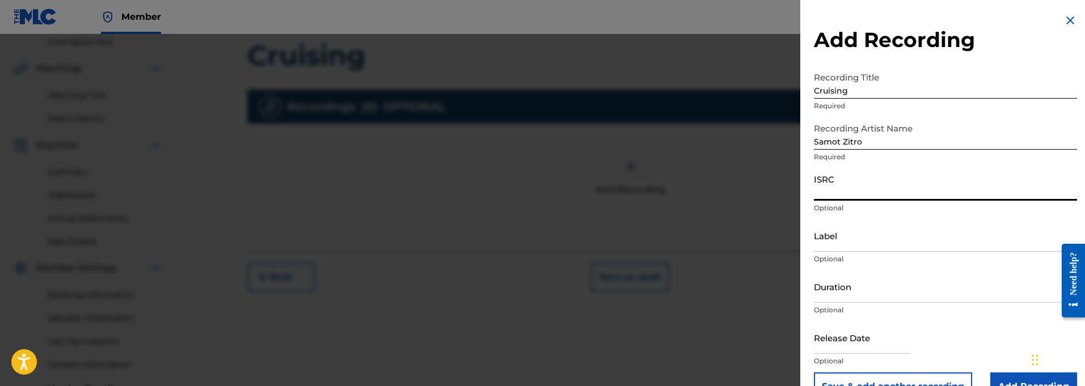
click at [853, 198] on input "ISRC" at bounding box center [945, 184] width 263 height 32
paste input "QT3F22500393"
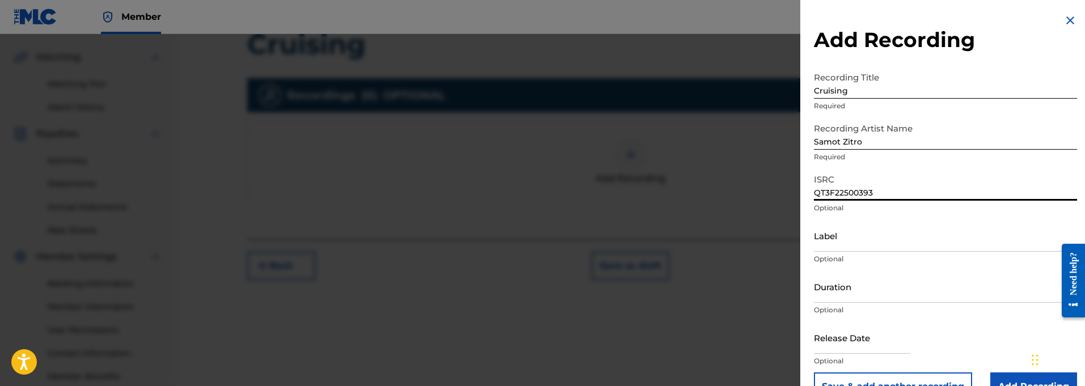
scroll to position [253, 0]
type input "QT3F22500393"
click at [839, 248] on input "Label" at bounding box center [945, 236] width 263 height 32
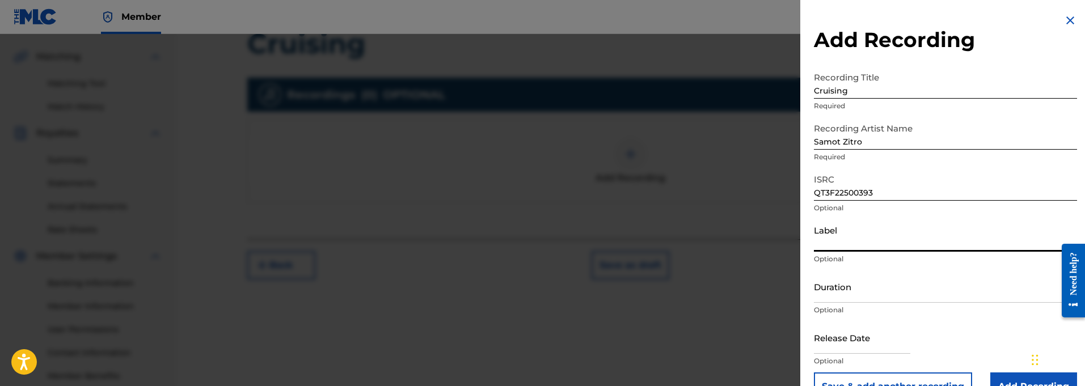
paste input "914129 Records DK"
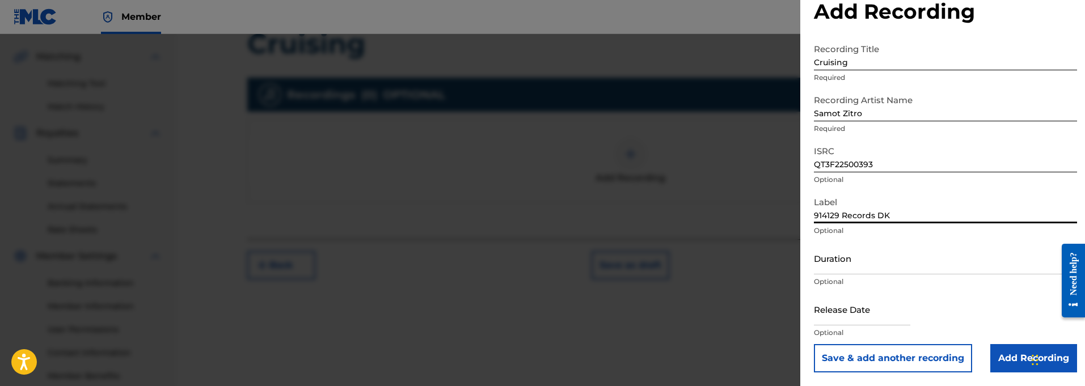
scroll to position [28, 0]
type input "914129 Records DK"
click at [842, 268] on input "Duration" at bounding box center [945, 258] width 263 height 32
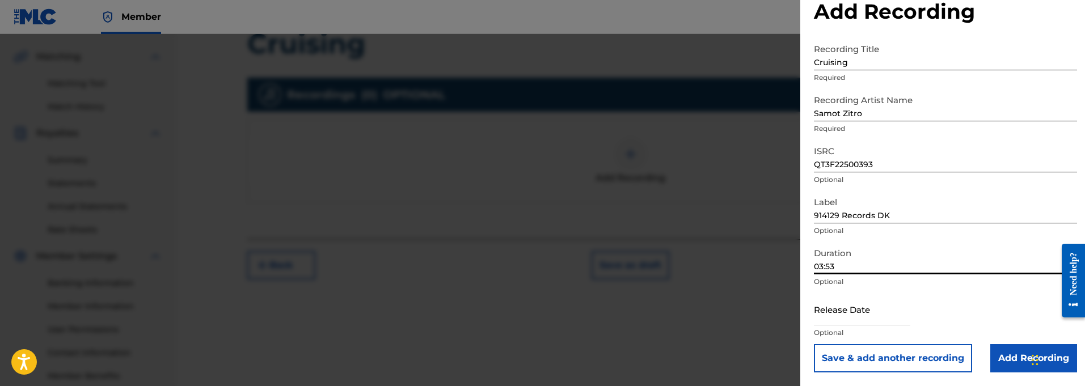
type input "03:53"
click at [888, 316] on input "text" at bounding box center [862, 309] width 96 height 32
select select "8"
select select "2025"
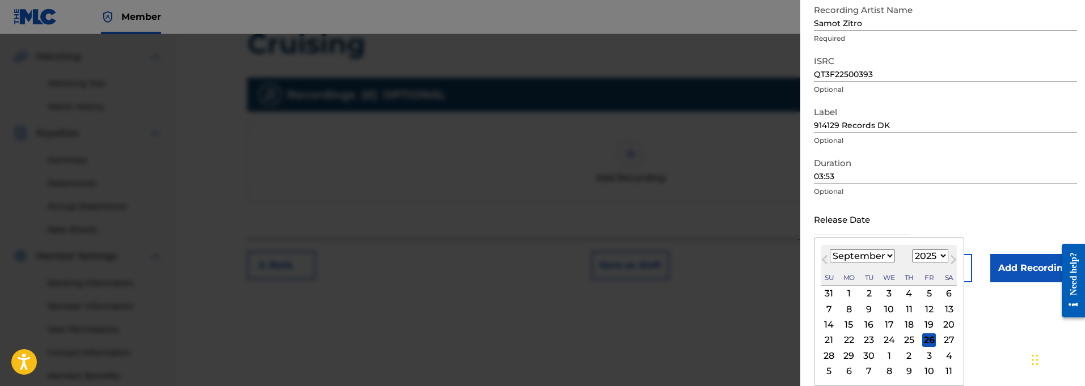
scroll to position [119, 0]
click at [952, 260] on span "Next Month" at bounding box center [952, 261] width 0 height 17
select select "9"
click at [829, 311] on div "5" at bounding box center [830, 309] width 14 height 14
type input "[DATE]"
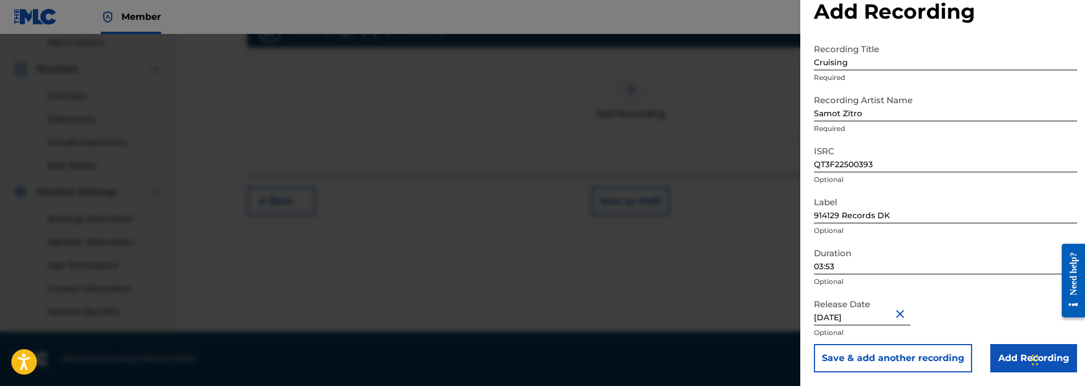
scroll to position [317, 0]
click at [1017, 358] on input "Add Recording" at bounding box center [1033, 358] width 87 height 28
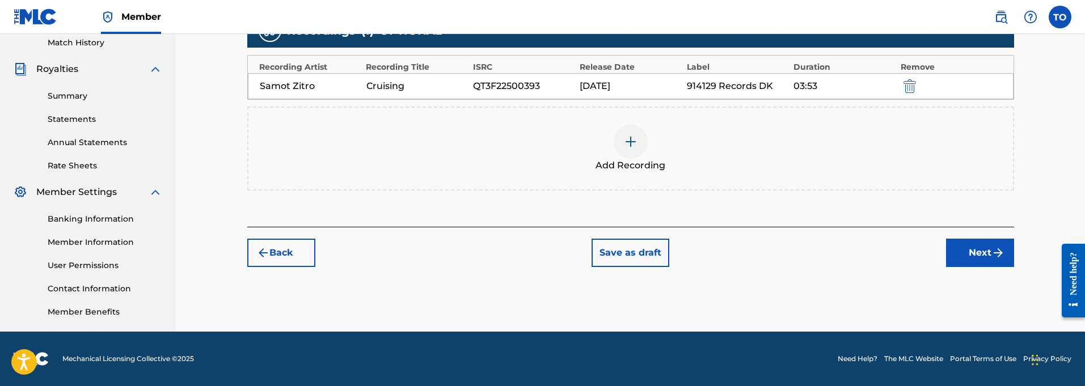
click at [1009, 256] on button "Next" at bounding box center [980, 253] width 68 height 28
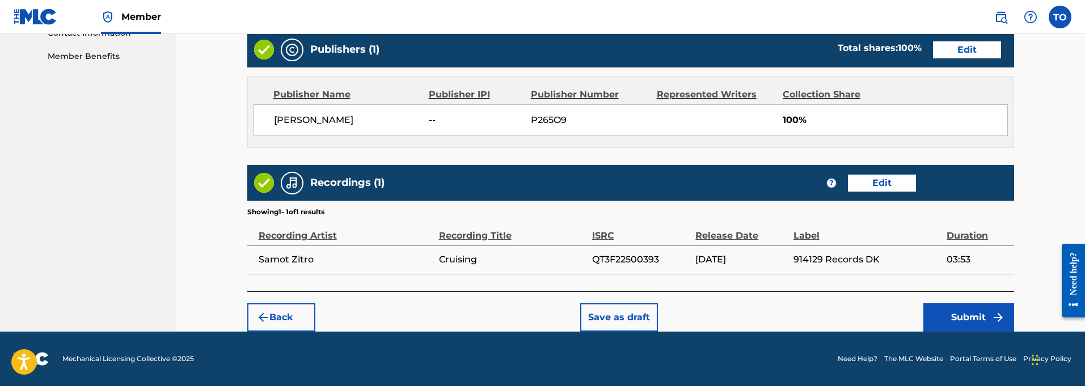
scroll to position [573, 0]
click at [957, 314] on button "Submit" at bounding box center [968, 317] width 91 height 28
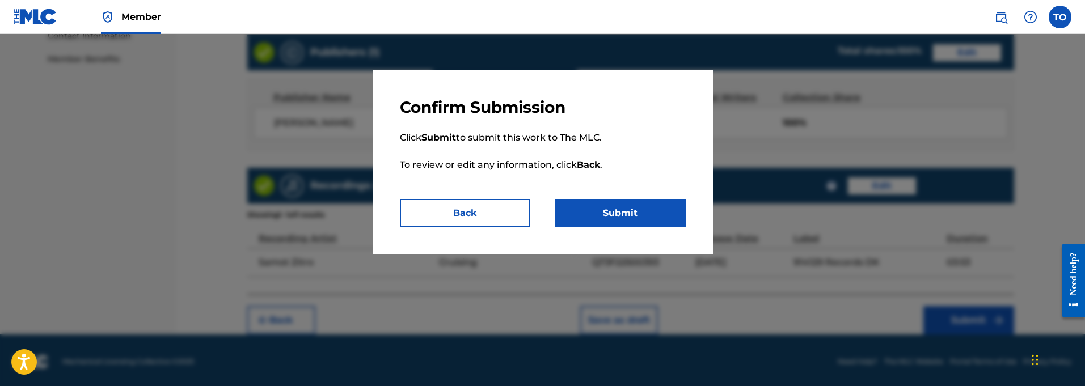
click at [638, 209] on button "Submit" at bounding box center [620, 213] width 130 height 28
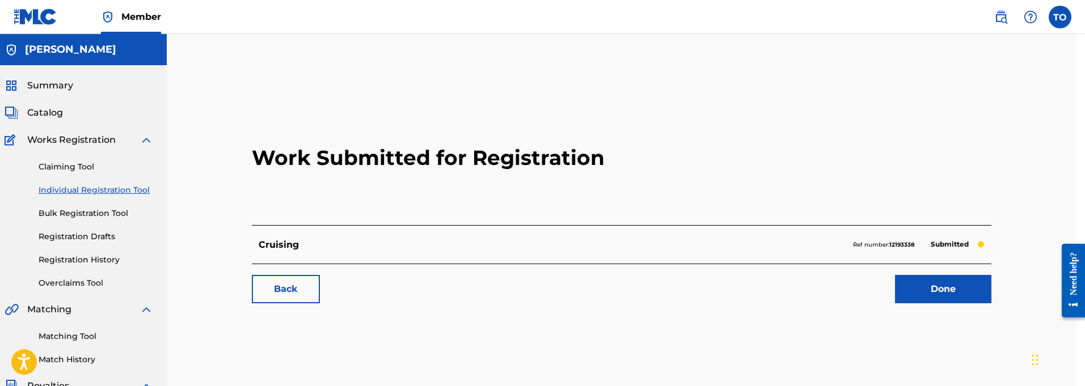
scroll to position [0, 9]
click at [64, 237] on link "Registration Drafts" at bounding box center [96, 237] width 115 height 12
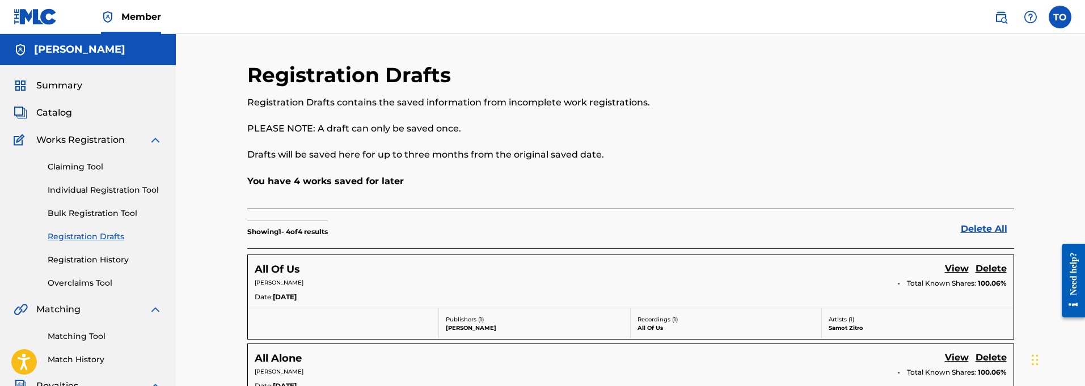
click at [954, 267] on link "View" at bounding box center [957, 269] width 24 height 15
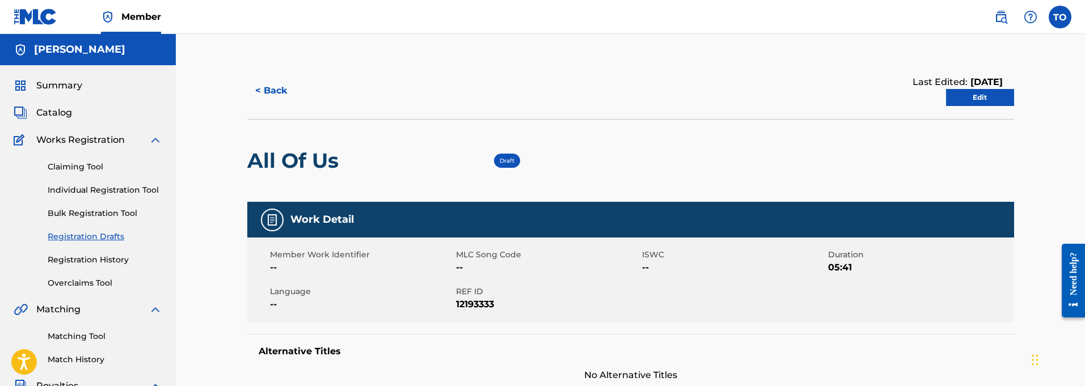
click at [981, 98] on link "Edit" at bounding box center [980, 97] width 68 height 17
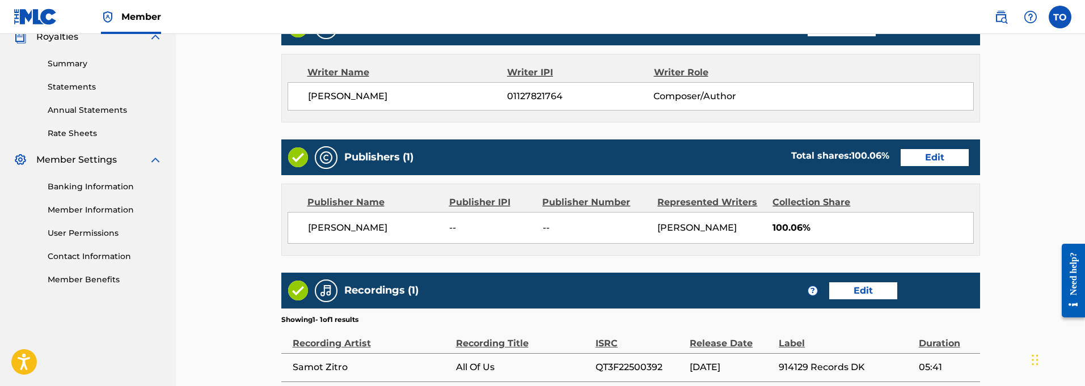
scroll to position [365, 0]
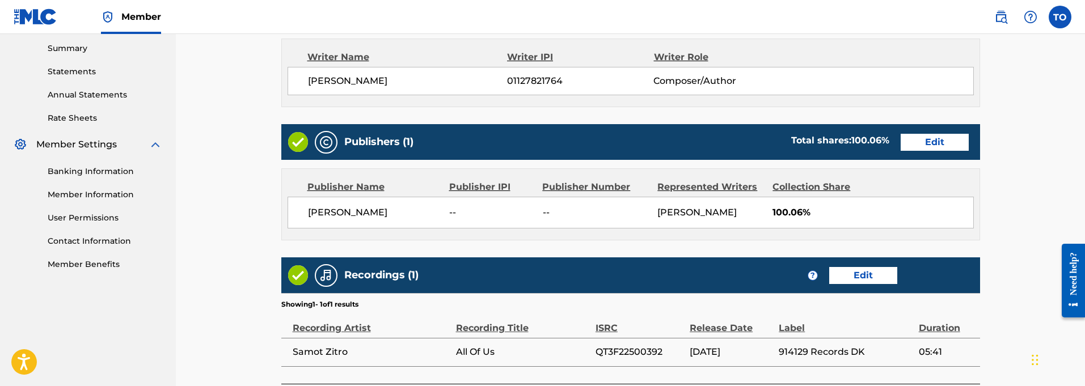
click at [937, 143] on link "Edit" at bounding box center [935, 142] width 68 height 17
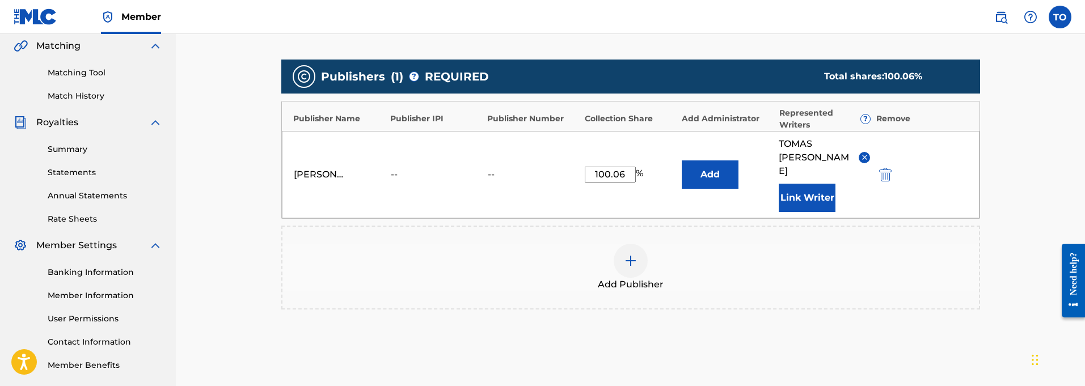
scroll to position [272, 0]
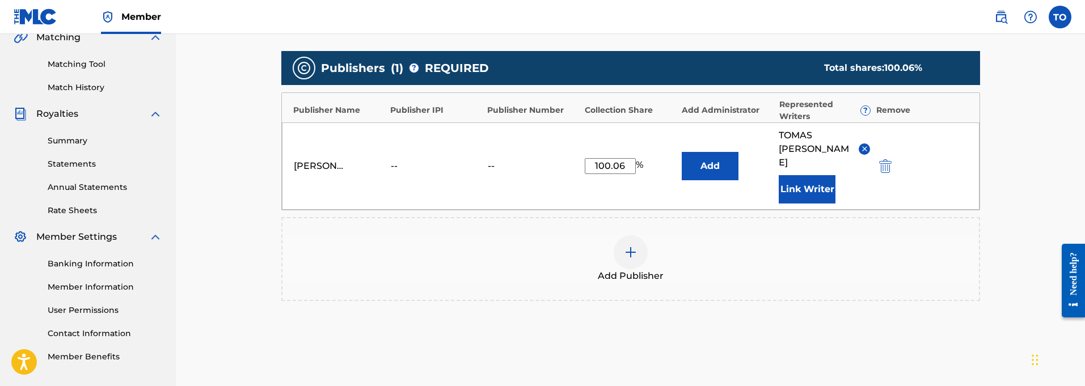
click at [625, 158] on input "100.06" at bounding box center [610, 166] width 51 height 16
type input "100"
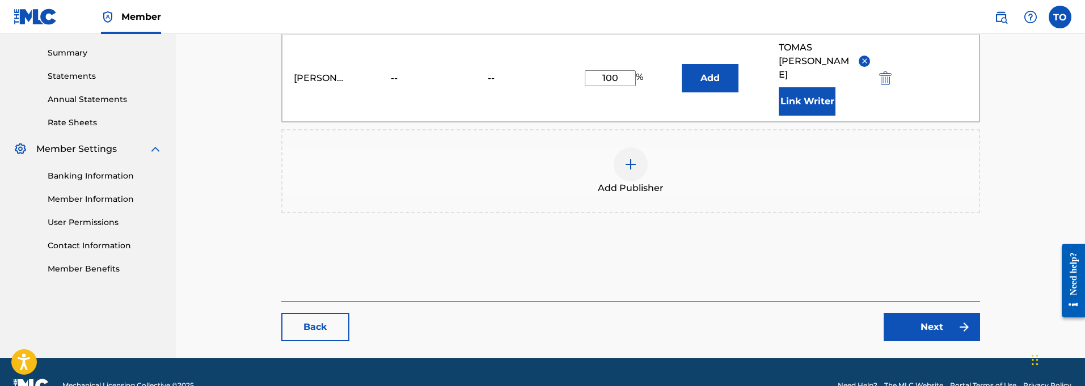
scroll to position [360, 0]
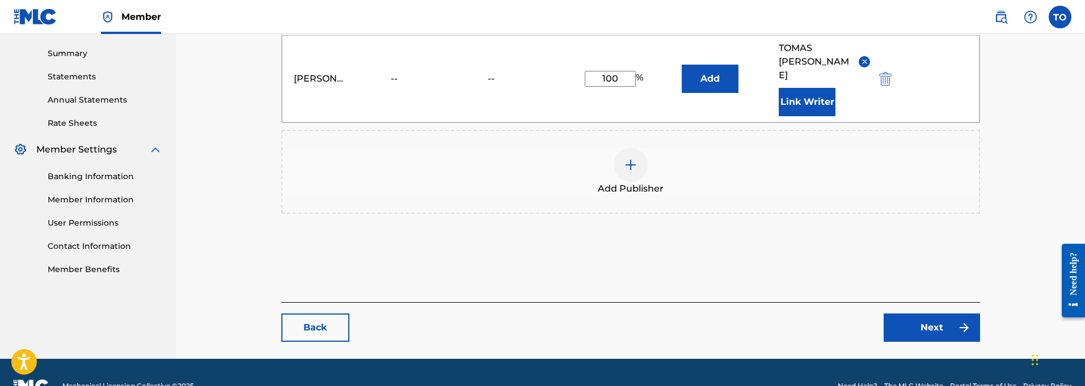
click at [938, 314] on link "Next" at bounding box center [932, 328] width 96 height 28
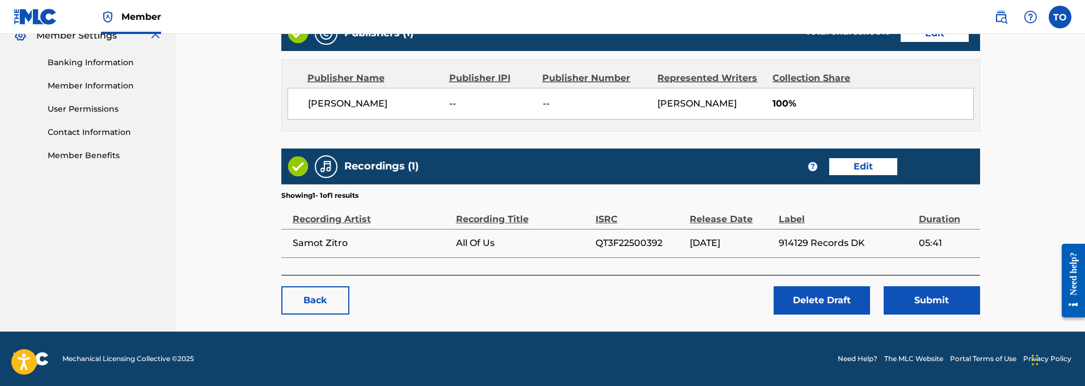
scroll to position [474, 0]
click at [926, 300] on button "Submit" at bounding box center [932, 300] width 96 height 28
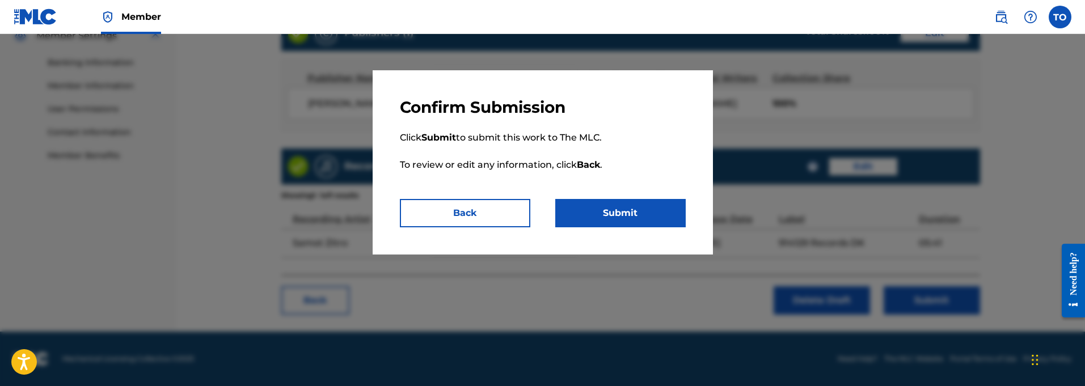
click at [633, 207] on button "Submit" at bounding box center [620, 213] width 130 height 28
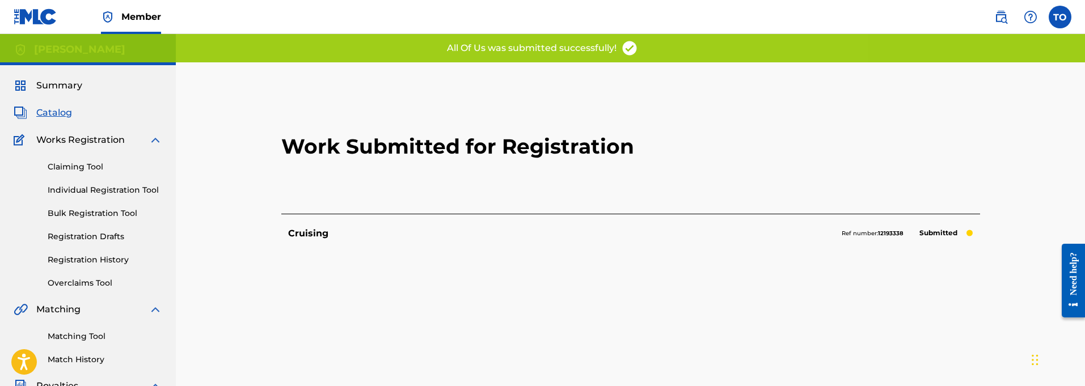
click at [91, 235] on link "Registration Drafts" at bounding box center [105, 237] width 115 height 12
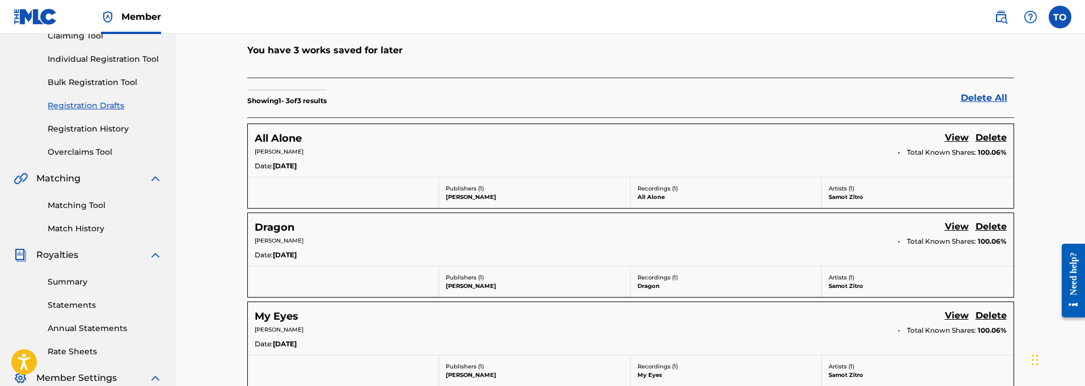
scroll to position [130, 0]
click at [957, 138] on link "View" at bounding box center [957, 139] width 24 height 15
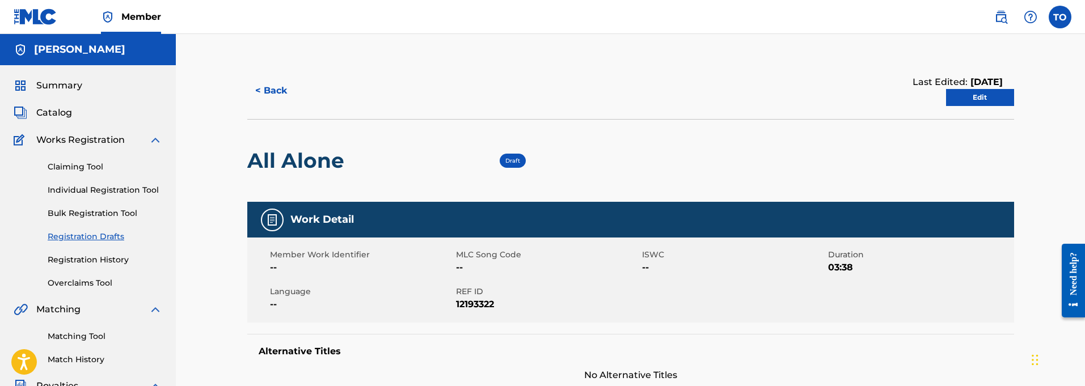
click at [978, 96] on link "Edit" at bounding box center [980, 97] width 68 height 17
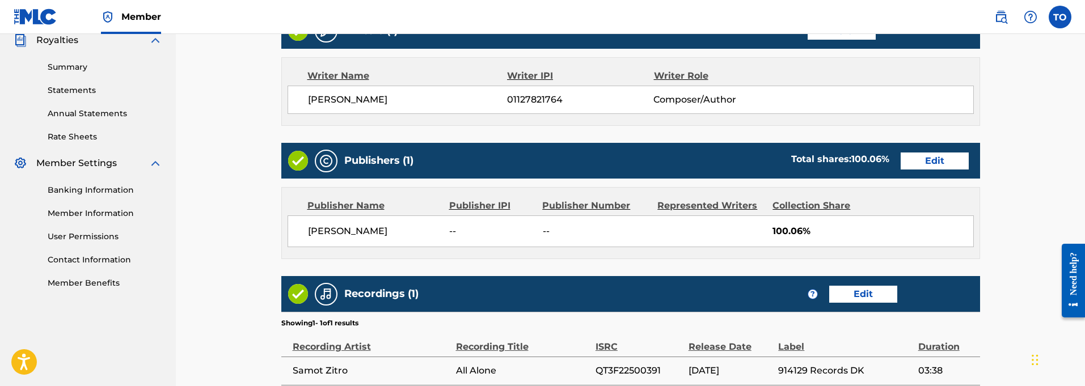
scroll to position [349, 0]
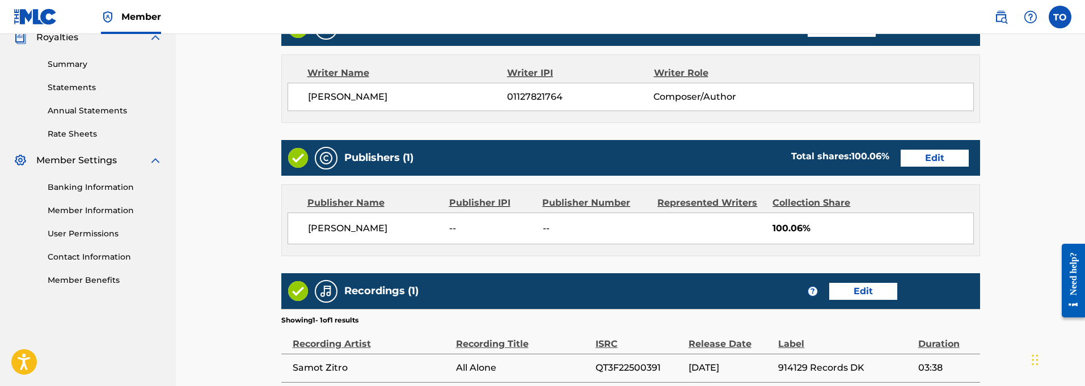
click at [929, 158] on link "Edit" at bounding box center [935, 158] width 68 height 17
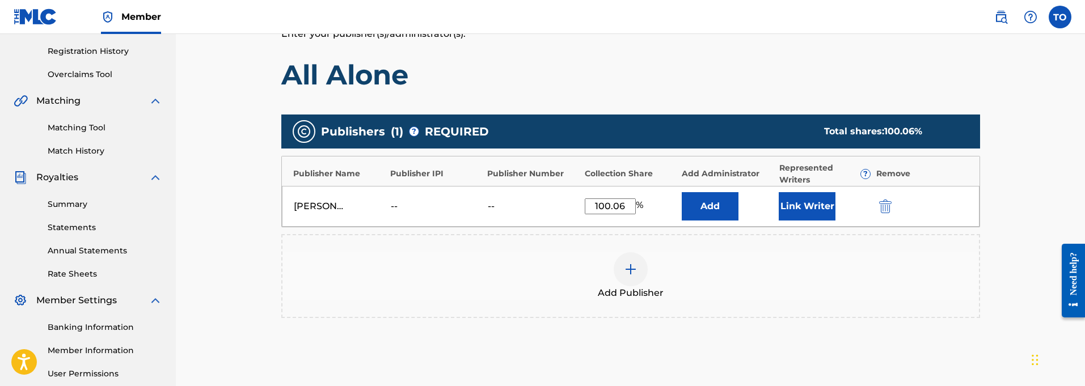
scroll to position [212, 0]
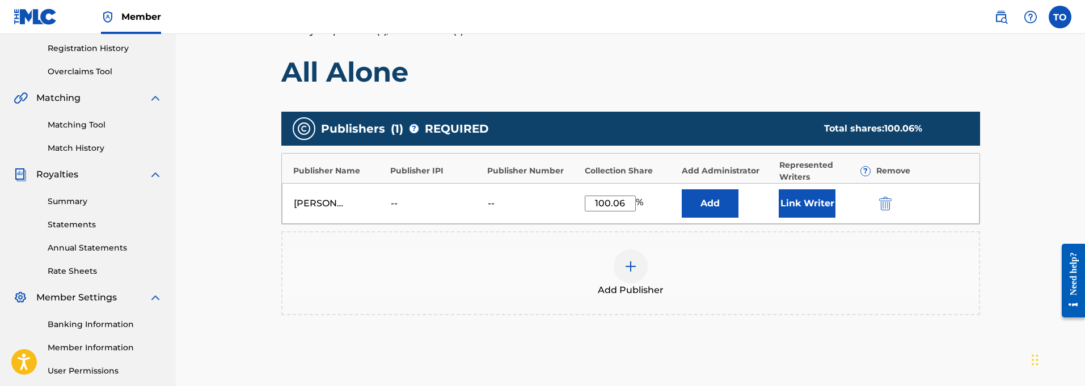
click at [627, 203] on input "100.06" at bounding box center [610, 204] width 51 height 16
type input "100"
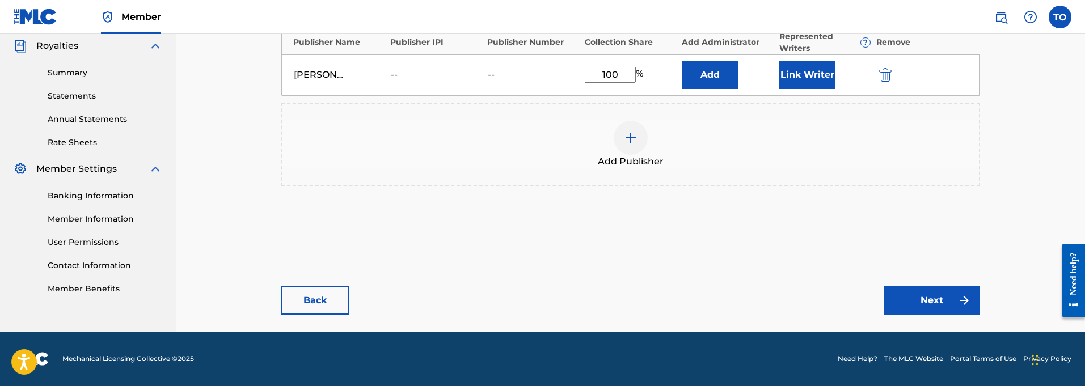
scroll to position [340, 0]
click at [942, 298] on link "Next" at bounding box center [932, 300] width 96 height 28
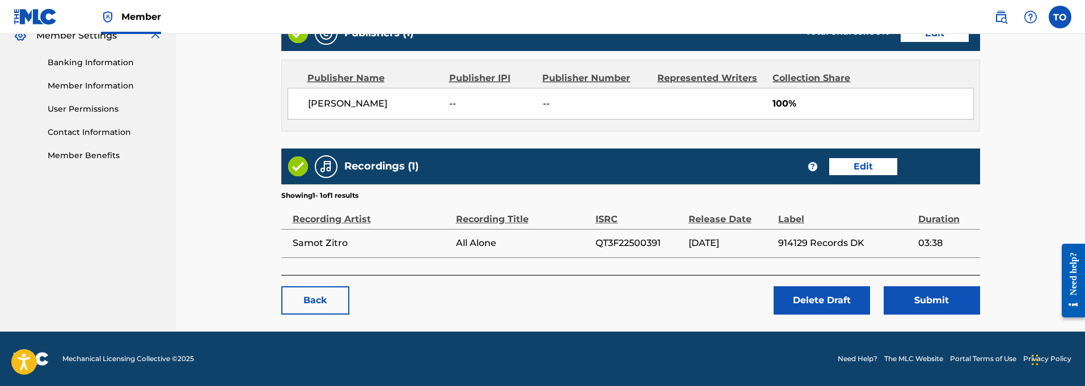
scroll to position [474, 0]
click at [931, 298] on button "Submit" at bounding box center [932, 300] width 96 height 28
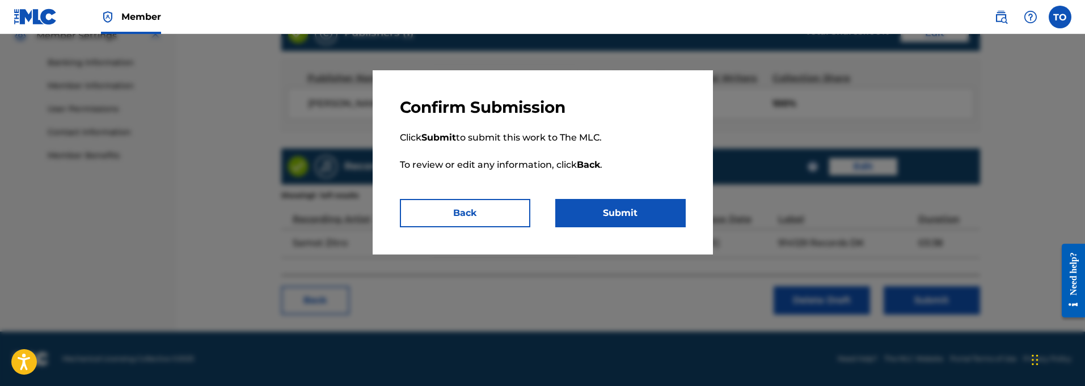
click at [652, 207] on button "Submit" at bounding box center [620, 213] width 130 height 28
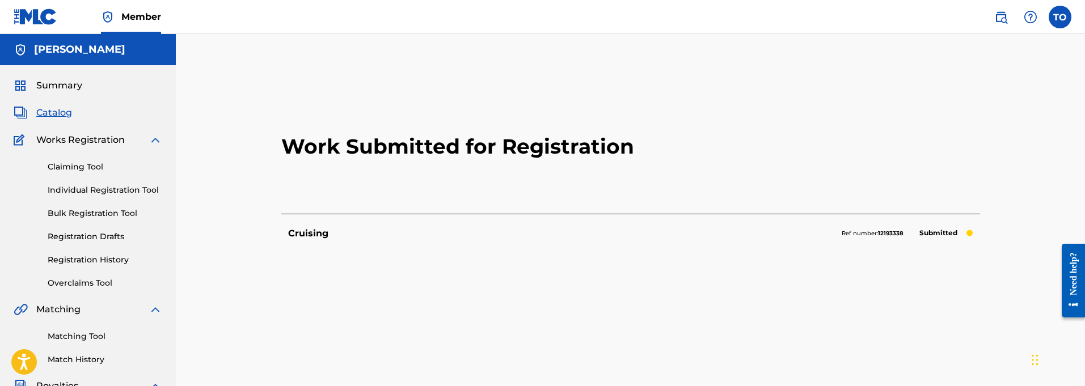
click at [90, 234] on link "Registration Drafts" at bounding box center [105, 237] width 115 height 12
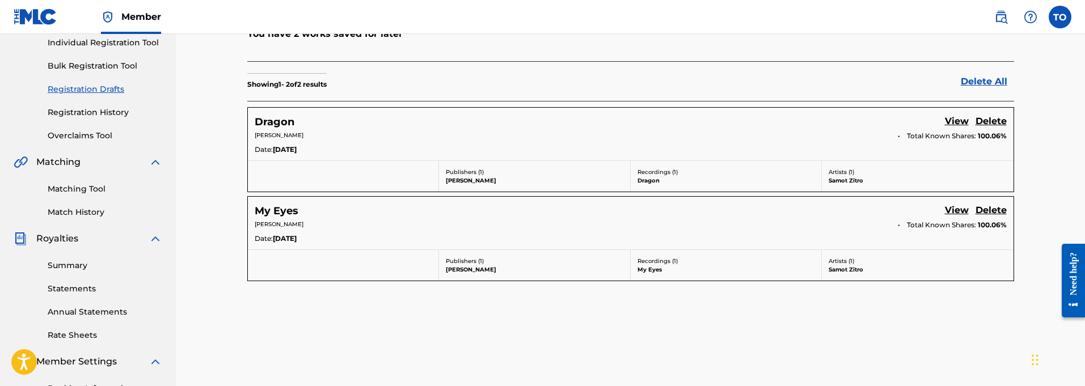
scroll to position [141, 0]
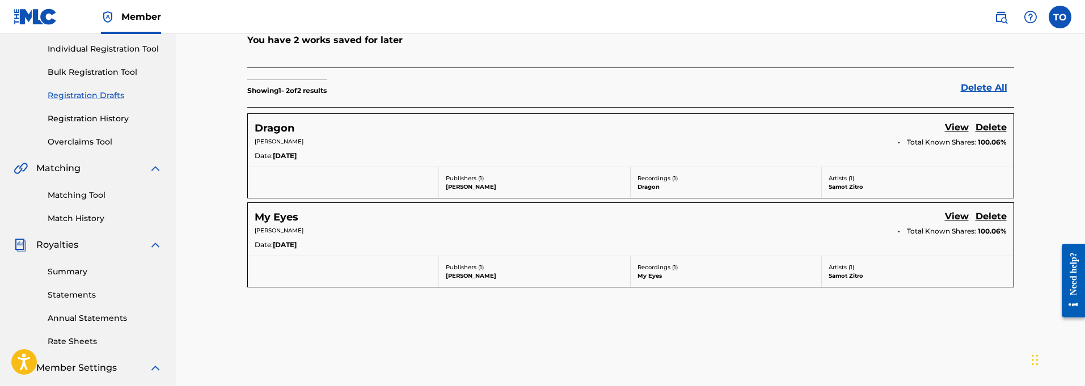
click at [953, 124] on link "View" at bounding box center [957, 128] width 24 height 15
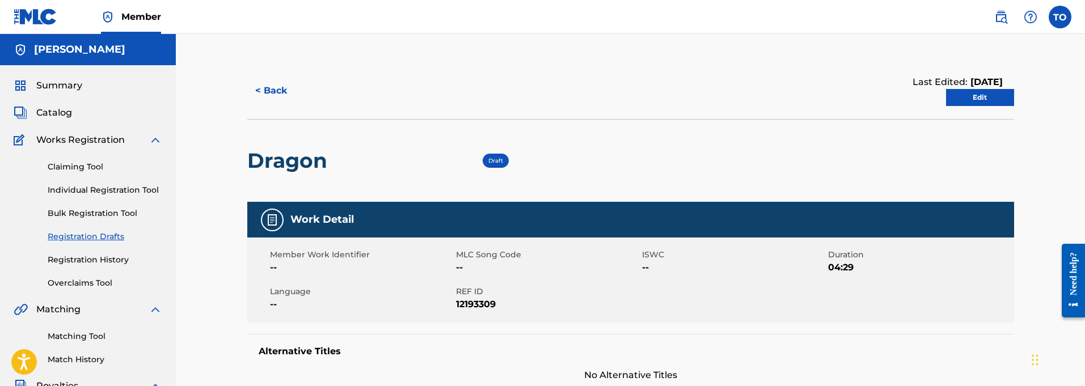
click at [981, 96] on link "Edit" at bounding box center [980, 97] width 68 height 17
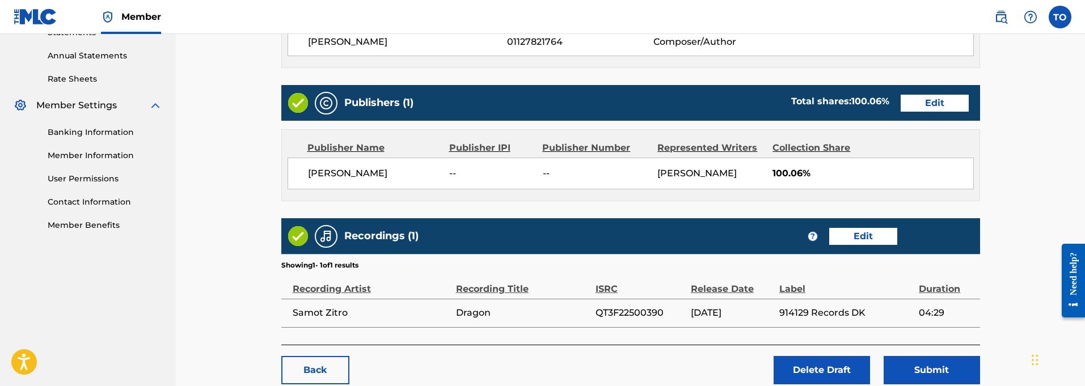
scroll to position [397, 0]
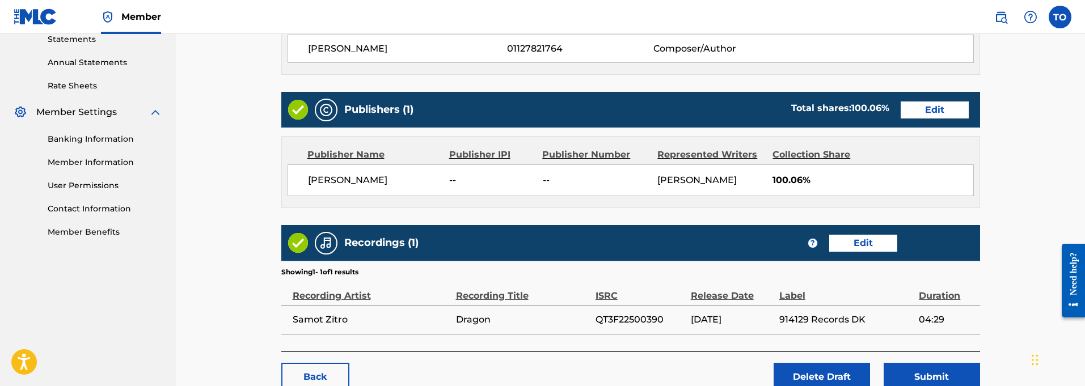
click at [933, 108] on link "Edit" at bounding box center [935, 110] width 68 height 17
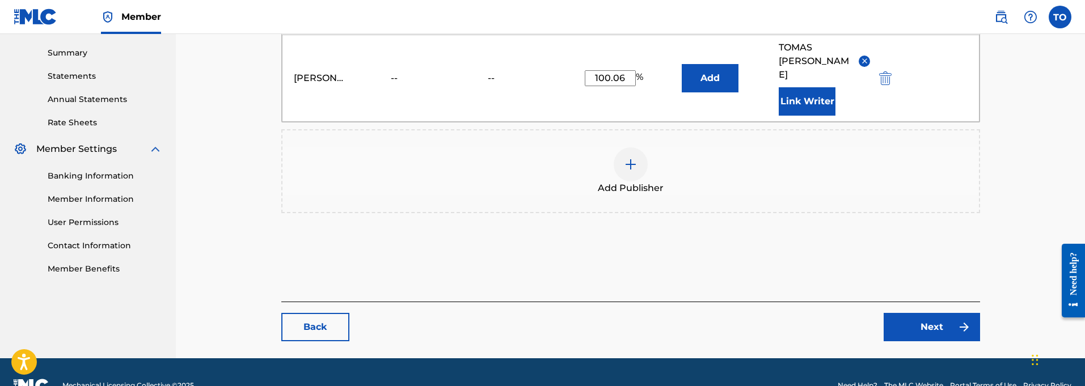
scroll to position [360, 0]
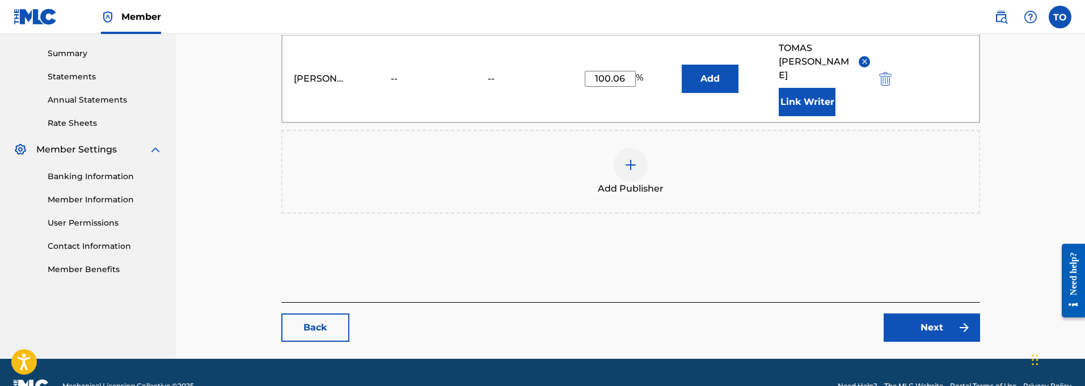
click at [623, 71] on input "100.06" at bounding box center [610, 79] width 51 height 16
type input "100"
click at [924, 314] on link "Next" at bounding box center [932, 328] width 96 height 28
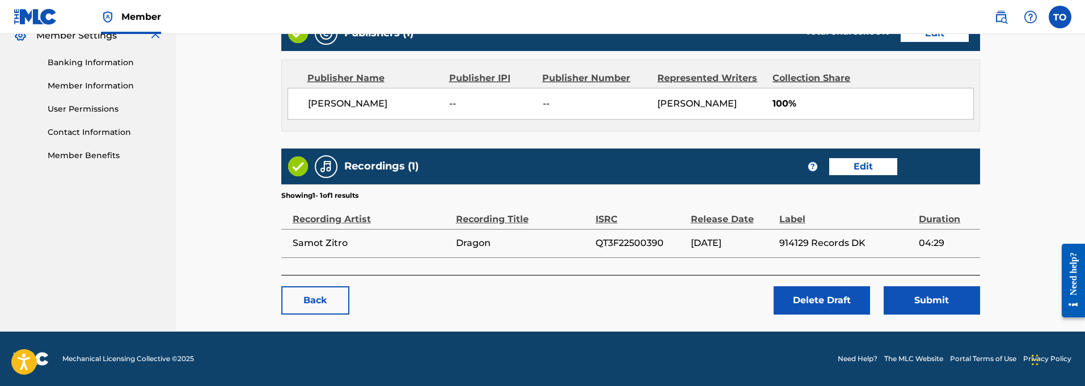
scroll to position [473, 0]
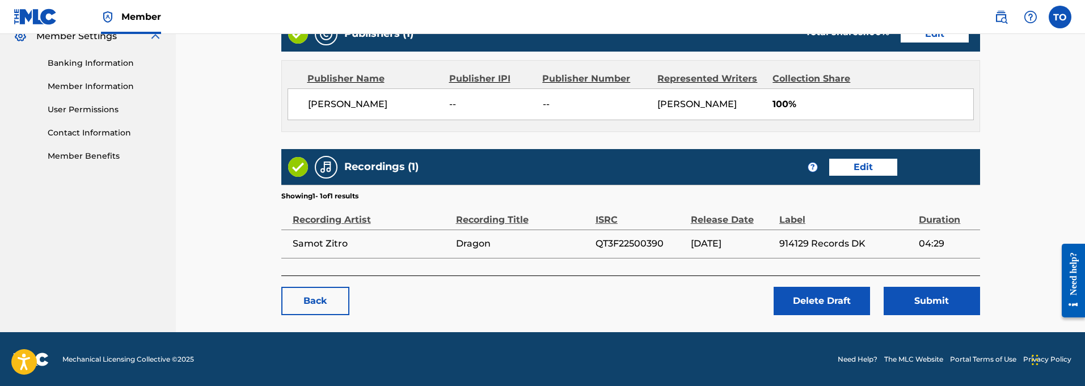
click at [935, 300] on button "Submit" at bounding box center [932, 301] width 96 height 28
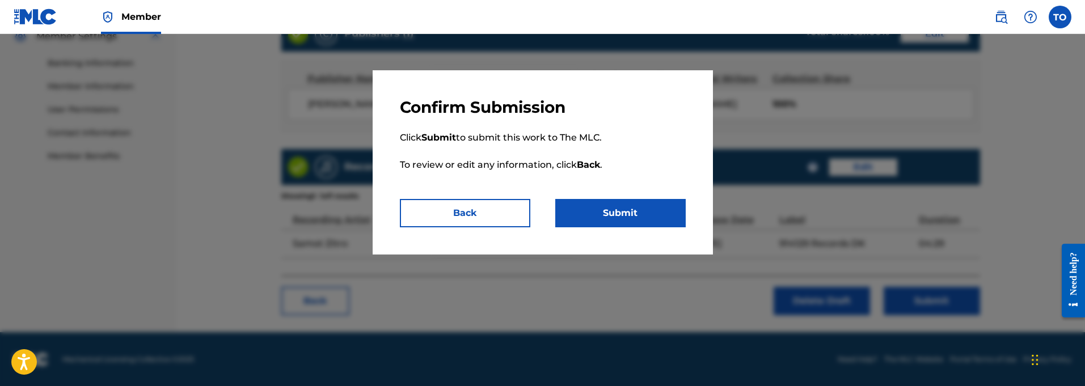
click at [611, 216] on button "Submit" at bounding box center [620, 213] width 130 height 28
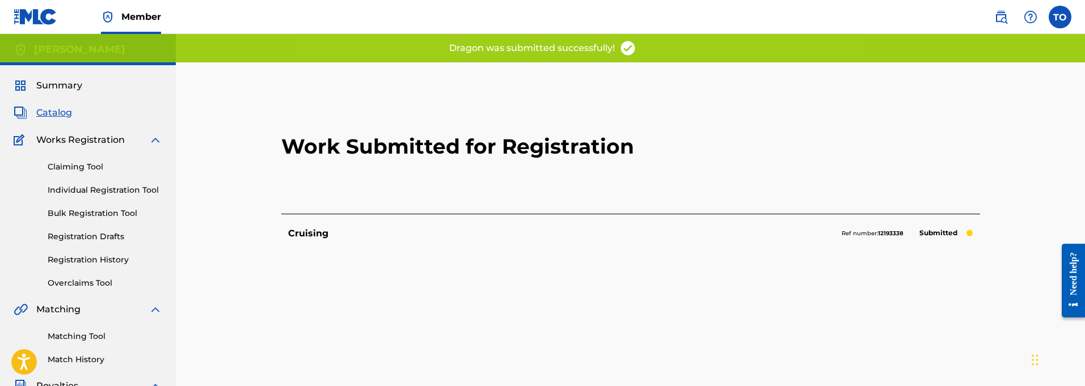
click at [87, 237] on link "Registration Drafts" at bounding box center [105, 237] width 115 height 12
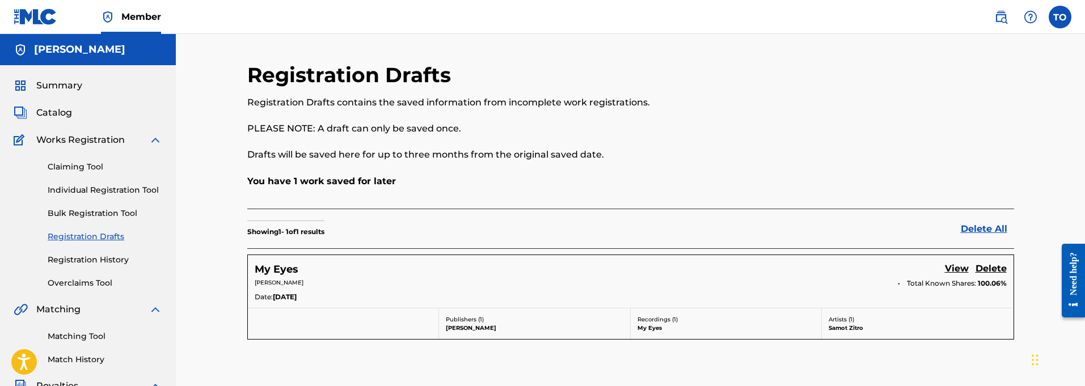
click at [956, 268] on link "View" at bounding box center [957, 269] width 24 height 15
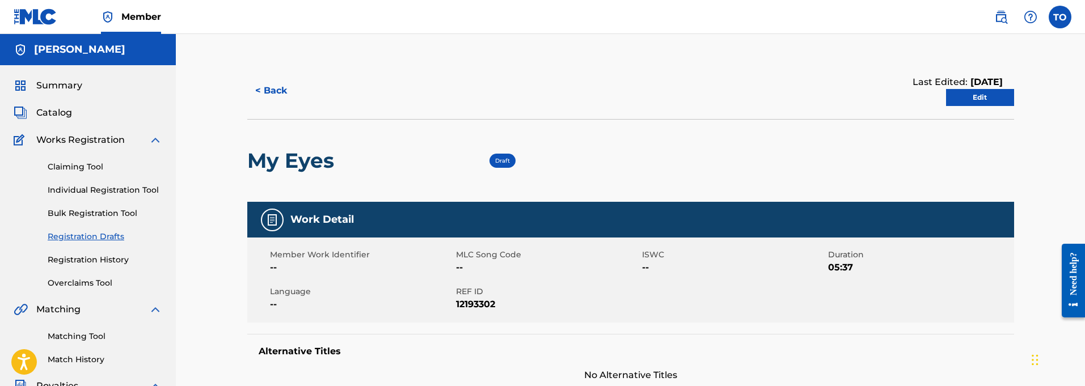
click at [977, 98] on link "Edit" at bounding box center [980, 97] width 68 height 17
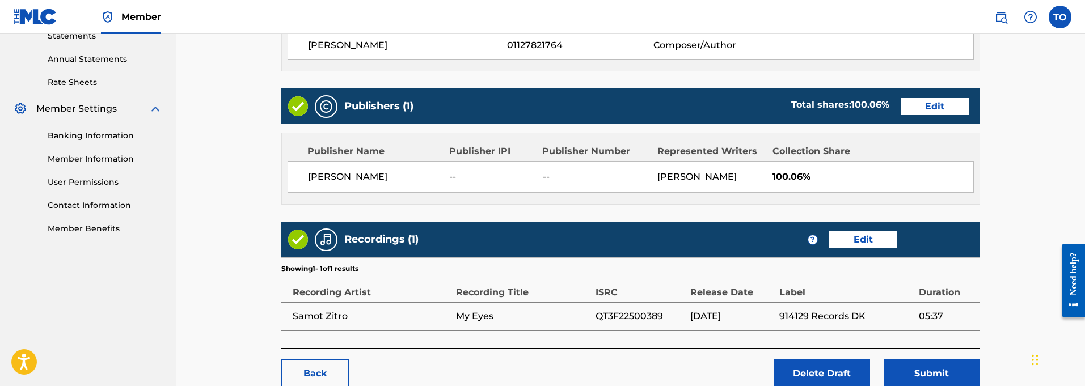
scroll to position [399, 1]
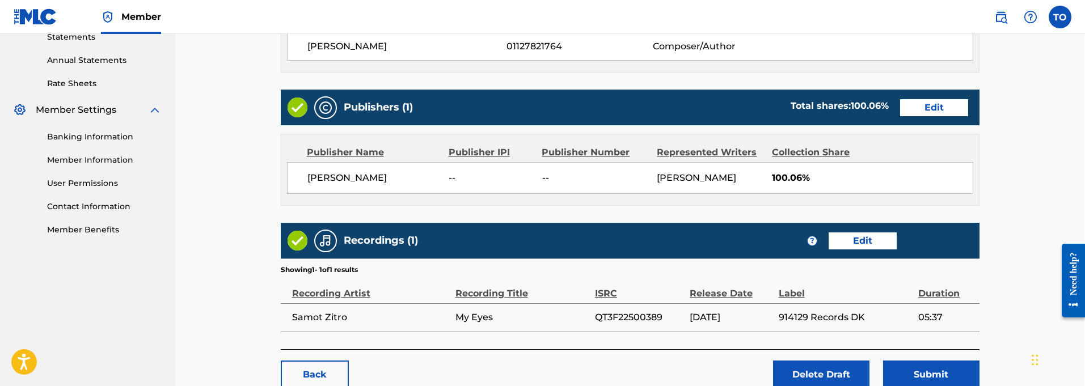
click at [934, 108] on link "Edit" at bounding box center [934, 107] width 68 height 17
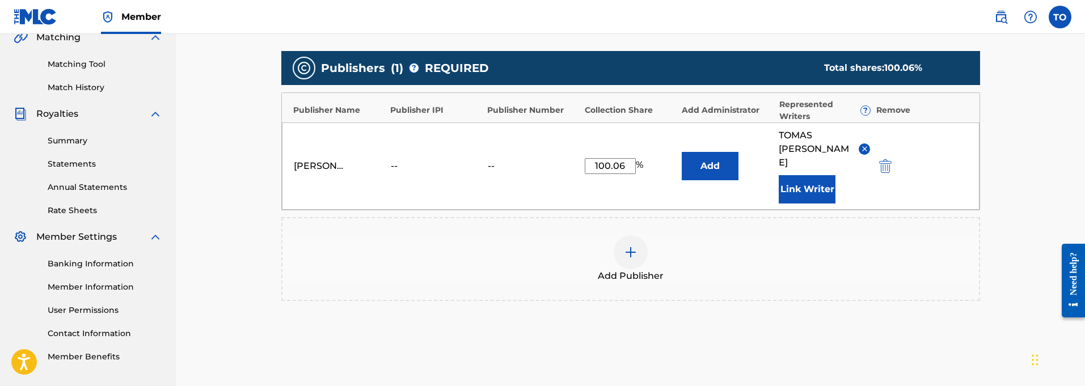
scroll to position [260, 0]
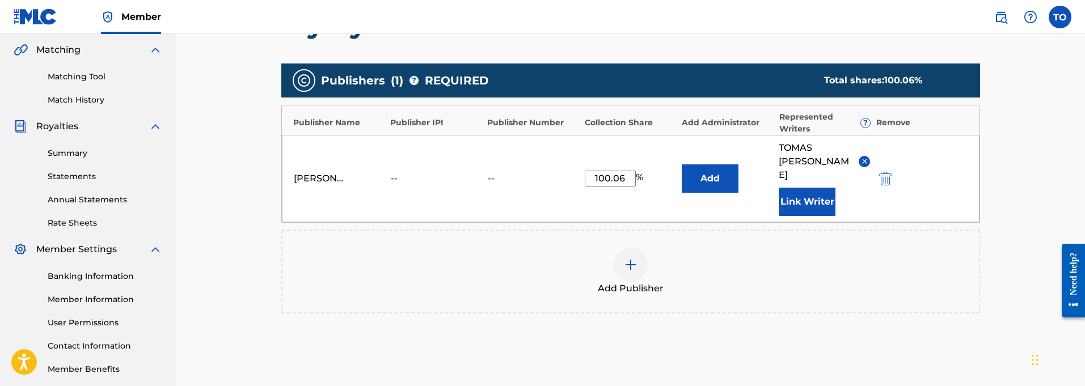
drag, startPoint x: 625, startPoint y: 165, endPoint x: 630, endPoint y: 168, distance: 6.6
click at [625, 171] on input "100.06" at bounding box center [610, 179] width 51 height 16
type input "100"
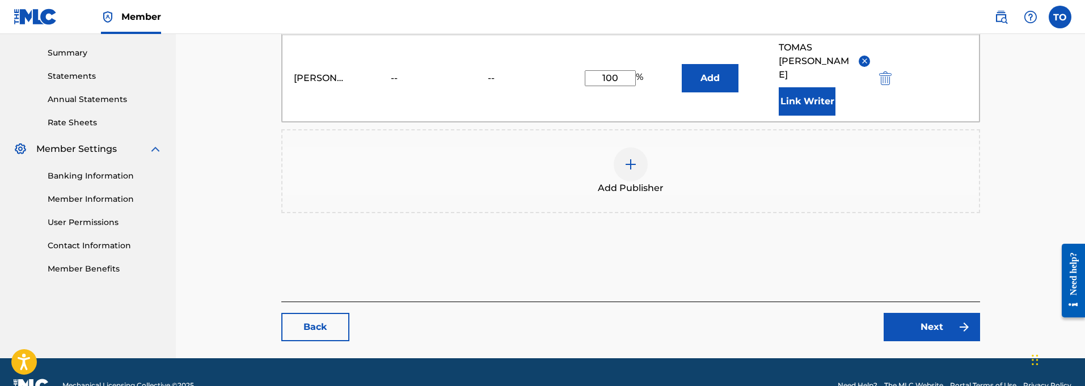
scroll to position [360, 0]
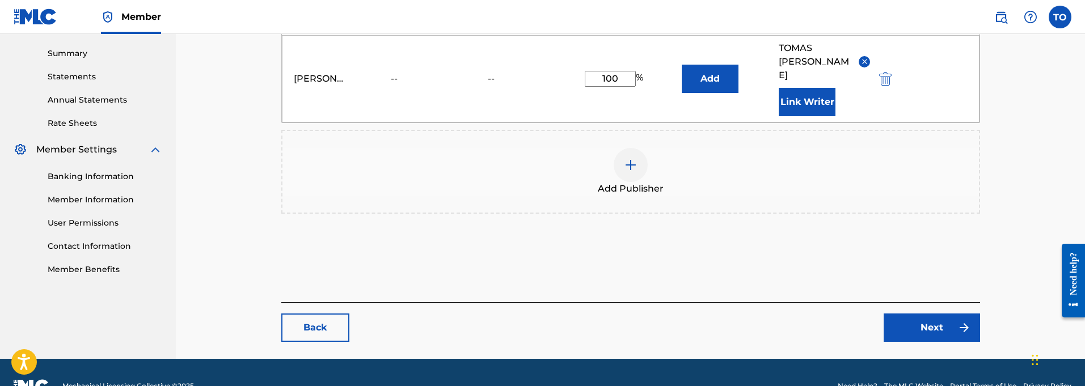
click at [931, 314] on link "Next" at bounding box center [932, 328] width 96 height 28
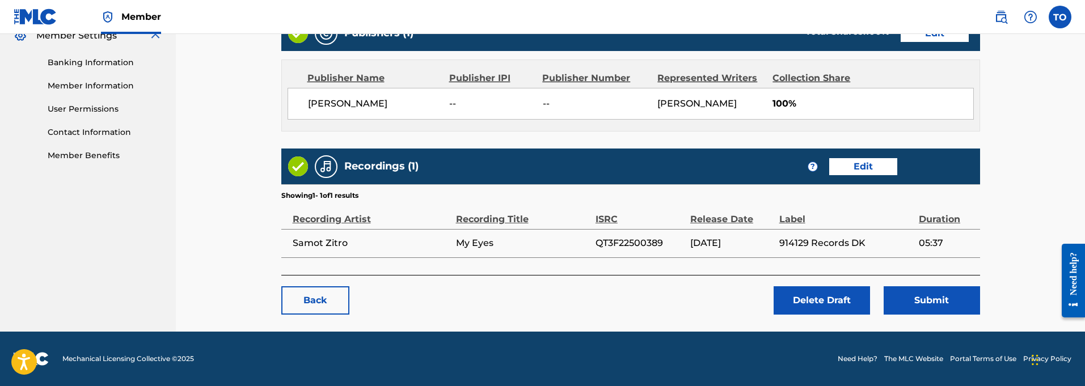
scroll to position [474, 0]
click at [937, 304] on button "Submit" at bounding box center [932, 300] width 96 height 28
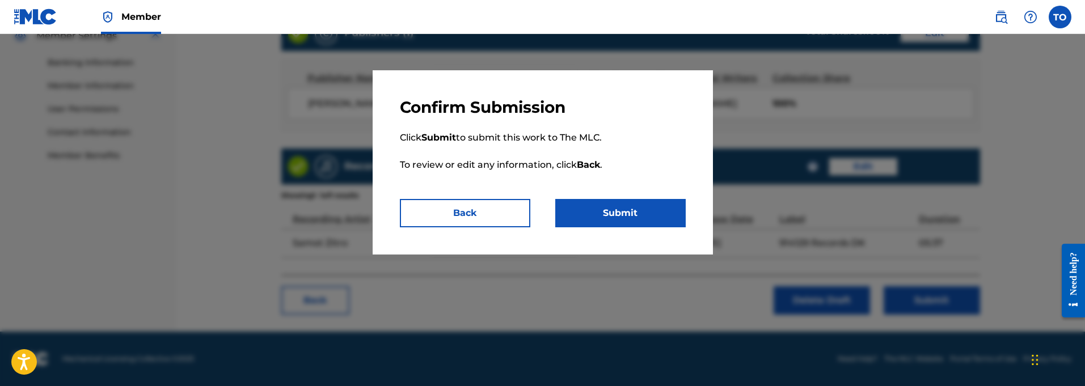
click at [634, 205] on button "Submit" at bounding box center [620, 213] width 130 height 28
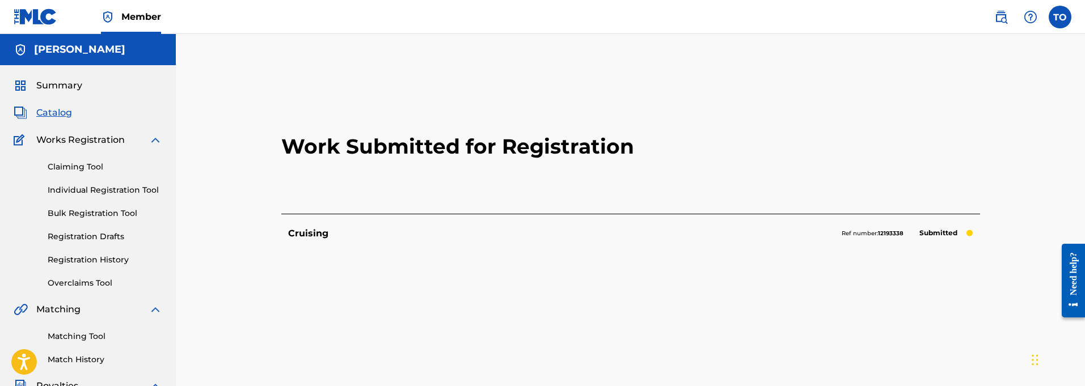
click at [88, 234] on link "Registration Drafts" at bounding box center [105, 237] width 115 height 12
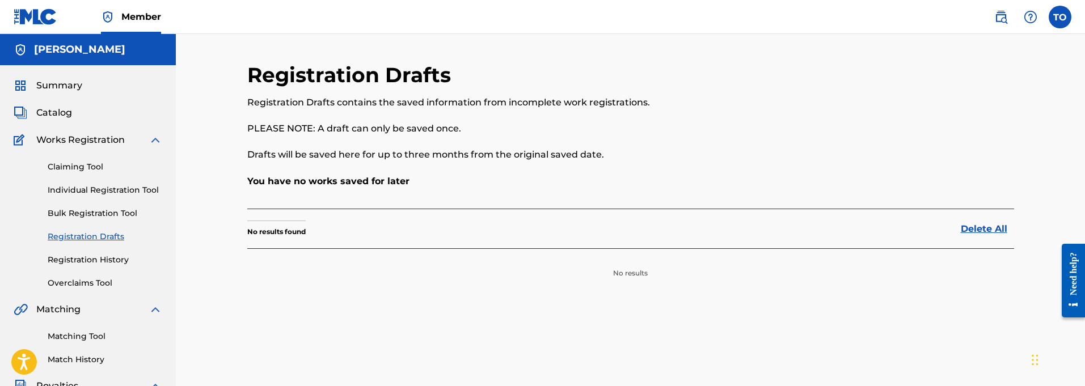
click at [81, 140] on span "Works Registration" at bounding box center [80, 140] width 88 height 14
click at [92, 259] on link "Registration History" at bounding box center [105, 260] width 115 height 12
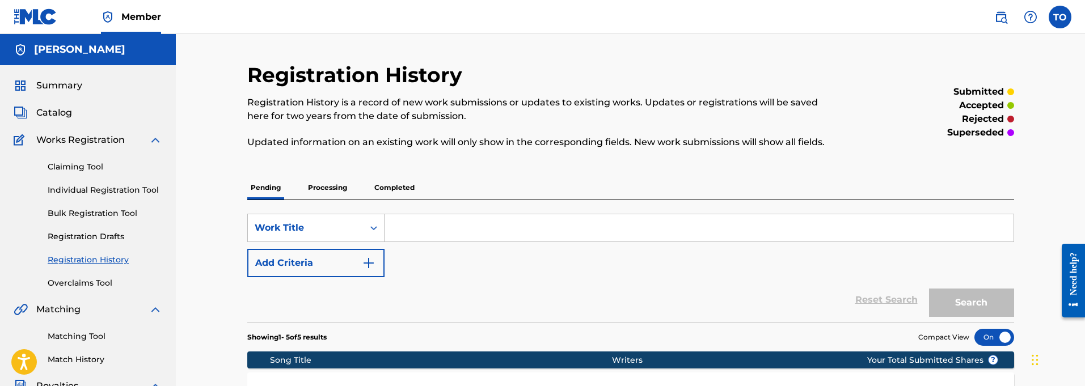
click at [328, 187] on p "Processing" at bounding box center [328, 188] width 46 height 24
click at [269, 188] on p "Pending" at bounding box center [265, 188] width 37 height 24
click at [1060, 18] on label at bounding box center [1060, 17] width 23 height 23
click at [1060, 17] on input "TO [PERSON_NAME] [EMAIL_ADDRESS][DOMAIN_NAME] Notification Preferences Profile …" at bounding box center [1060, 17] width 0 height 0
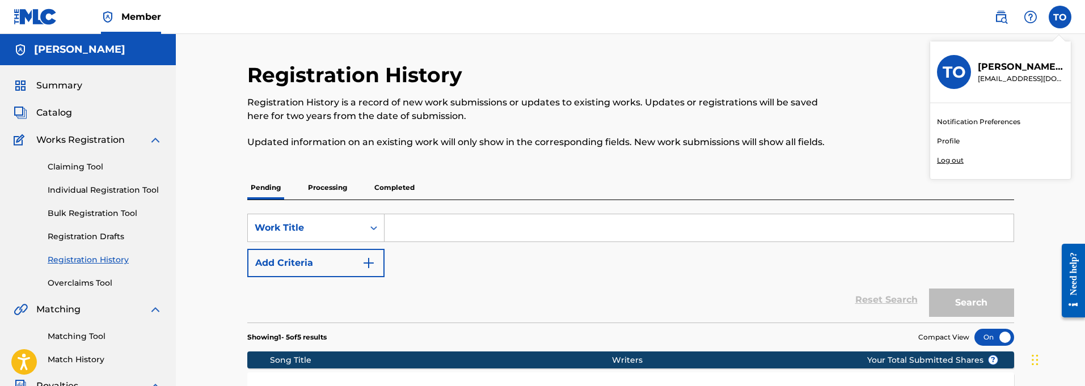
click at [952, 161] on p "Log out" at bounding box center [950, 160] width 27 height 10
click at [1060, 17] on input "TO [PERSON_NAME] [EMAIL_ADDRESS][DOMAIN_NAME] Notification Preferences Profile …" at bounding box center [1060, 17] width 0 height 0
